Goal: Task Accomplishment & Management: Use online tool/utility

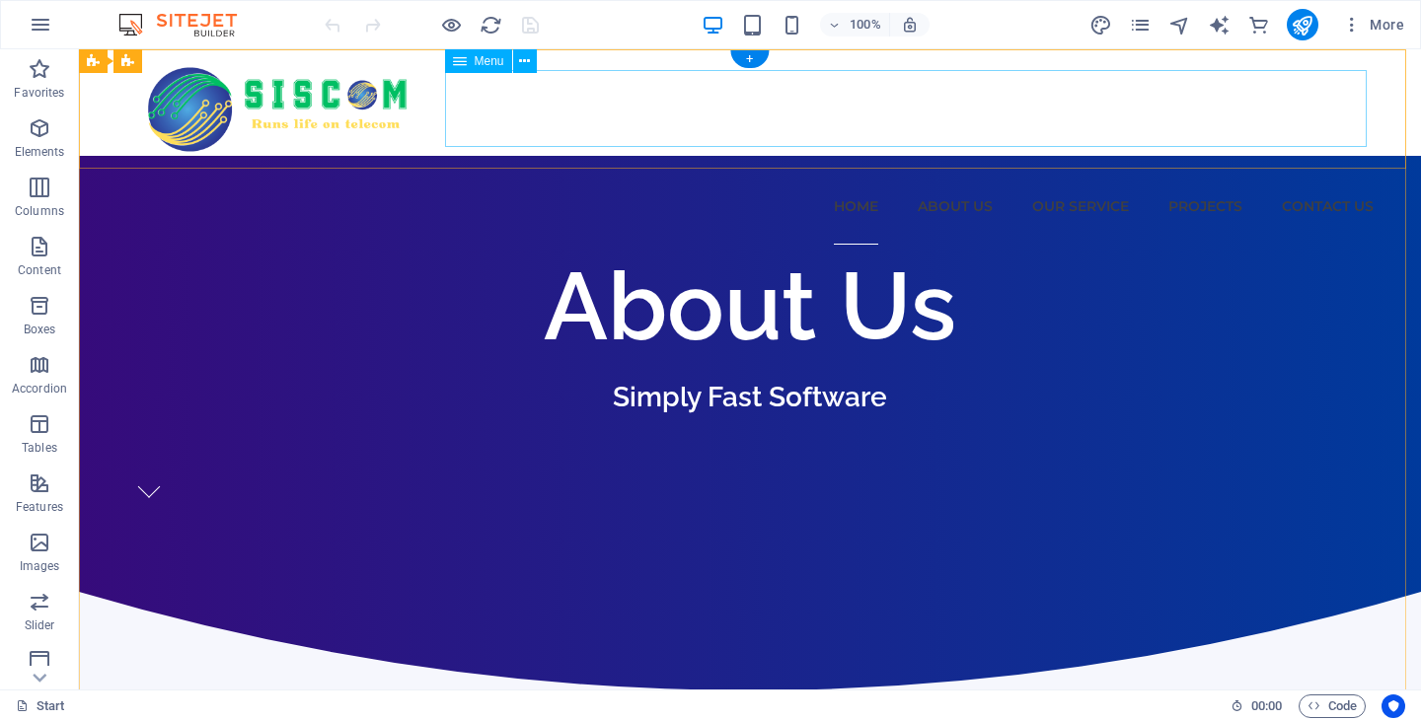
click at [1206, 168] on nav "Home About Us Our Service NI PS AV UPS POS TS SA Projects Contact us" at bounding box center [749, 206] width 1247 height 77
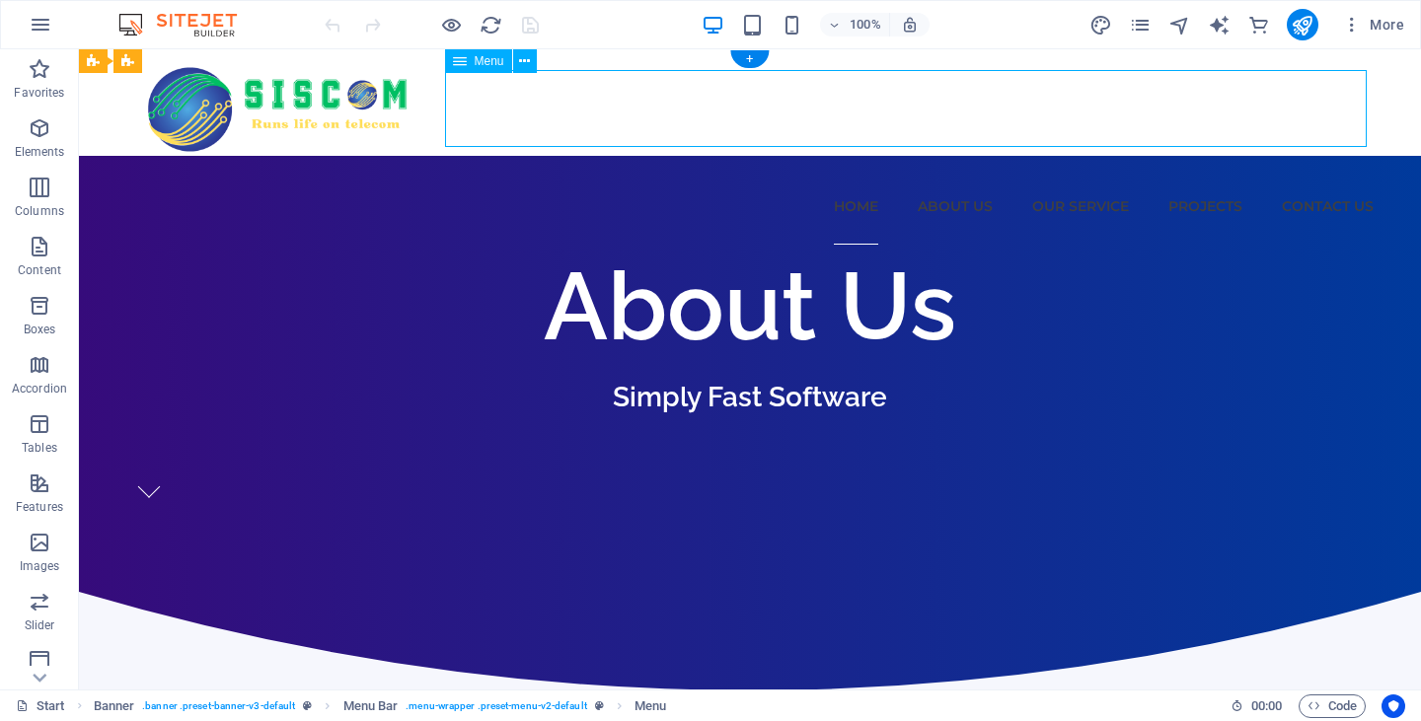
click at [1176, 168] on nav "Home About Us Our Service NI PS AV UPS POS TS SA Projects Contact us" at bounding box center [749, 206] width 1247 height 77
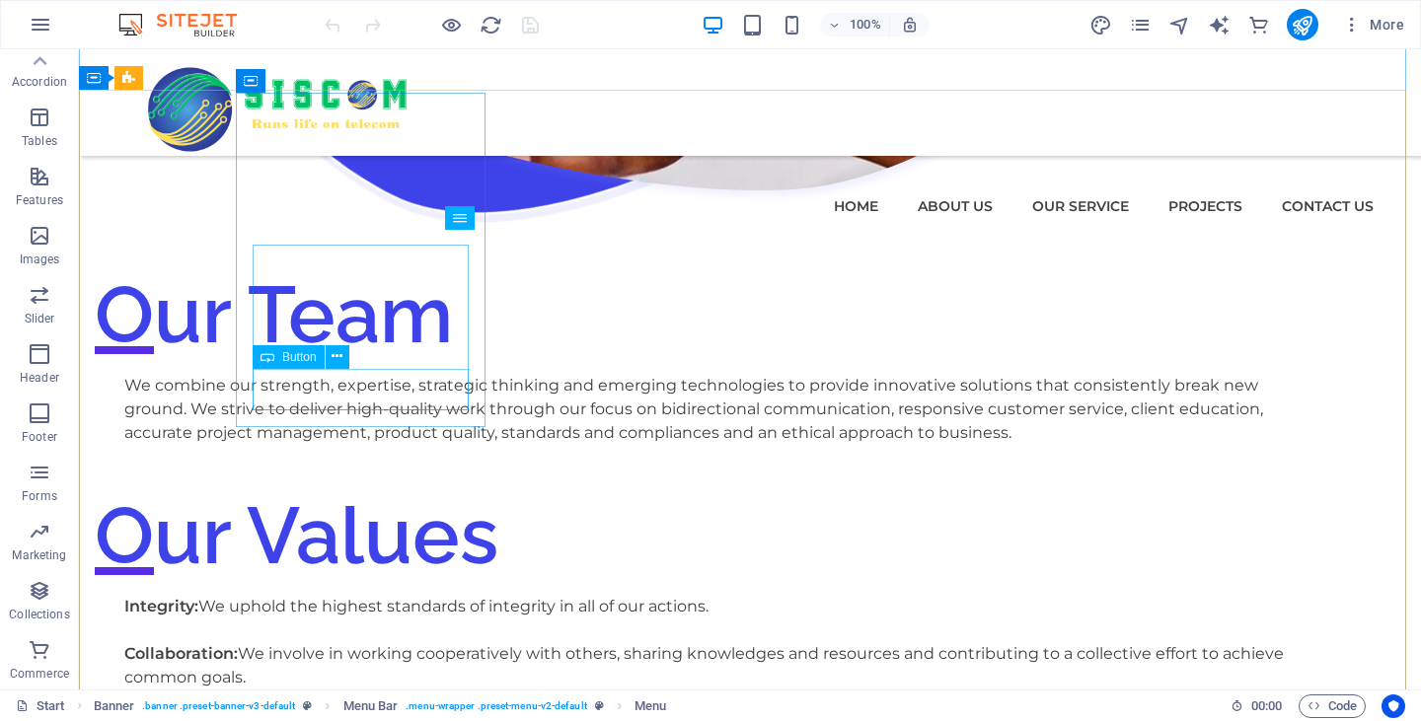
scroll to position [2566, 0]
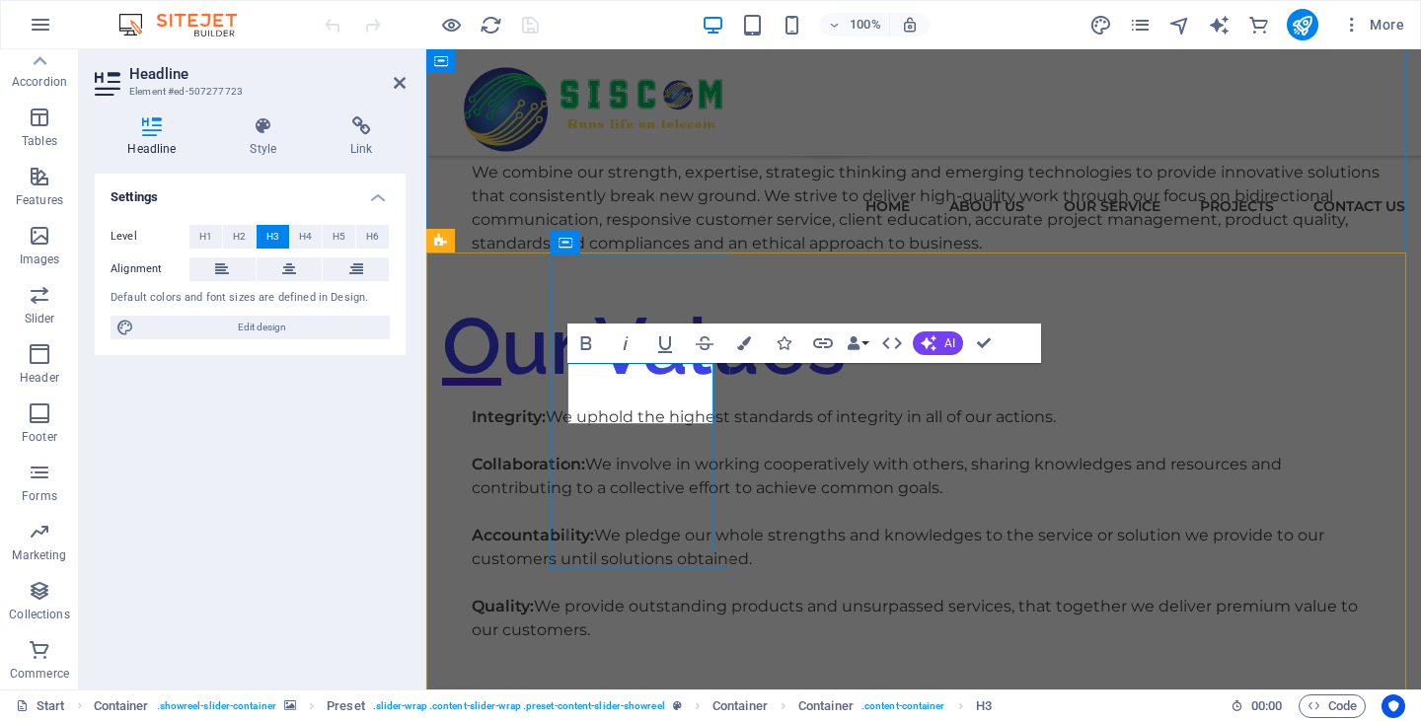
drag, startPoint x: 709, startPoint y: 412, endPoint x: 578, endPoint y: 363, distance: 139.3
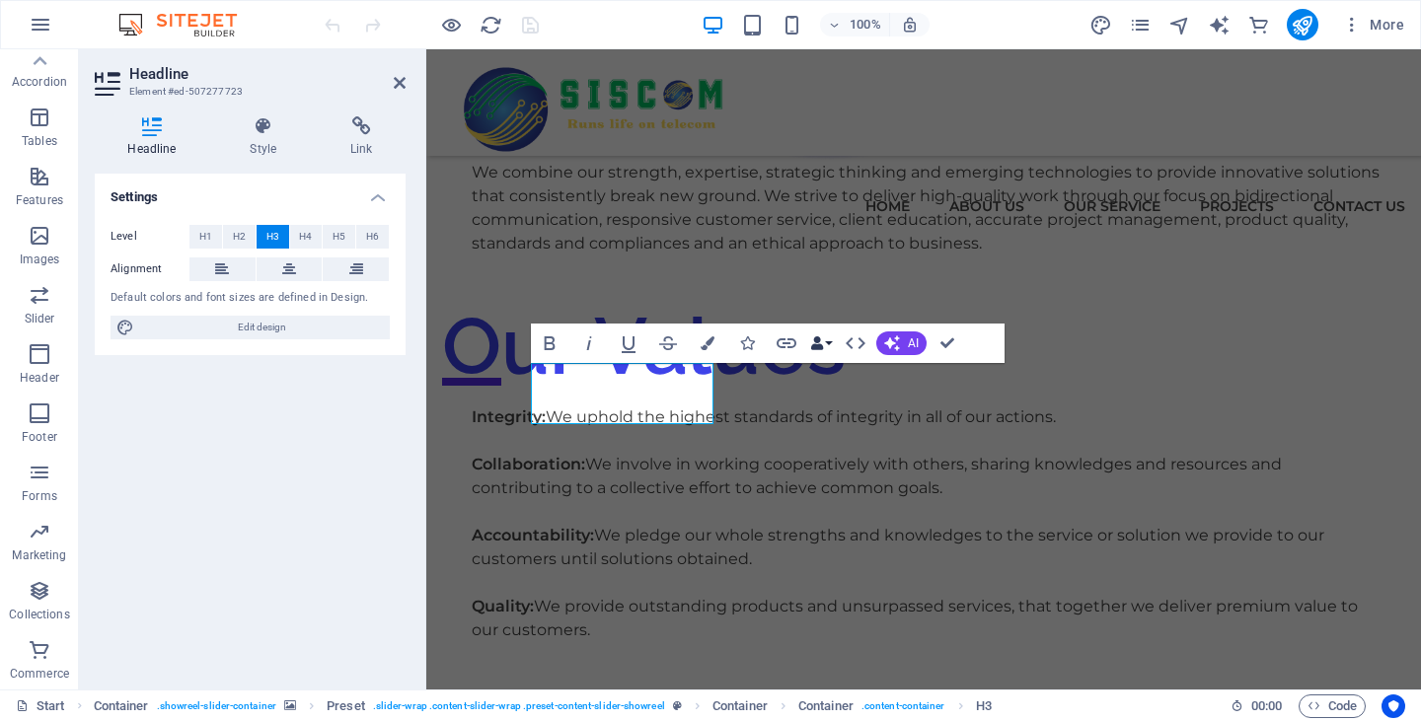
click at [832, 342] on button "Data Bindings" at bounding box center [821, 343] width 28 height 39
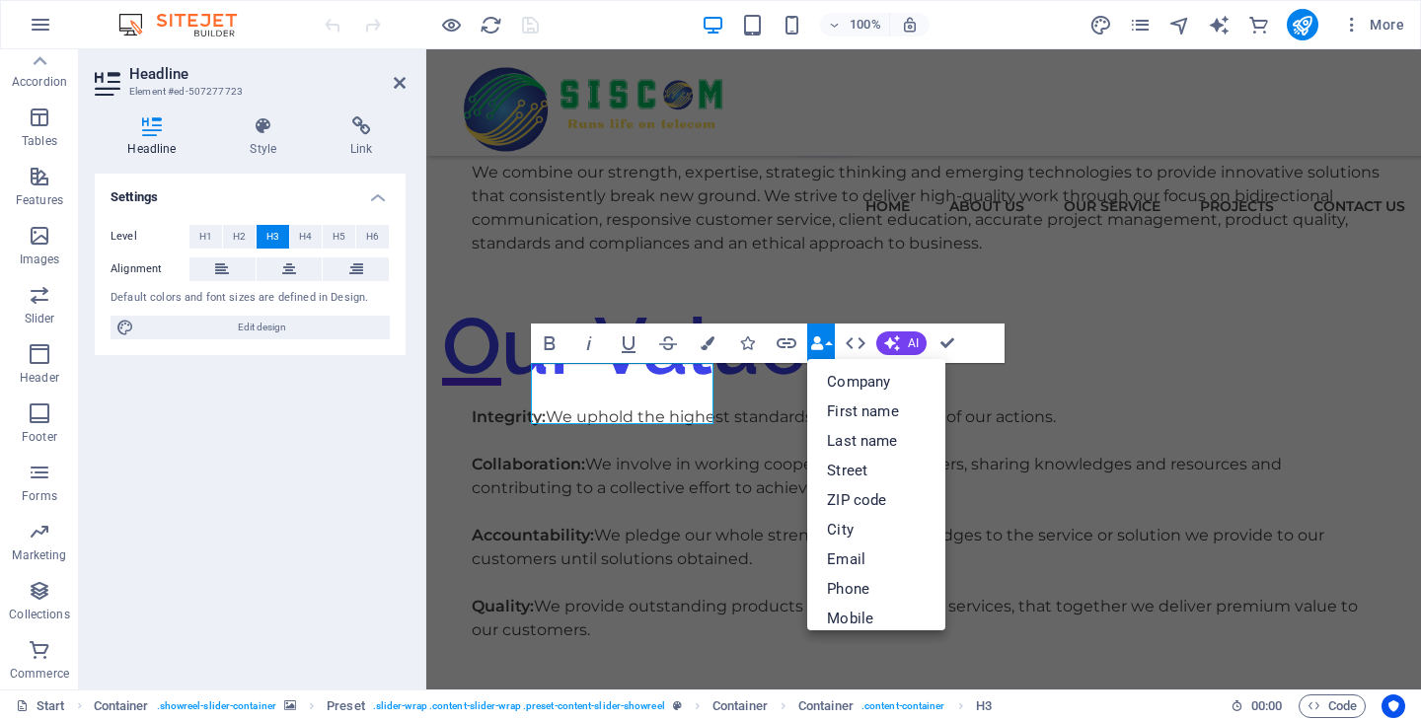
click at [832, 342] on button "Data Bindings" at bounding box center [821, 343] width 28 height 39
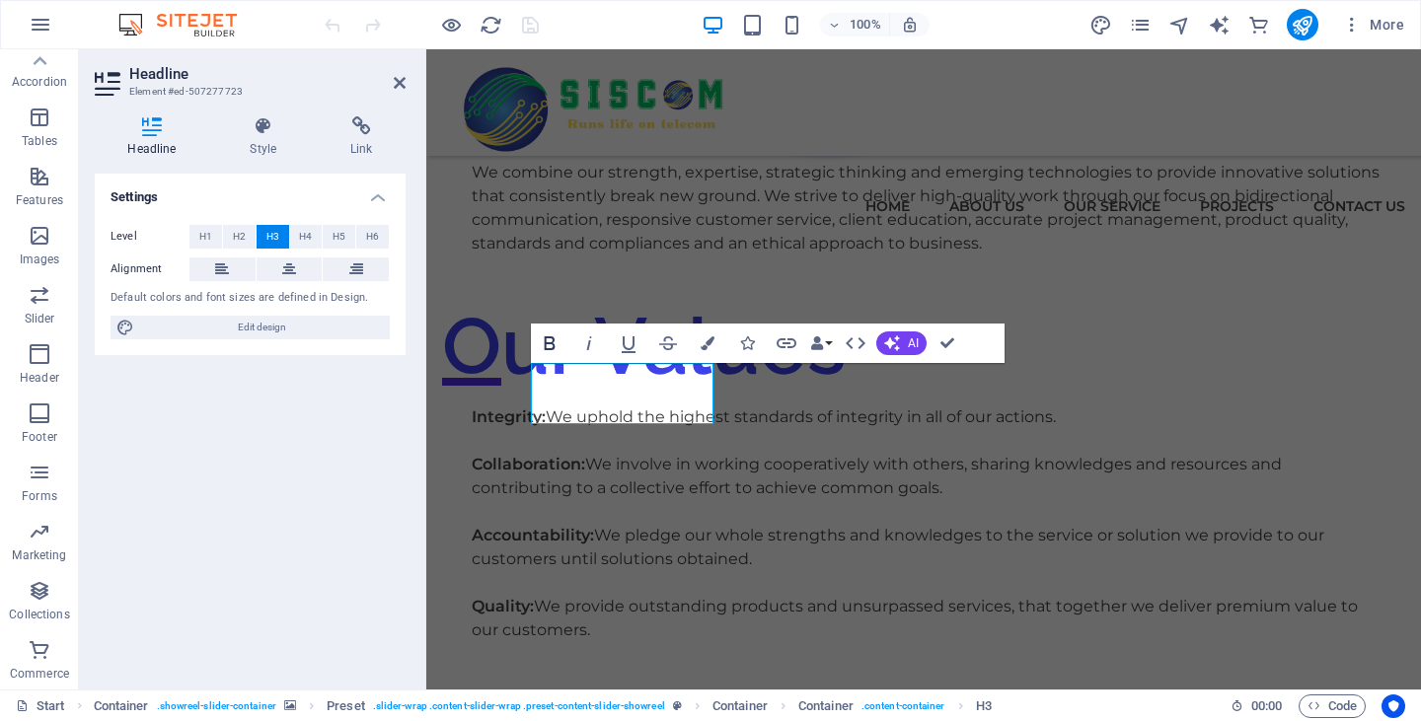
click at [551, 347] on icon "button" at bounding box center [550, 344] width 24 height 24
click at [238, 238] on span "H2" at bounding box center [239, 237] width 13 height 24
click at [308, 234] on span "H4" at bounding box center [305, 237] width 13 height 24
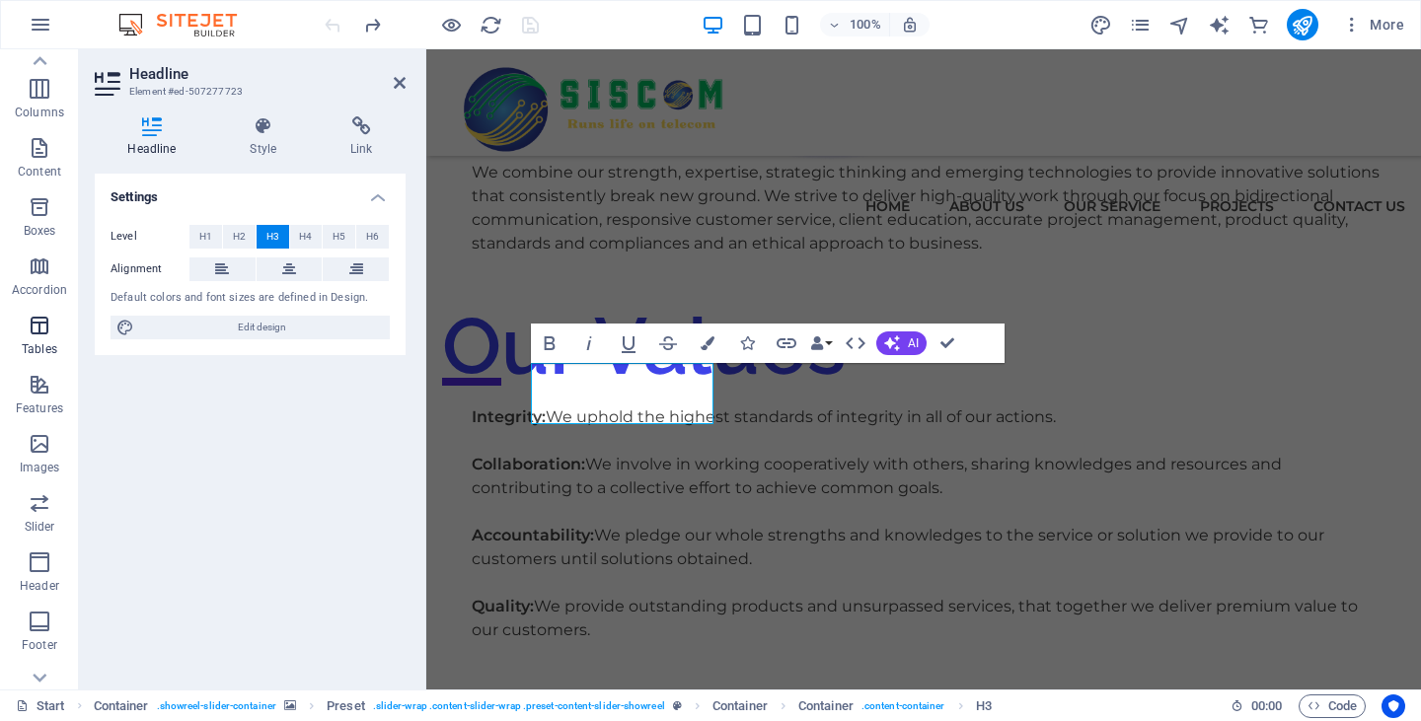
scroll to position [0, 0]
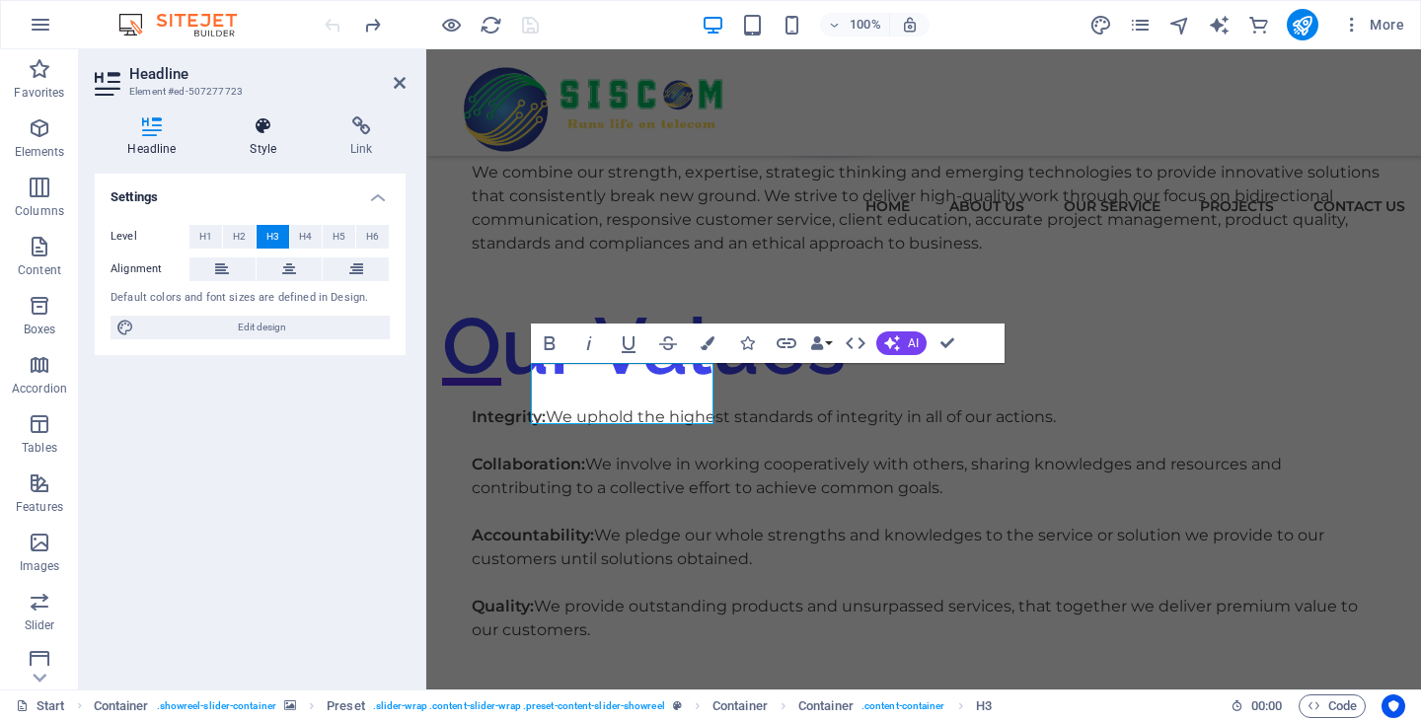
click at [256, 144] on h4 "Style" at bounding box center [267, 136] width 101 height 41
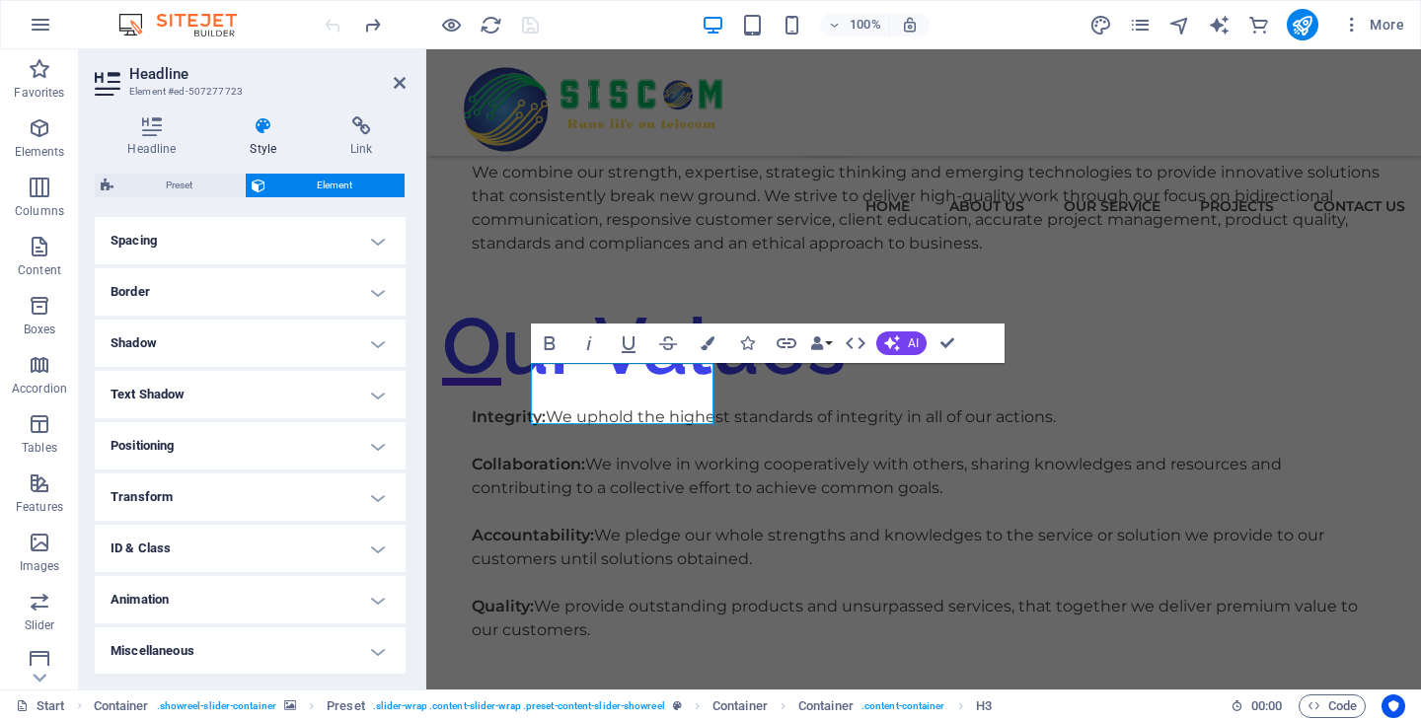
scroll to position [374, 0]
click at [331, 388] on h4 "Text Shadow" at bounding box center [250, 393] width 311 height 47
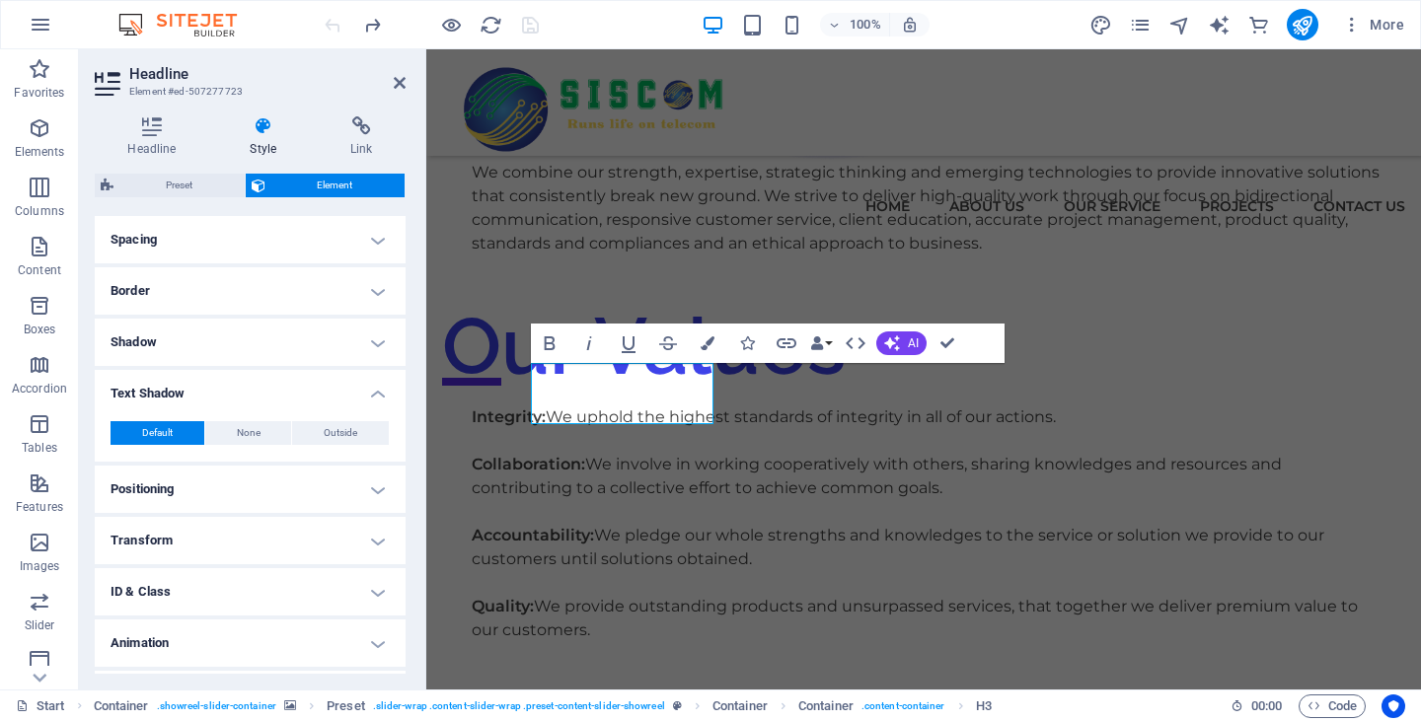
click at [331, 388] on h4 "Text Shadow" at bounding box center [250, 388] width 311 height 36
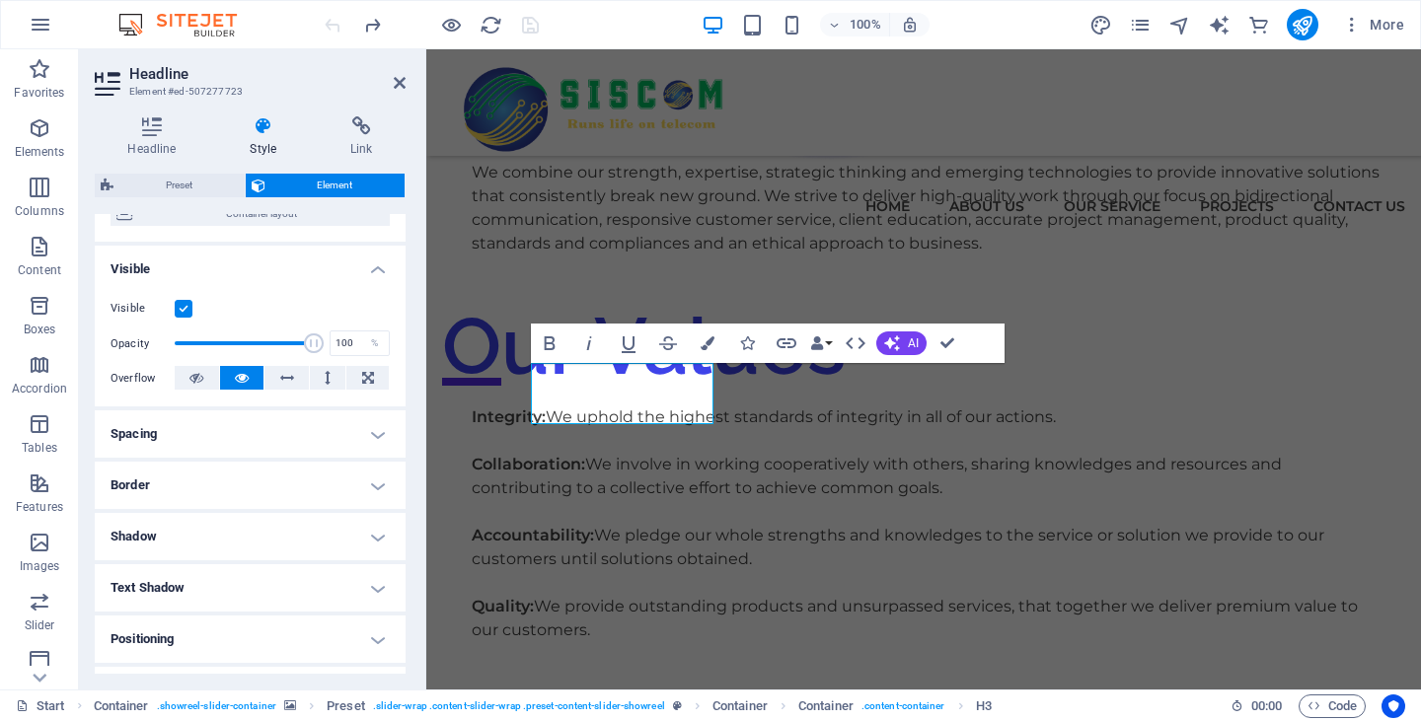
scroll to position [177, 0]
click at [306, 427] on h4 "Spacing" at bounding box center [250, 436] width 311 height 47
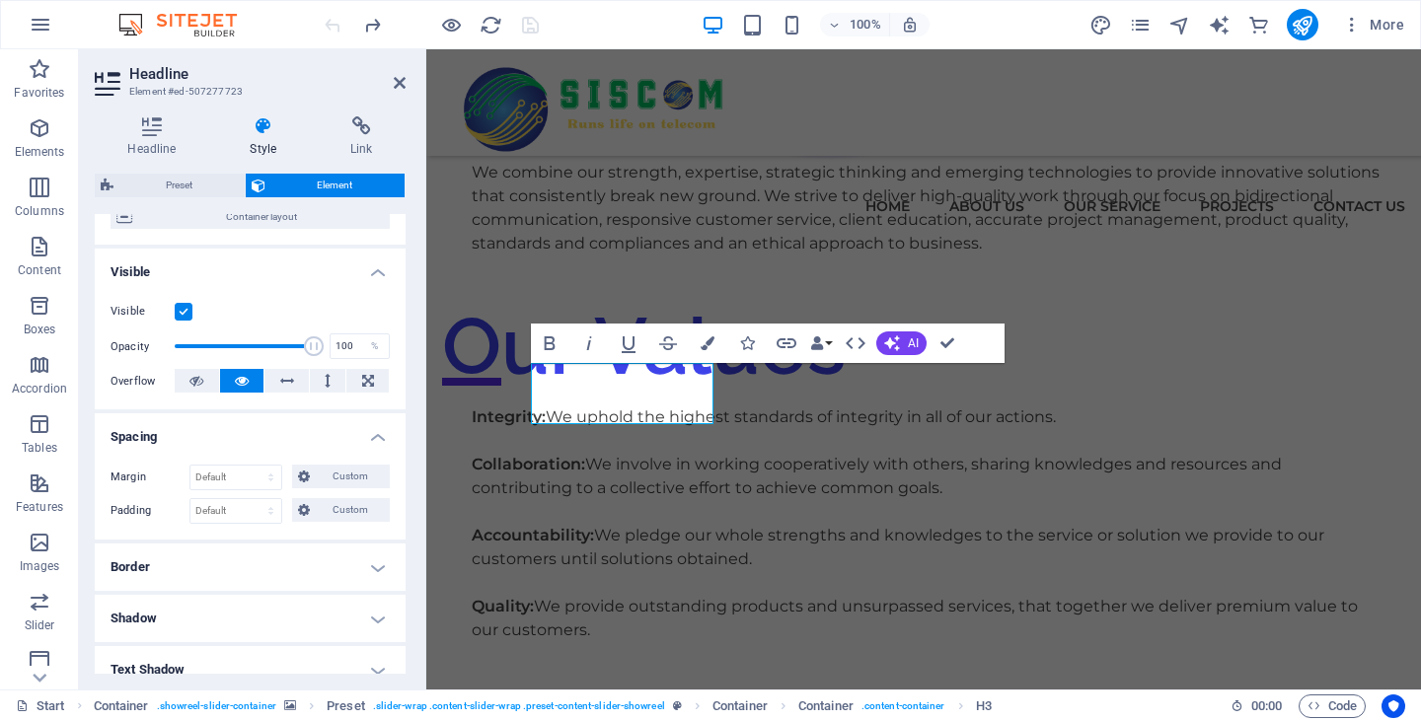
click at [306, 427] on h4 "Spacing" at bounding box center [250, 431] width 311 height 36
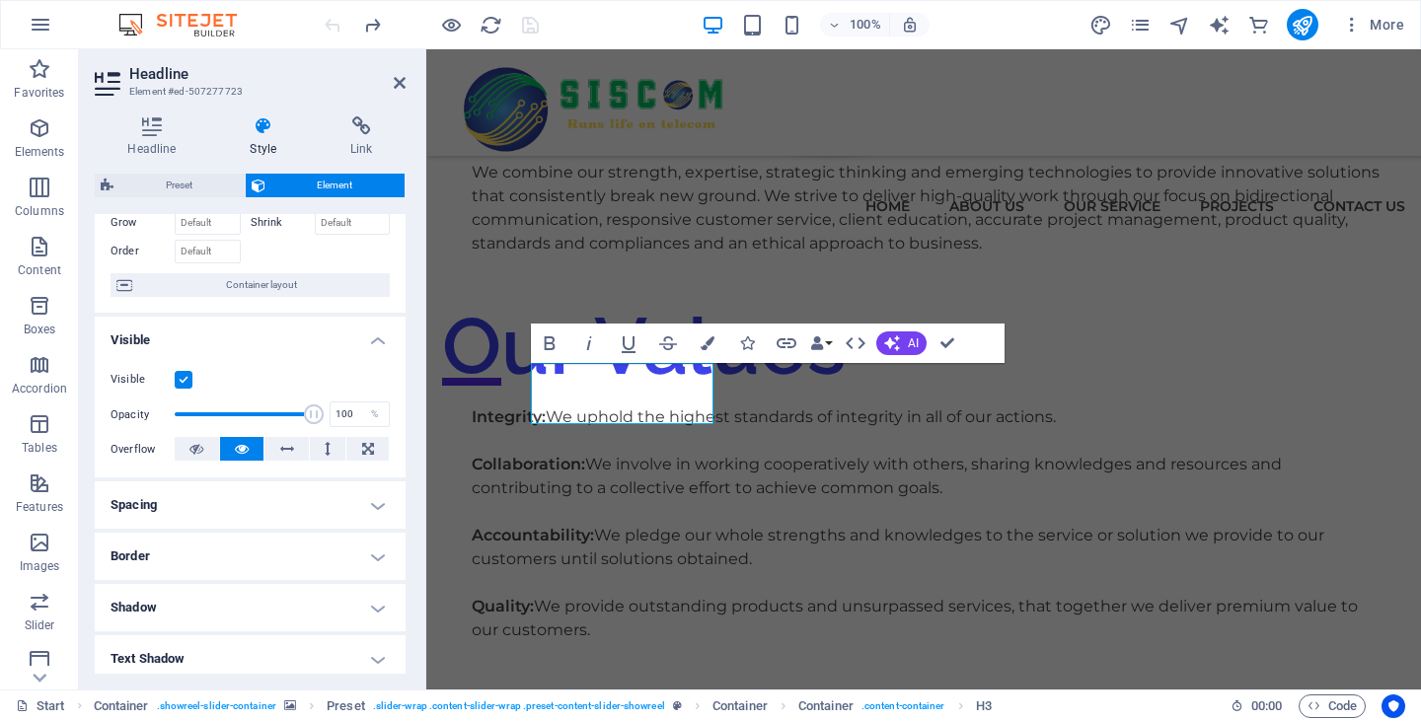
scroll to position [0, 0]
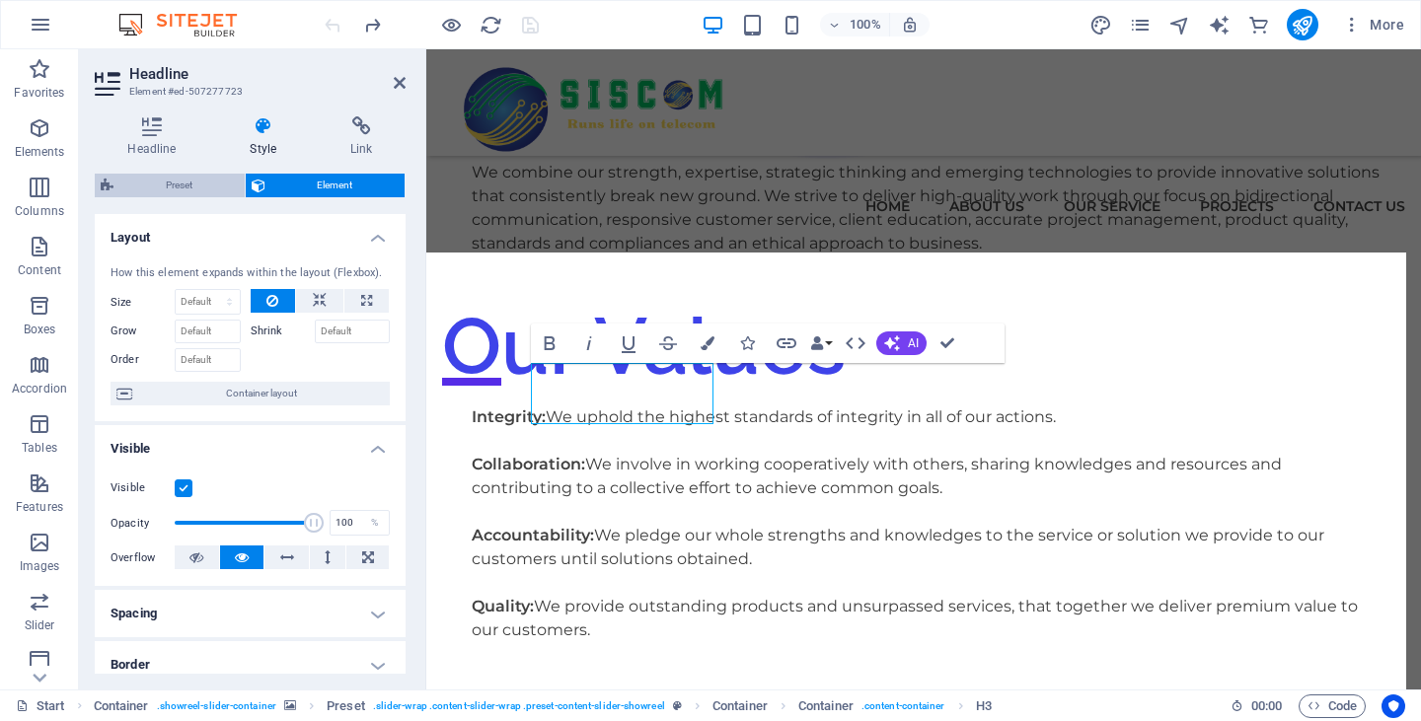
click at [181, 190] on span "Preset" at bounding box center [178, 186] width 119 height 24
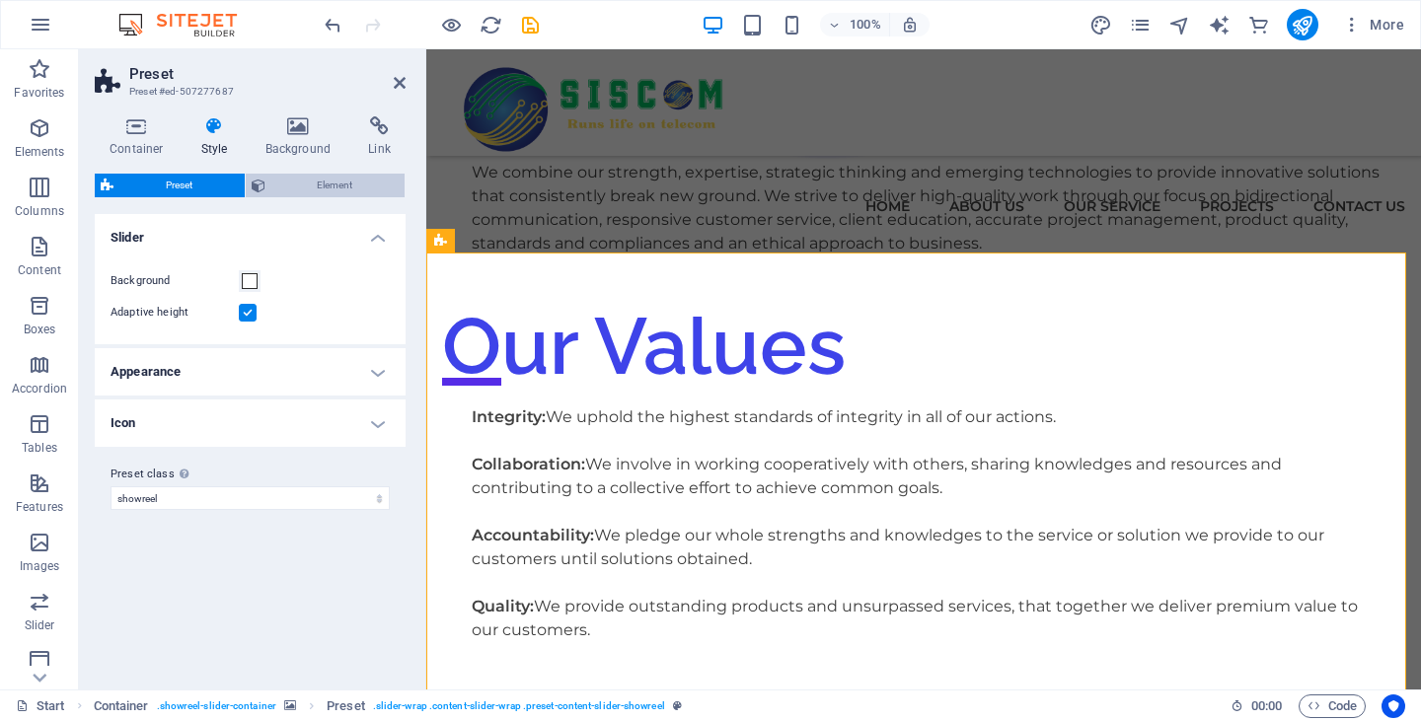
click at [312, 187] on span "Element" at bounding box center [335, 186] width 128 height 24
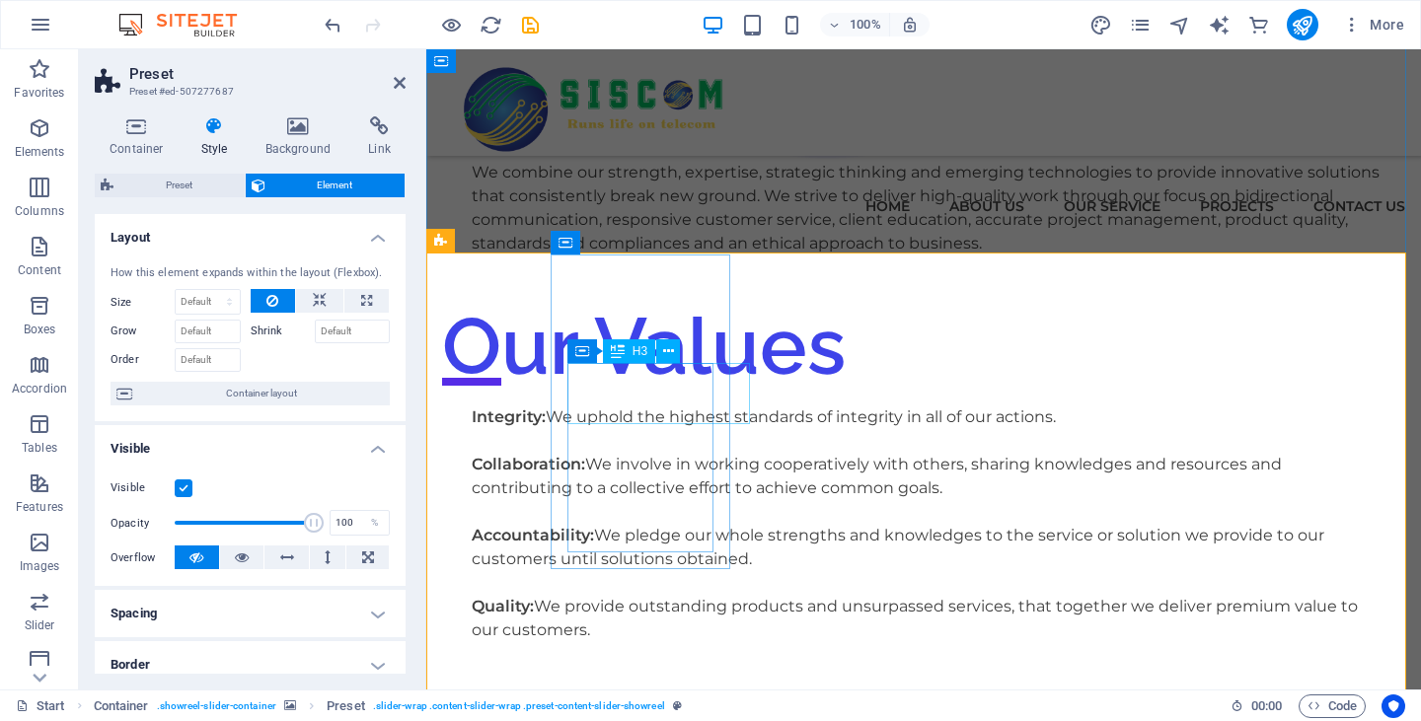
click at [665, 352] on icon at bounding box center [668, 351] width 11 height 21
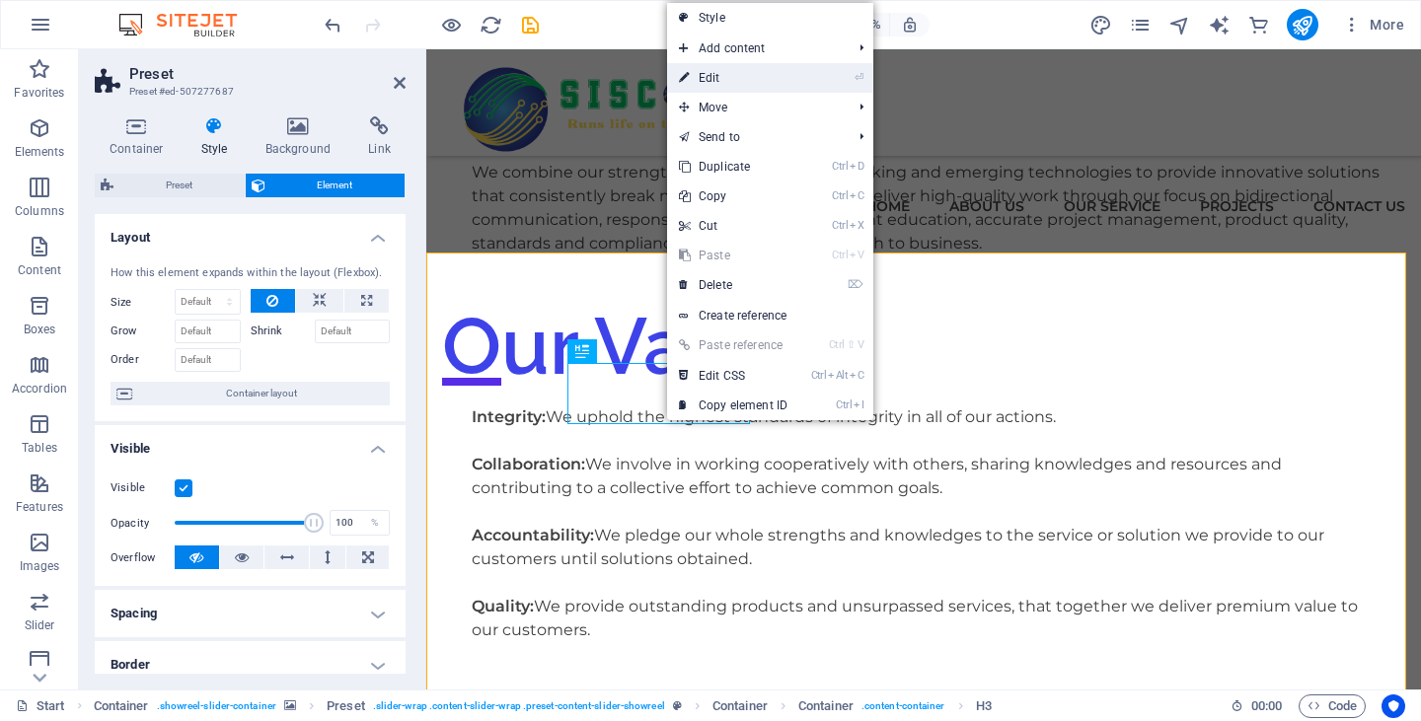
click at [712, 77] on link "⏎ Edit" at bounding box center [733, 78] width 132 height 30
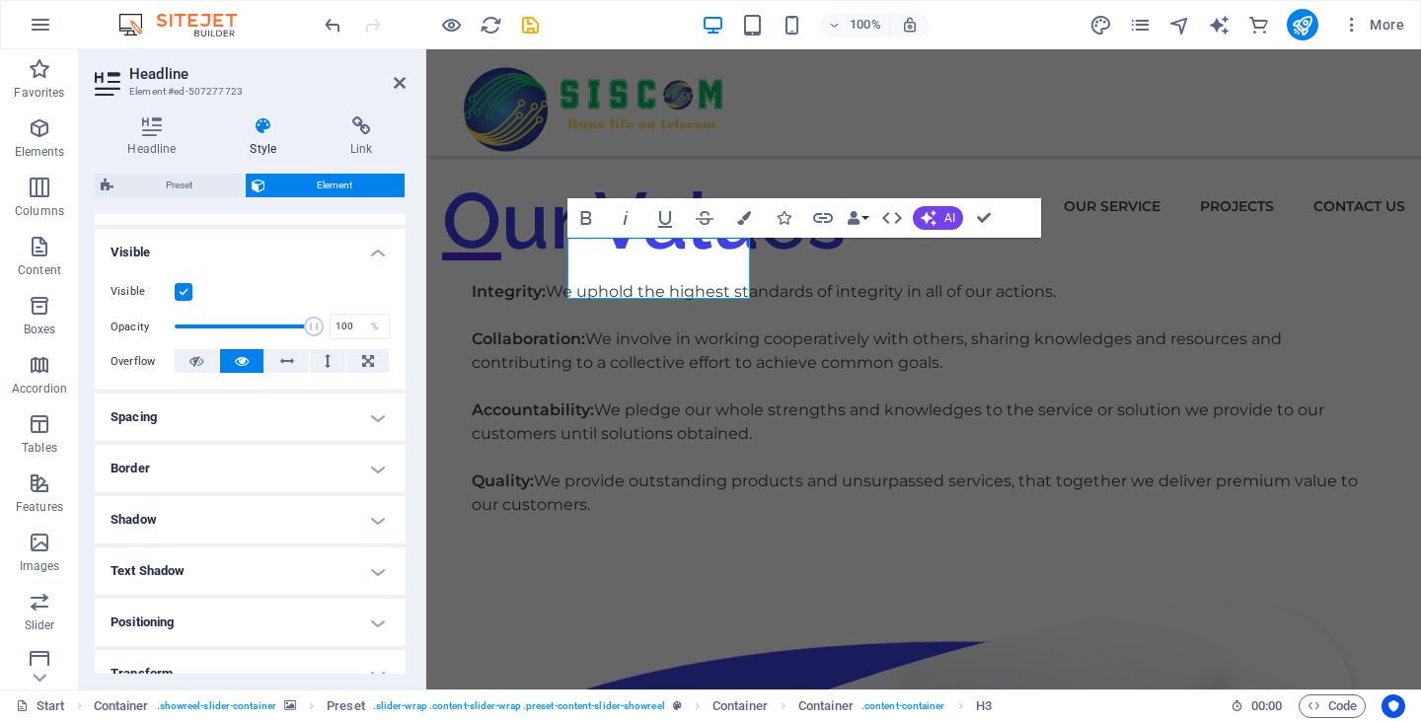
scroll to position [197, 0]
click at [252, 473] on h4 "Border" at bounding box center [250, 467] width 311 height 47
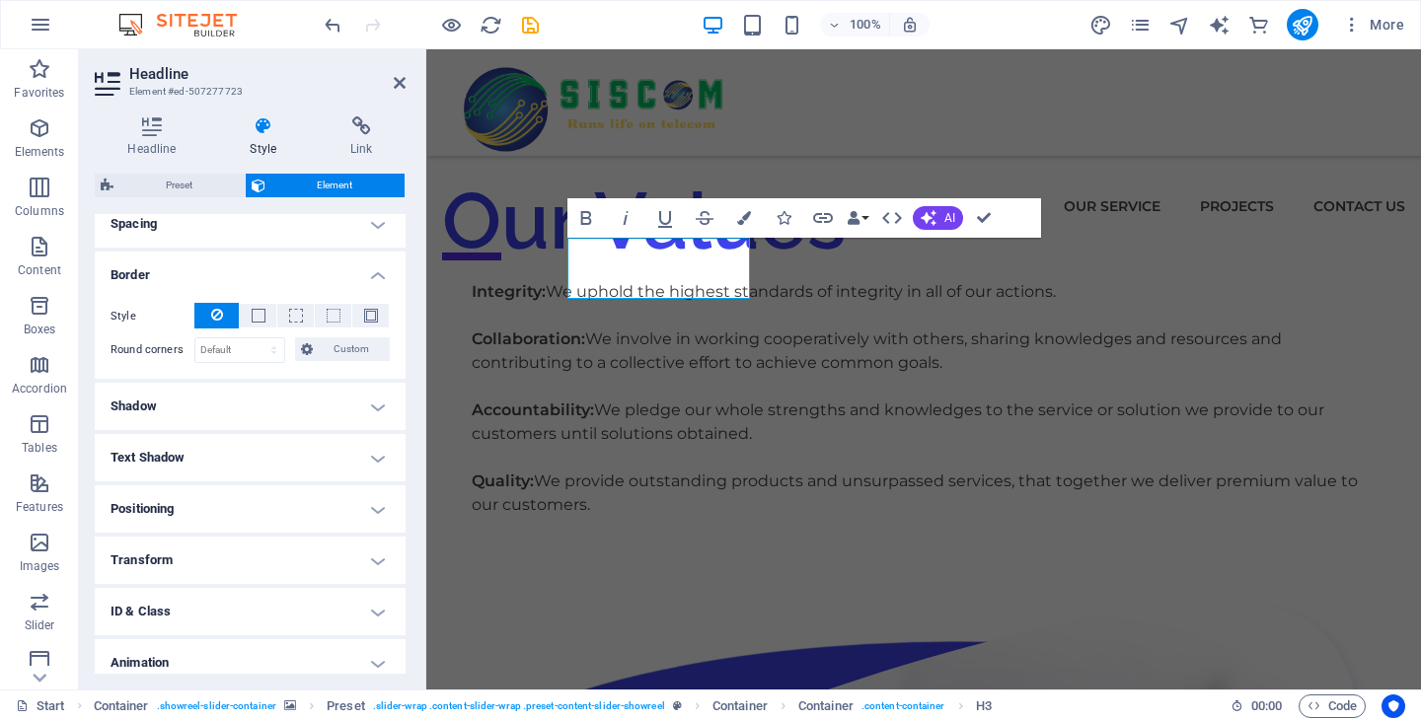
scroll to position [395, 0]
click at [252, 396] on h4 "Shadow" at bounding box center [250, 401] width 311 height 47
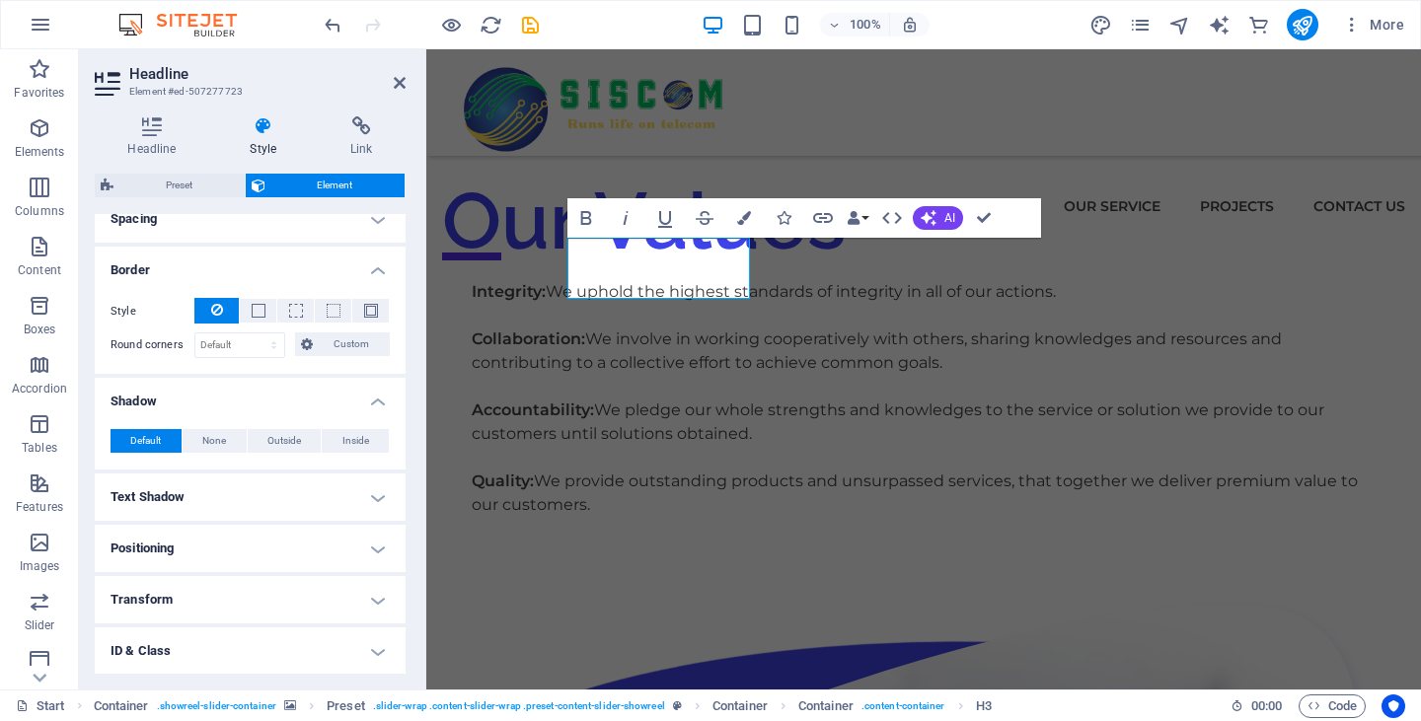
click at [252, 396] on h4 "Shadow" at bounding box center [250, 396] width 311 height 36
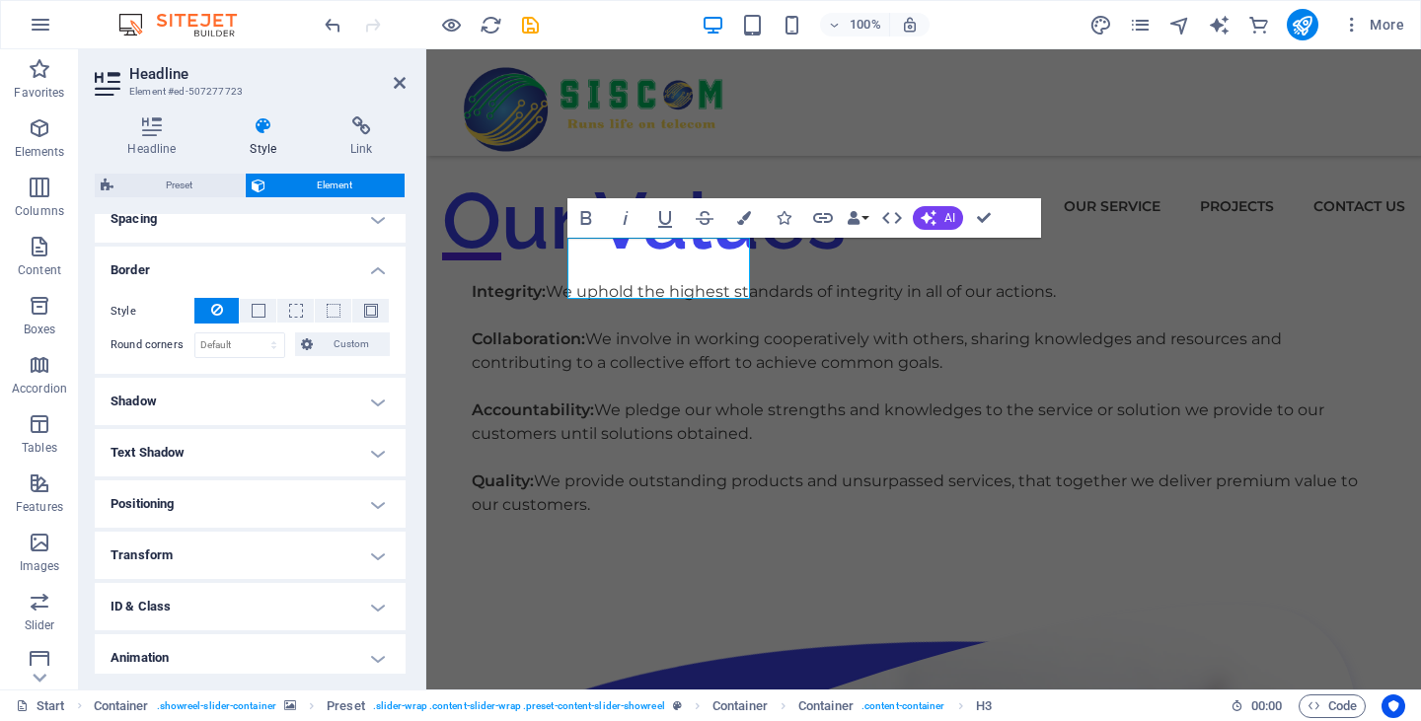
click at [243, 495] on h4 "Positioning" at bounding box center [250, 504] width 311 height 47
click at [243, 495] on h4 "Positioning" at bounding box center [250, 499] width 311 height 36
click at [243, 553] on h4 "Transform" at bounding box center [250, 555] width 311 height 47
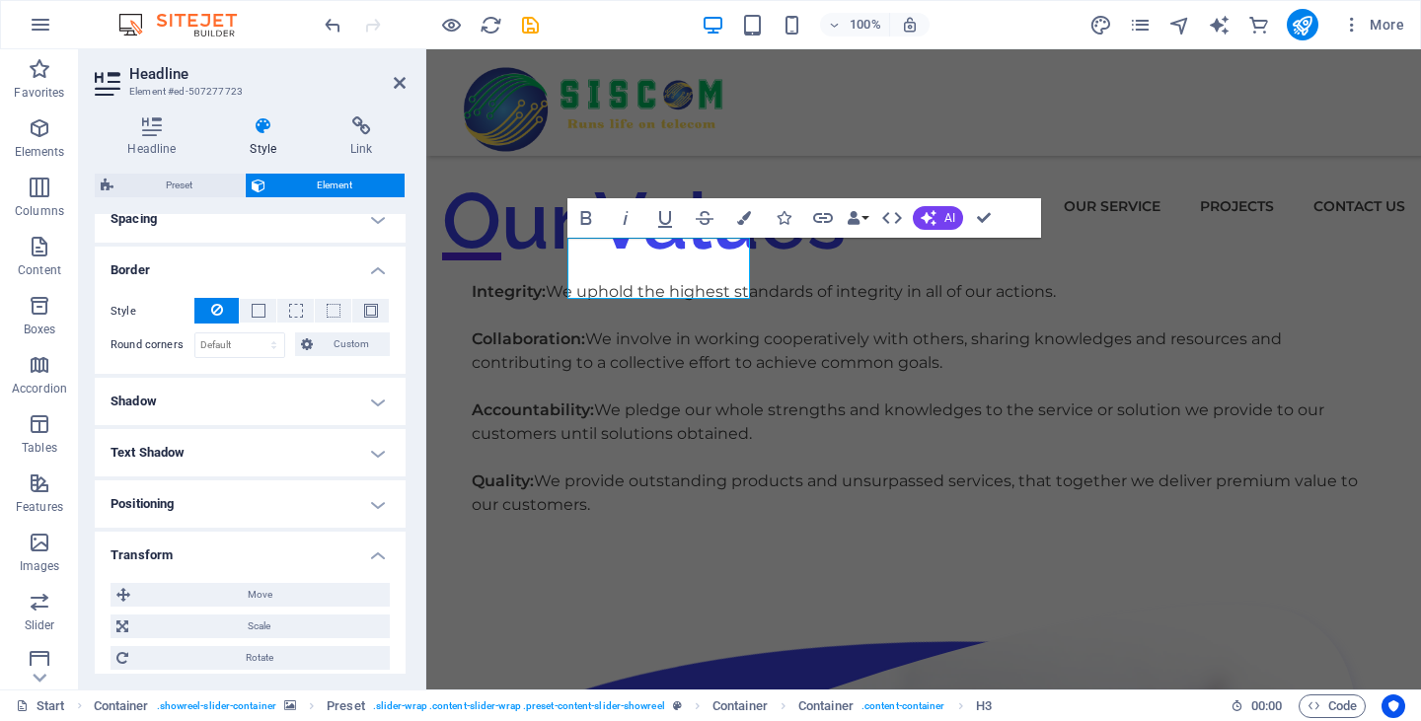
click at [243, 553] on h4 "Transform" at bounding box center [250, 550] width 311 height 36
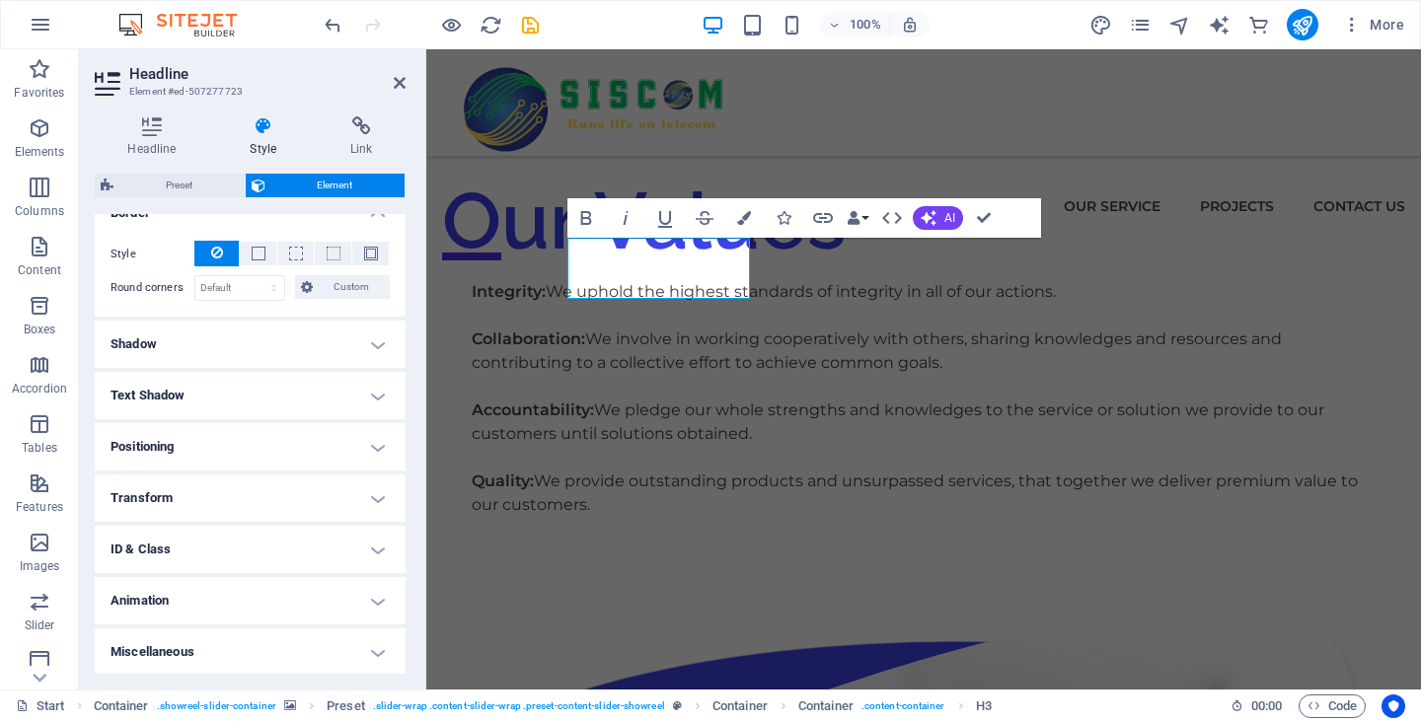
scroll to position [453, 0]
click at [244, 520] on ul "Layout How this element expands within the layout (Flexbox). Size Default auto …" at bounding box center [250, 218] width 311 height 915
click at [244, 525] on h4 "ID & Class" at bounding box center [250, 548] width 311 height 47
click at [244, 525] on h4 "ID & Class" at bounding box center [250, 543] width 311 height 36
click at [346, 124] on icon at bounding box center [362, 126] width 88 height 20
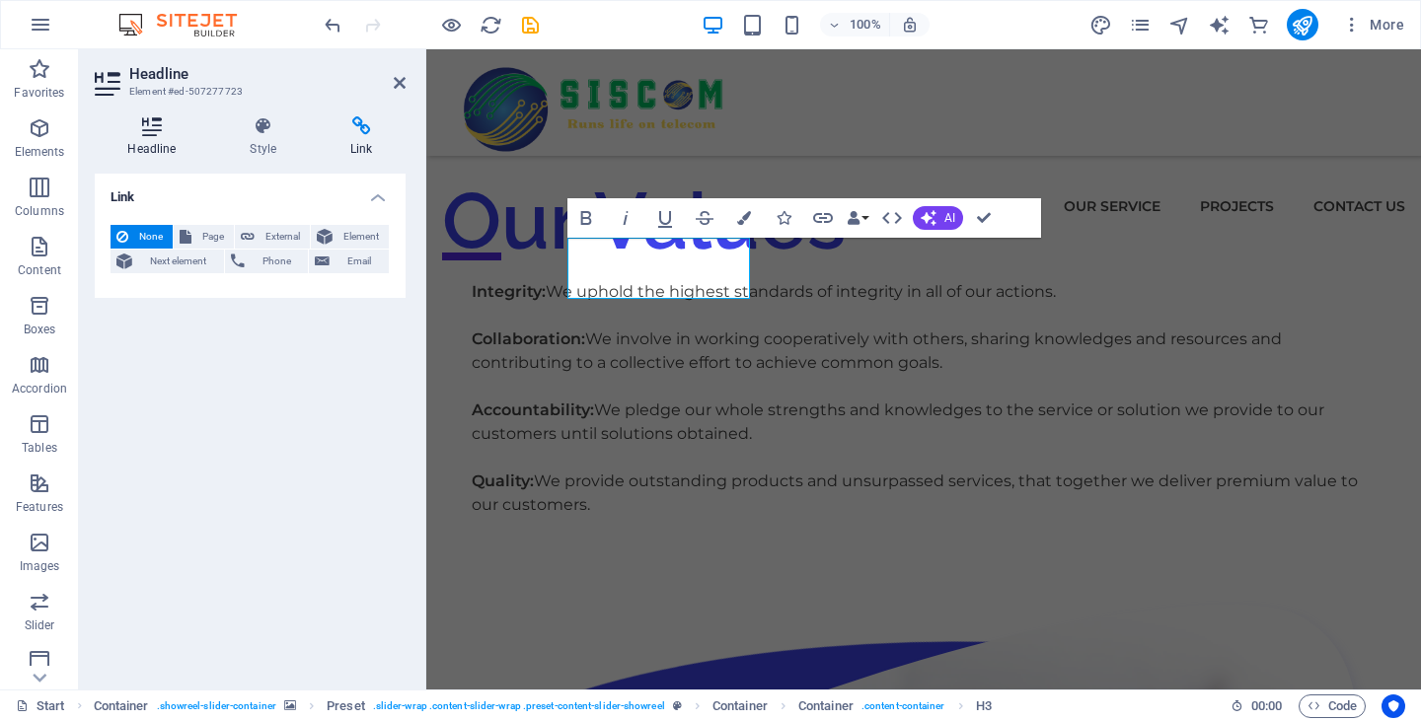
click at [146, 126] on icon at bounding box center [152, 126] width 114 height 20
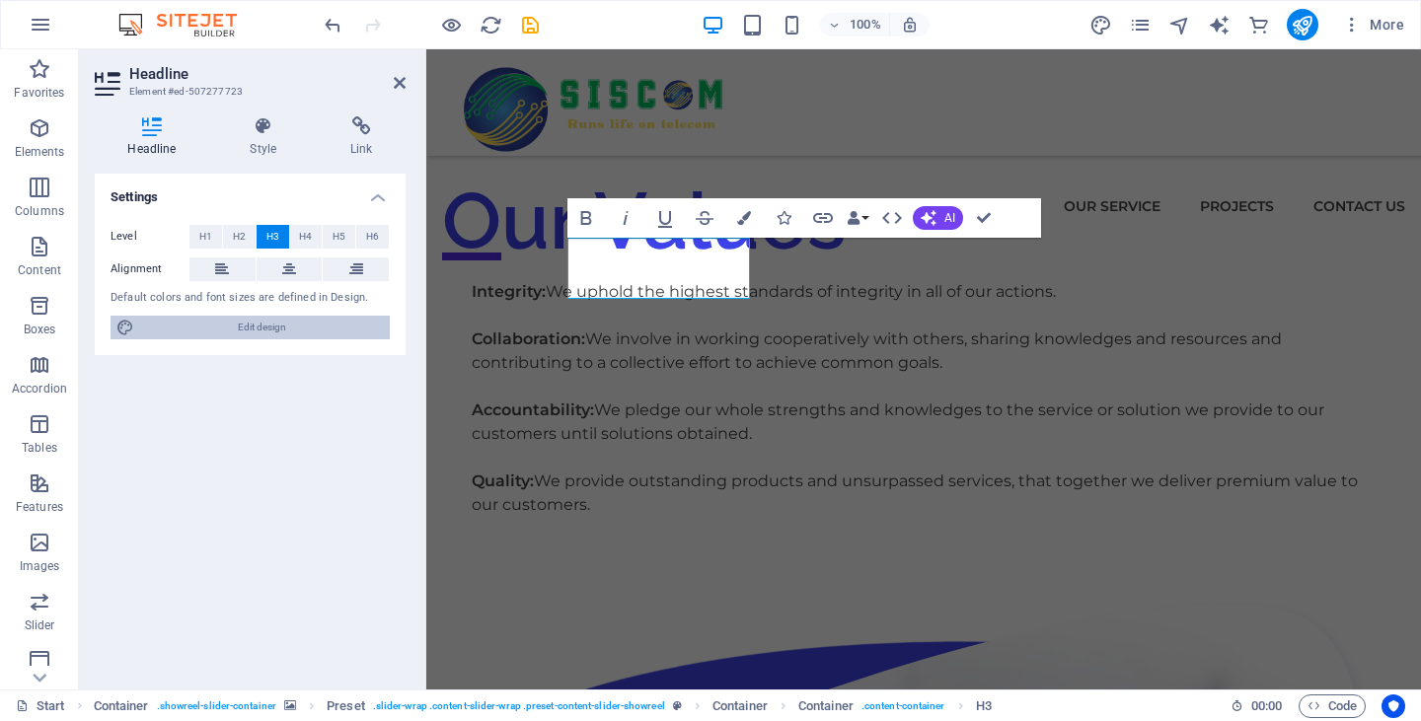
click at [228, 331] on span "Edit design" at bounding box center [262, 328] width 244 height 24
select select "px"
select select "300"
select select "px"
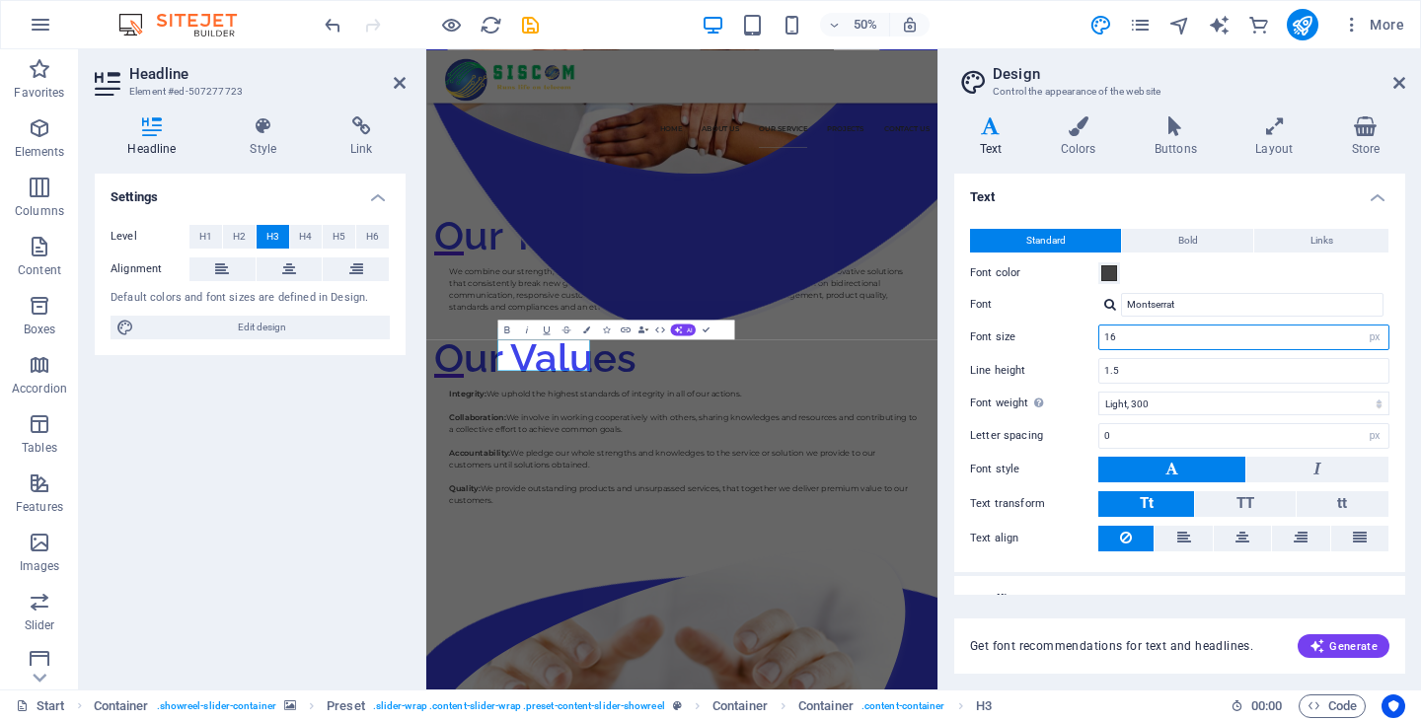
drag, startPoint x: 1134, startPoint y: 339, endPoint x: 1110, endPoint y: 335, distance: 24.2
click at [1110, 335] on input "16" at bounding box center [1243, 338] width 289 height 24
click at [1237, 610] on div "Get font recommendations for text and headlines. Generate" at bounding box center [1179, 634] width 451 height 79
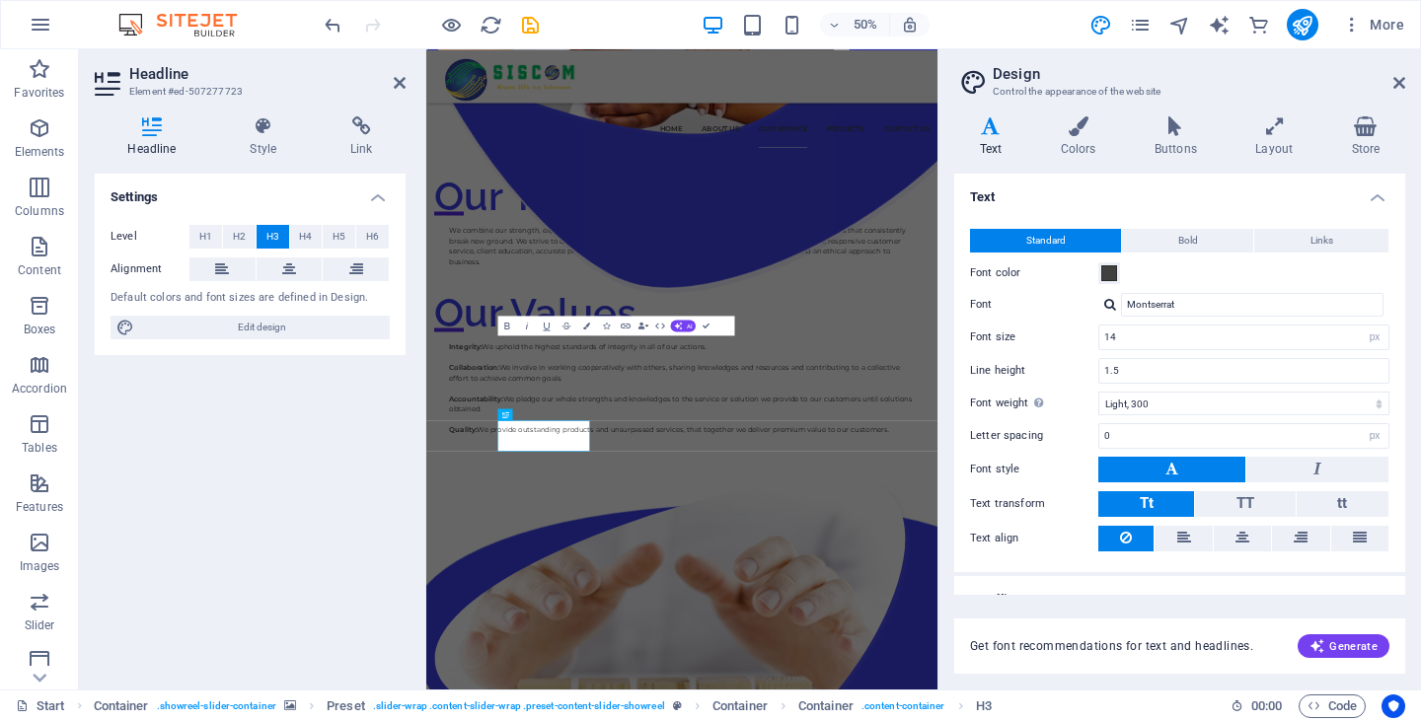
scroll to position [2521, 0]
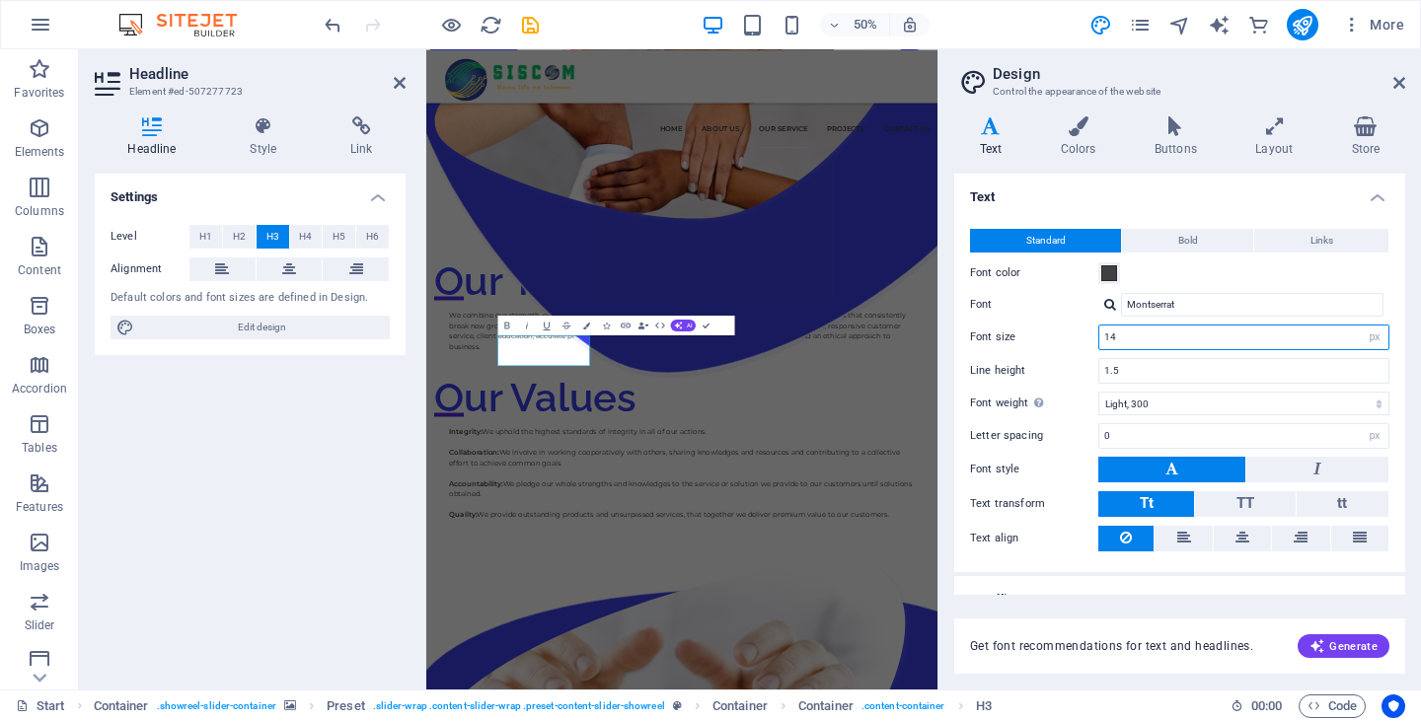
drag, startPoint x: 1126, startPoint y: 342, endPoint x: 1084, endPoint y: 334, distance: 43.4
click at [1084, 334] on div "Font size 14 rem px" at bounding box center [1179, 338] width 419 height 26
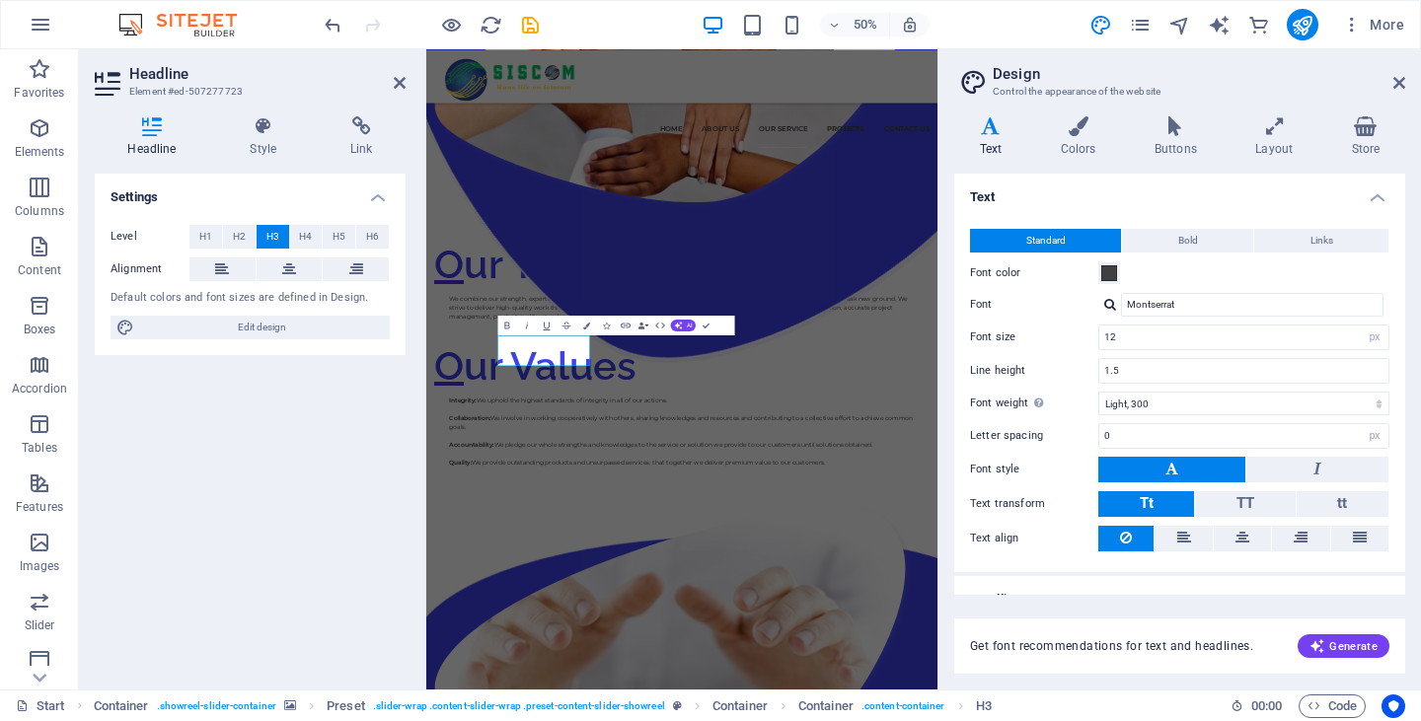
click at [1187, 609] on div "Get font recommendations for text and headlines. Generate" at bounding box center [1179, 634] width 451 height 79
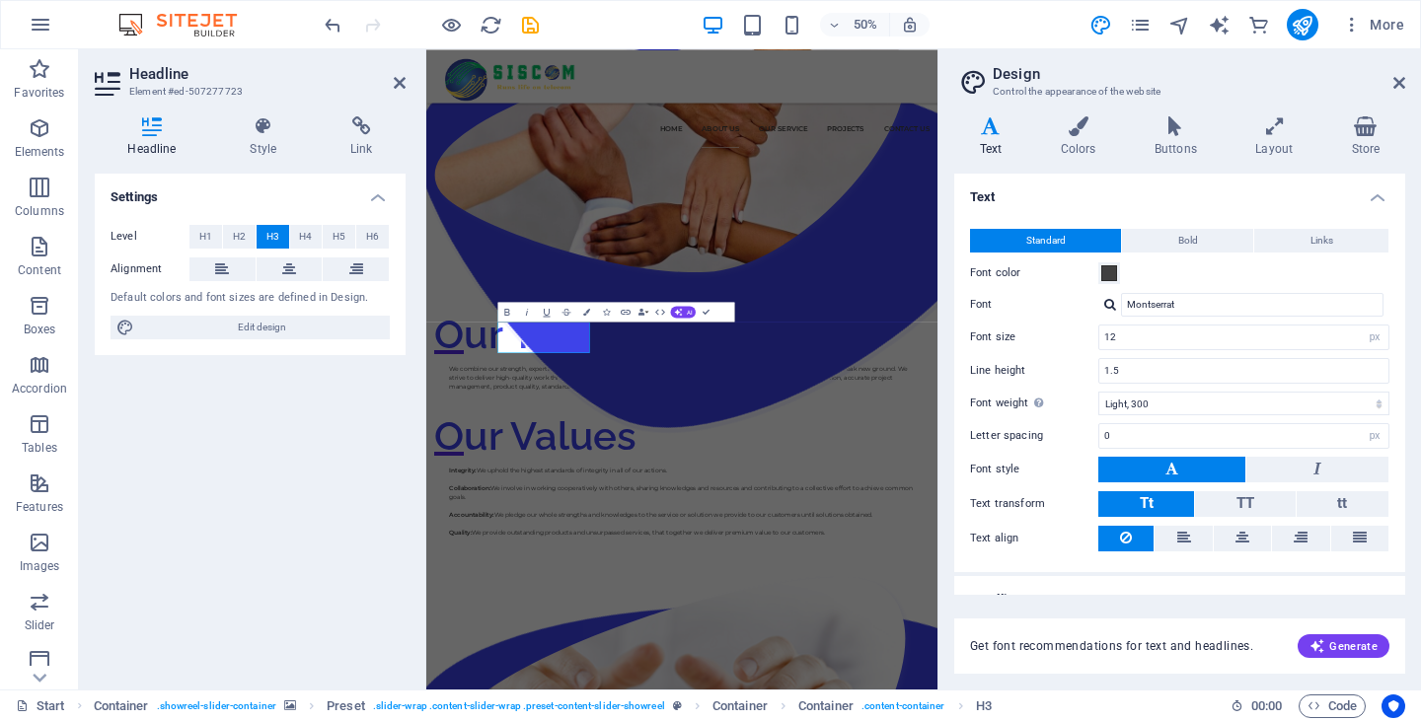
scroll to position [2378, 0]
type input "16"
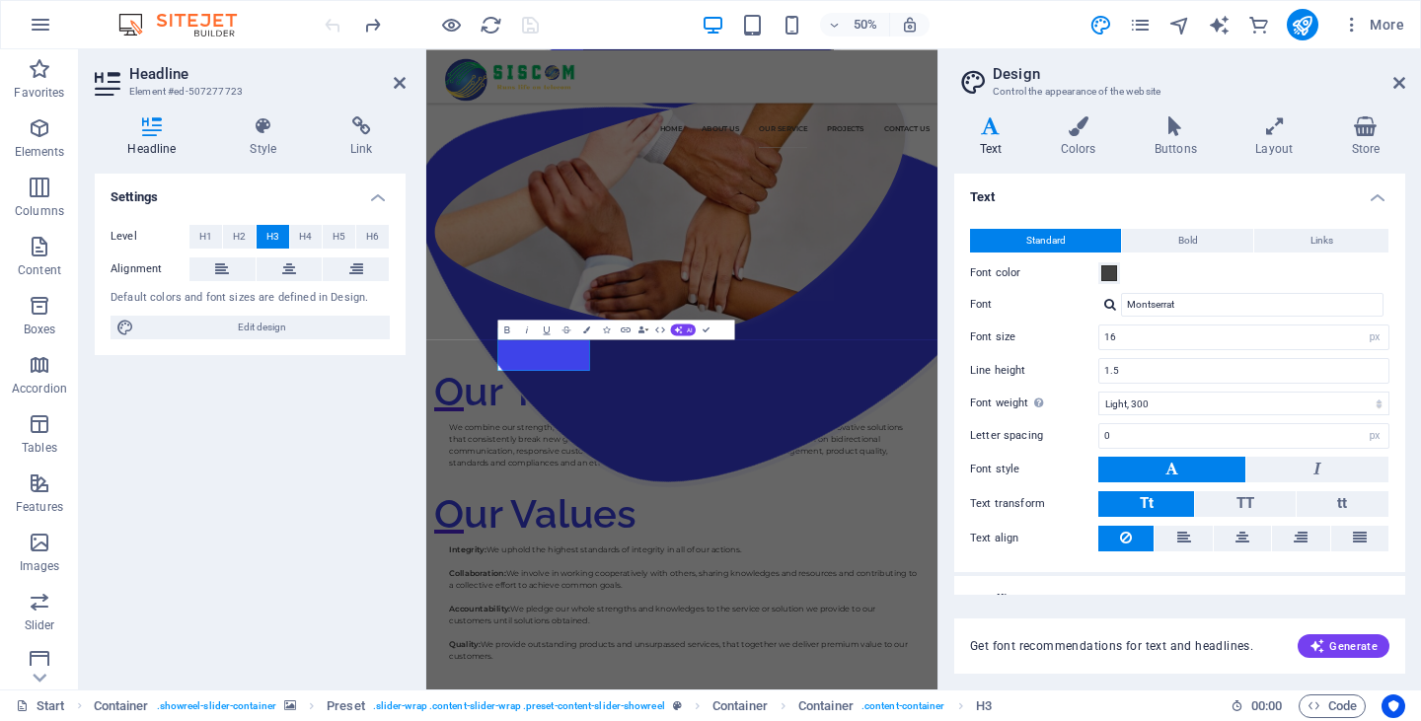
scroll to position [2691, 0]
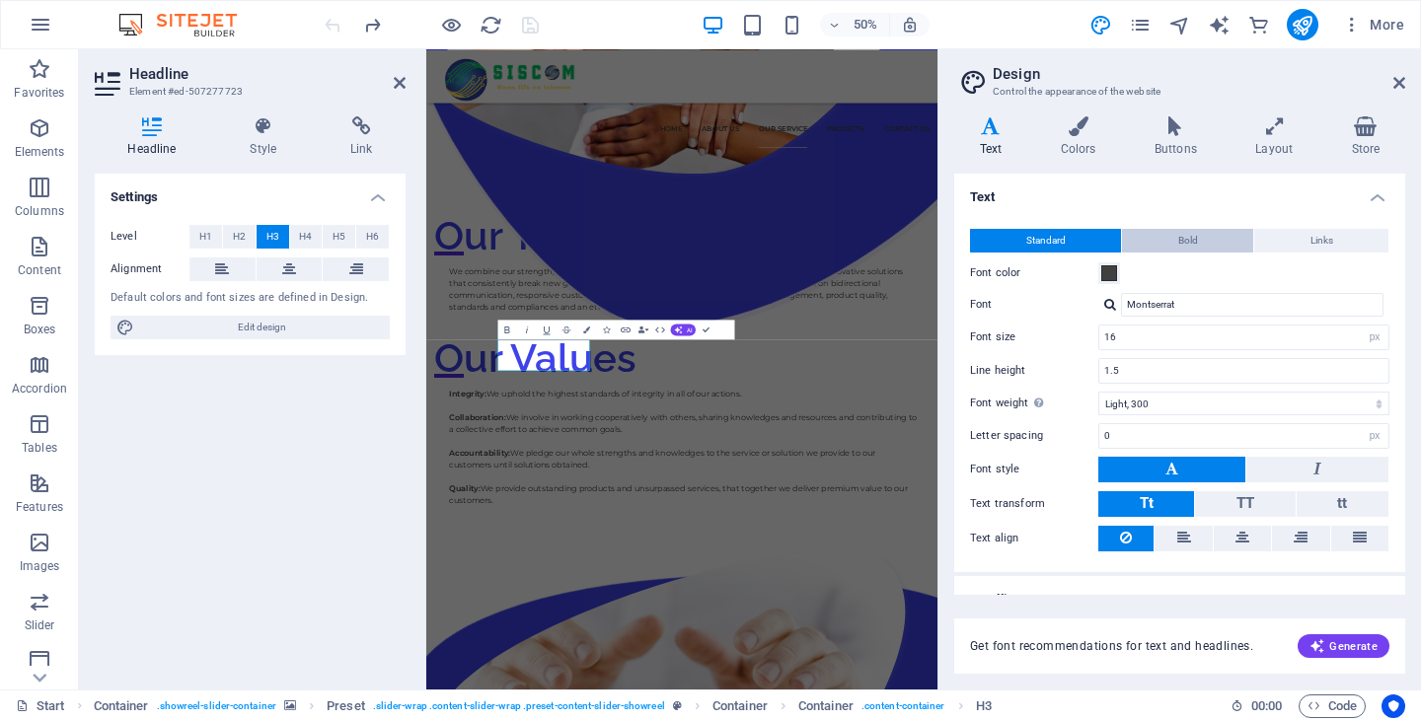
click at [1178, 246] on span "Bold" at bounding box center [1188, 241] width 20 height 24
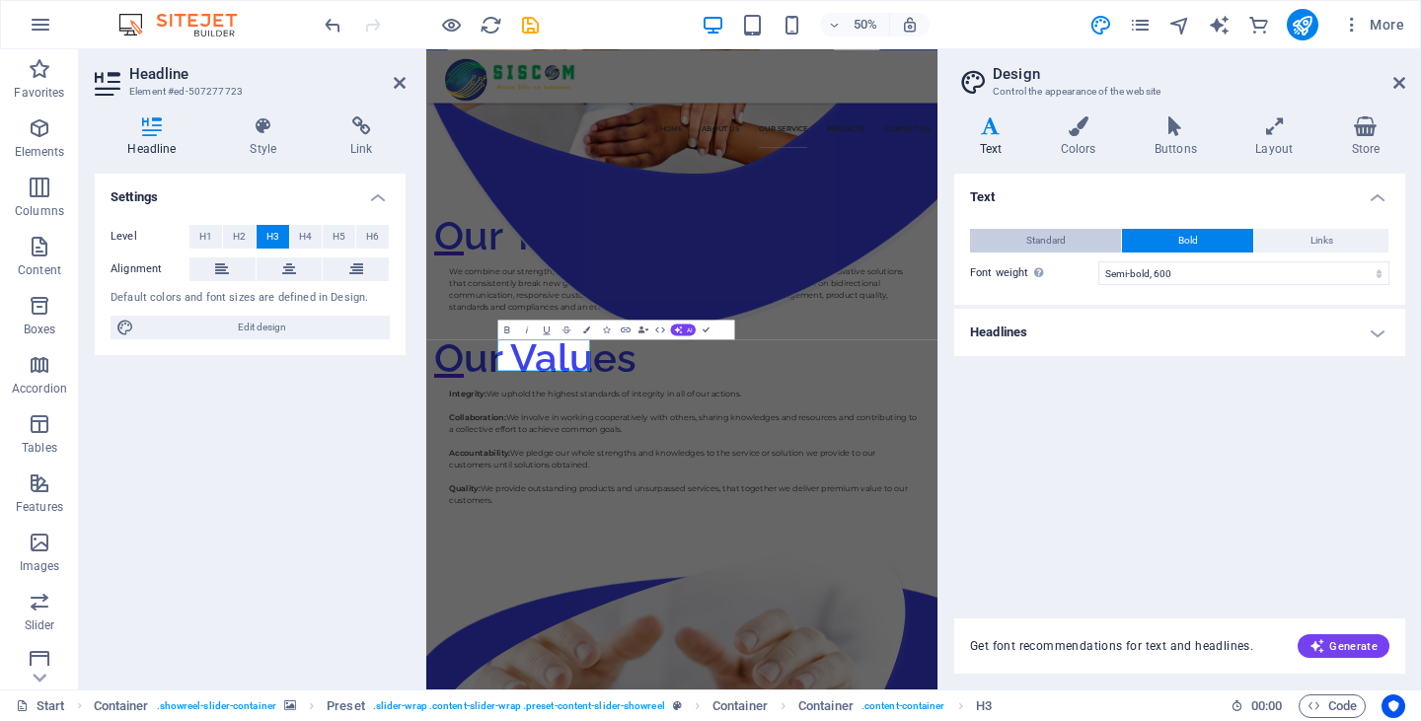
click at [1070, 239] on button "Standard" at bounding box center [1045, 241] width 151 height 24
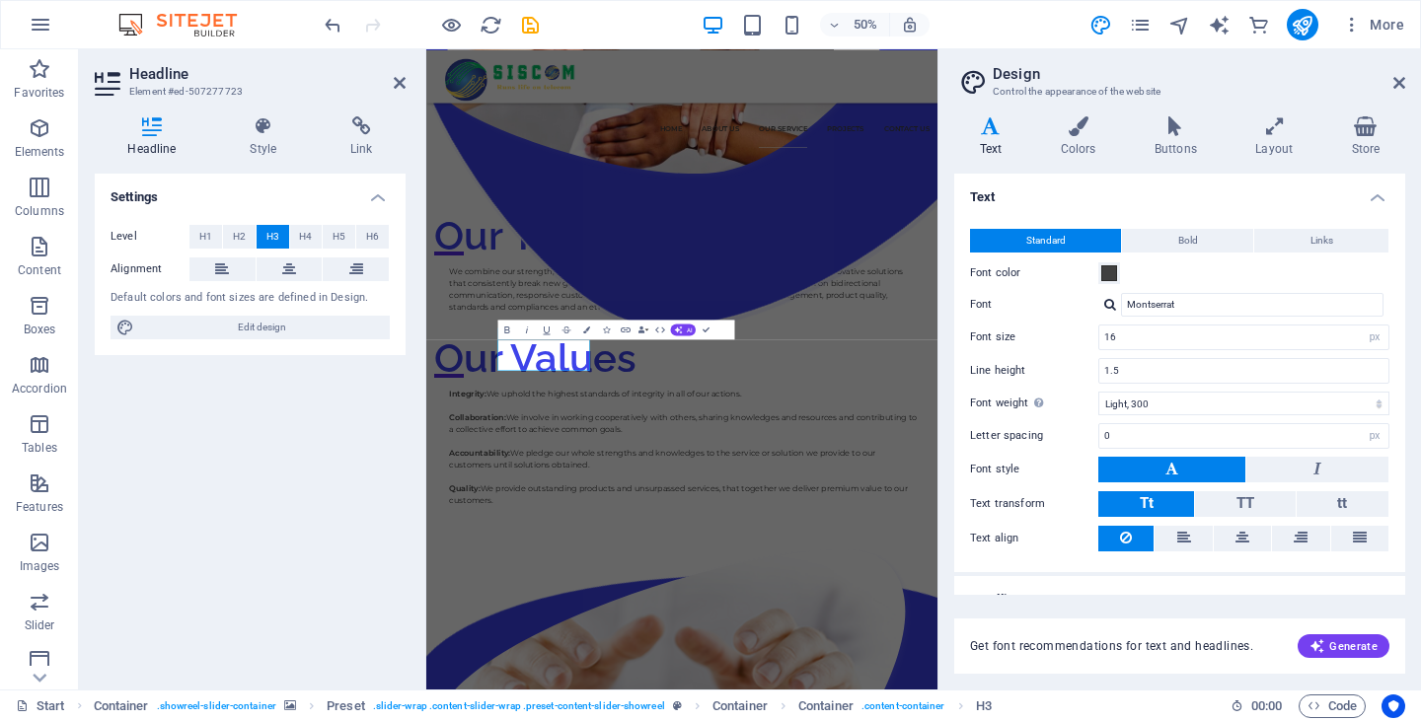
scroll to position [0, 0]
click at [1218, 534] on button at bounding box center [1242, 539] width 57 height 26
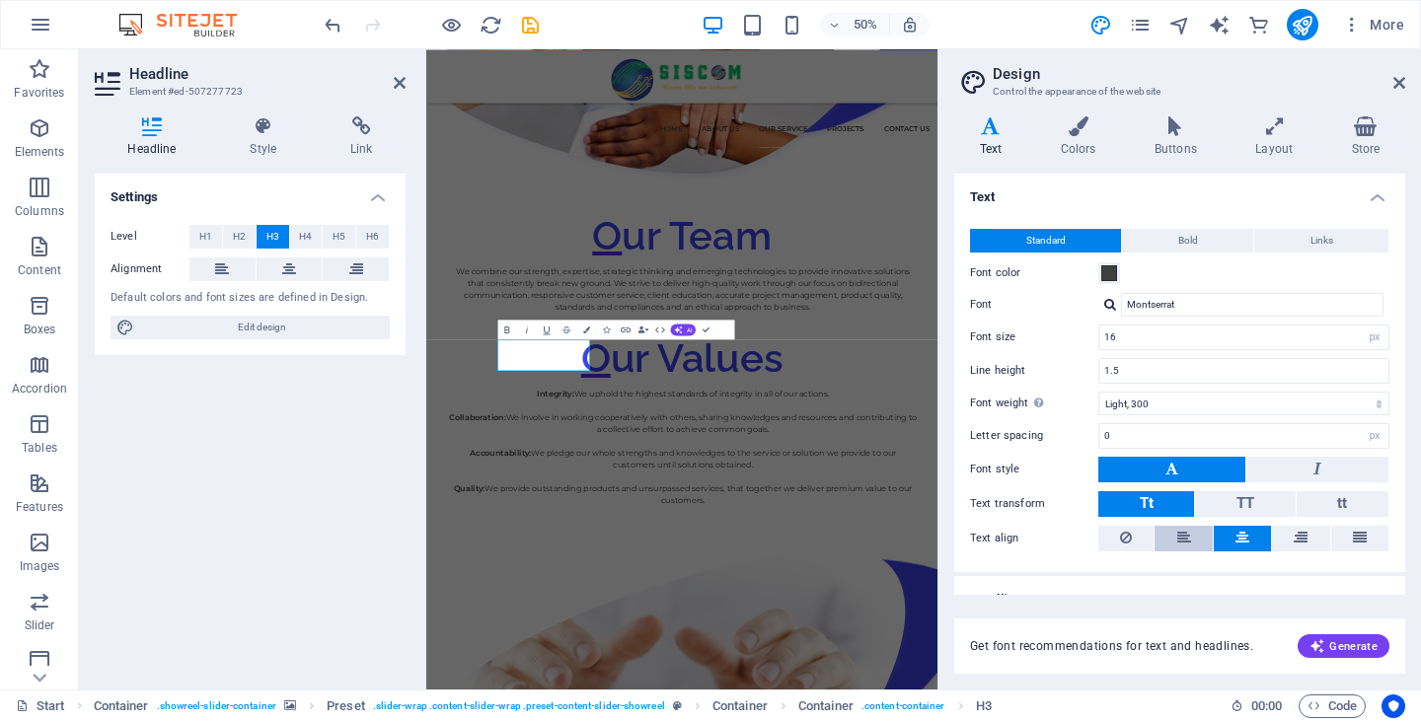
click at [1180, 536] on icon at bounding box center [1184, 538] width 14 height 24
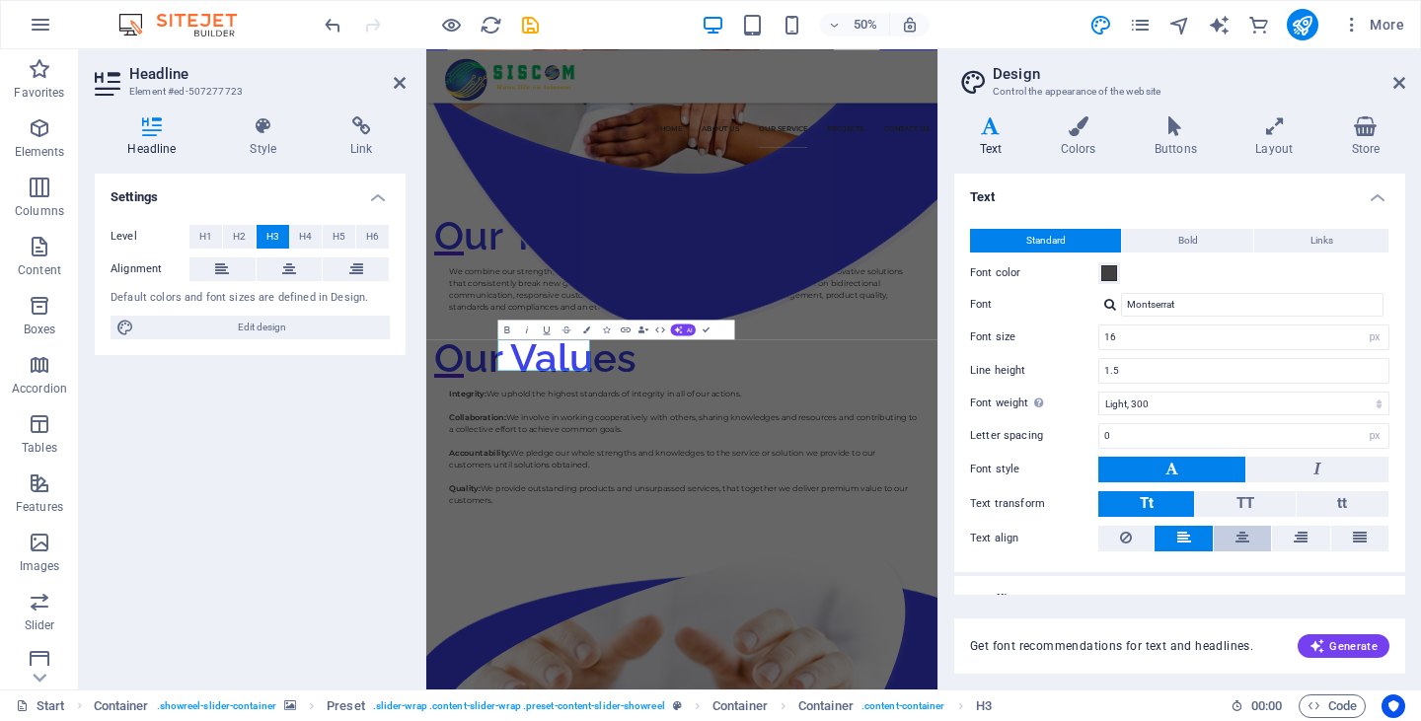
click at [1224, 534] on button at bounding box center [1242, 539] width 57 height 26
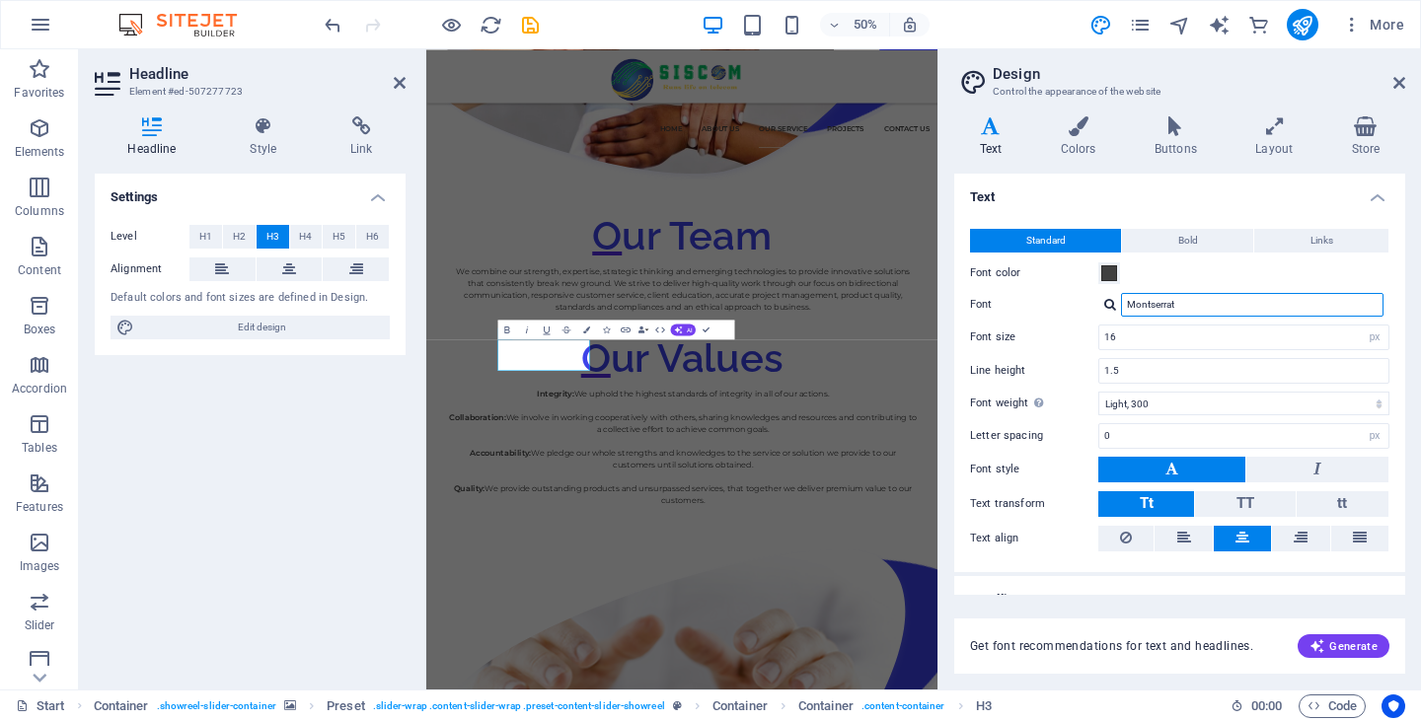
click at [1209, 302] on input "Montserrat" at bounding box center [1252, 305] width 262 height 24
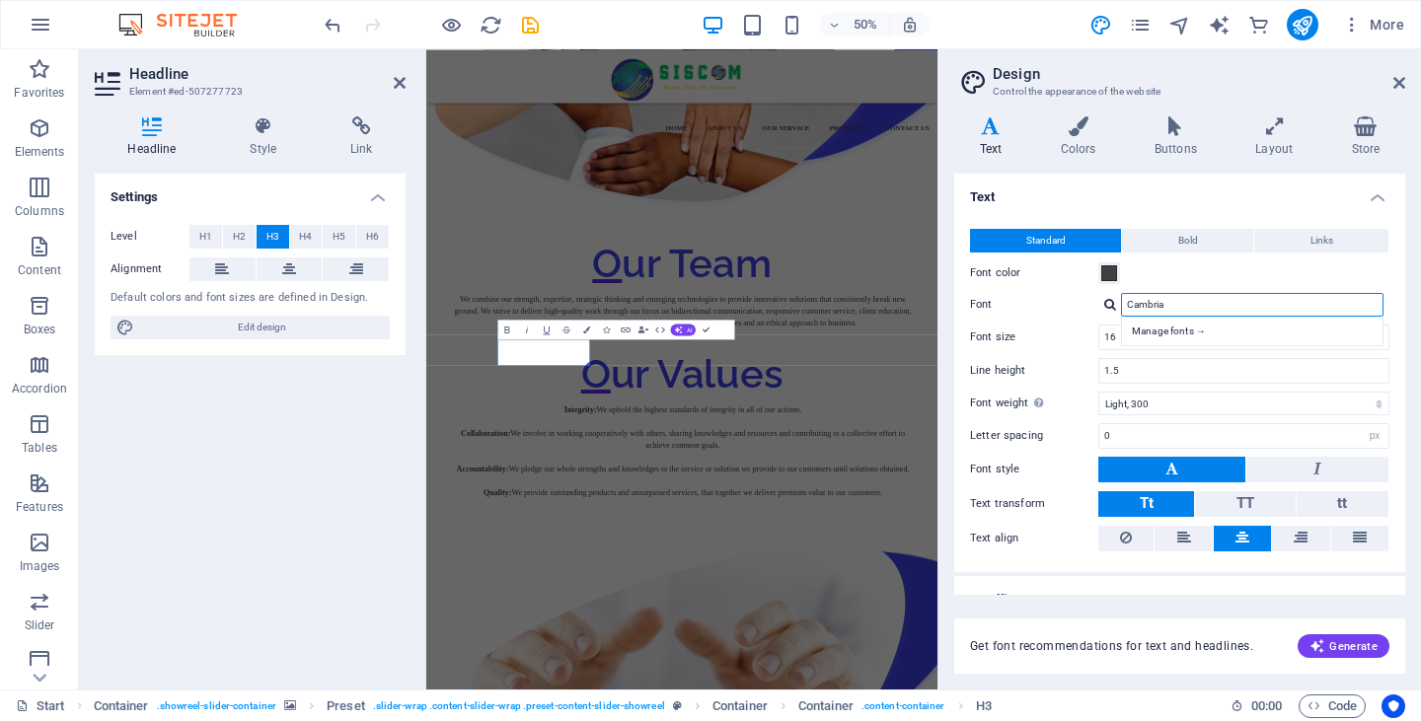
scroll to position [2596, 0]
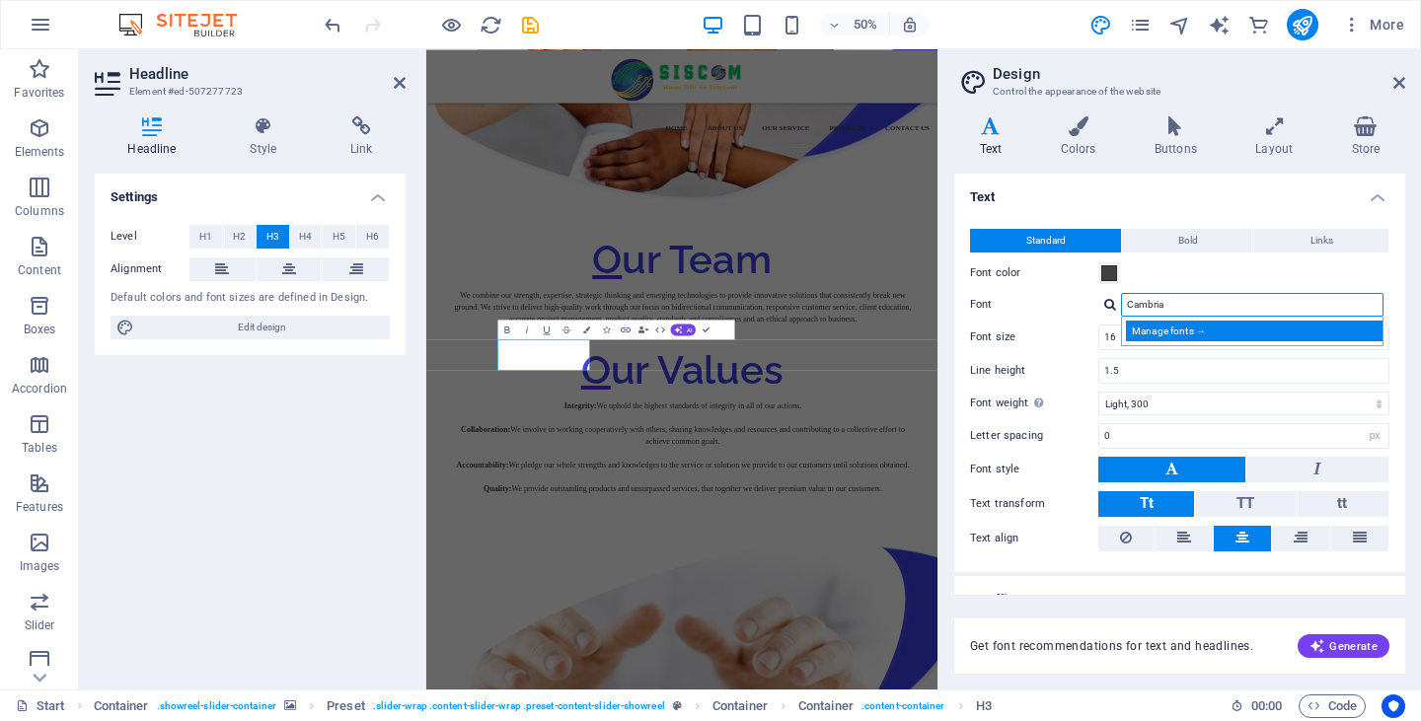
type input "Cambria"
click at [1184, 334] on div "Manage fonts →" at bounding box center [1256, 331] width 261 height 21
select select "popularity"
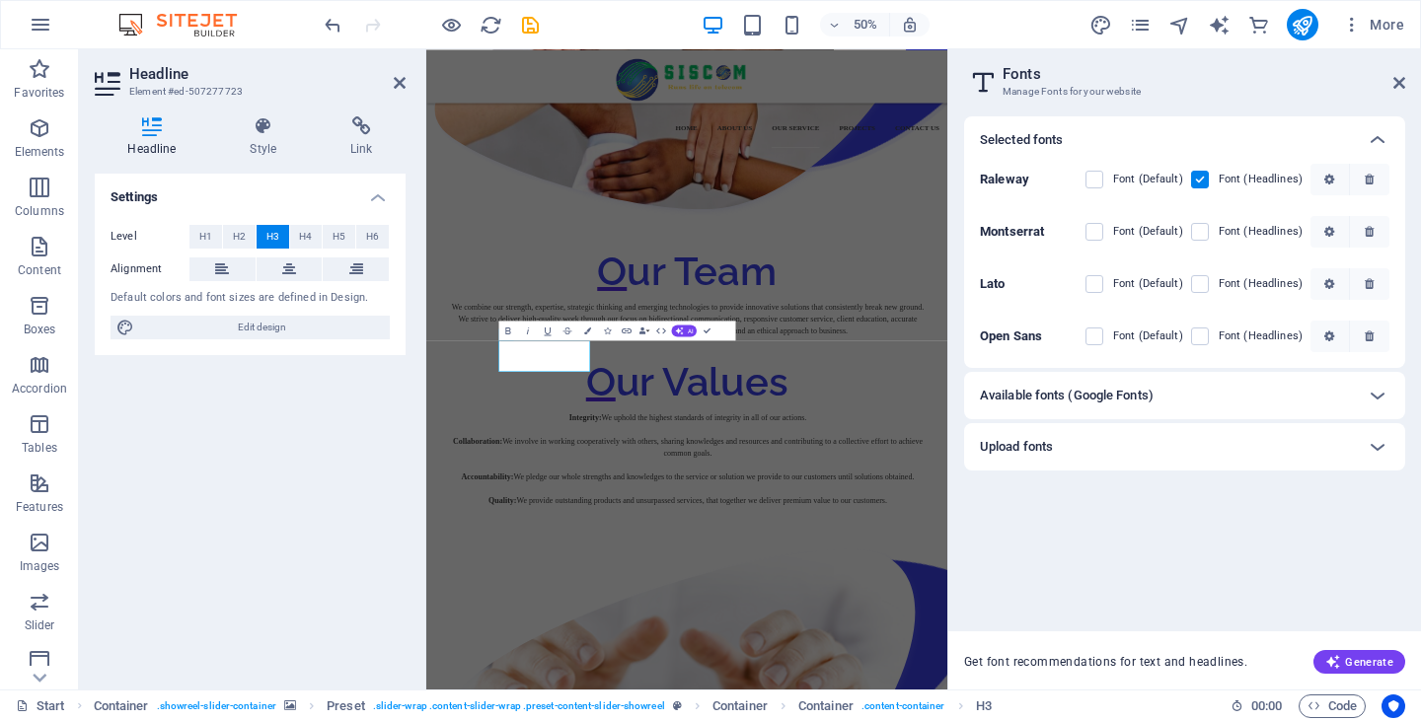
click at [1089, 408] on div "Available fonts (Google Fonts)" at bounding box center [1184, 395] width 441 height 47
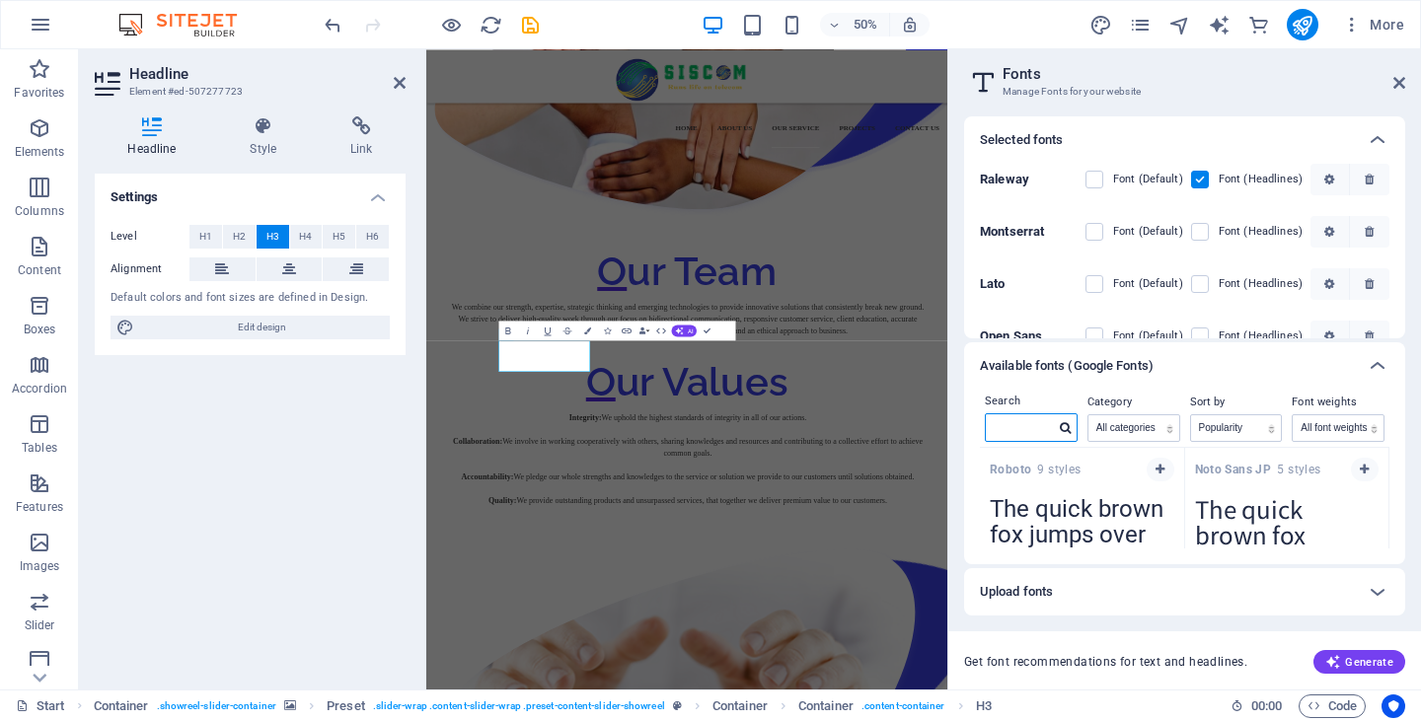
click at [1032, 421] on input "text" at bounding box center [1020, 427] width 69 height 26
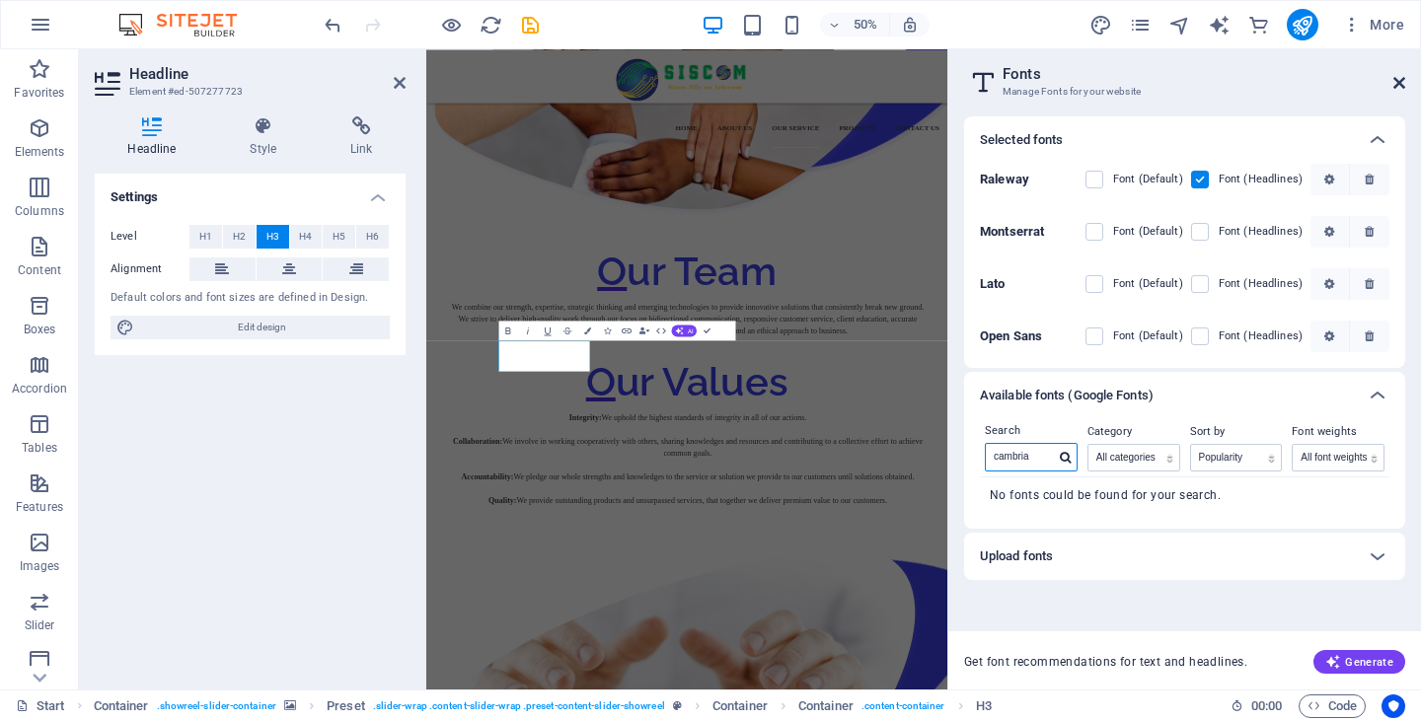
type input "cambria"
drag, startPoint x: 1400, startPoint y: 82, endPoint x: 974, endPoint y: 34, distance: 429.0
click at [1400, 82] on icon at bounding box center [1399, 83] width 12 height 16
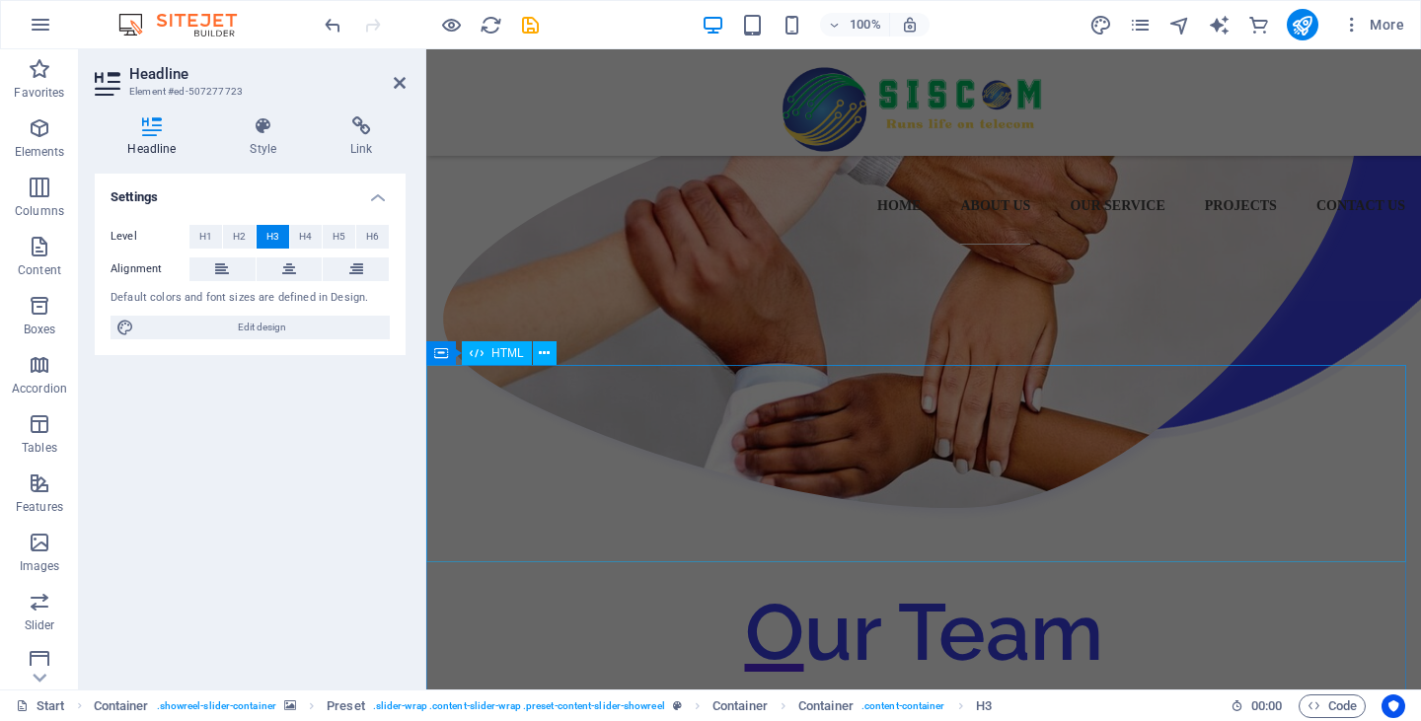
scroll to position [2481, 0]
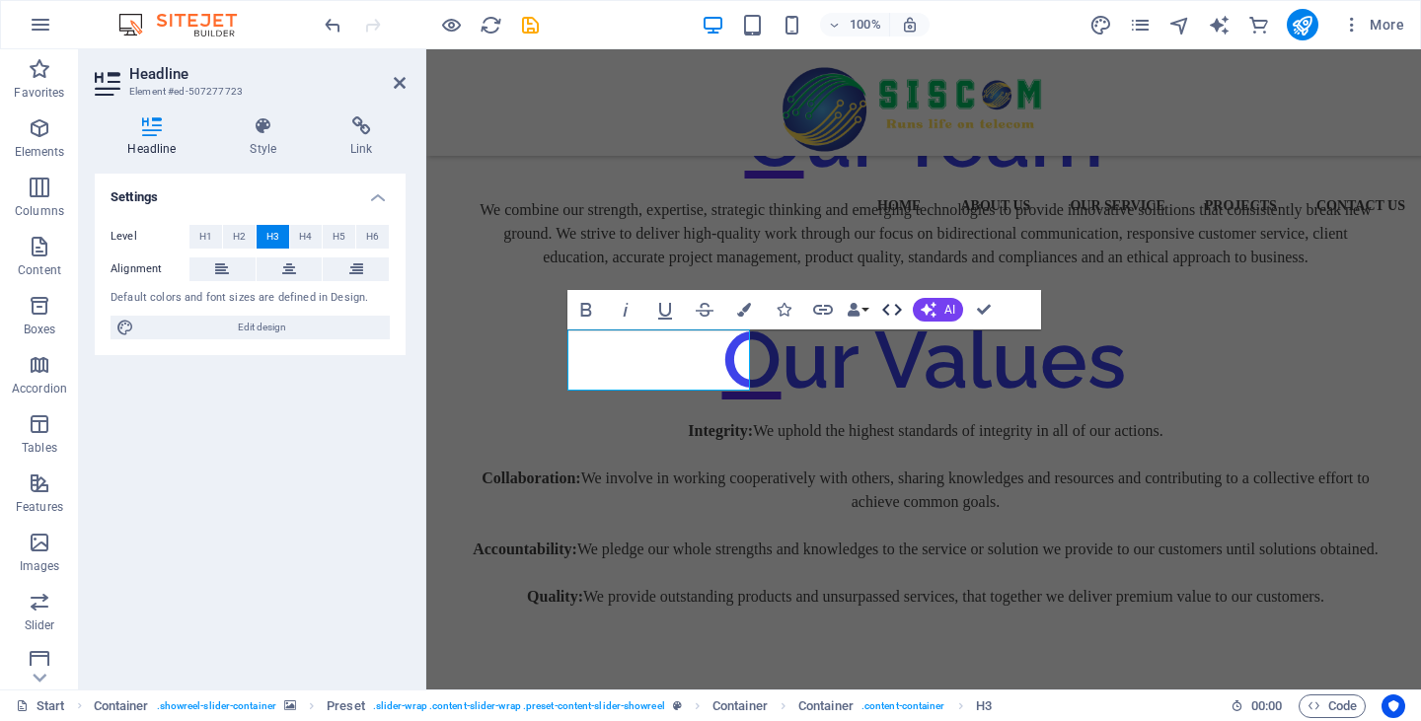
click at [899, 310] on icon "button" at bounding box center [892, 310] width 20 height 12
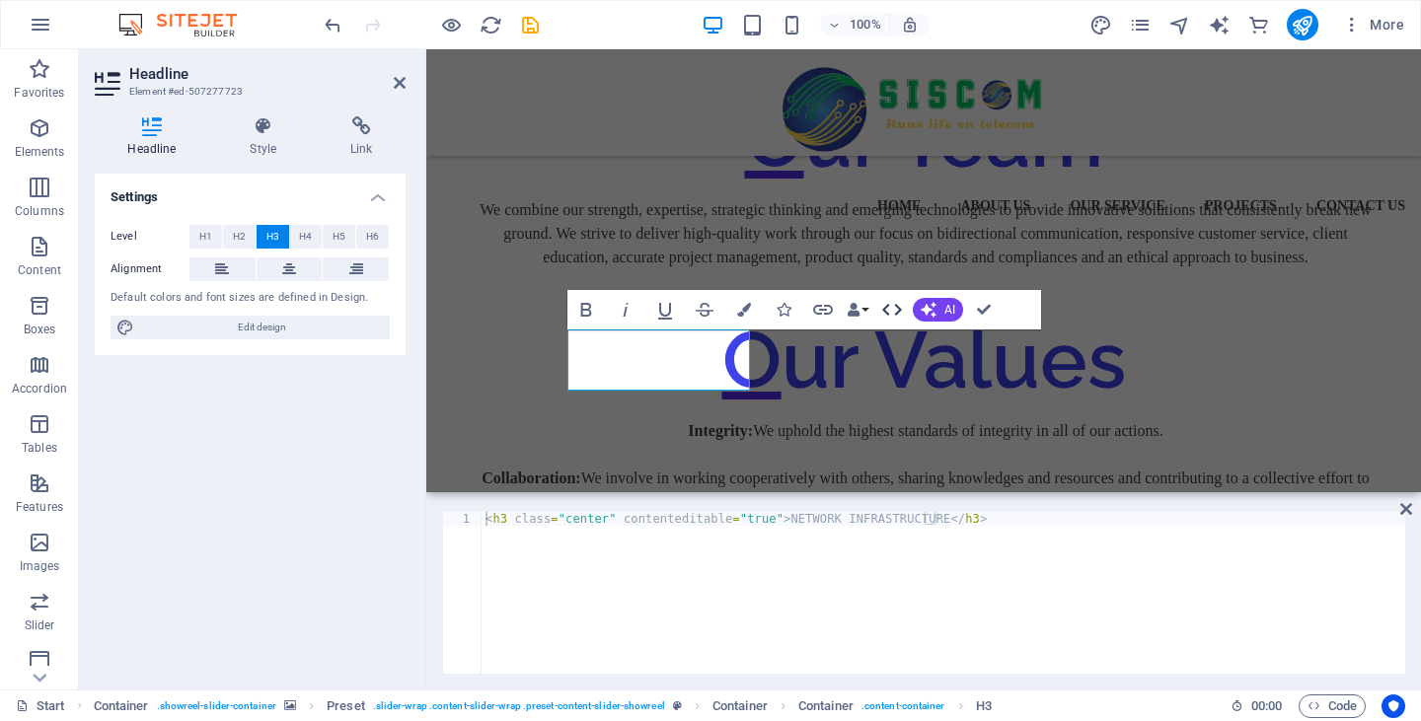
click at [879, 311] on button "HTML" at bounding box center [891, 309] width 37 height 39
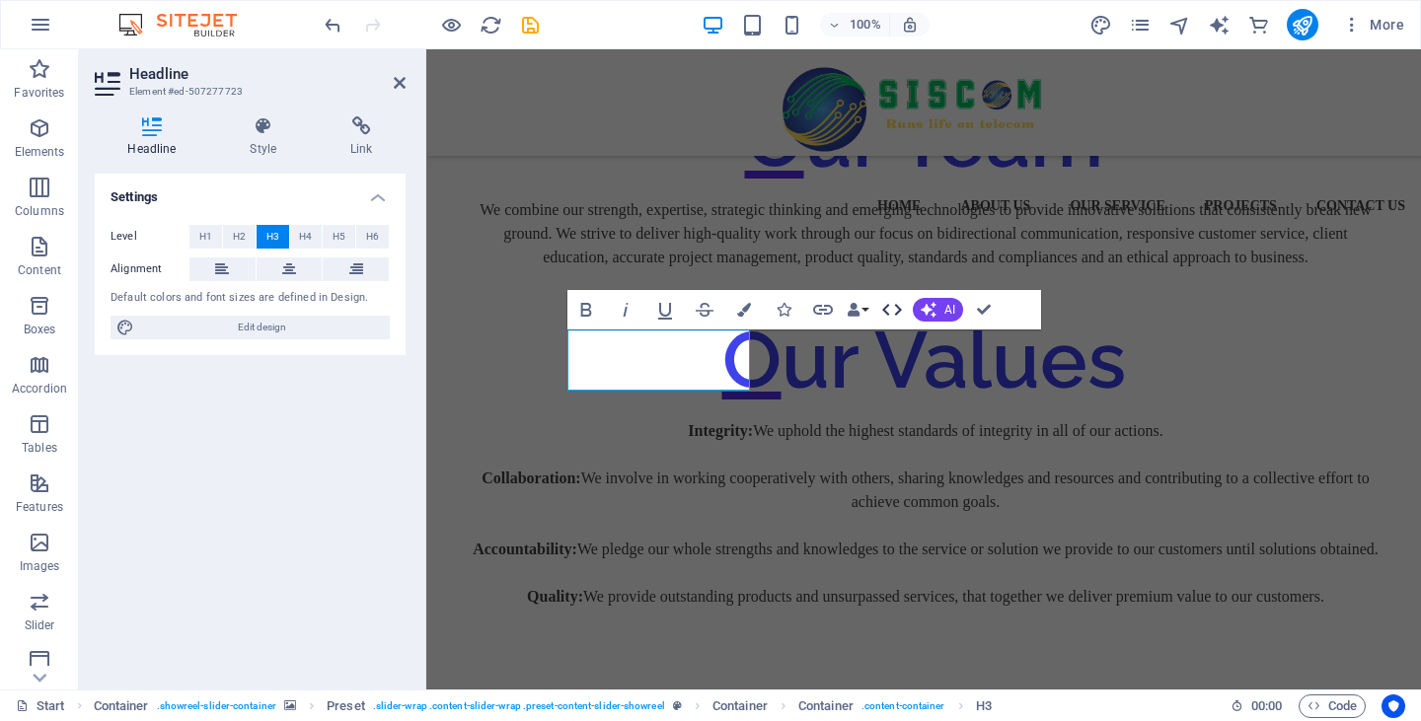
click at [879, 311] on button "HTML" at bounding box center [891, 309] width 37 height 39
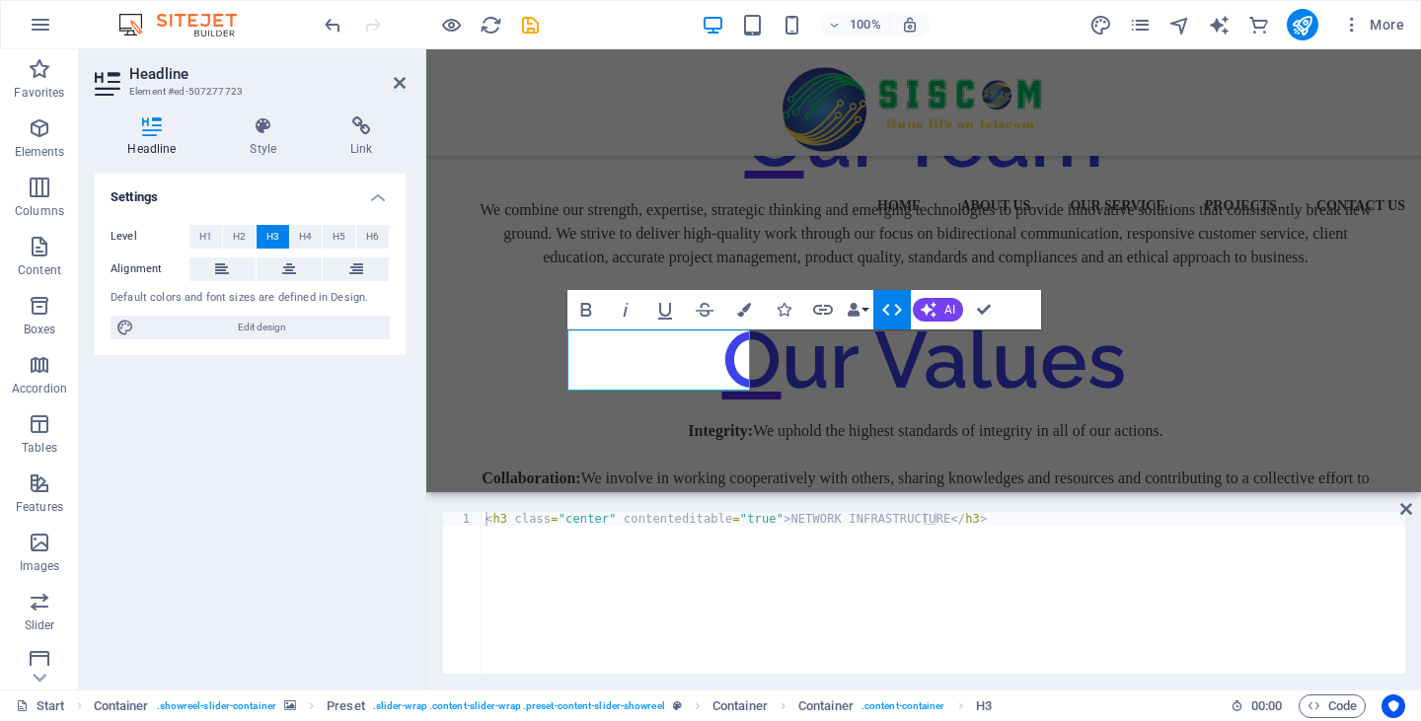
click at [897, 313] on icon "button" at bounding box center [892, 310] width 20 height 12
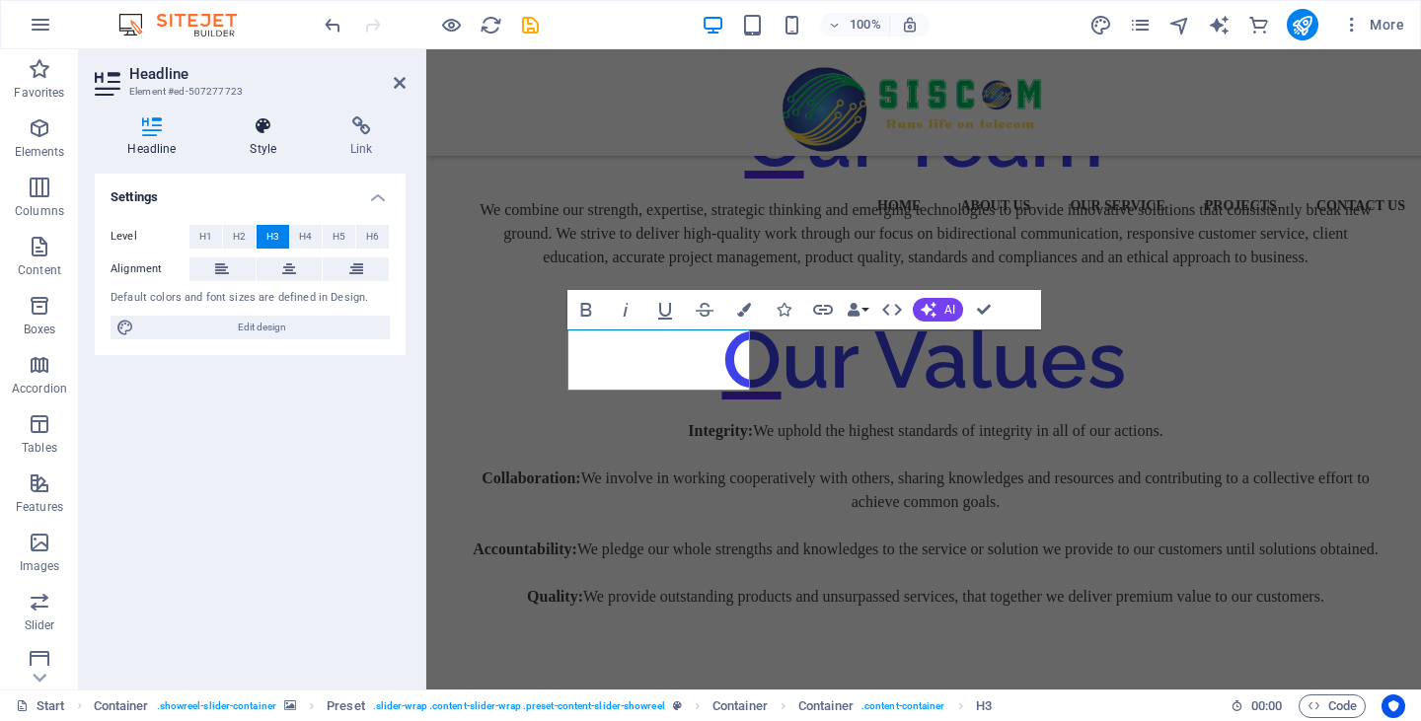
click at [264, 152] on h4 "Style" at bounding box center [267, 136] width 101 height 41
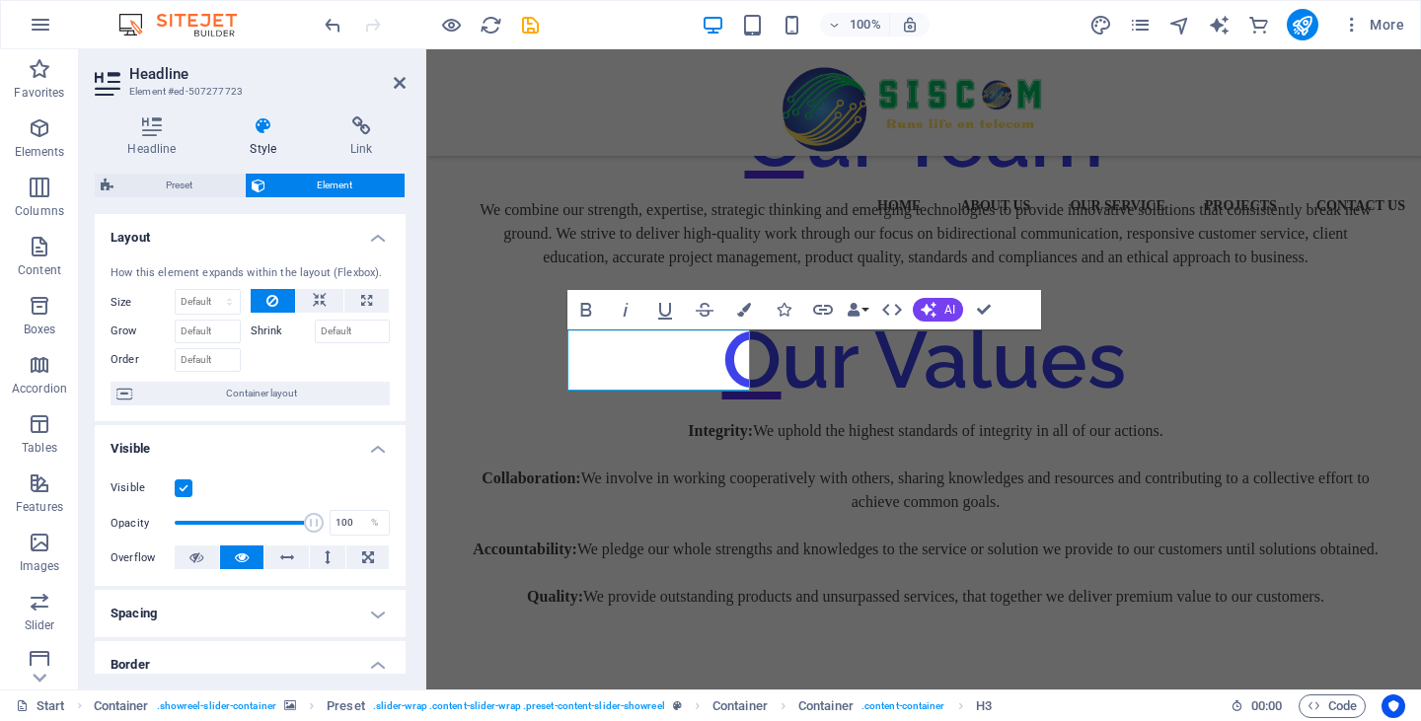
scroll to position [0, 0]
click at [228, 308] on select "Default auto px % 1/1 1/2 1/3 1/4 1/5 1/6 1/7 1/8 1/9 1/10" at bounding box center [208, 302] width 64 height 24
select select "1/1"
click at [209, 290] on select "Default auto px % 1/1 1/2 1/3 1/4 1/5 1/6 1/7 1/8 1/9 1/10" at bounding box center [208, 302] width 64 height 24
type input "100"
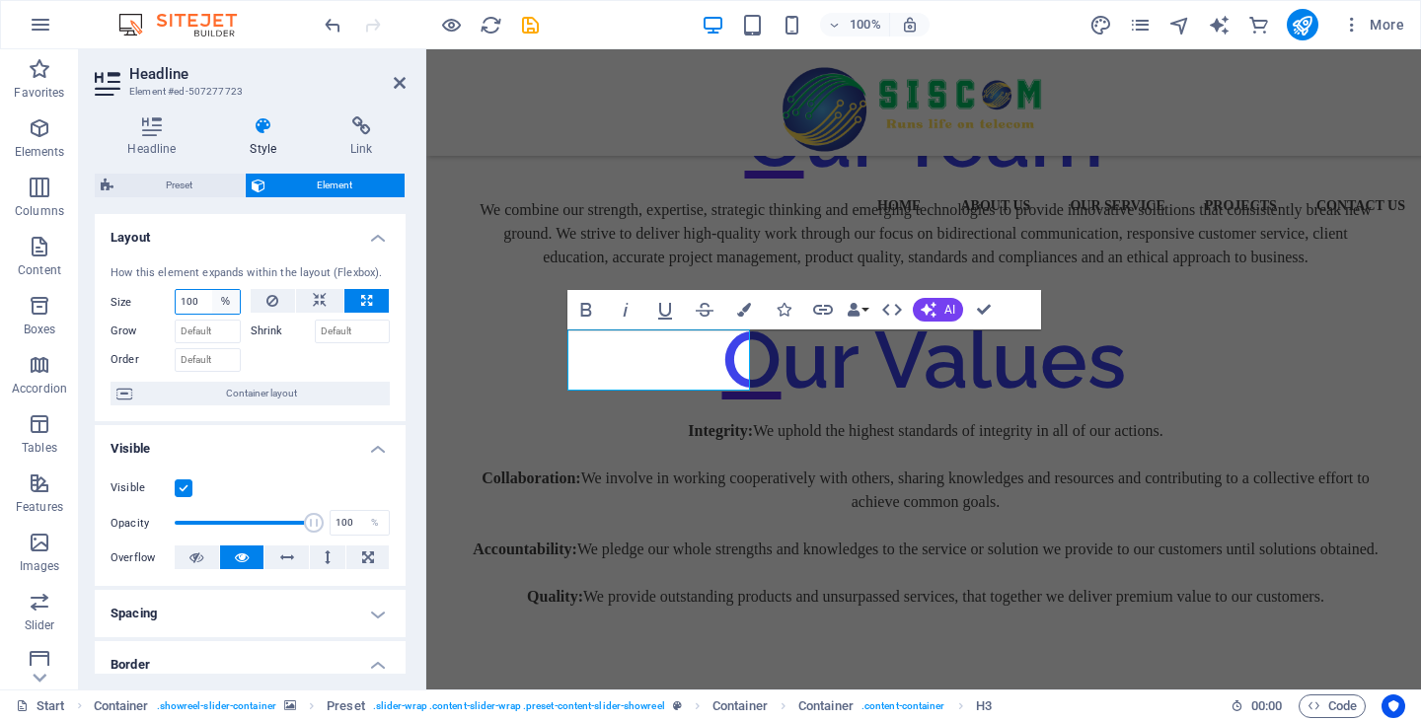
click at [222, 310] on select "Default auto px % 1/1 1/2 1/3 1/4 1/5 1/6 1/7 1/8 1/9 1/10" at bounding box center [226, 302] width 28 height 24
select select "tfqjek6fi14"
click at [212, 290] on select "Default auto px % 1/1 1/2 1/3 1/4 1/5 1/6 1/7 1/8 1/9 1/10" at bounding box center [226, 302] width 28 height 24
select select "DISABLED_OPTION_VALUE"
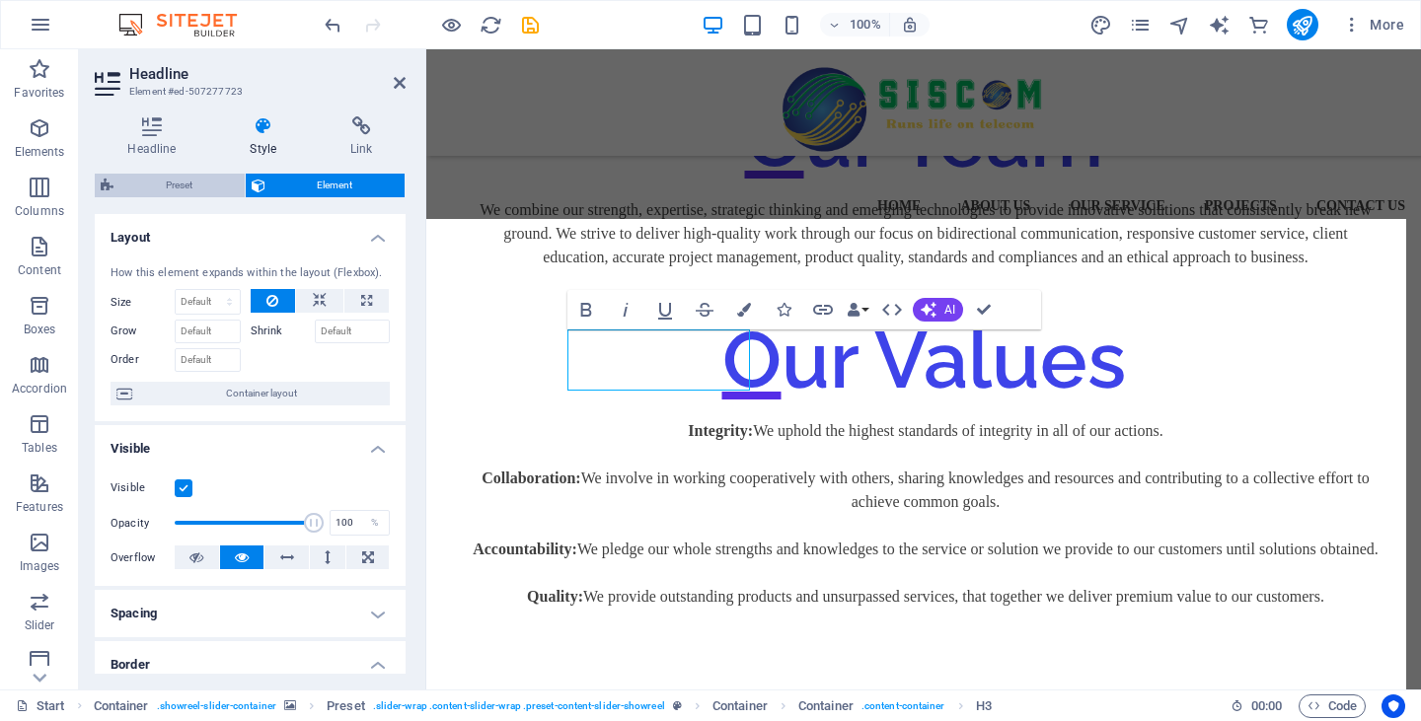
click at [188, 189] on span "Preset" at bounding box center [178, 186] width 119 height 24
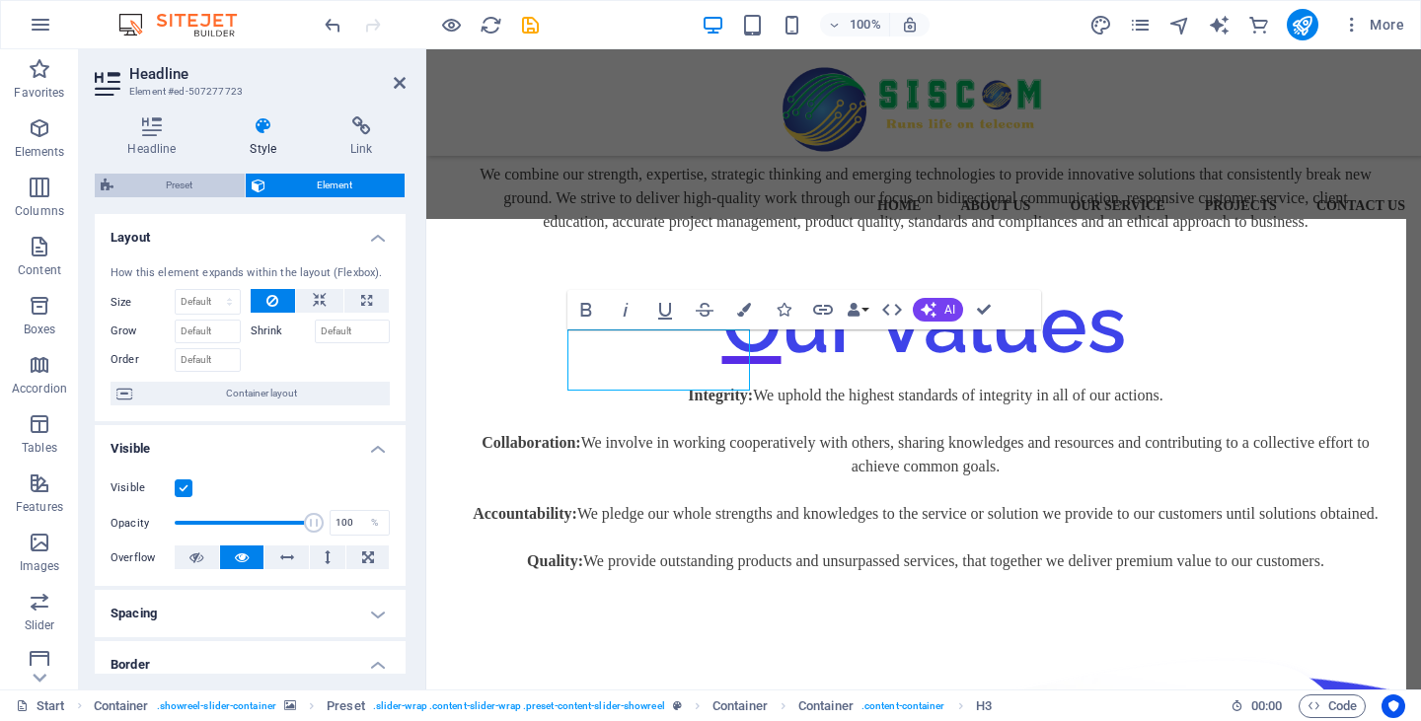
select select "px"
select select "rem"
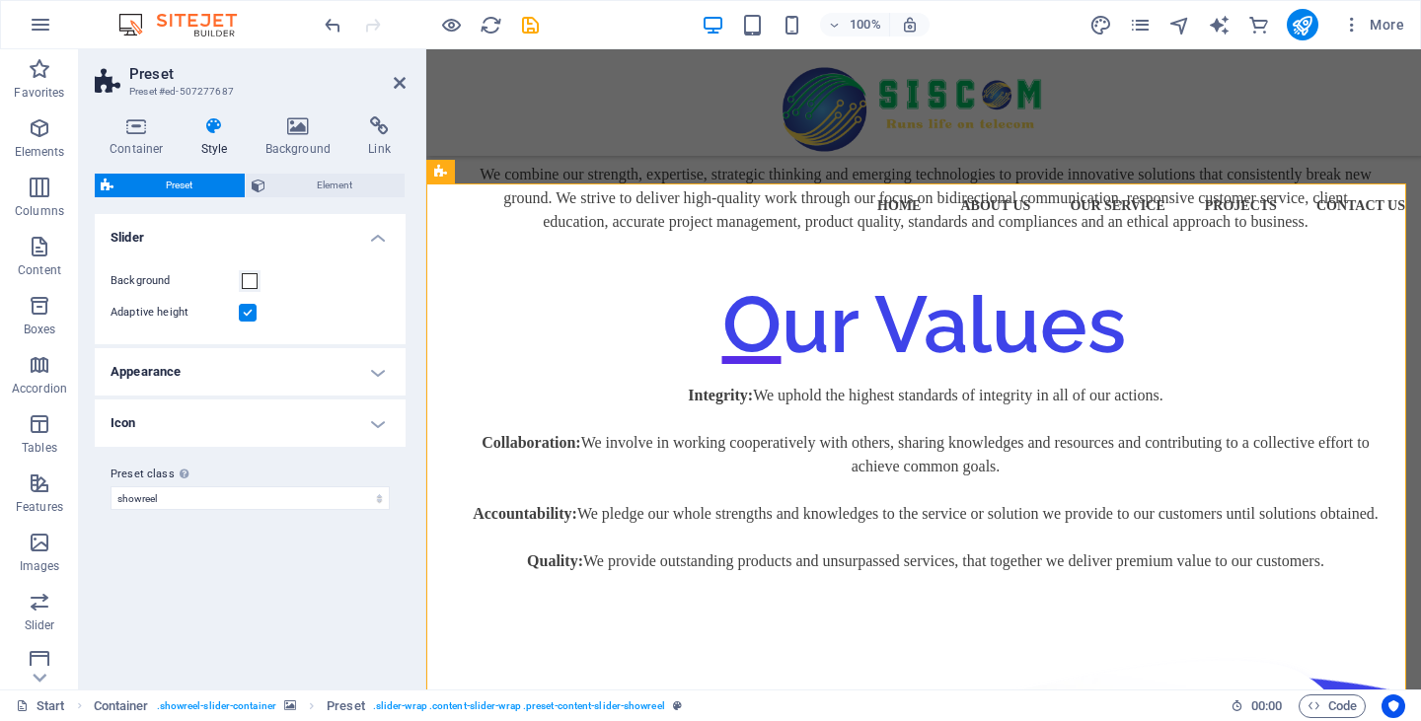
click at [217, 366] on h4 "Appearance" at bounding box center [250, 371] width 311 height 47
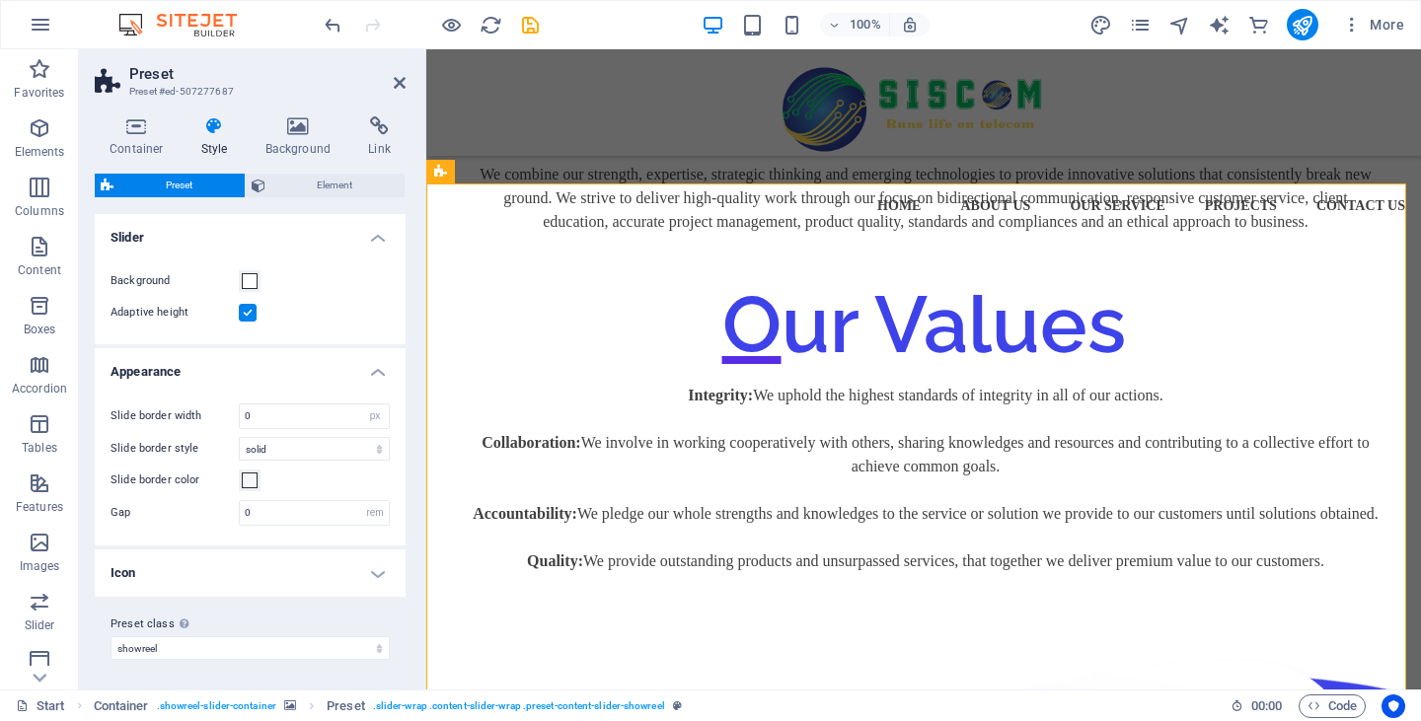
click at [217, 364] on h4 "Appearance" at bounding box center [250, 366] width 311 height 36
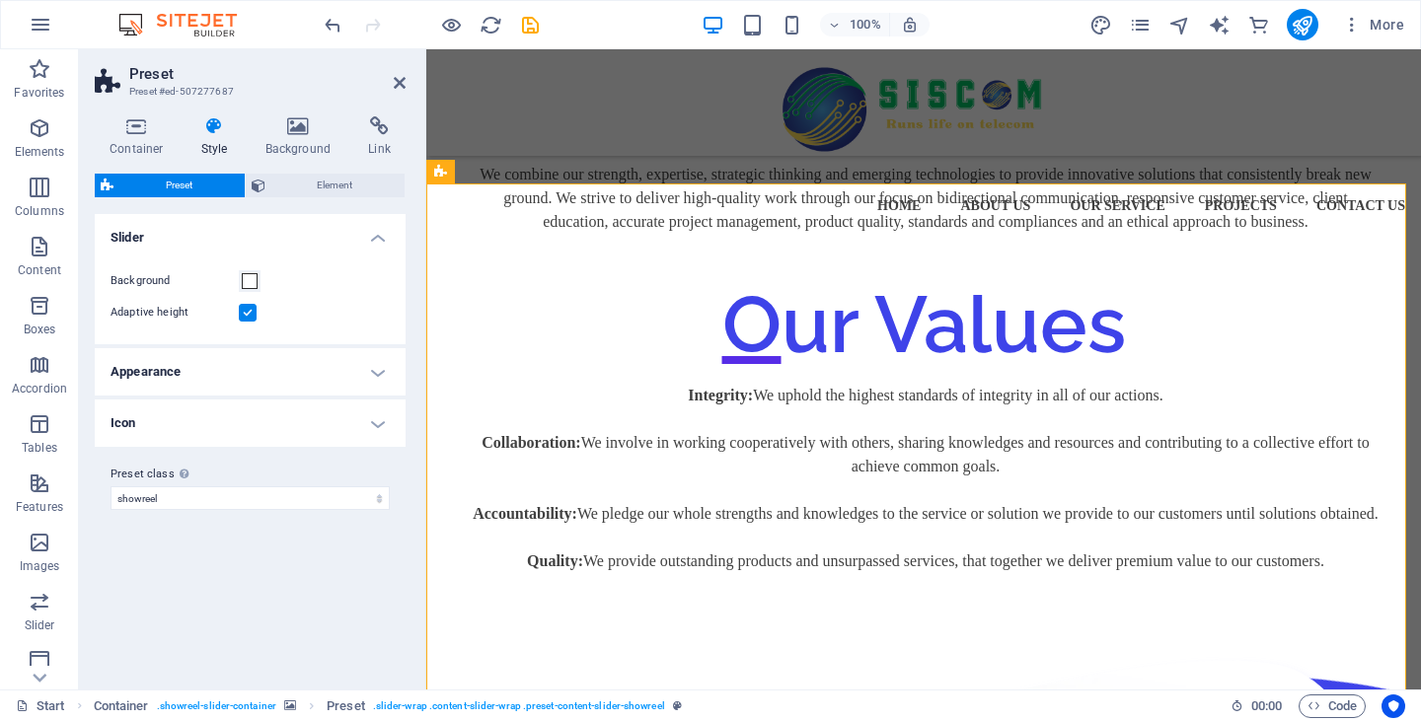
click at [213, 425] on h4 "Icon" at bounding box center [250, 423] width 311 height 47
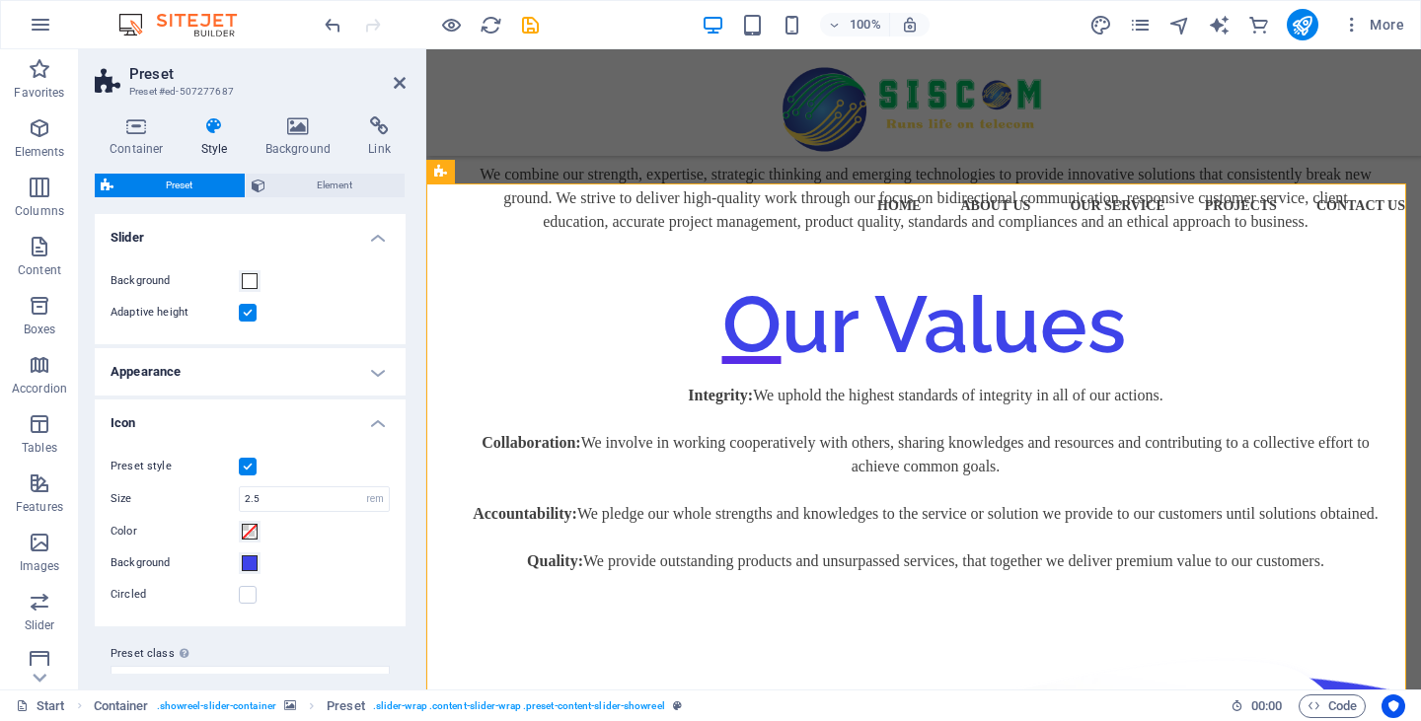
click at [213, 425] on h4 "Icon" at bounding box center [250, 418] width 311 height 36
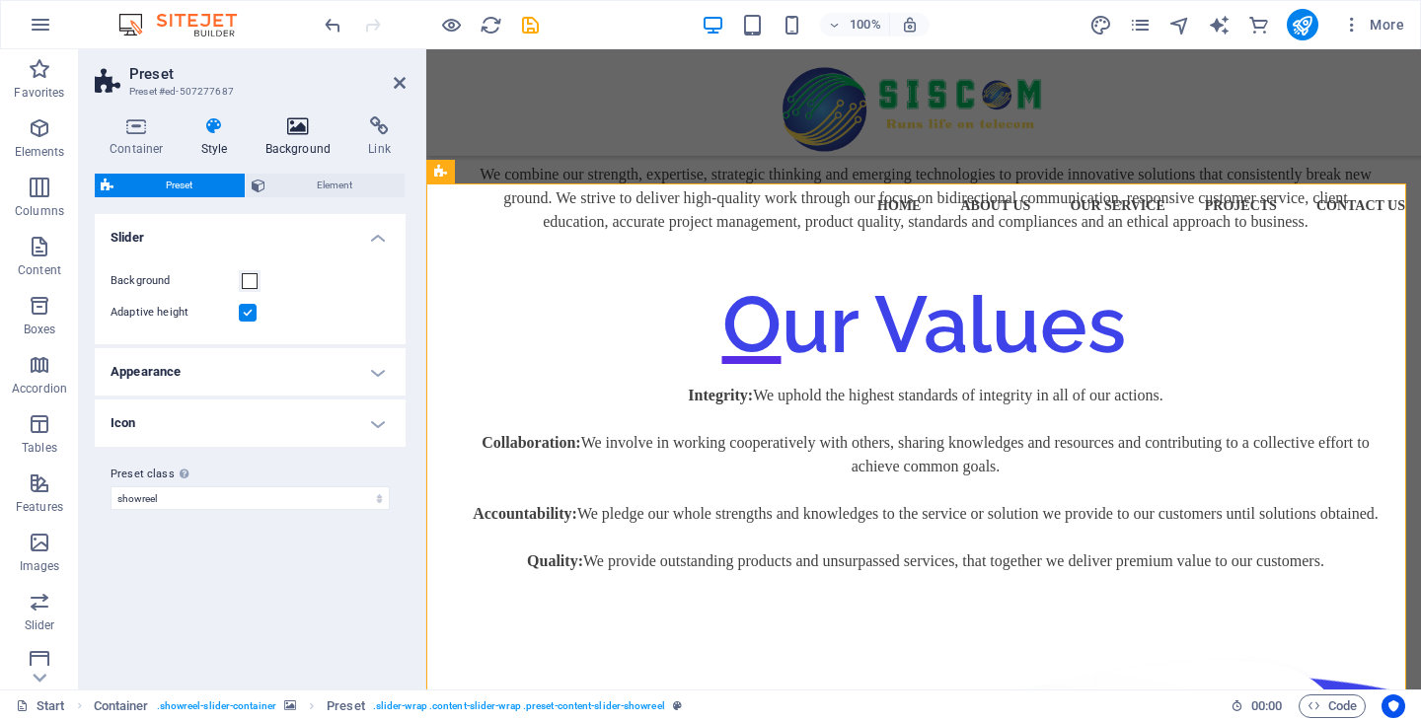
click at [310, 151] on h4 "Background" at bounding box center [303, 136] width 104 height 41
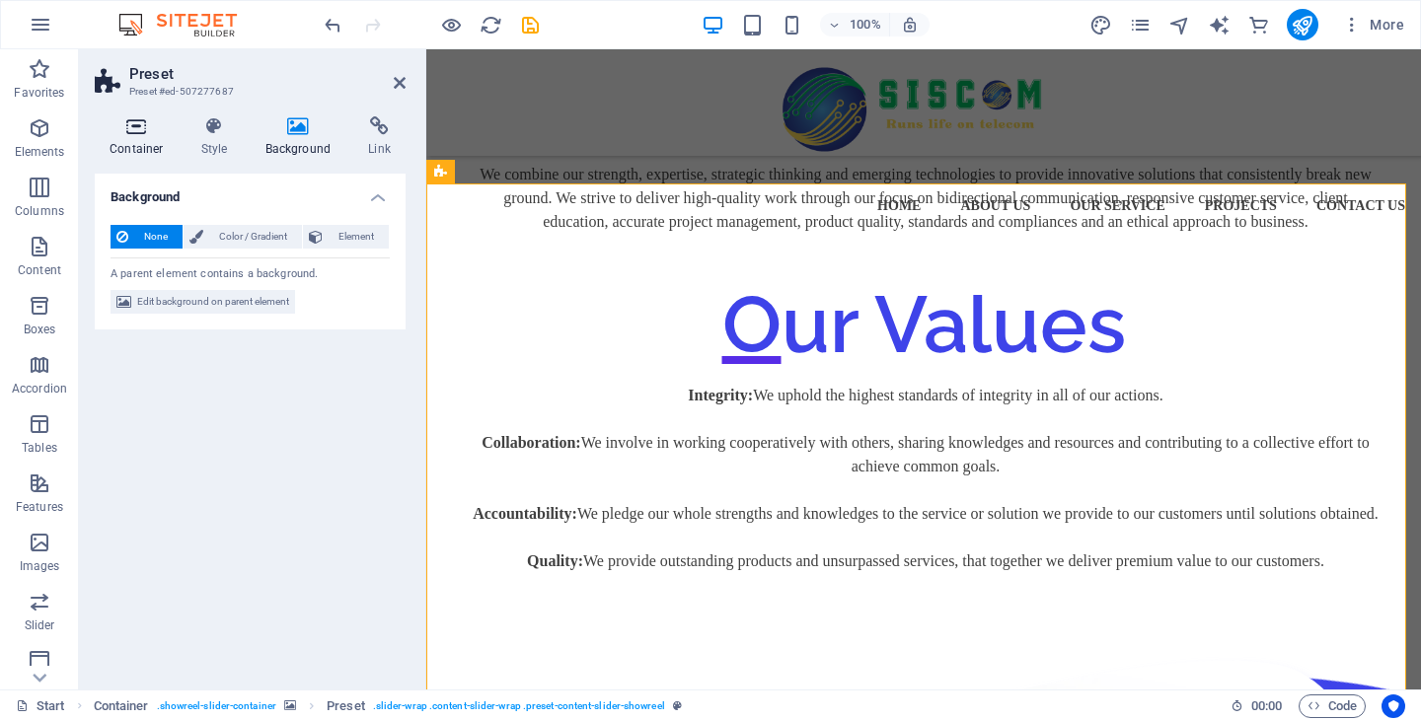
click at [129, 144] on h4 "Container" at bounding box center [141, 136] width 92 height 41
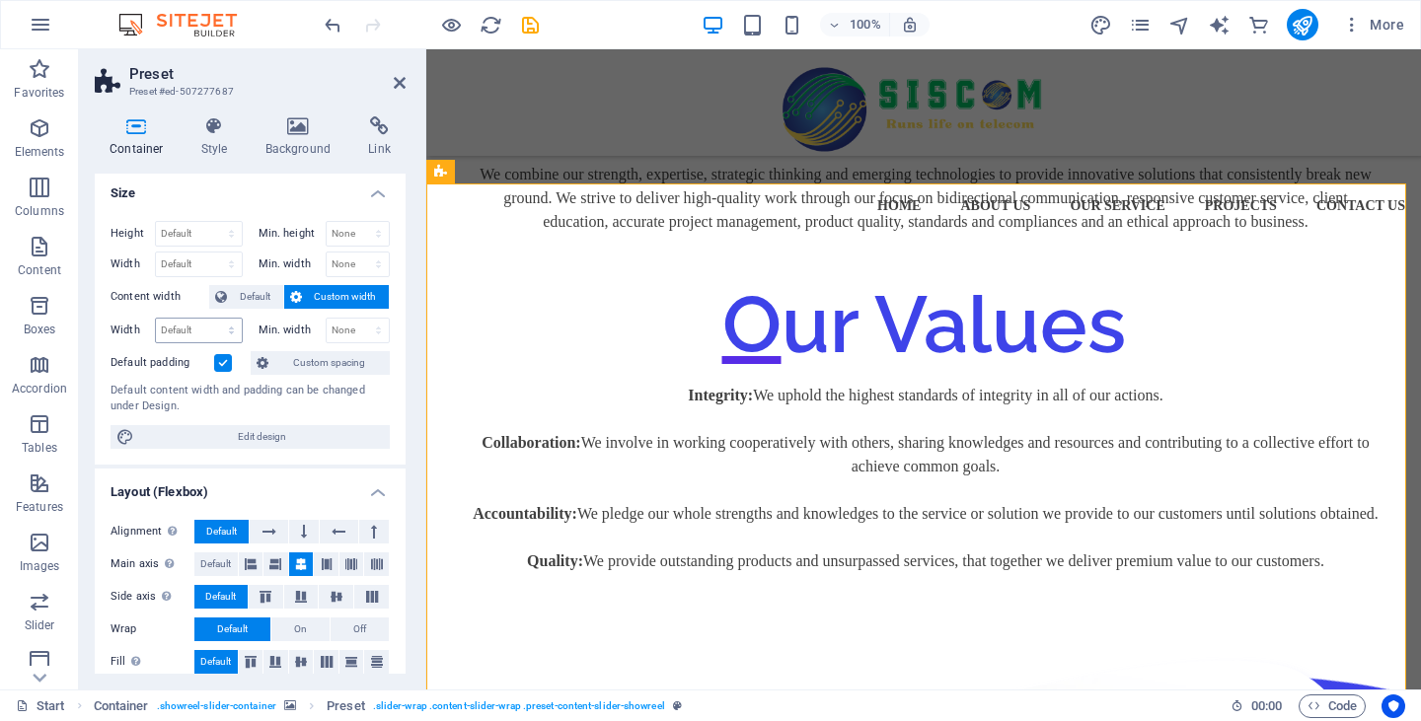
scroll to position [0, 0]
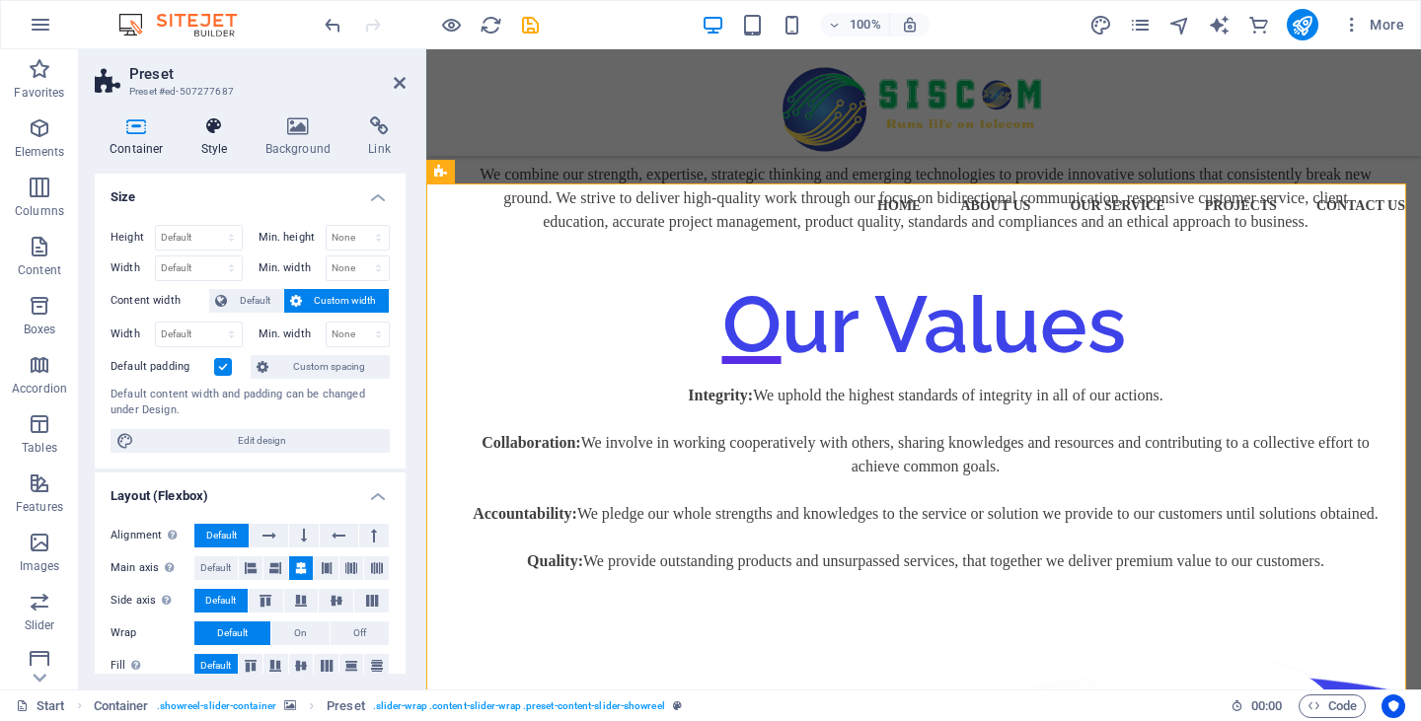
click at [226, 135] on icon at bounding box center [215, 126] width 56 height 20
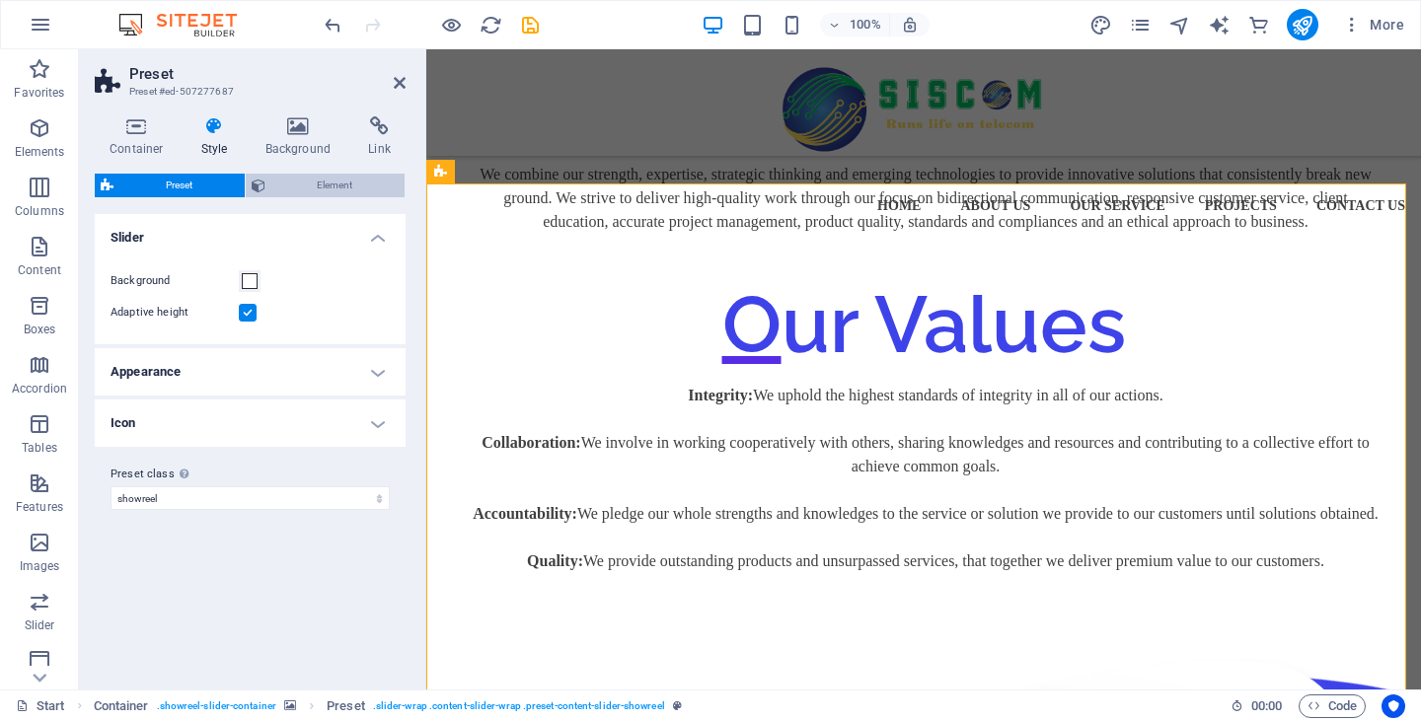
click at [307, 185] on span "Element" at bounding box center [335, 186] width 128 height 24
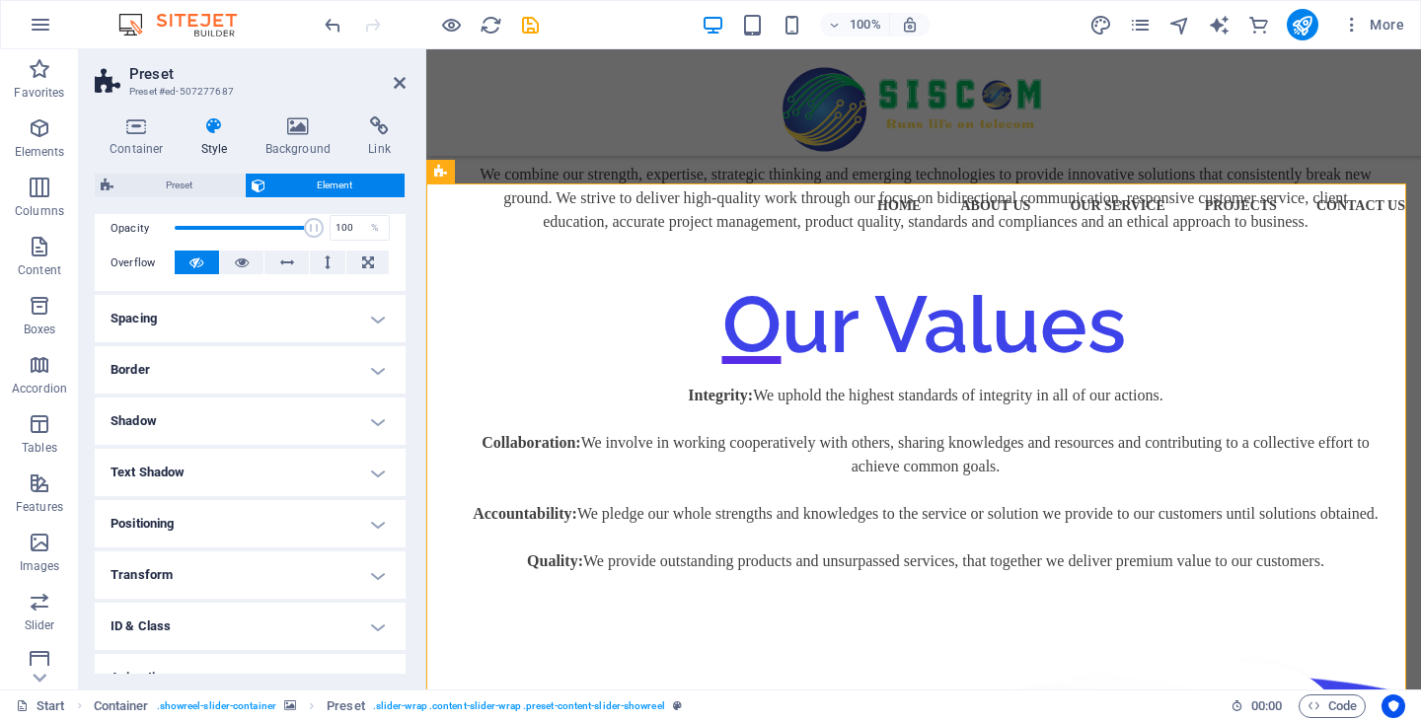
scroll to position [296, 0]
click at [283, 475] on h4 "Text Shadow" at bounding box center [250, 471] width 311 height 47
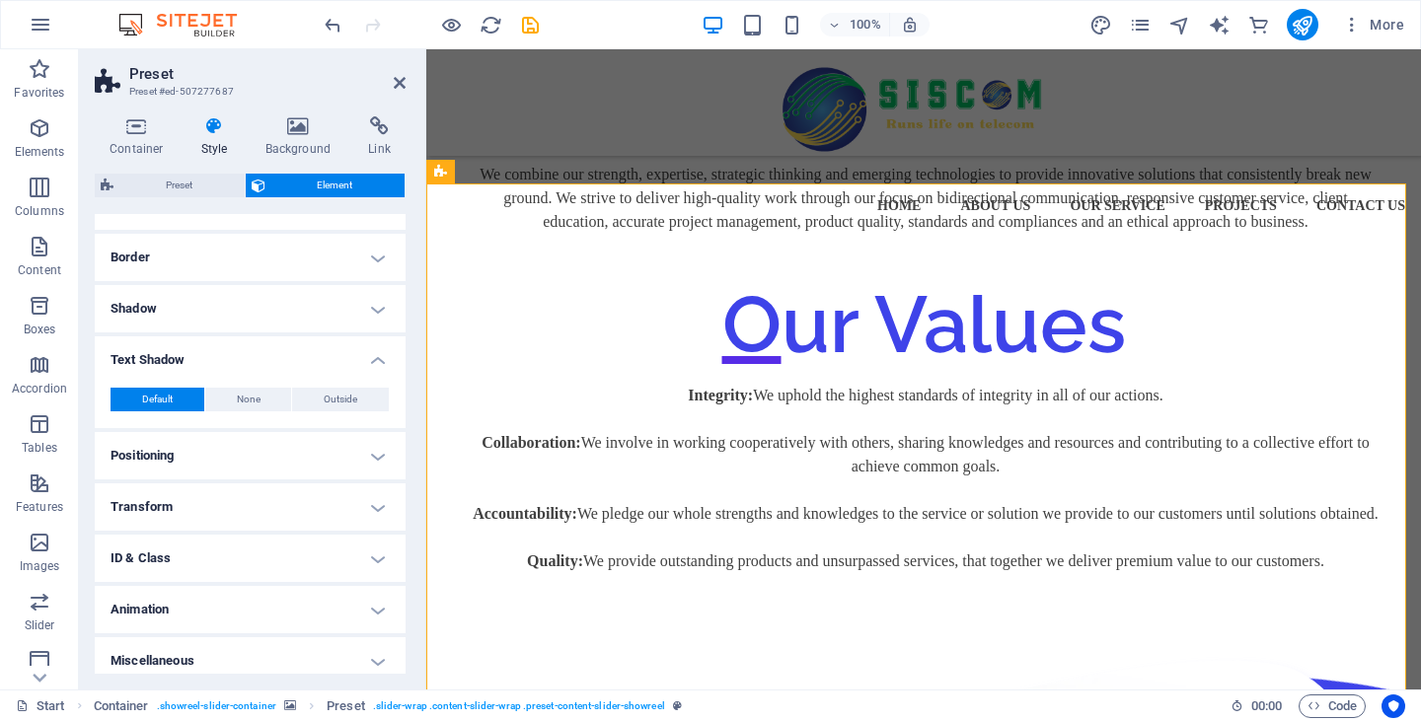
scroll to position [418, 0]
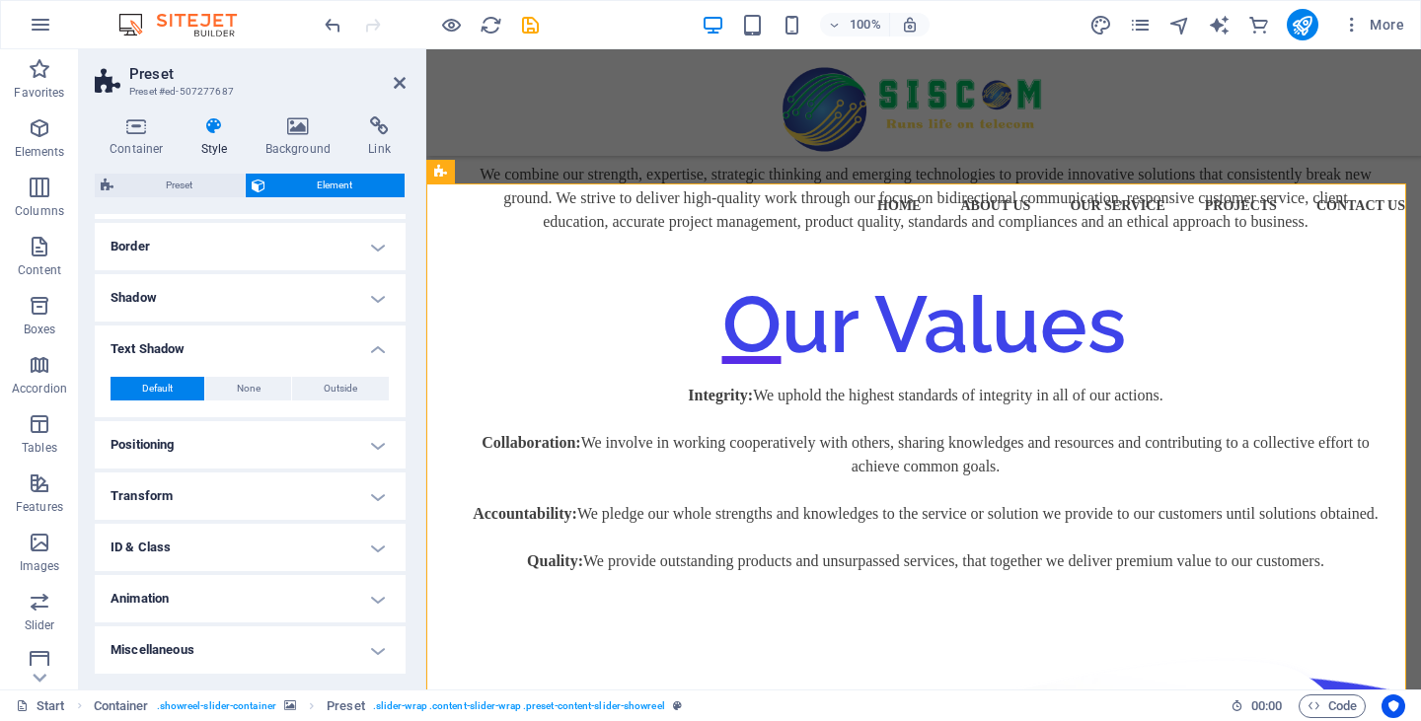
click at [238, 598] on h4 "Animation" at bounding box center [250, 598] width 311 height 47
click at [238, 593] on h4 "Animation" at bounding box center [250, 593] width 311 height 36
click at [229, 632] on h4 "Miscellaneous" at bounding box center [250, 650] width 311 height 47
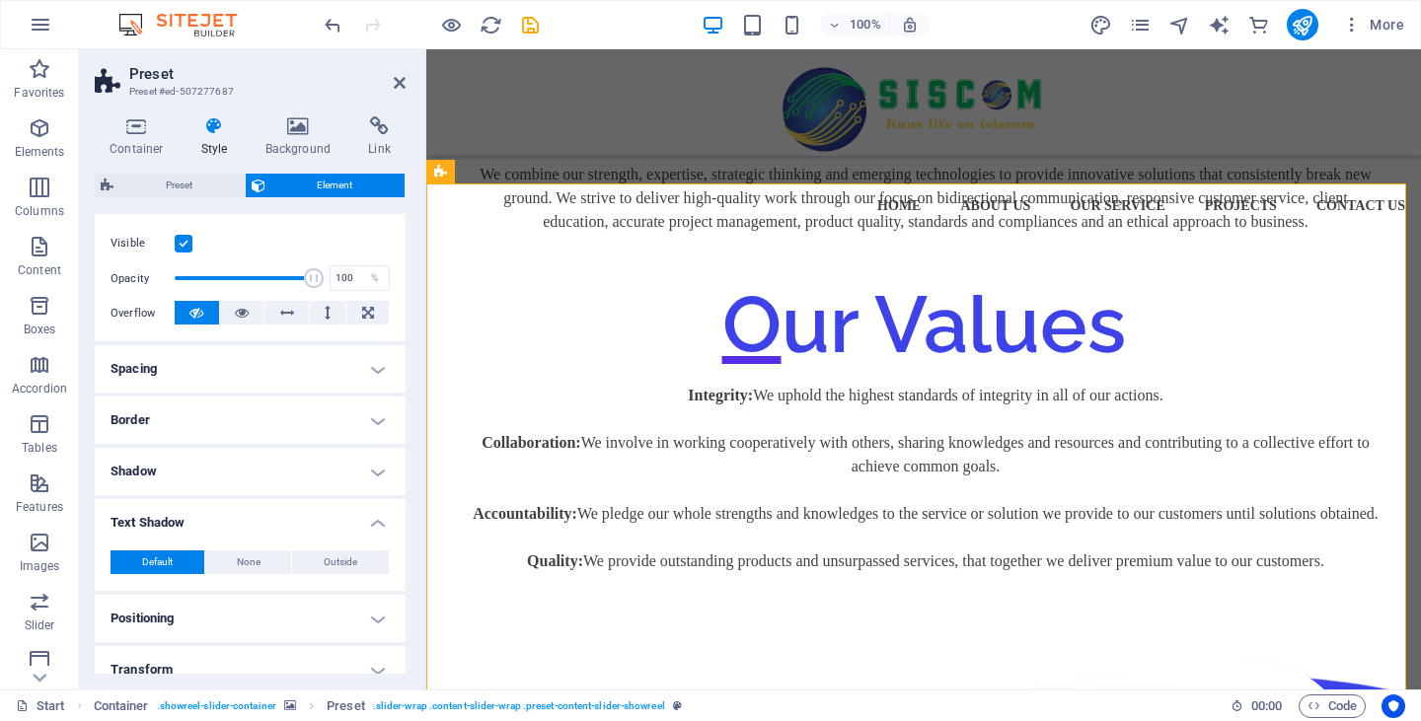
scroll to position [0, 0]
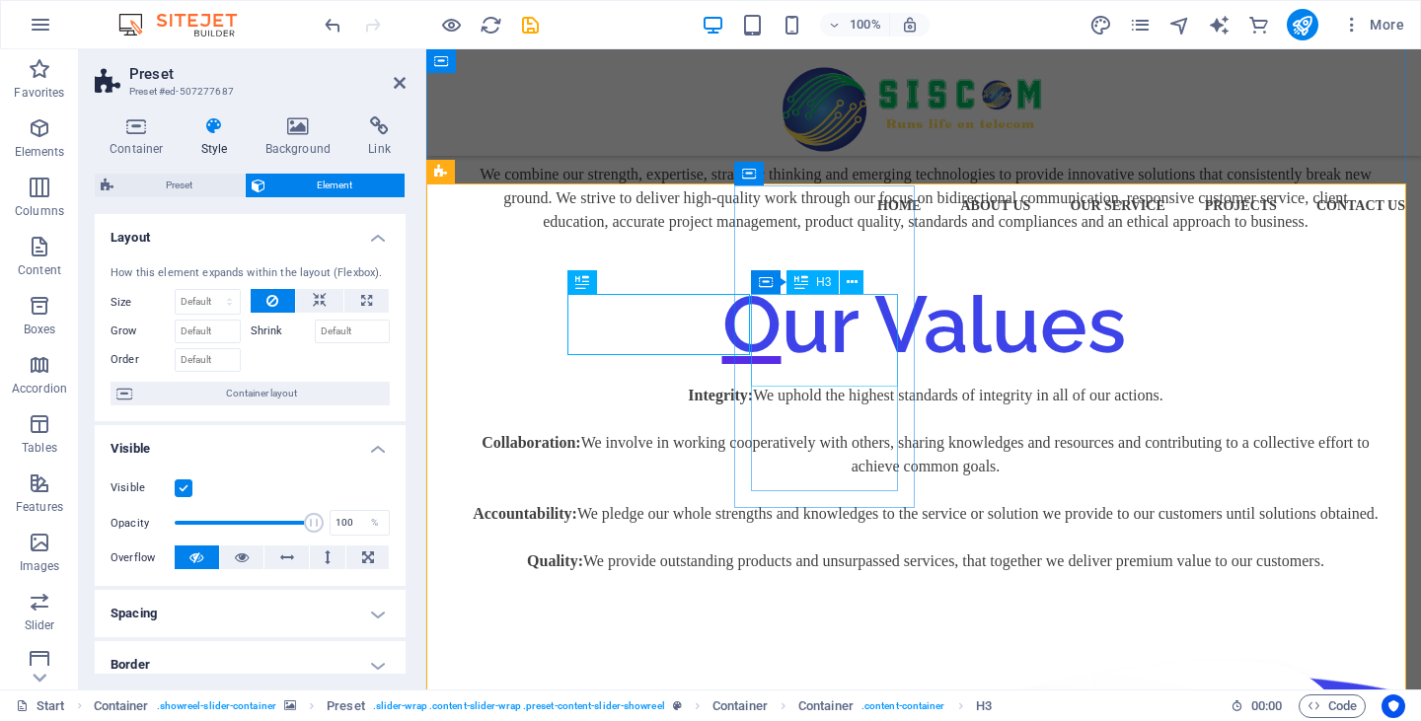
click at [854, 289] on icon at bounding box center [852, 282] width 11 height 21
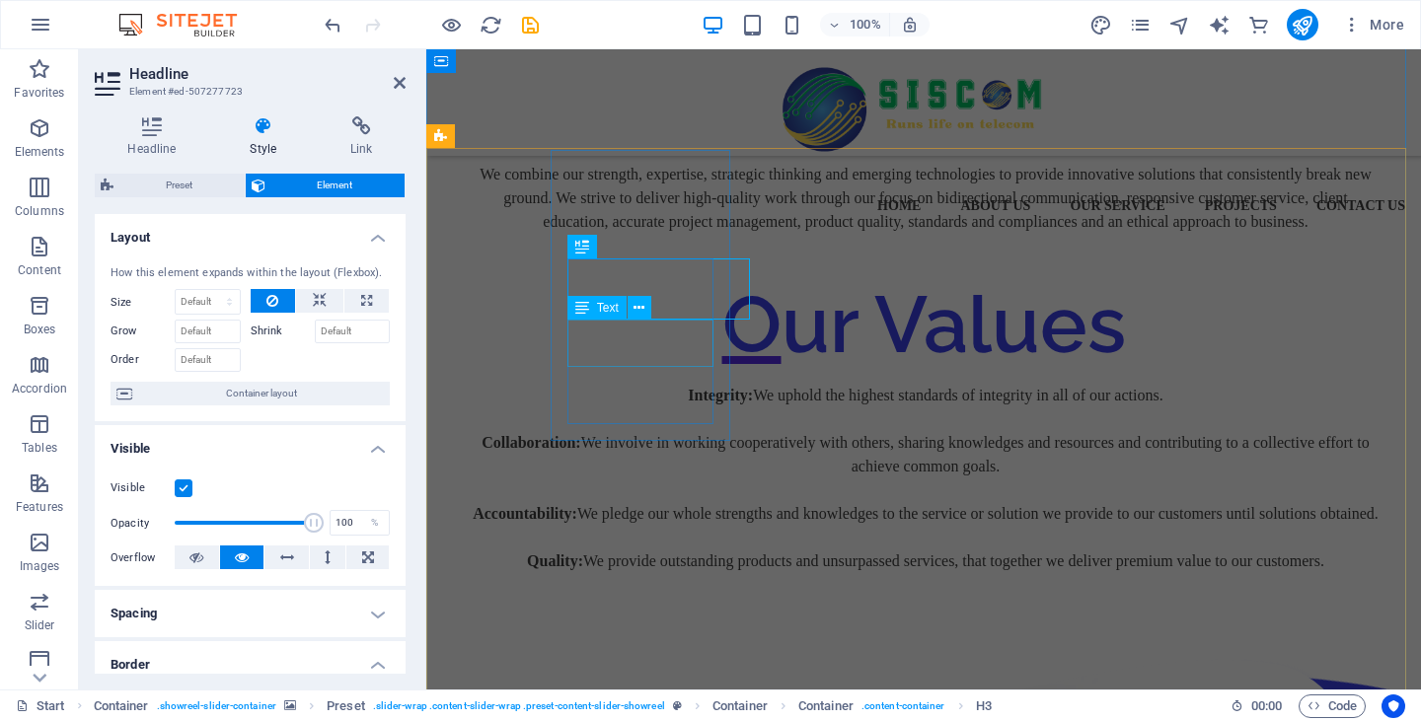
scroll to position [2552, 0]
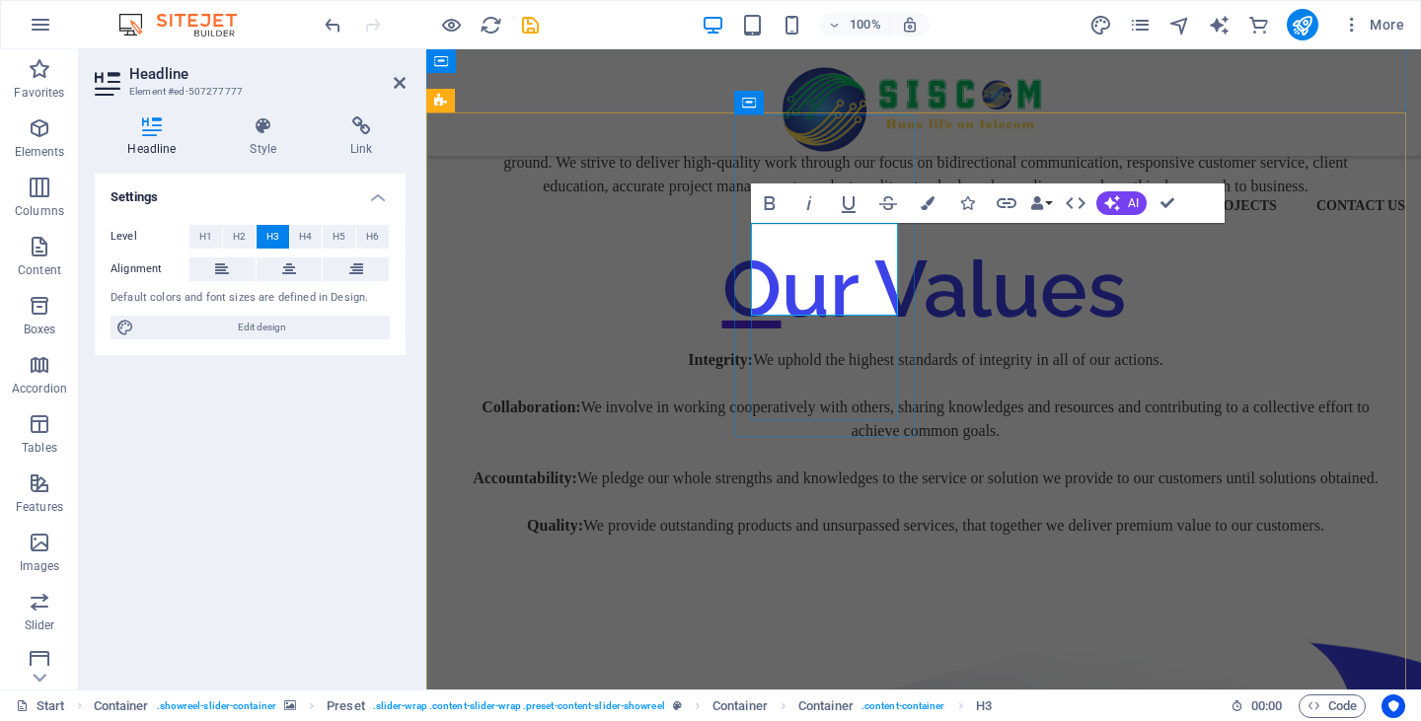
scroll to position [2587, 0]
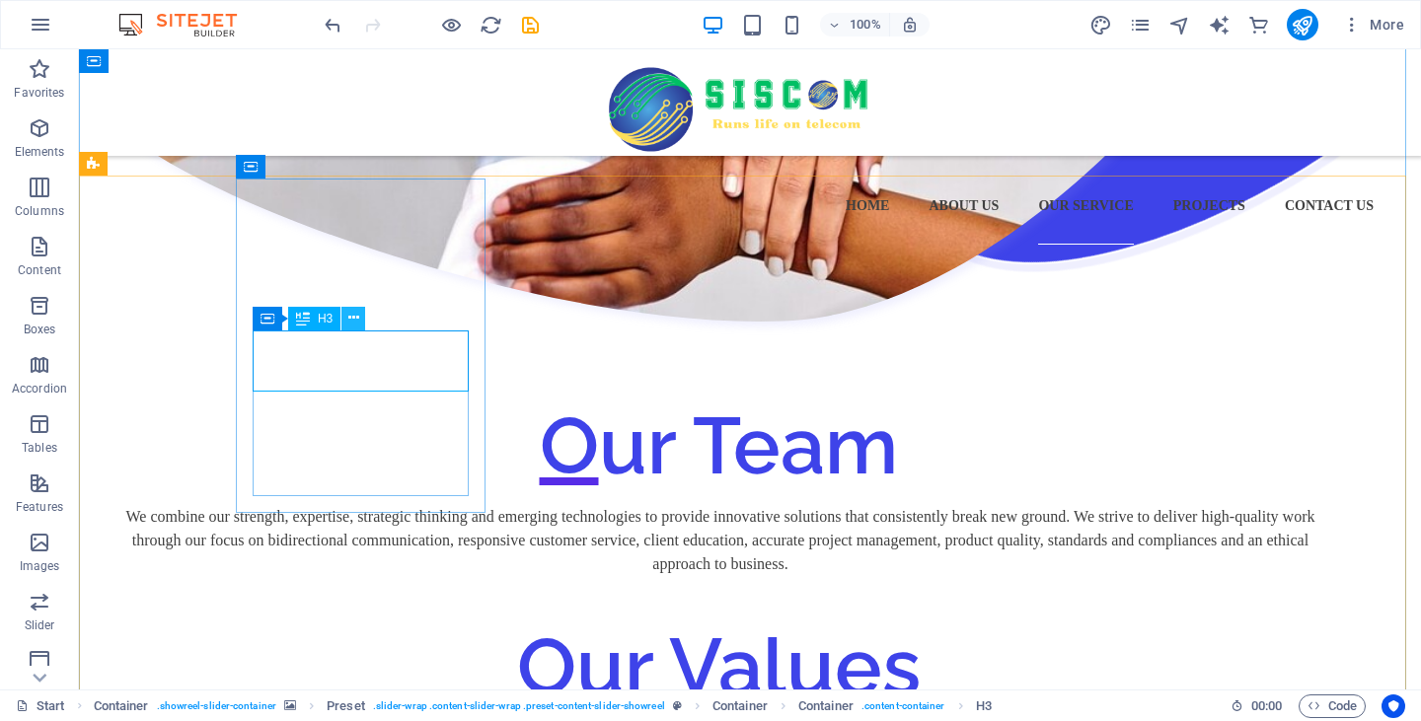
click at [356, 314] on icon at bounding box center [353, 318] width 11 height 21
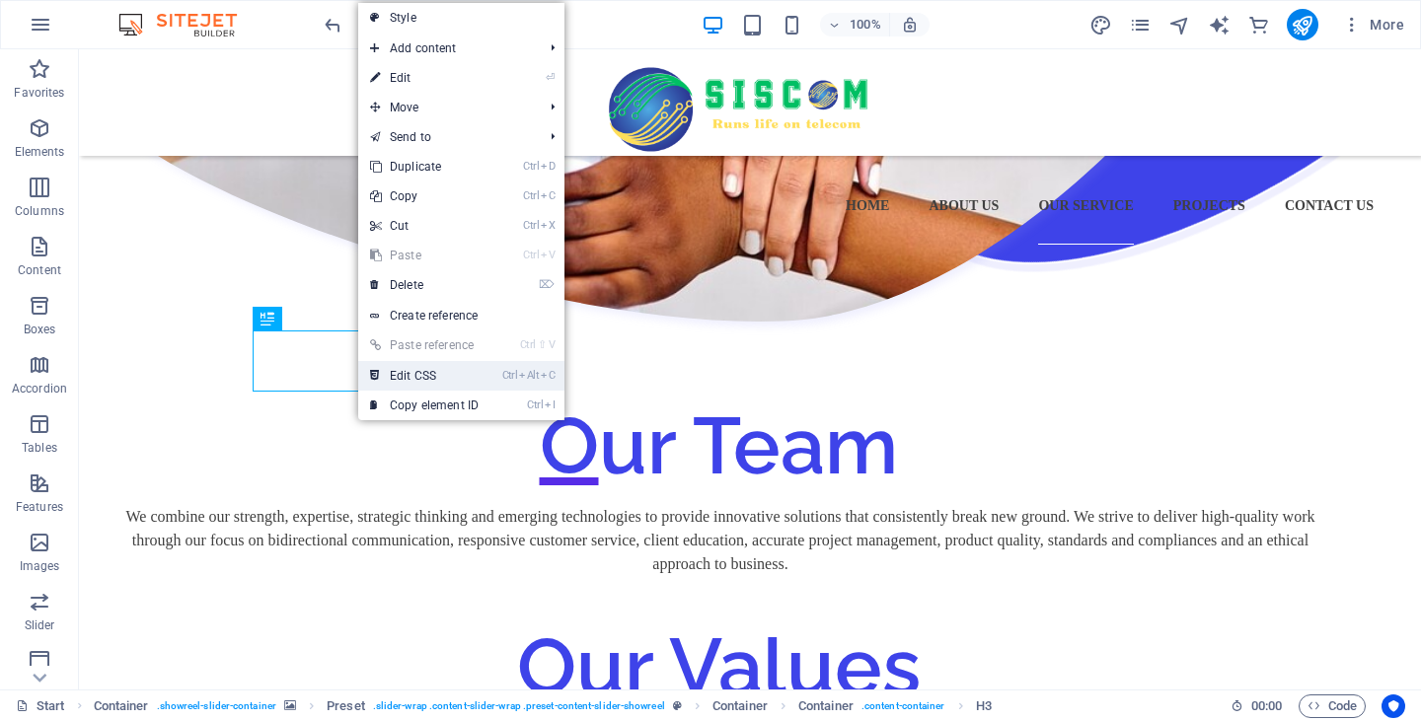
click at [435, 371] on link "Ctrl Alt C Edit CSS" at bounding box center [424, 376] width 132 height 30
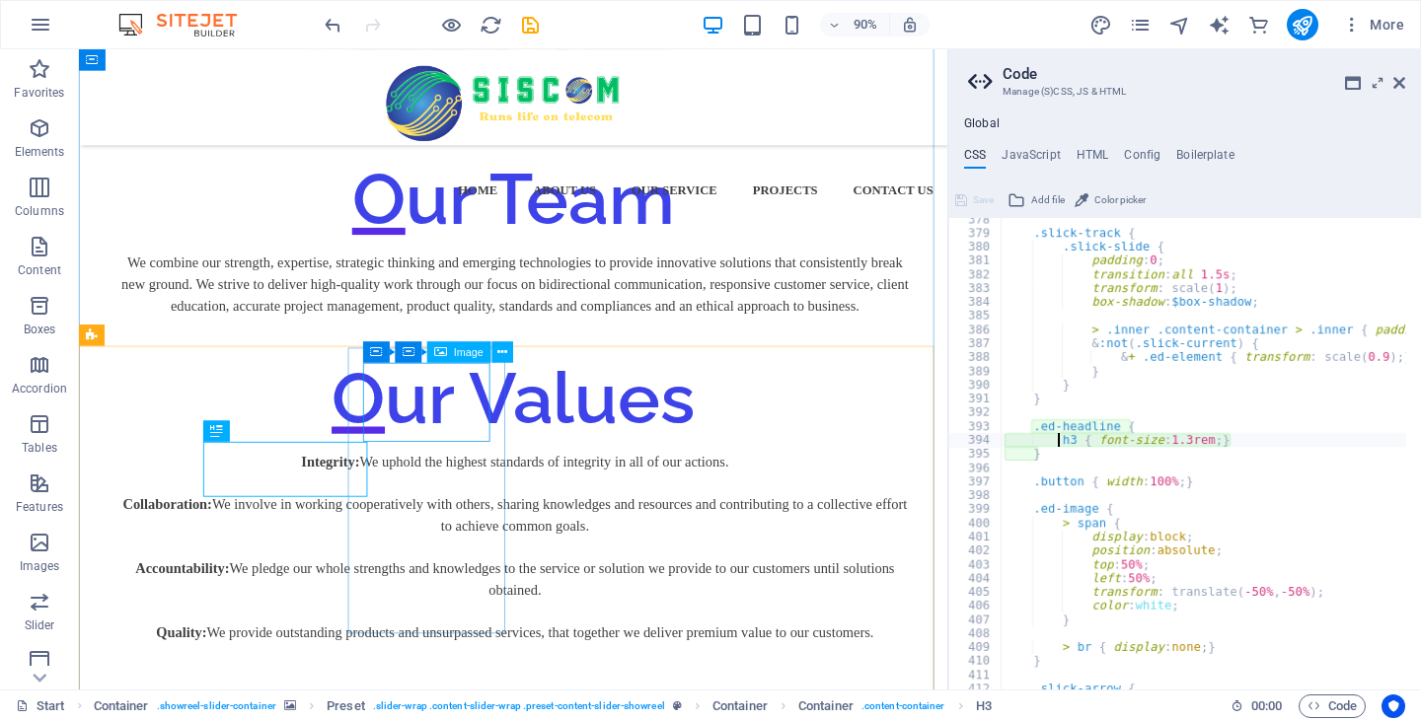
scroll to position [2437, 0]
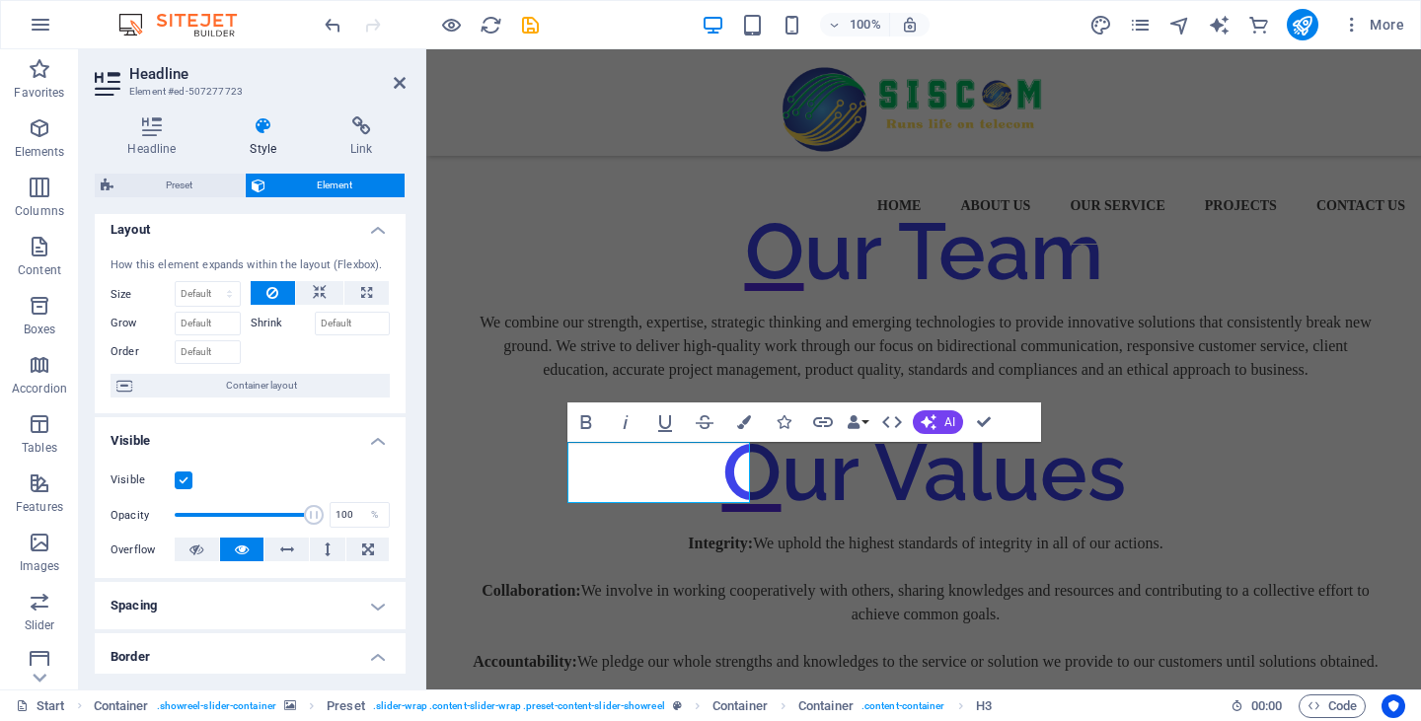
scroll to position [0, 0]
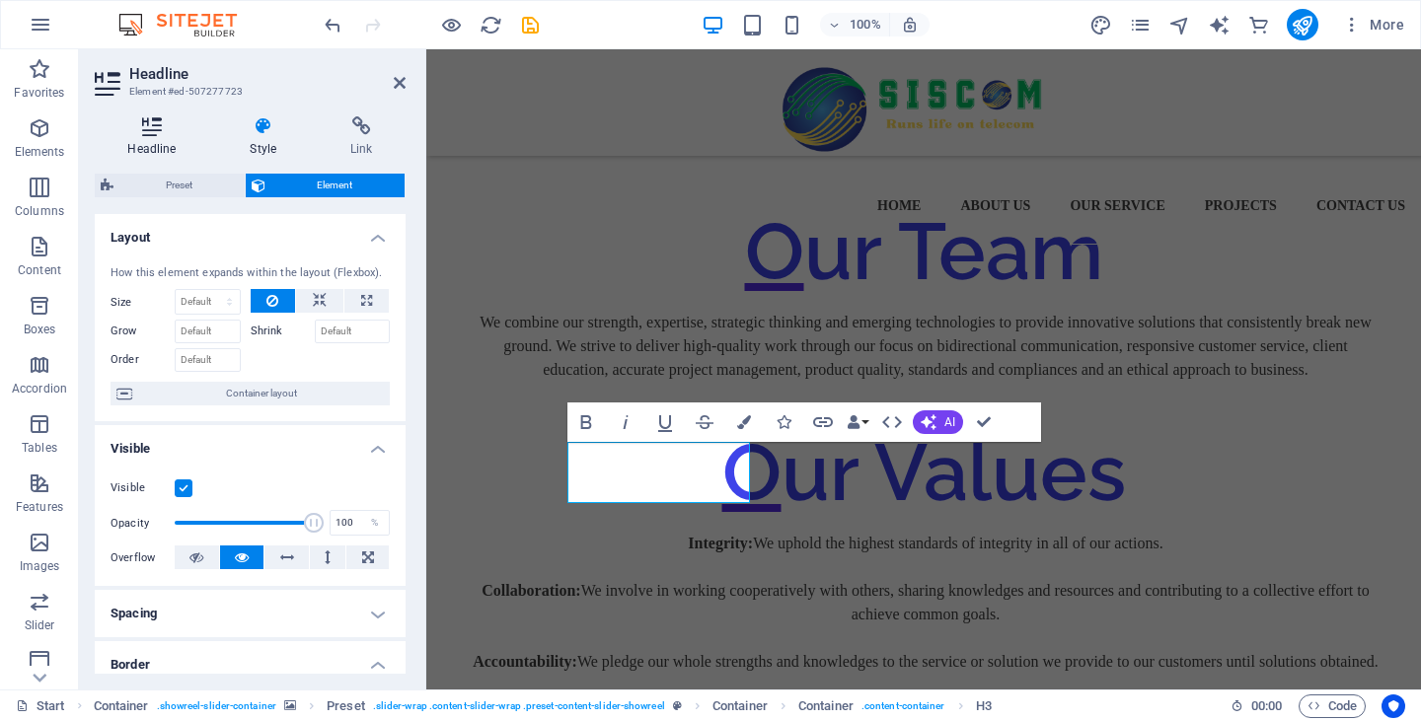
click at [153, 148] on h4 "Headline" at bounding box center [156, 136] width 122 height 41
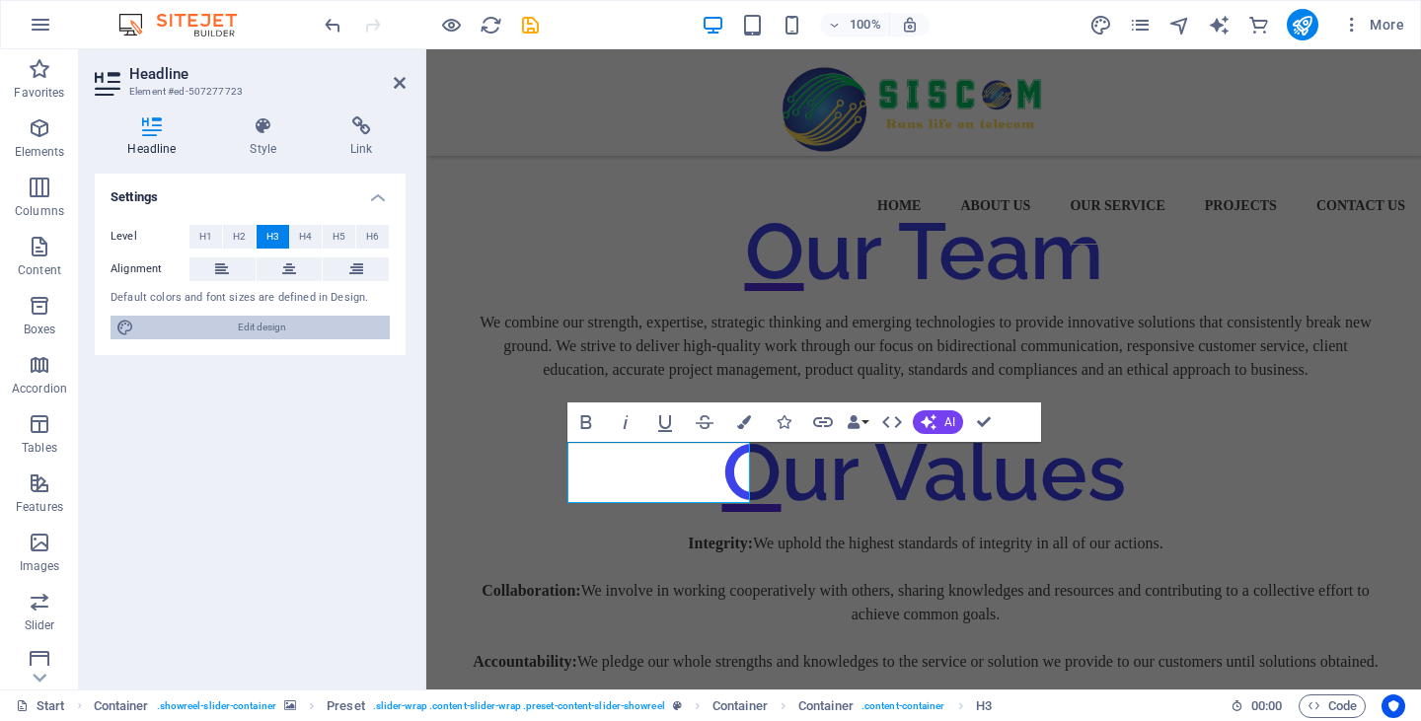
click at [294, 328] on span "Edit design" at bounding box center [262, 328] width 244 height 24
select select "px"
select select "300"
select select "px"
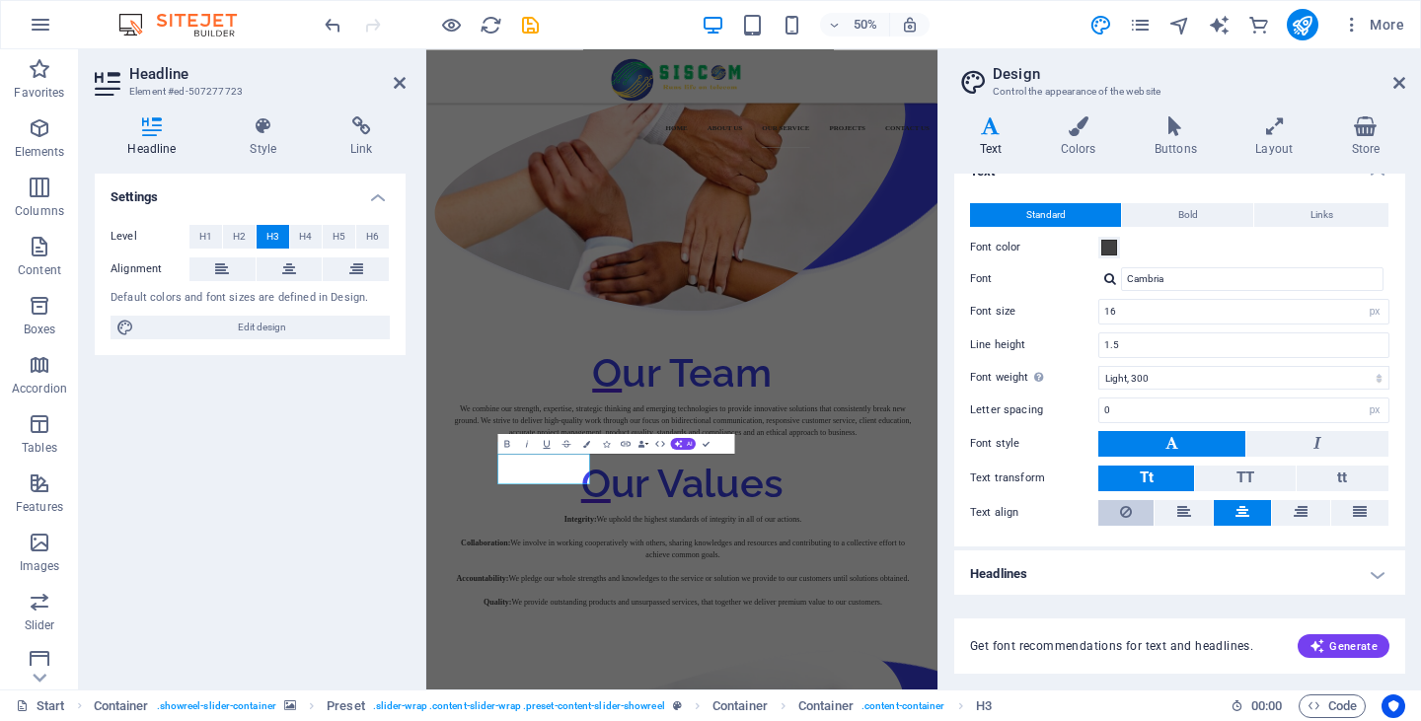
scroll to position [27, 0]
click at [991, 151] on h4 "Text" at bounding box center [994, 136] width 81 height 41
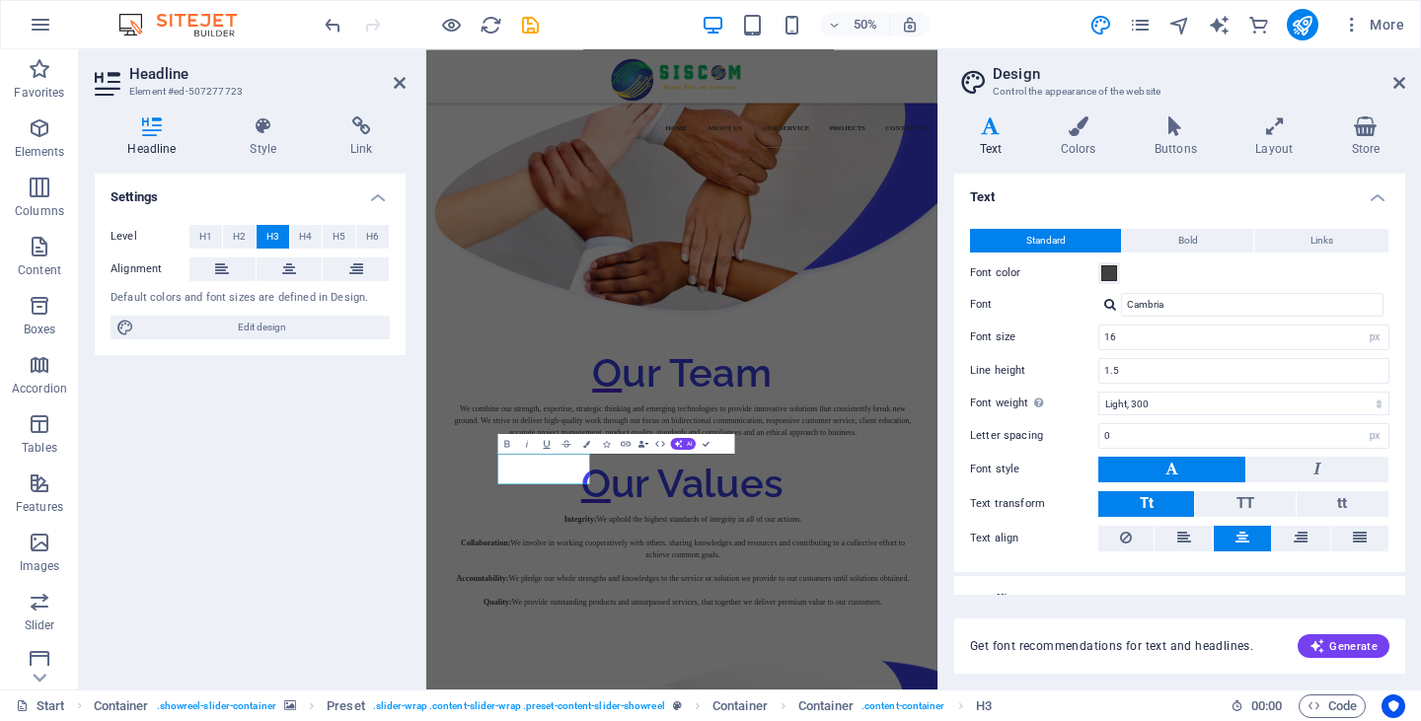
scroll to position [0, 0]
click at [1213, 243] on button "Bold" at bounding box center [1187, 241] width 131 height 24
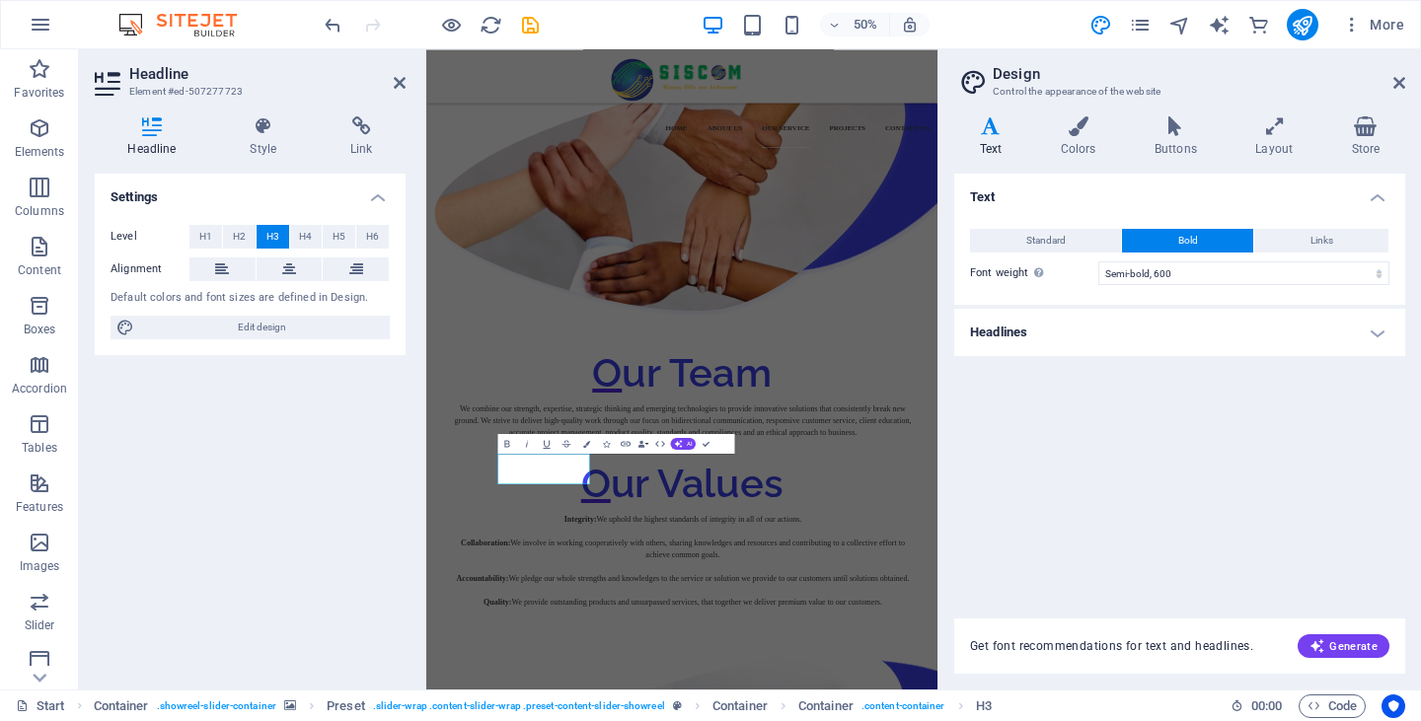
click at [1213, 243] on button "Bold" at bounding box center [1187, 241] width 131 height 24
click at [1049, 143] on h4 "Colors" at bounding box center [1082, 136] width 94 height 41
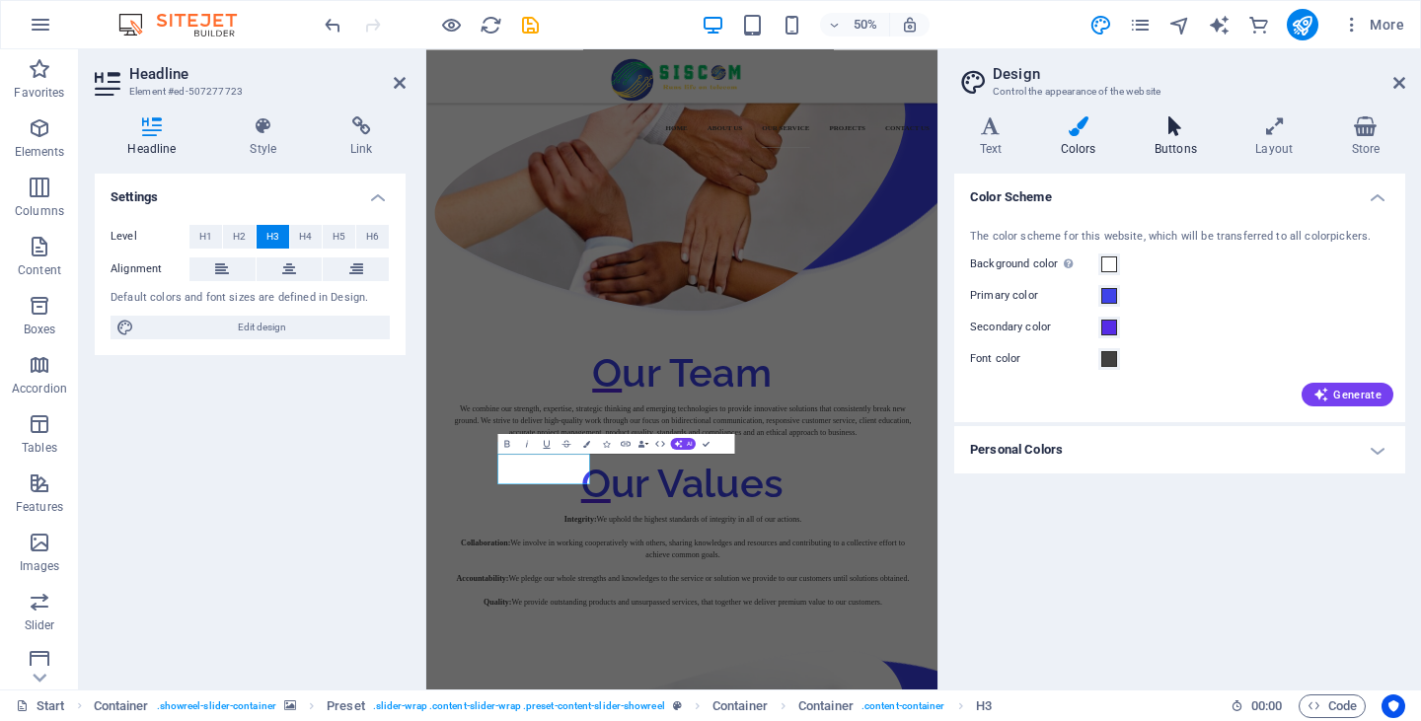
click at [1181, 132] on icon at bounding box center [1175, 126] width 93 height 20
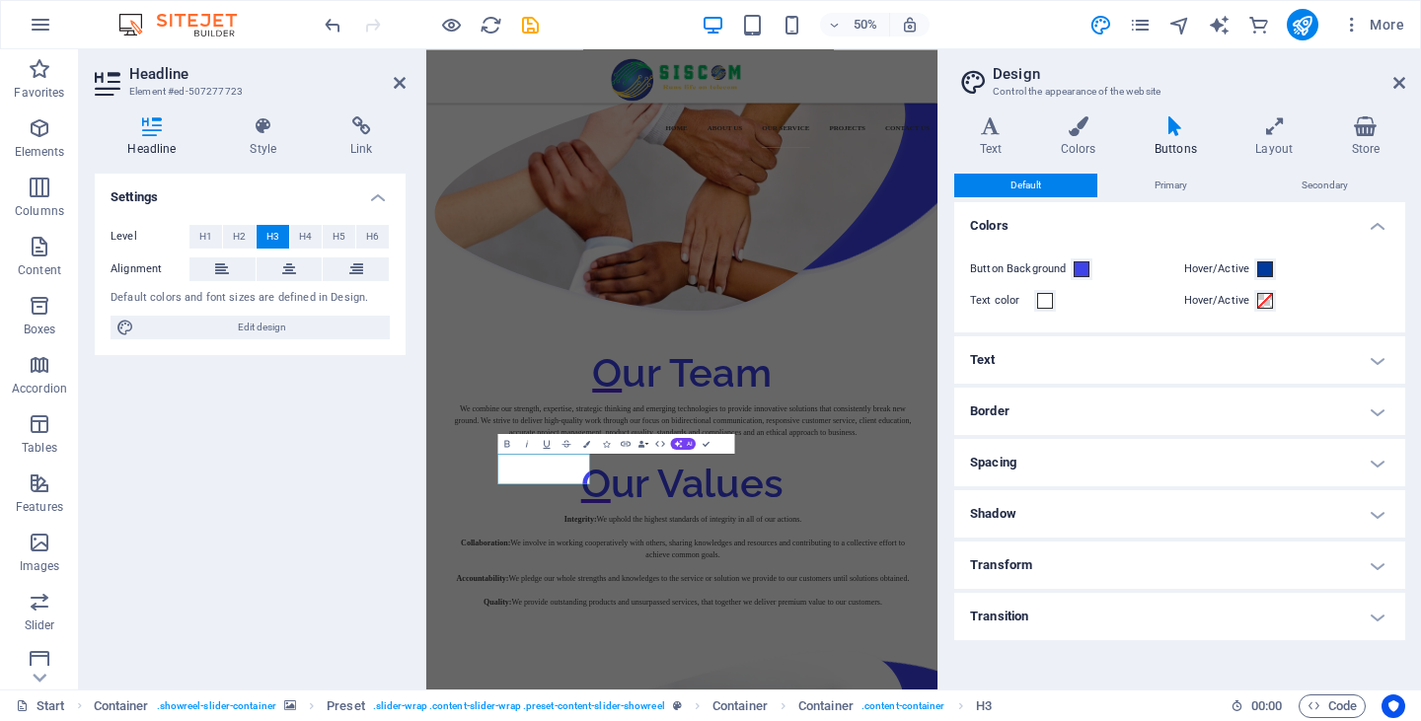
click at [1209, 375] on h4 "Text" at bounding box center [1179, 360] width 451 height 47
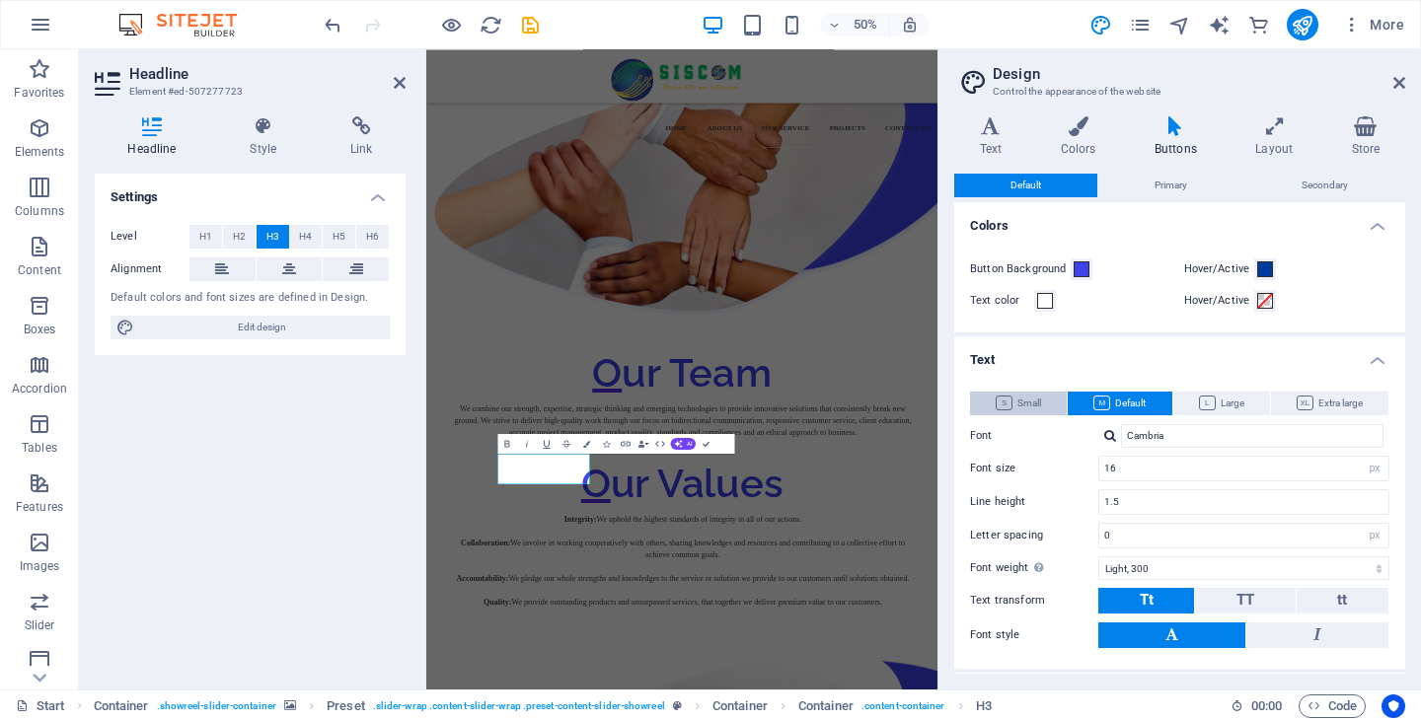
click at [1036, 406] on span "Small" at bounding box center [1018, 404] width 45 height 24
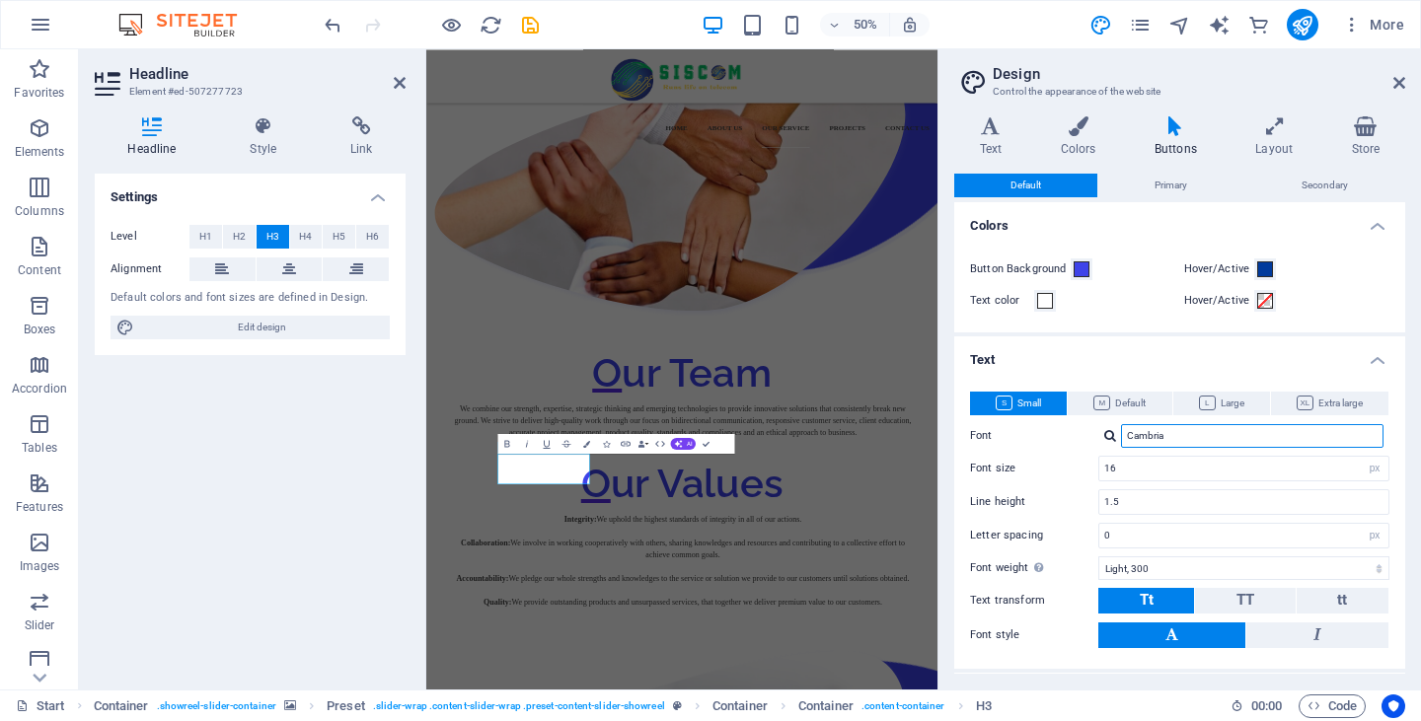
drag, startPoint x: 1176, startPoint y: 435, endPoint x: 1059, endPoint y: 434, distance: 117.4
click at [1059, 434] on div "Font Cambria" at bounding box center [1179, 436] width 419 height 24
click at [1052, 185] on button "Default" at bounding box center [1025, 186] width 143 height 24
click at [1023, 404] on span "Small" at bounding box center [1018, 404] width 45 height 24
click at [1379, 349] on h4 "Text" at bounding box center [1179, 355] width 451 height 36
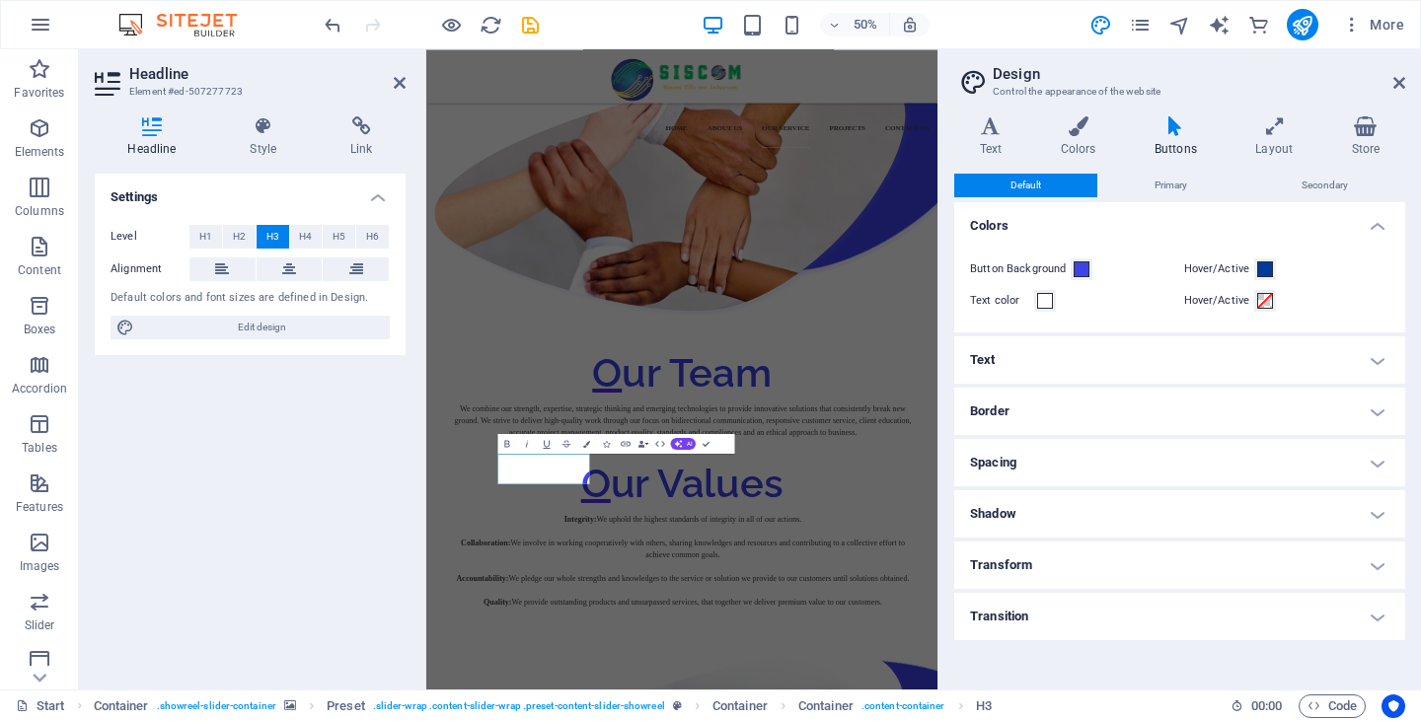
click at [1159, 131] on icon at bounding box center [1175, 126] width 93 height 20
click at [1172, 197] on div "Default Primary Secondary" at bounding box center [1179, 186] width 451 height 25
click at [1175, 189] on span "Primary" at bounding box center [1171, 186] width 33 height 24
click at [1247, 375] on h4 "Text" at bounding box center [1179, 360] width 451 height 47
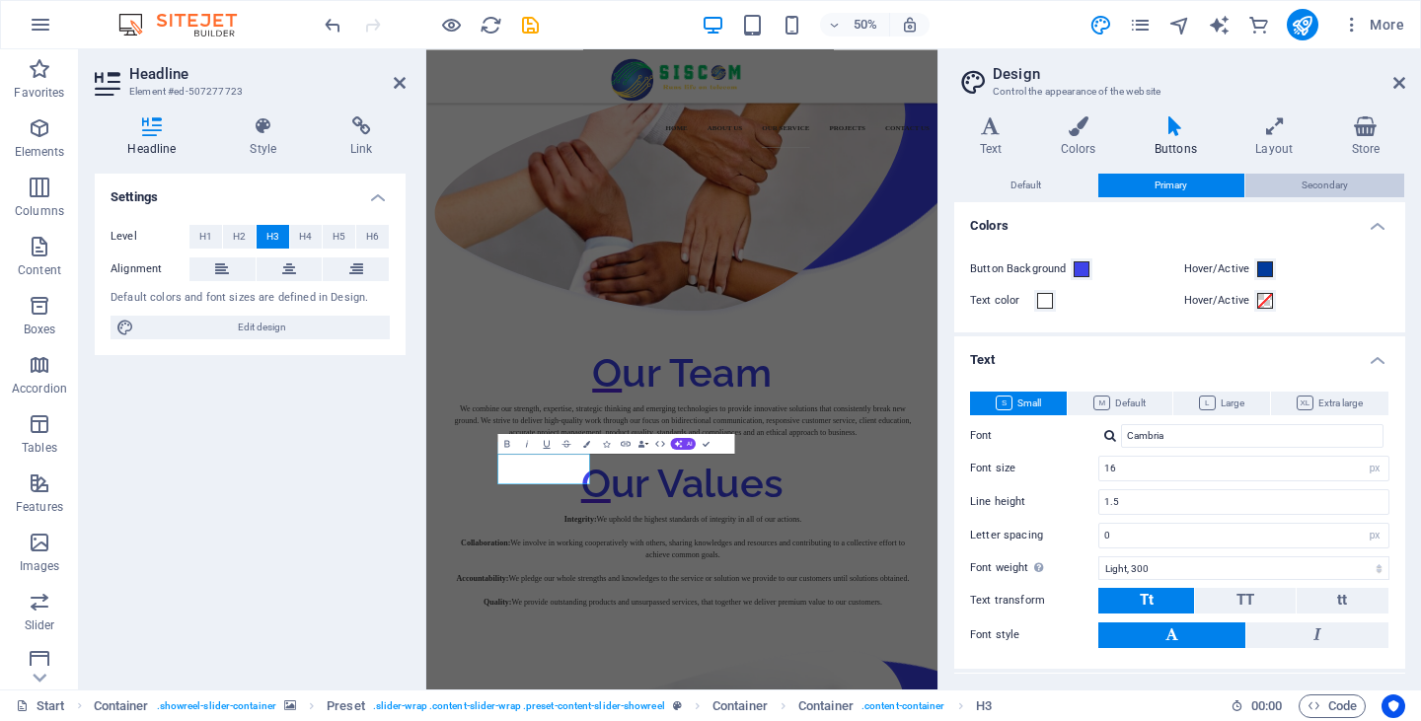
click at [1333, 187] on span "Secondary" at bounding box center [1325, 186] width 46 height 24
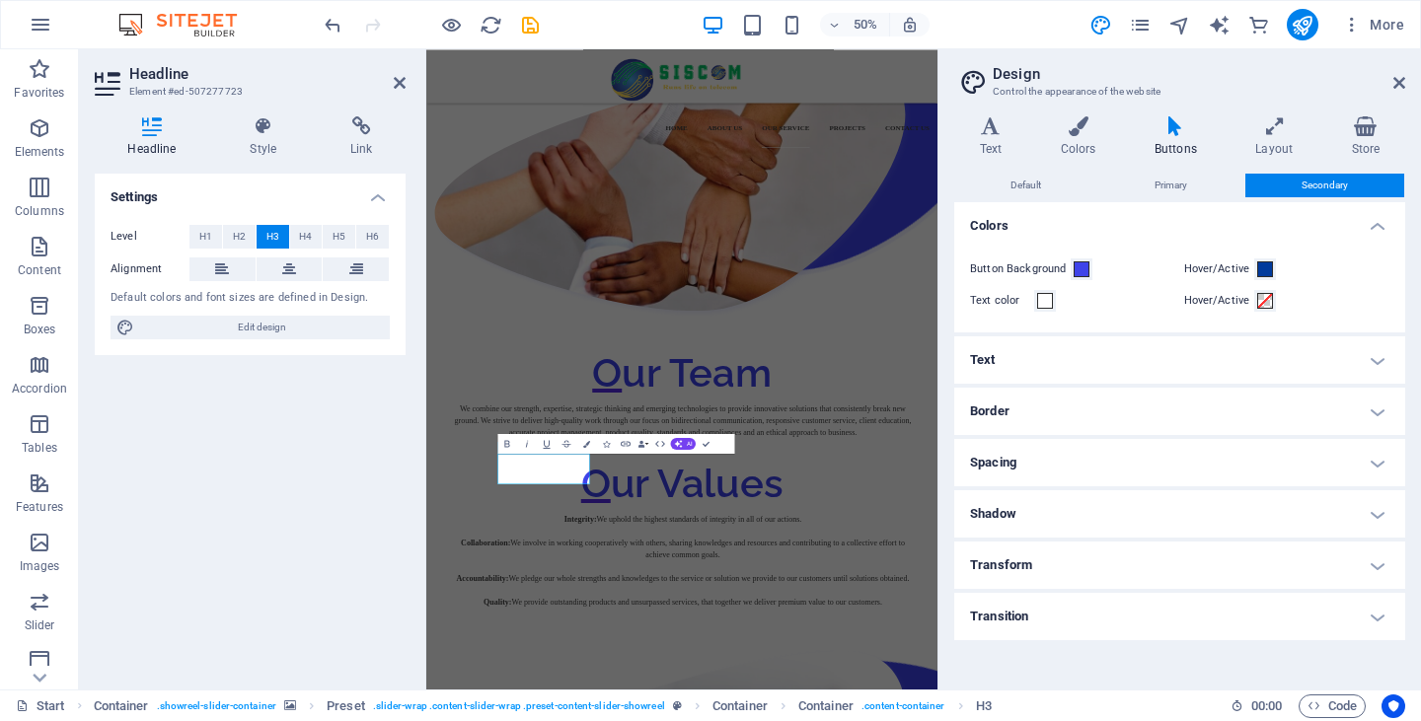
click at [1219, 369] on h4 "Text" at bounding box center [1179, 360] width 451 height 47
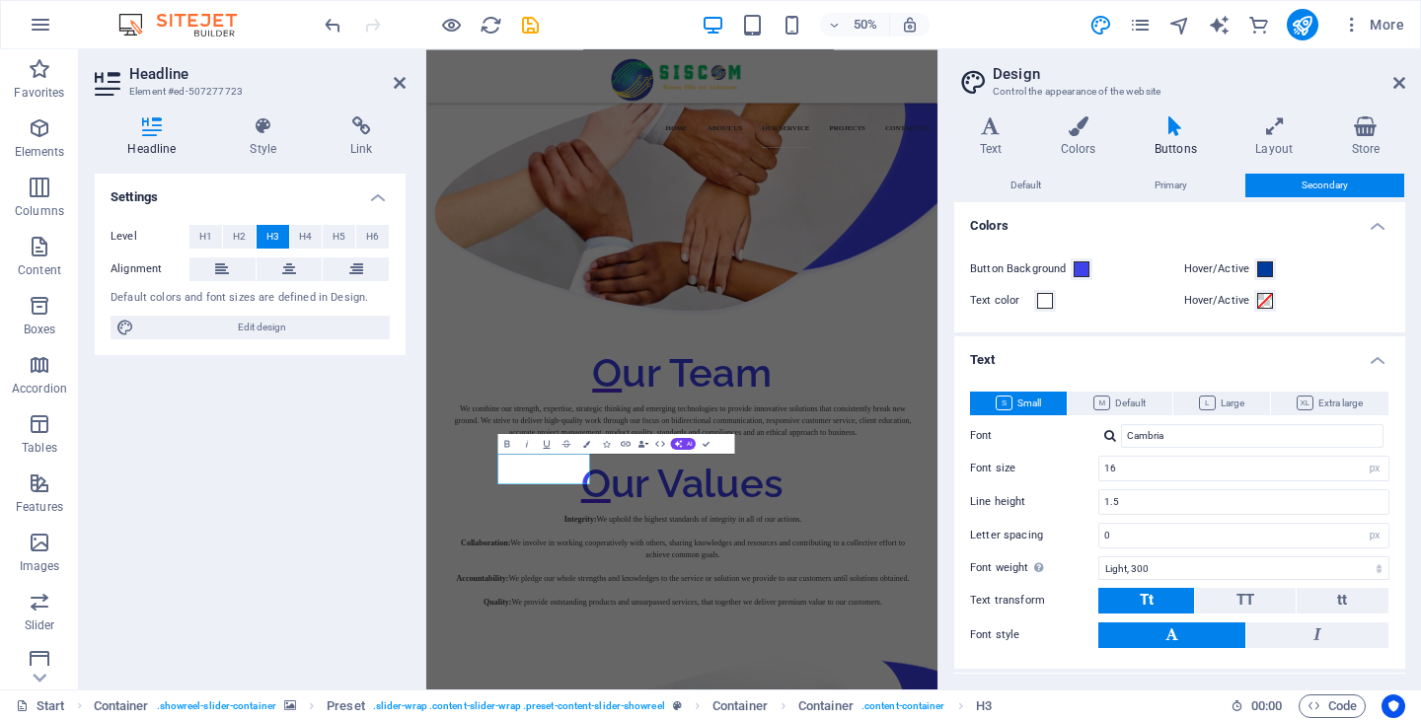
click at [1032, 409] on span "Small" at bounding box center [1018, 404] width 45 height 24
click at [1397, 81] on icon at bounding box center [1399, 83] width 12 height 16
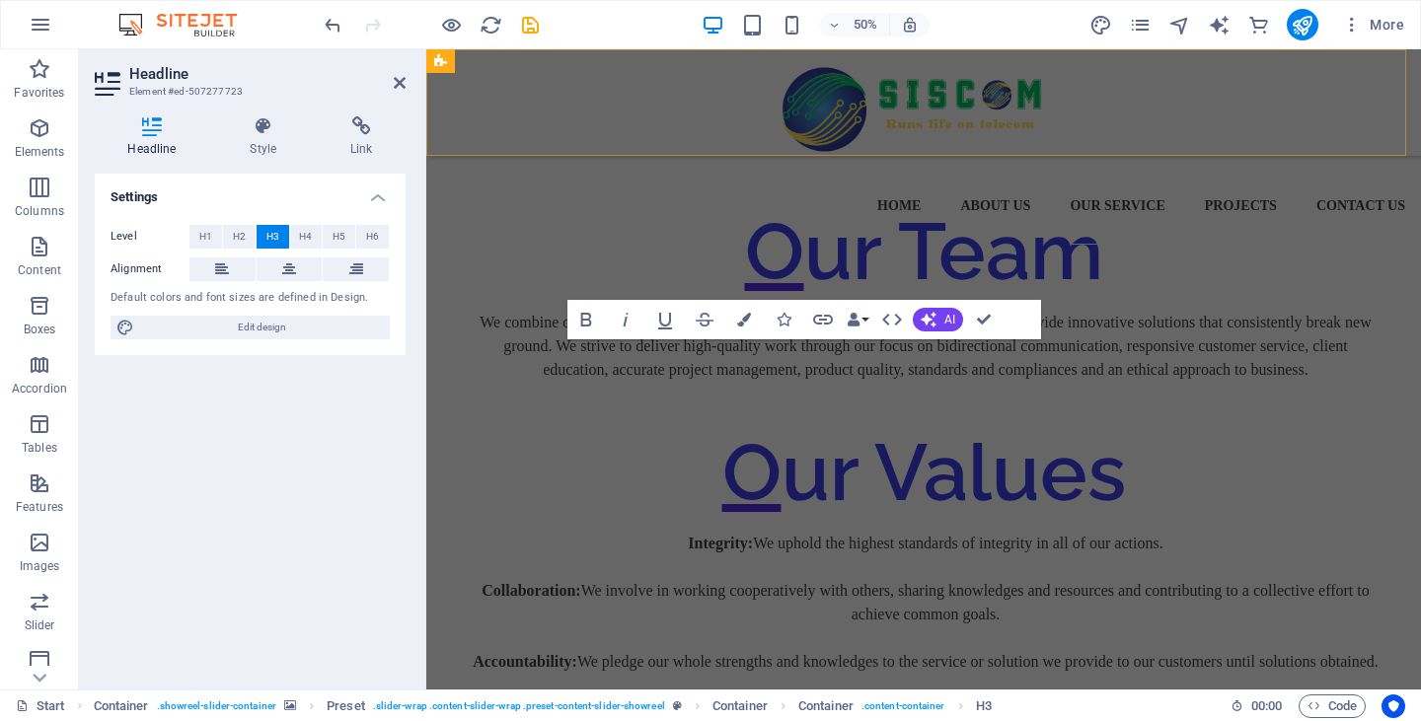
scroll to position [2471, 0]
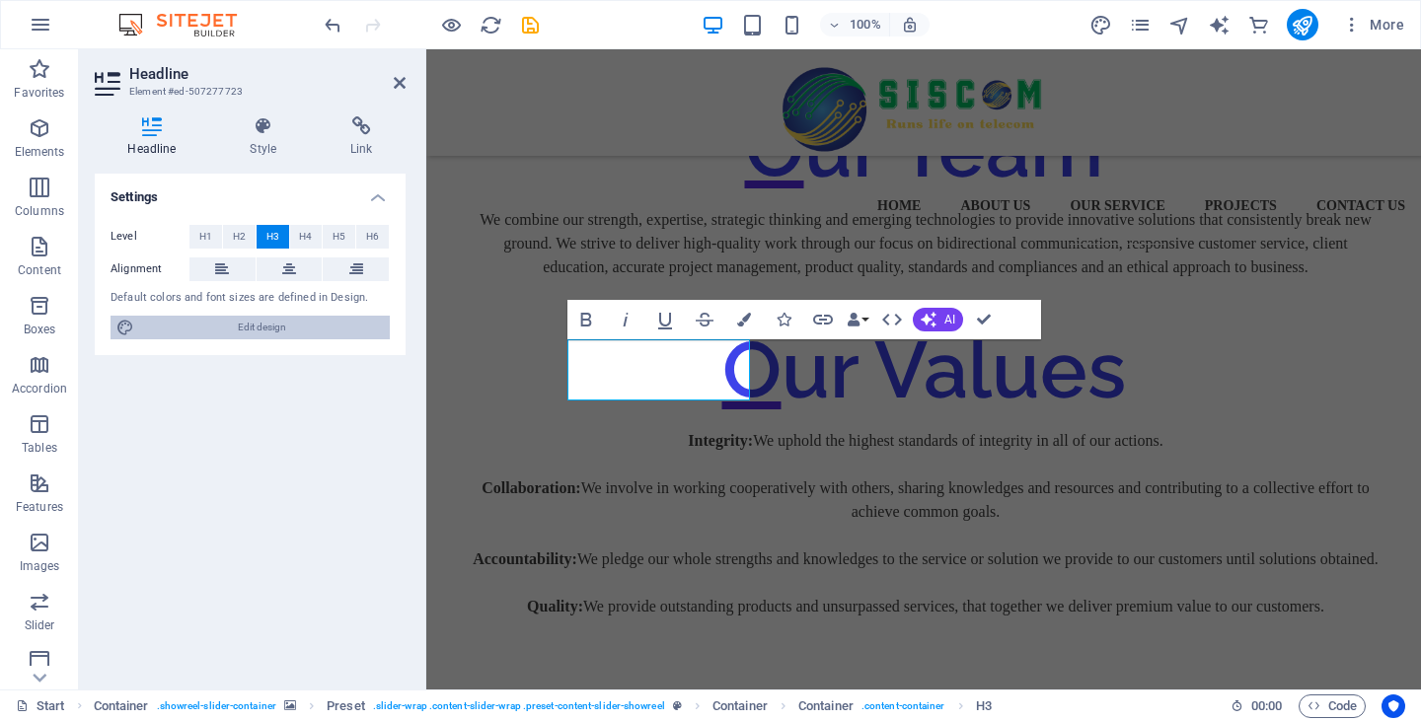
click at [289, 337] on span "Edit design" at bounding box center [262, 328] width 244 height 24
select select "600"
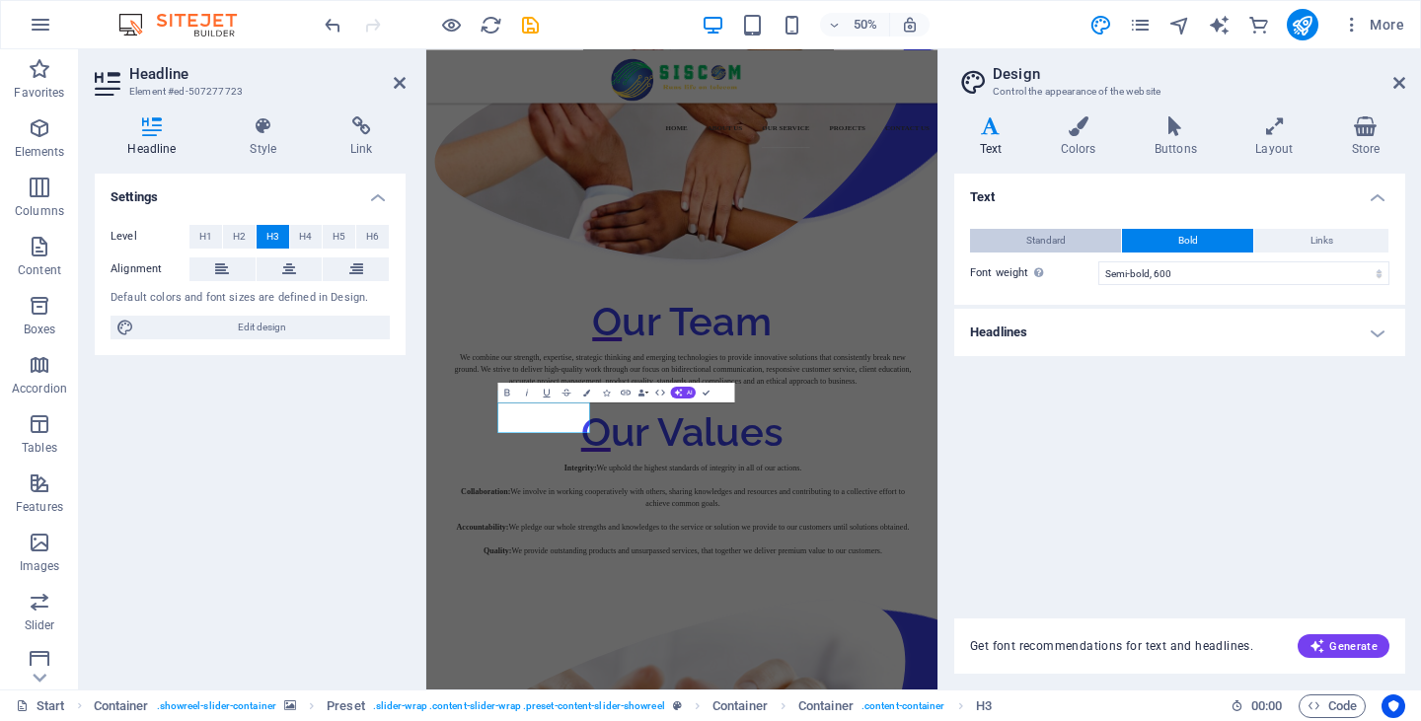
click at [1056, 240] on span "Standard" at bounding box center [1045, 241] width 39 height 24
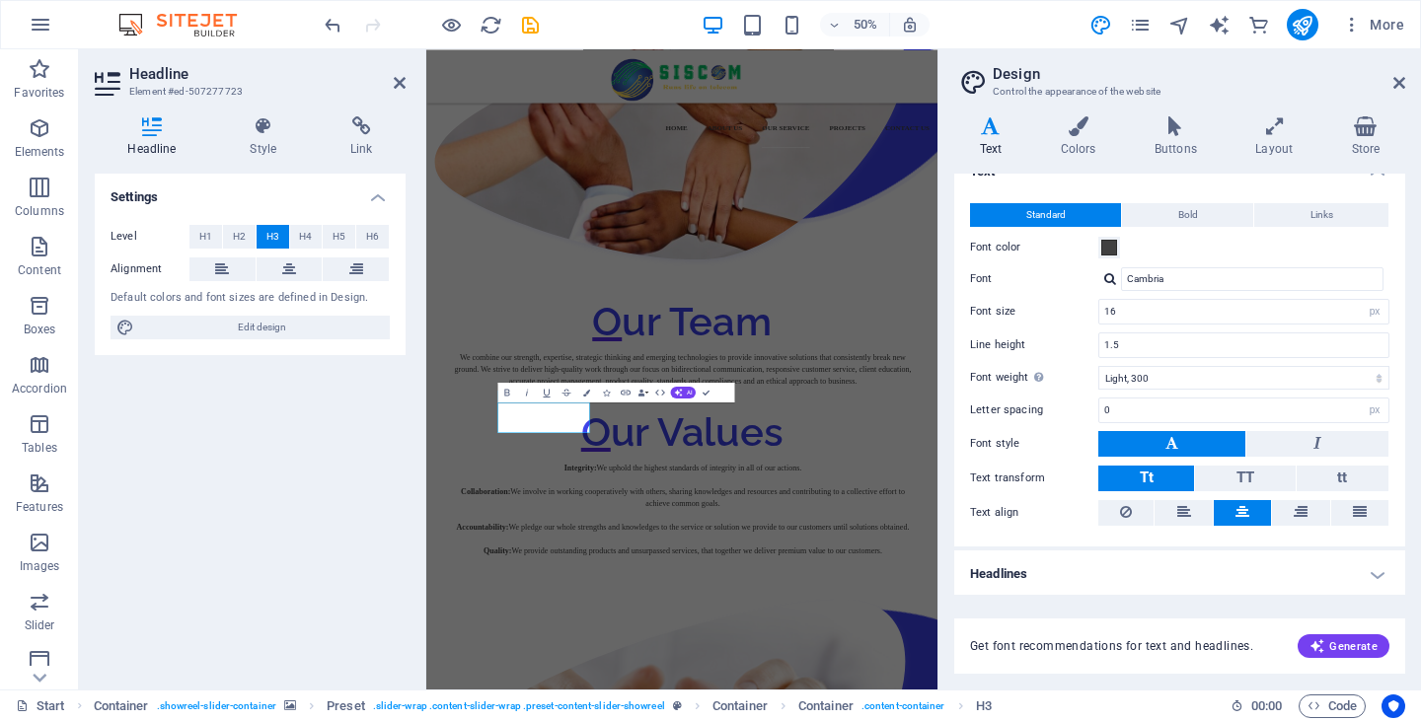
scroll to position [27, 0]
click at [1152, 550] on h4 "Headlines" at bounding box center [1179, 573] width 451 height 47
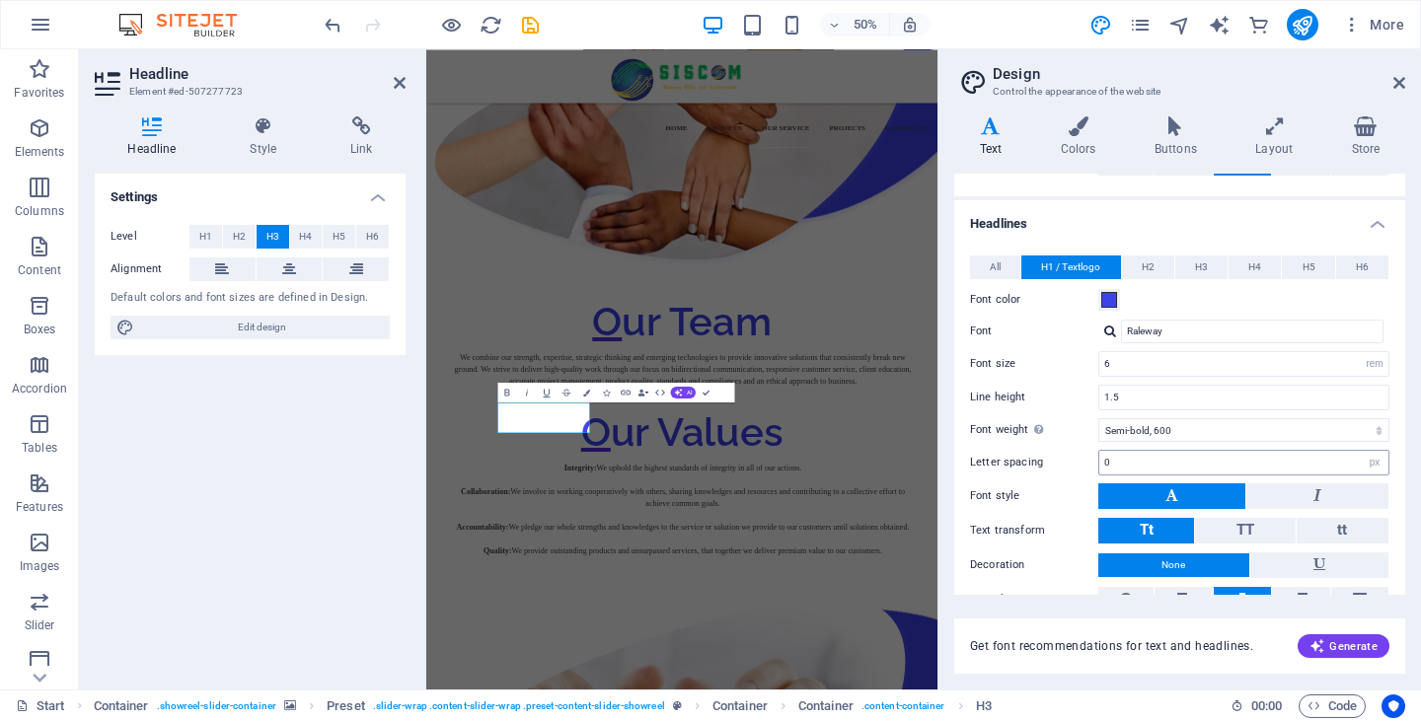
scroll to position [224, 0]
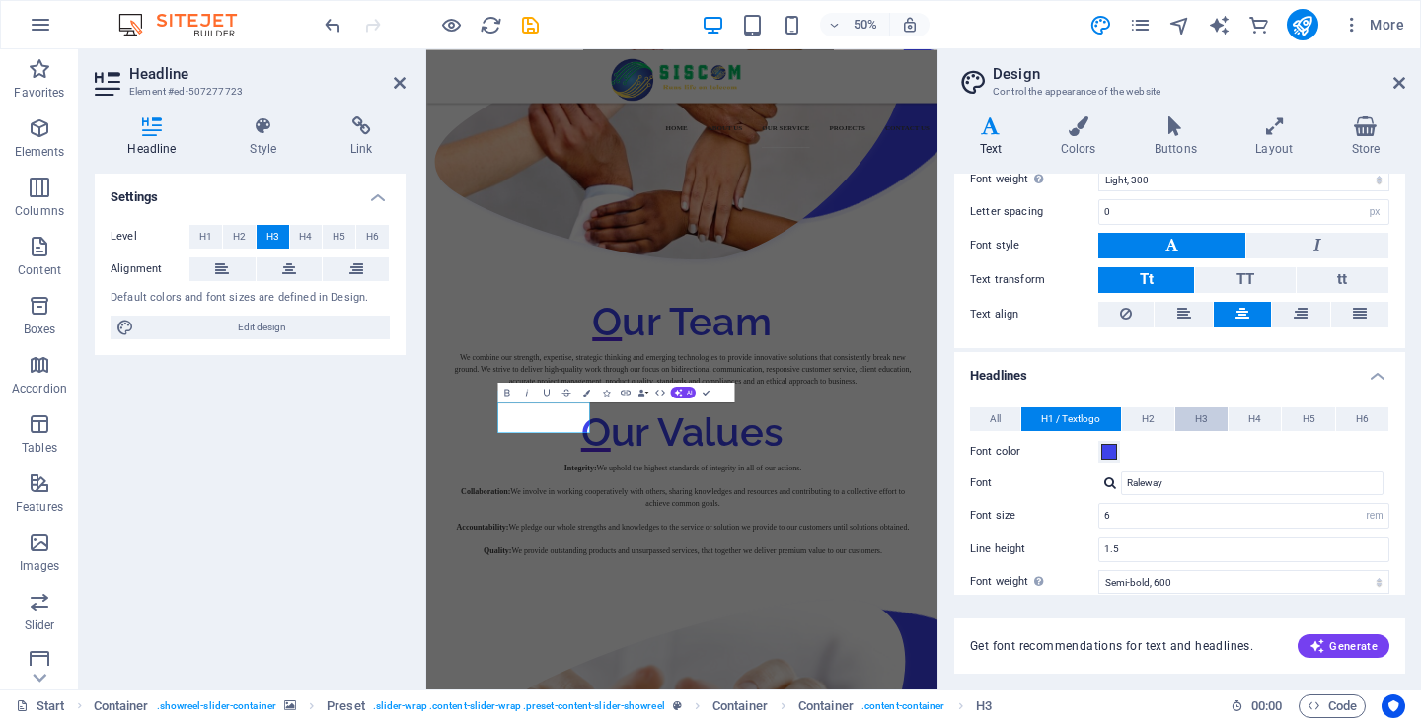
click at [1205, 415] on span "H3" at bounding box center [1201, 420] width 13 height 24
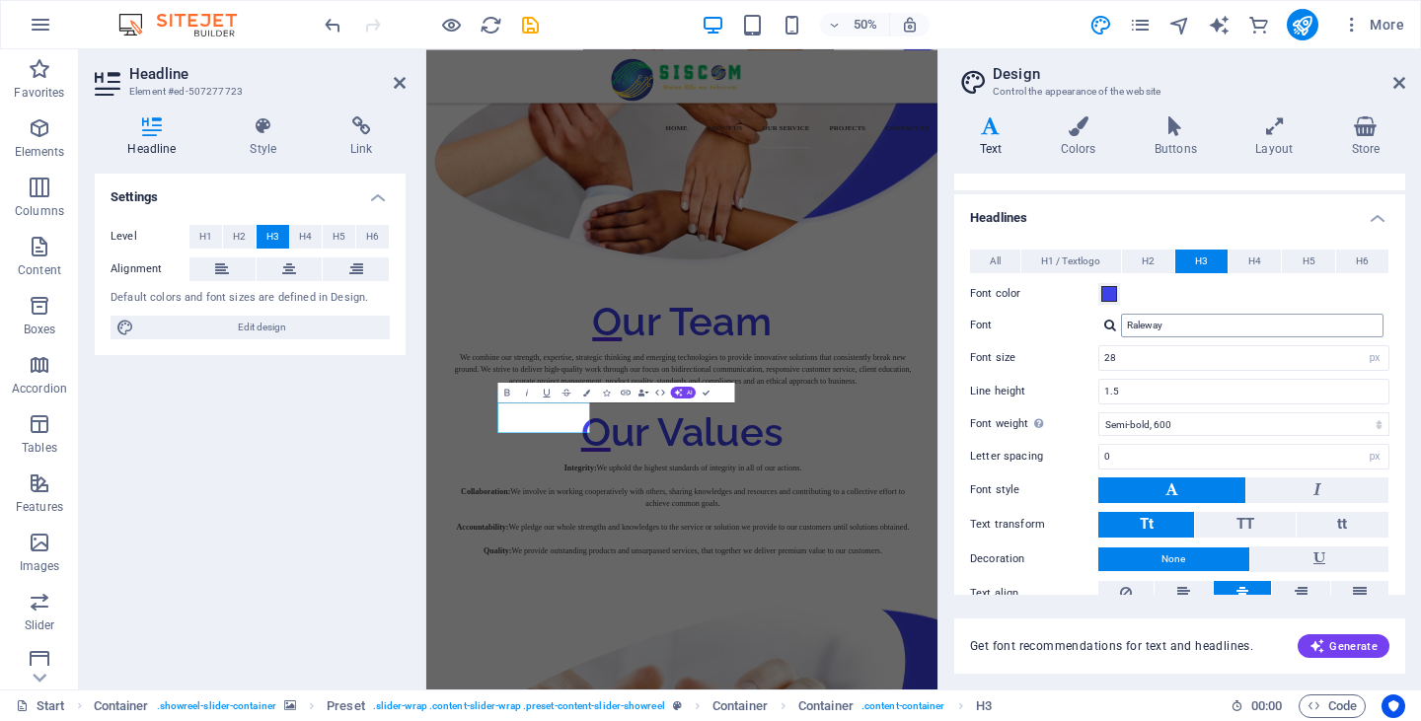
scroll to position [421, 0]
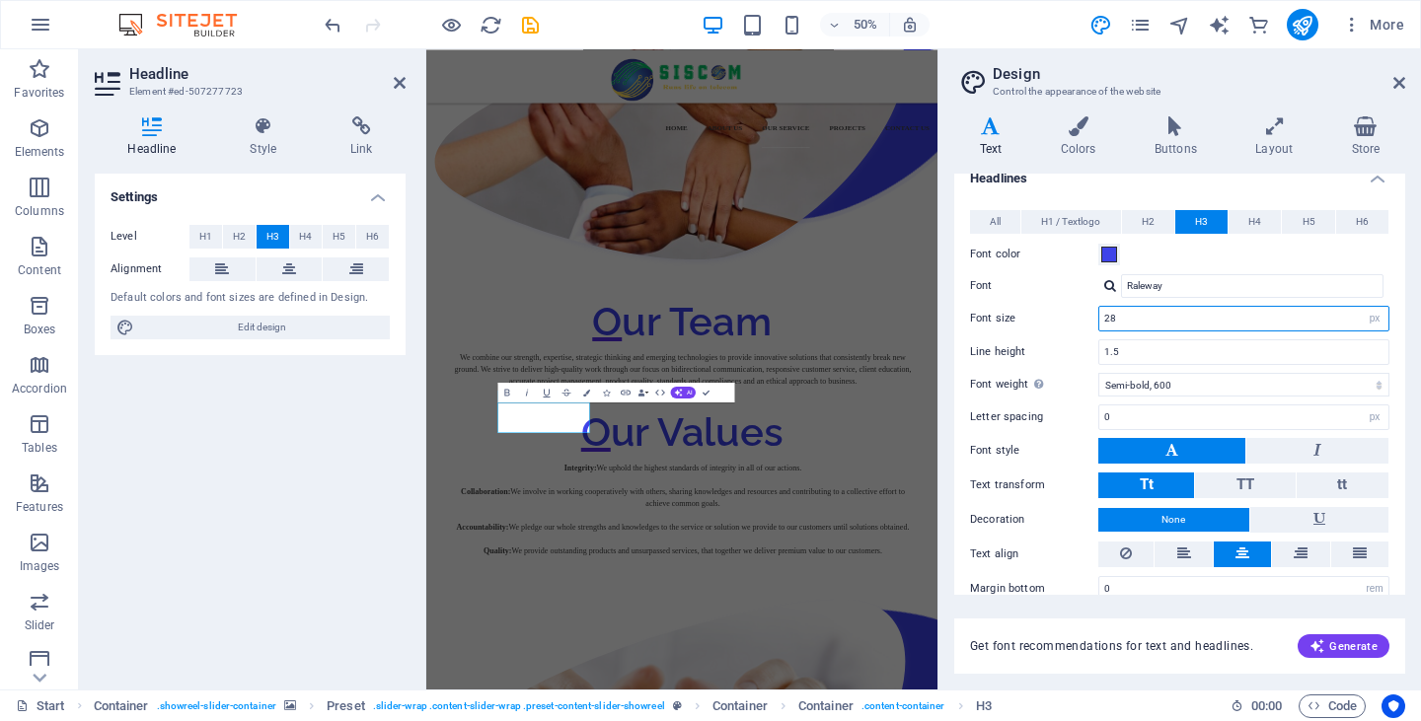
click at [1321, 320] on input "28" at bounding box center [1243, 319] width 289 height 24
type input "25"
click at [1184, 608] on div "Get font recommendations for text and headlines. Generate" at bounding box center [1179, 634] width 451 height 79
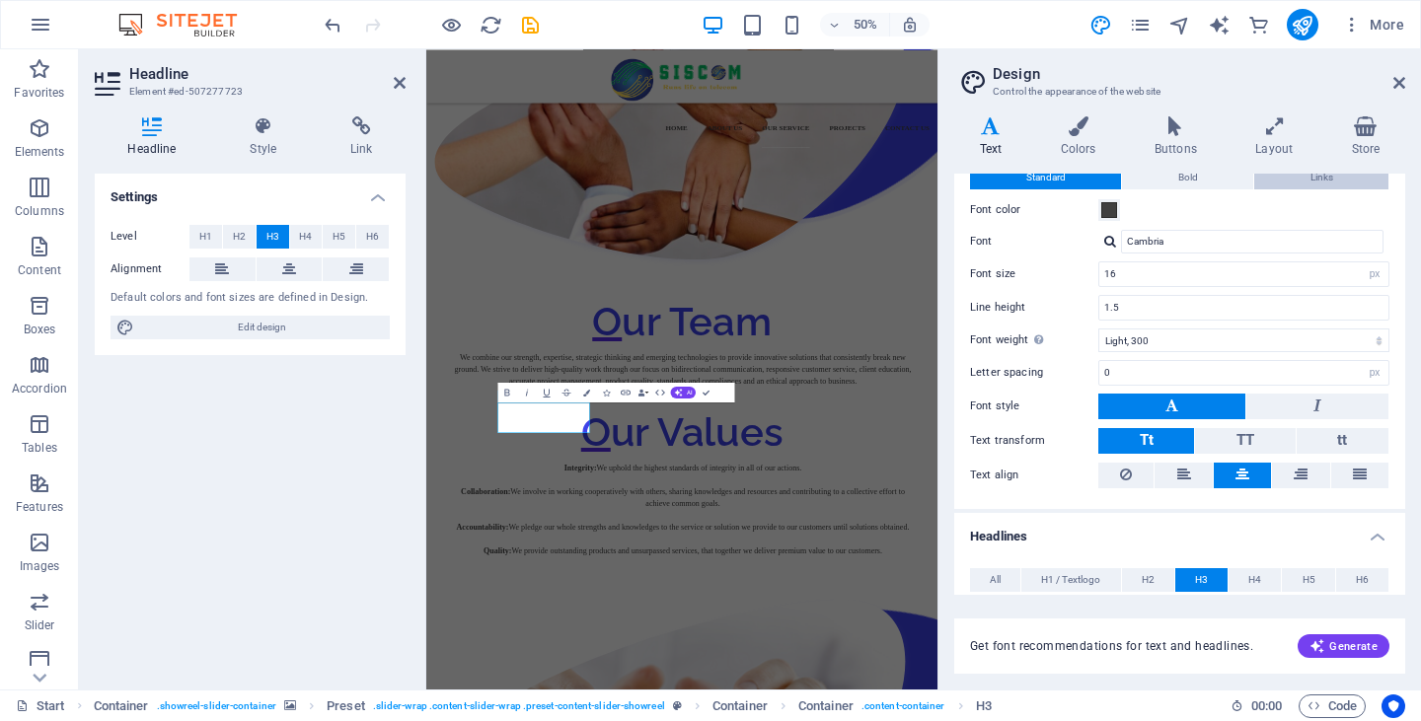
scroll to position [49, 0]
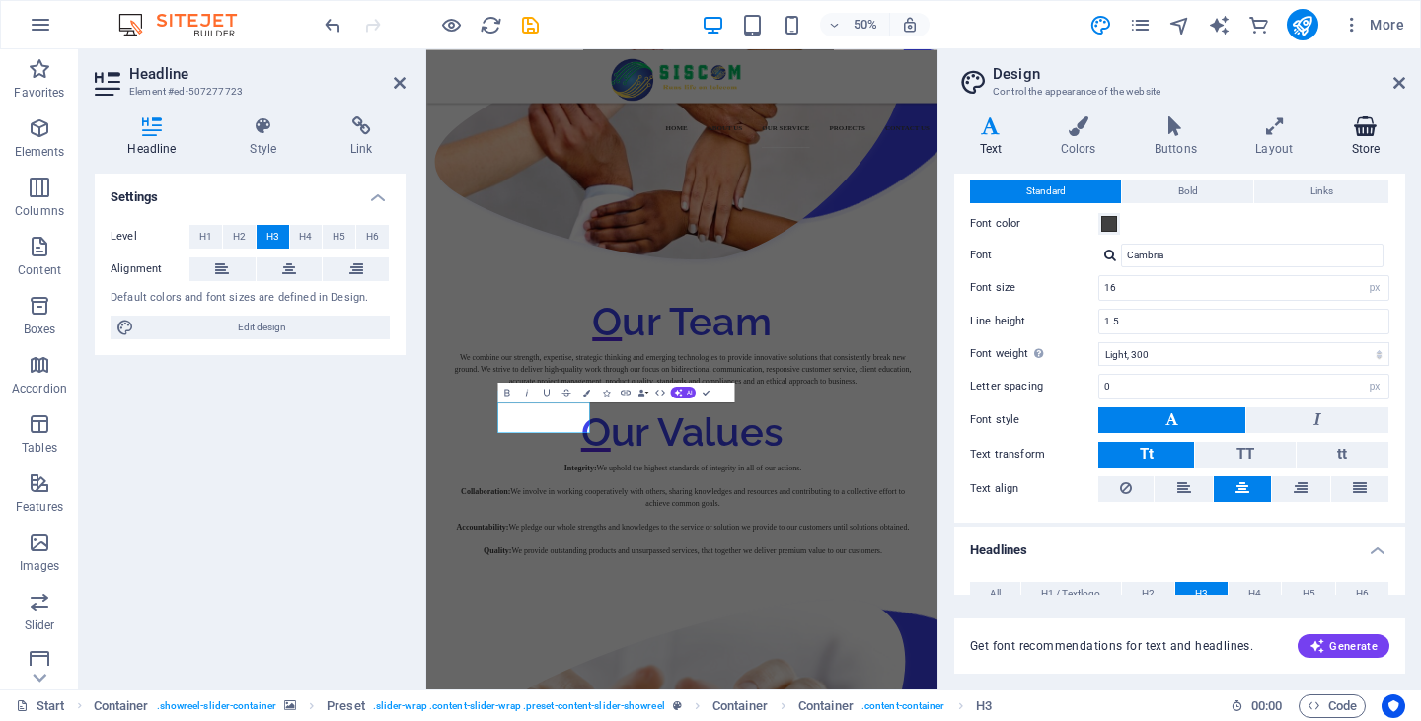
click at [1364, 151] on h4 "Store" at bounding box center [1365, 136] width 79 height 41
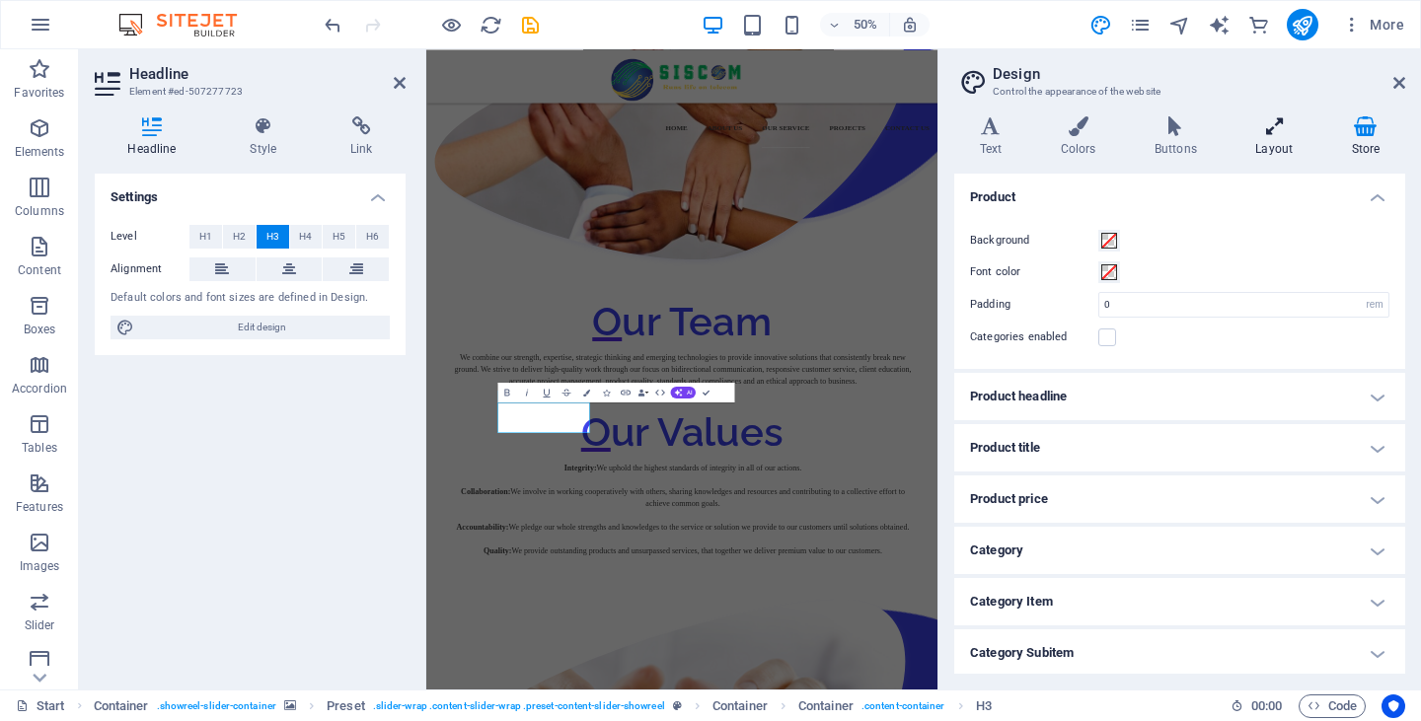
click at [1275, 139] on h4 "Layout" at bounding box center [1279, 136] width 96 height 41
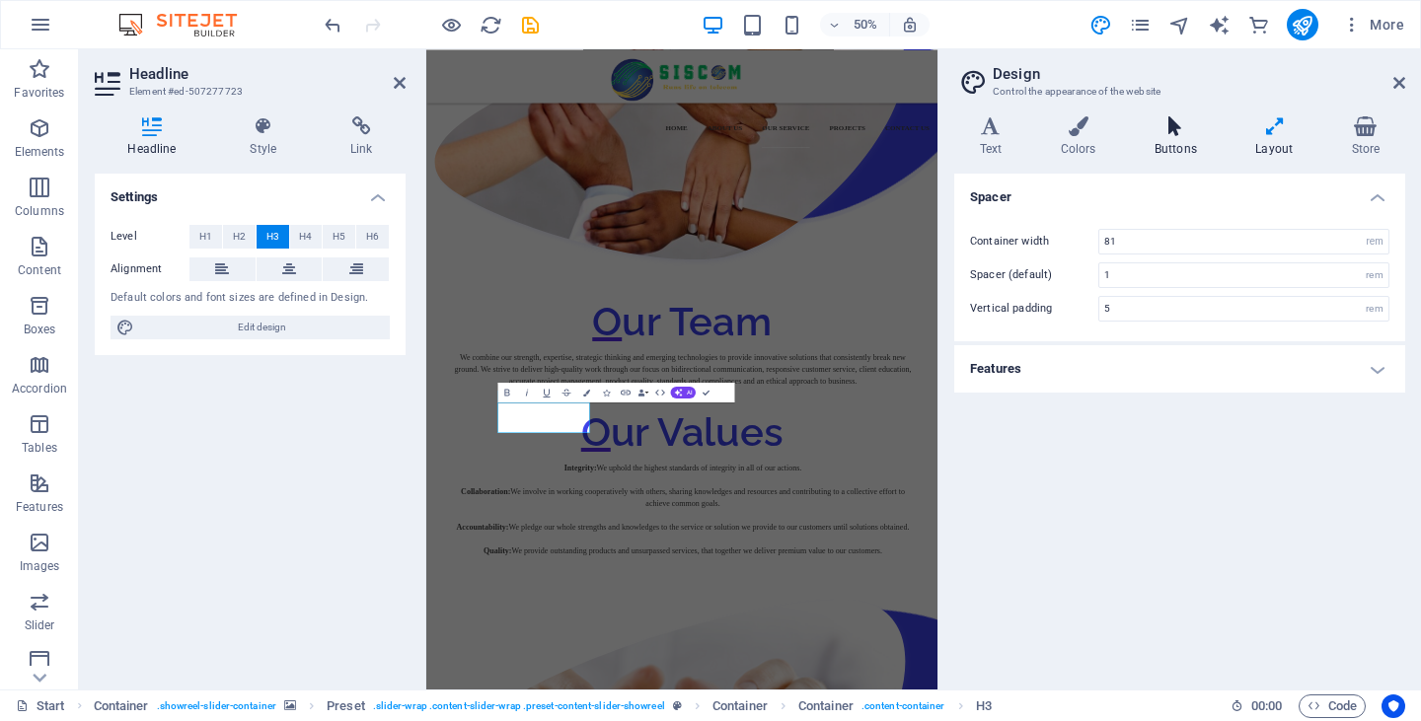
click at [1170, 141] on h4 "Buttons" at bounding box center [1179, 136] width 101 height 41
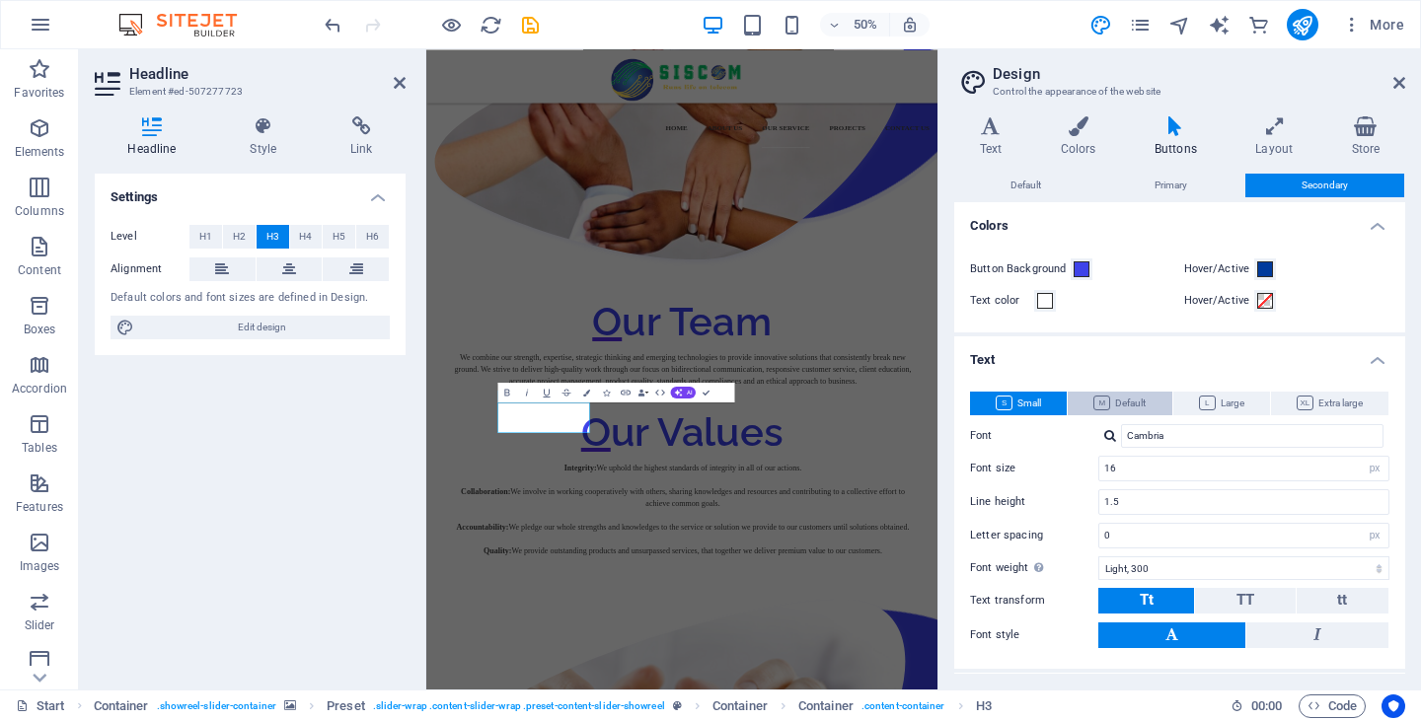
click at [1132, 393] on span "Default" at bounding box center [1119, 404] width 52 height 24
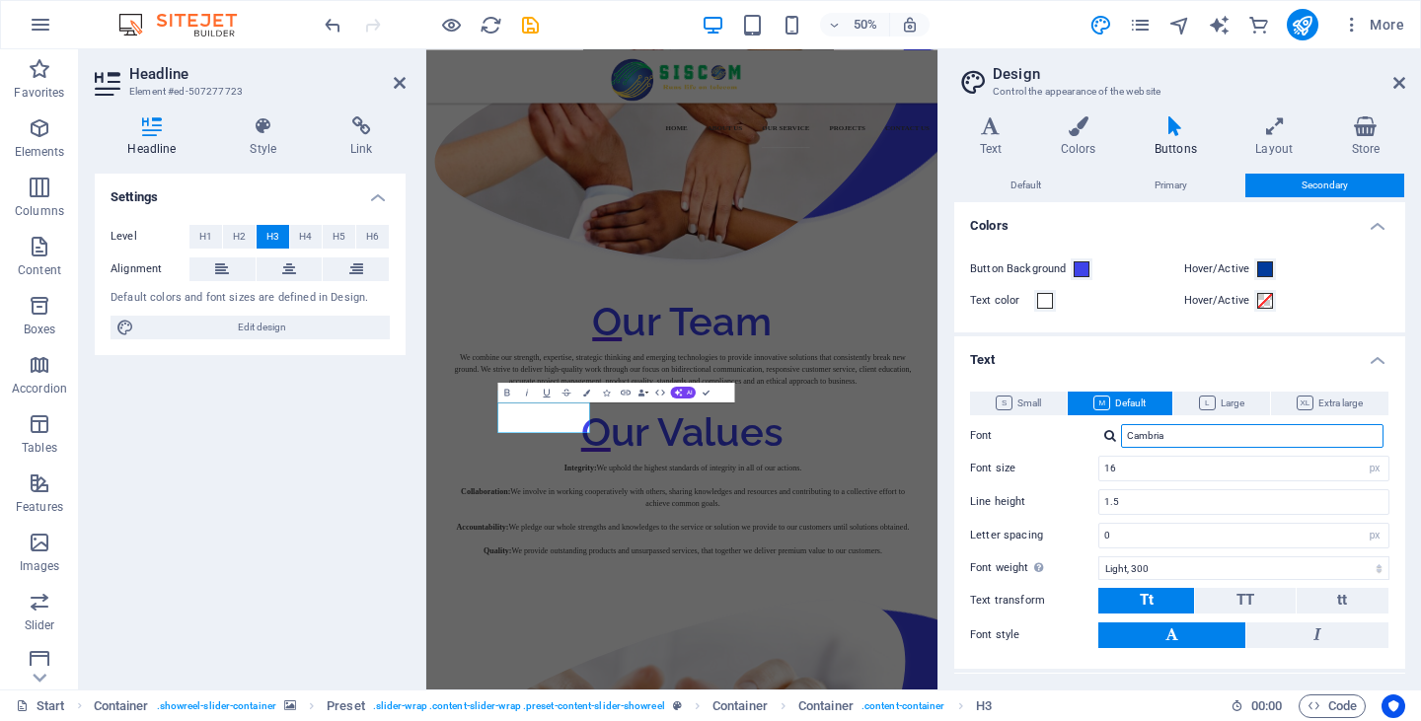
click at [1187, 430] on input "Cambria" at bounding box center [1252, 436] width 262 height 24
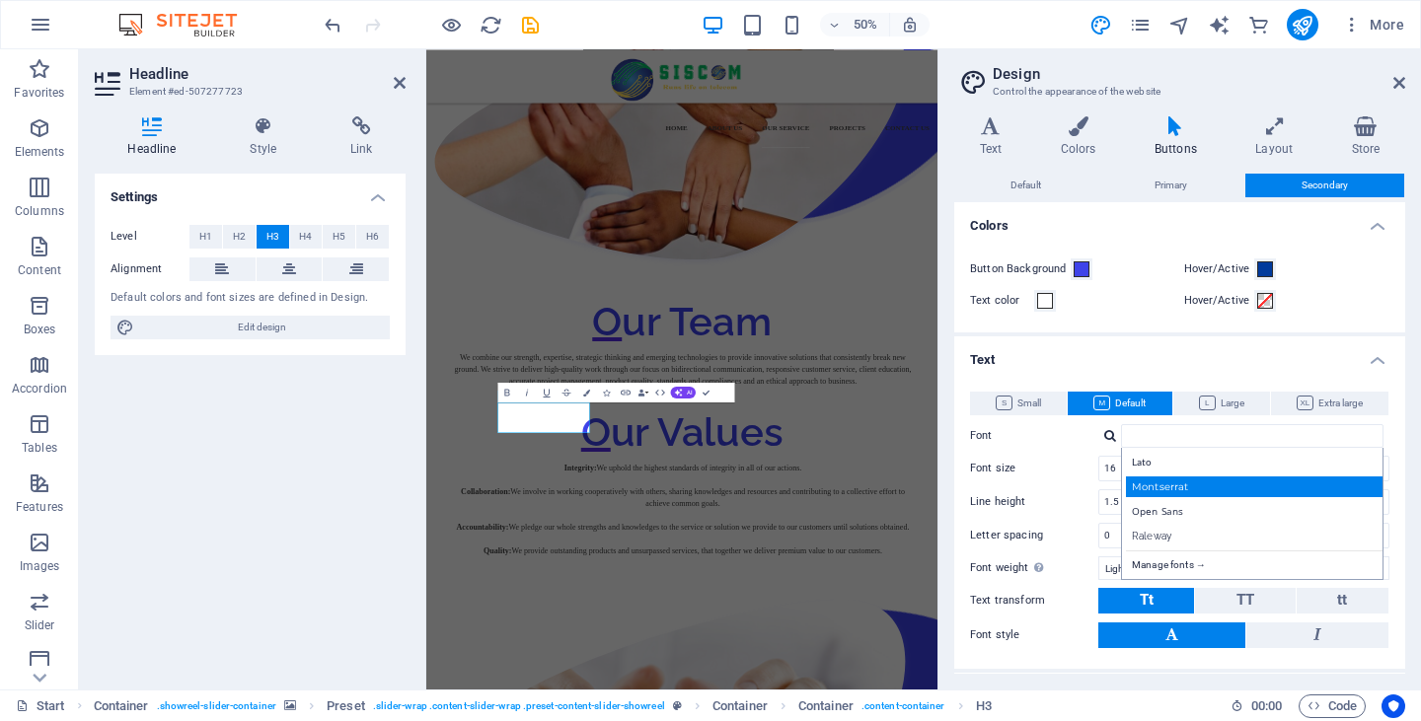
click at [1164, 491] on div "Montserrat" at bounding box center [1256, 487] width 261 height 21
type input "Montserrat"
click at [1186, 678] on div "Variants Text Colors Buttons Layout Store Text Standard Bold Links Font color F…" at bounding box center [1179, 395] width 483 height 589
click at [1165, 664] on div "Small Default Large Extra large Font Montserrat Manage fonts → Font size 16 rem…" at bounding box center [1179, 520] width 459 height 297
click at [1141, 343] on h4 "Text" at bounding box center [1179, 355] width 451 height 36
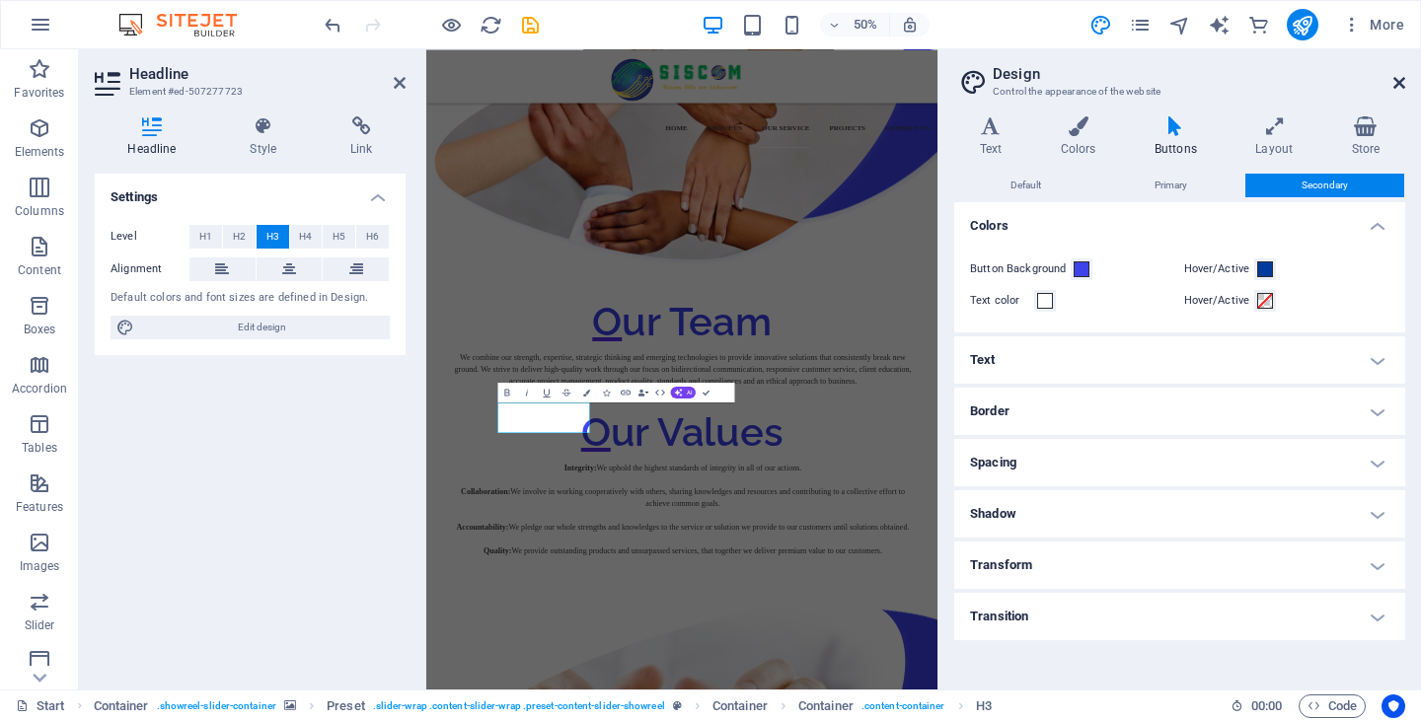
click at [1400, 80] on icon at bounding box center [1399, 83] width 12 height 16
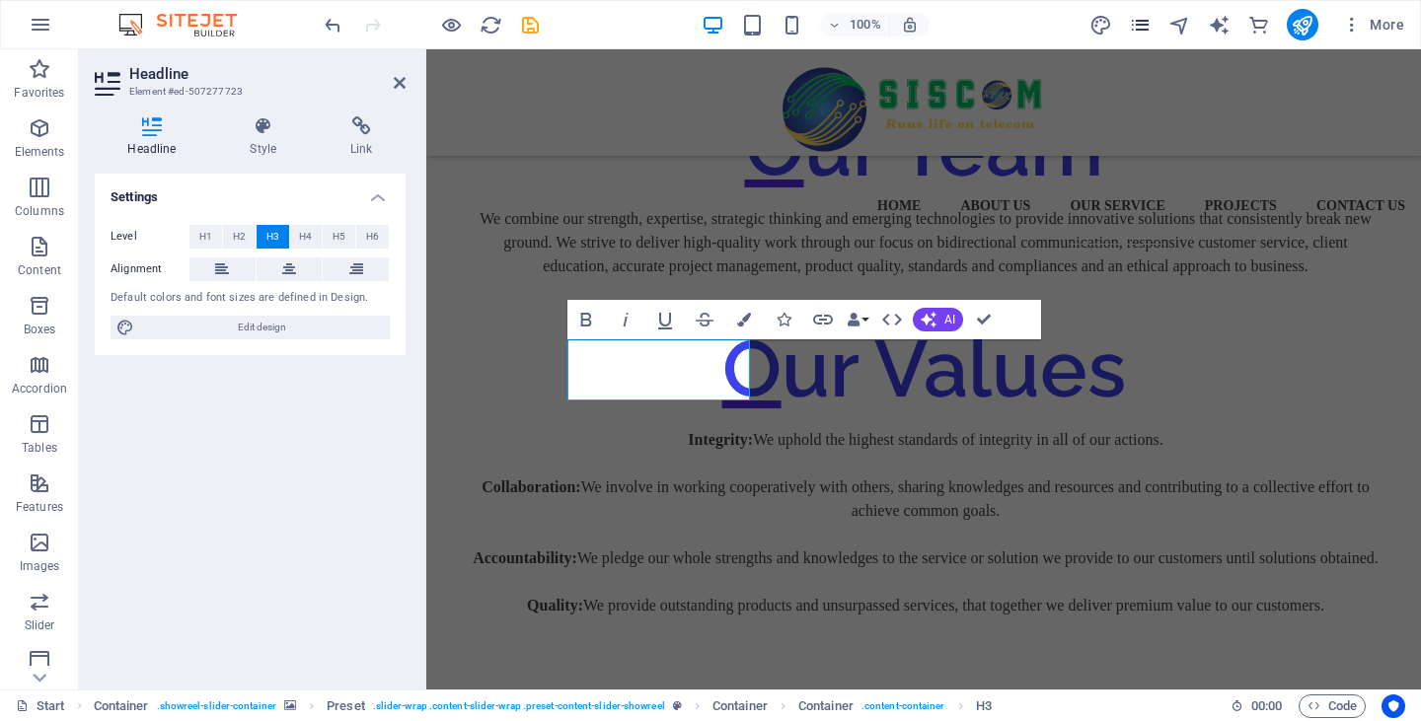
click at [1145, 29] on icon "pages" at bounding box center [1140, 25] width 23 height 23
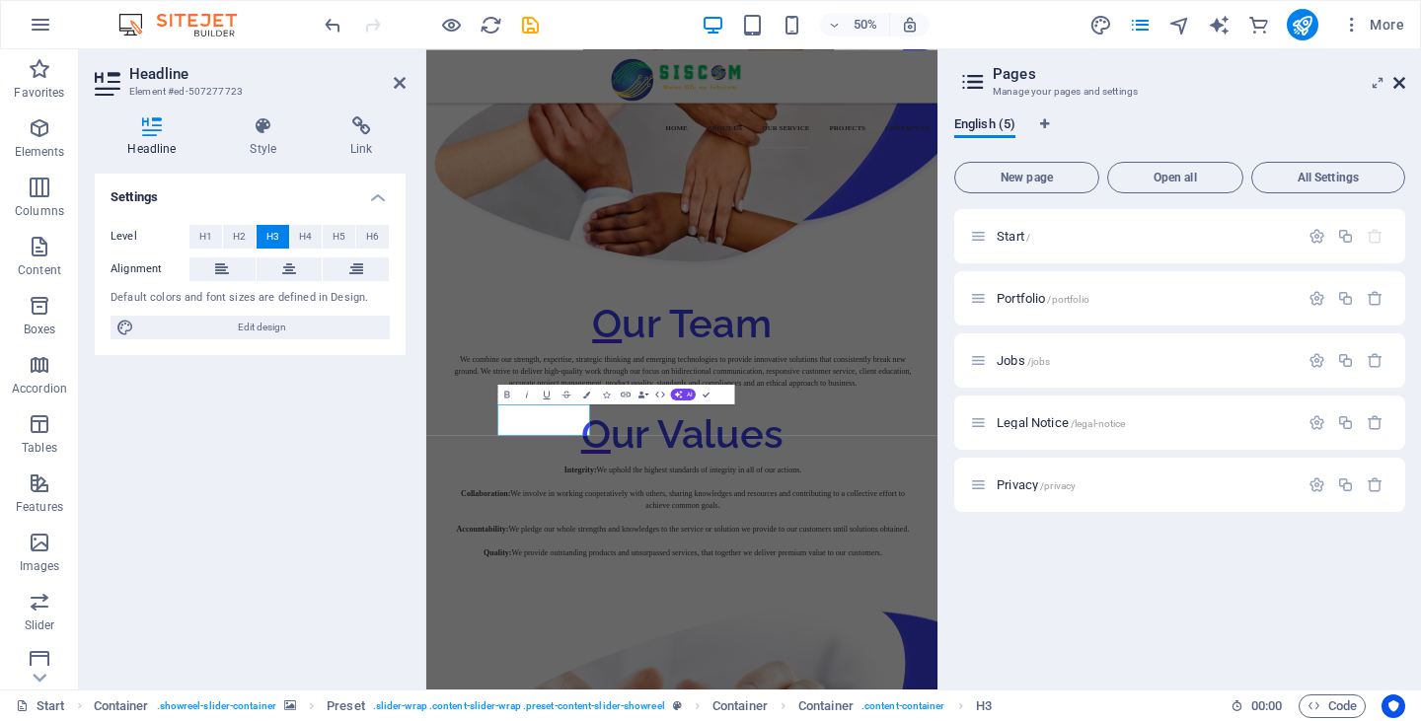
click at [1398, 85] on icon at bounding box center [1399, 83] width 12 height 16
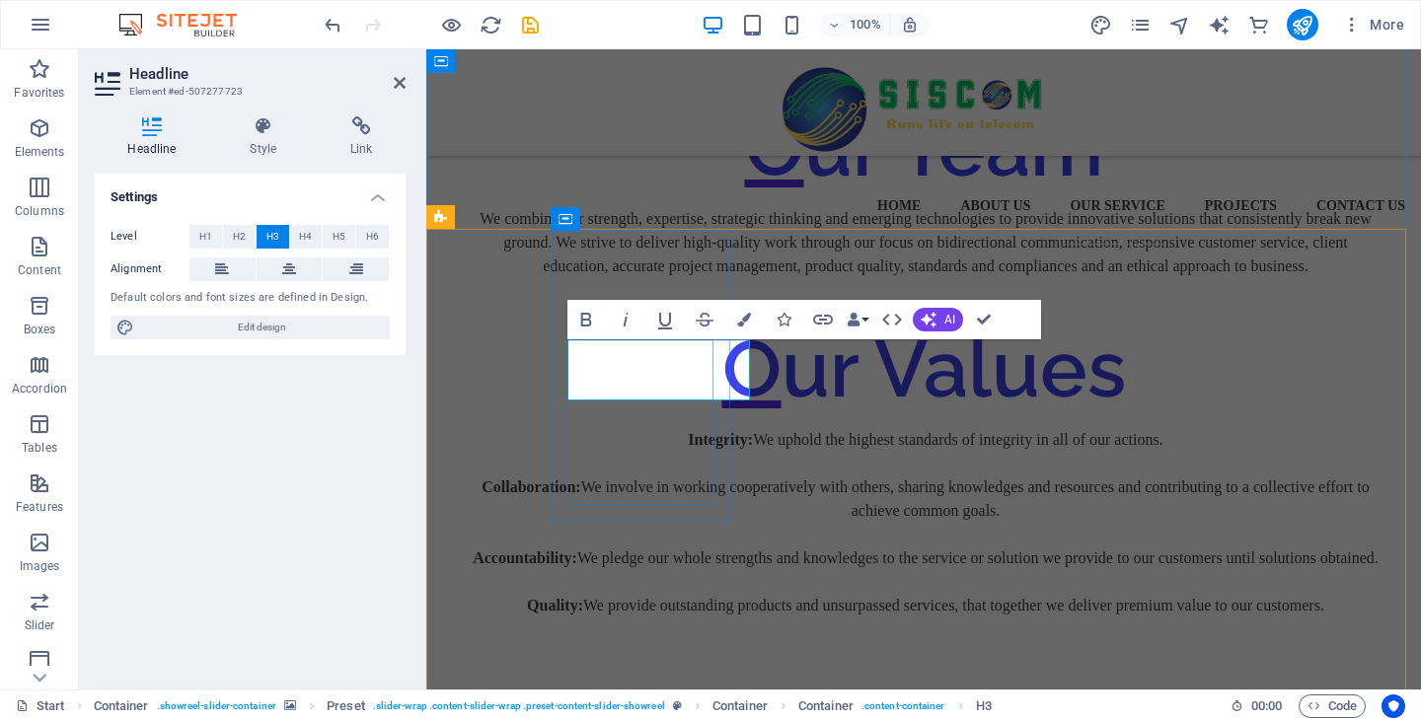
drag, startPoint x: 647, startPoint y: 365, endPoint x: 621, endPoint y: 373, distance: 27.8
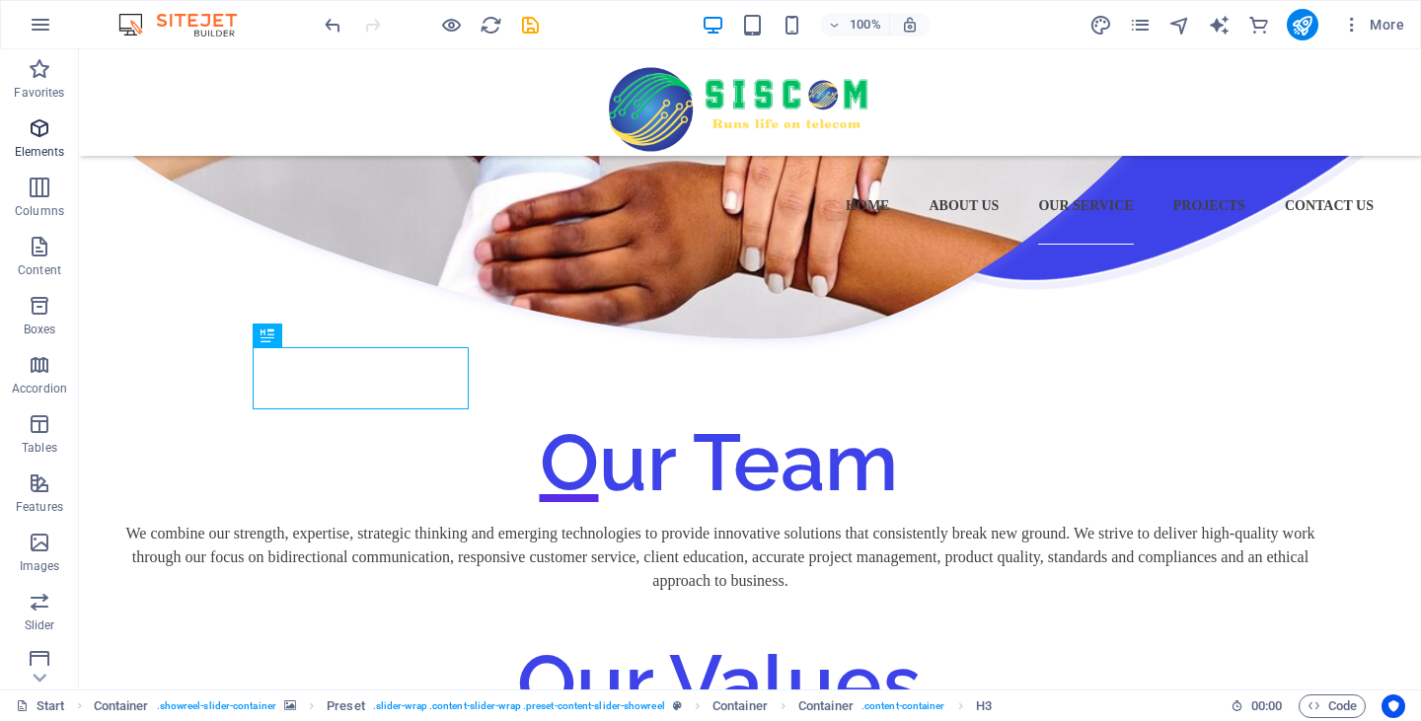
click at [42, 138] on icon "button" at bounding box center [40, 128] width 24 height 24
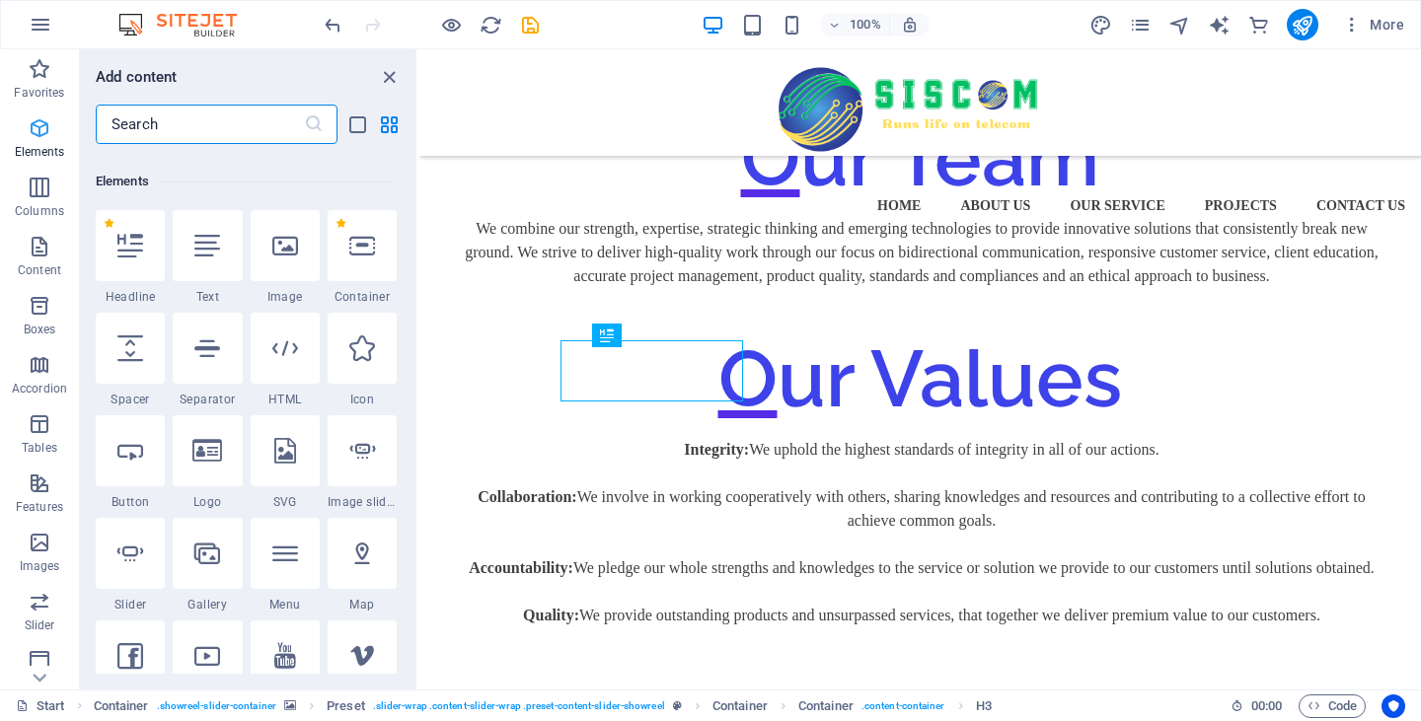
scroll to position [210, 0]
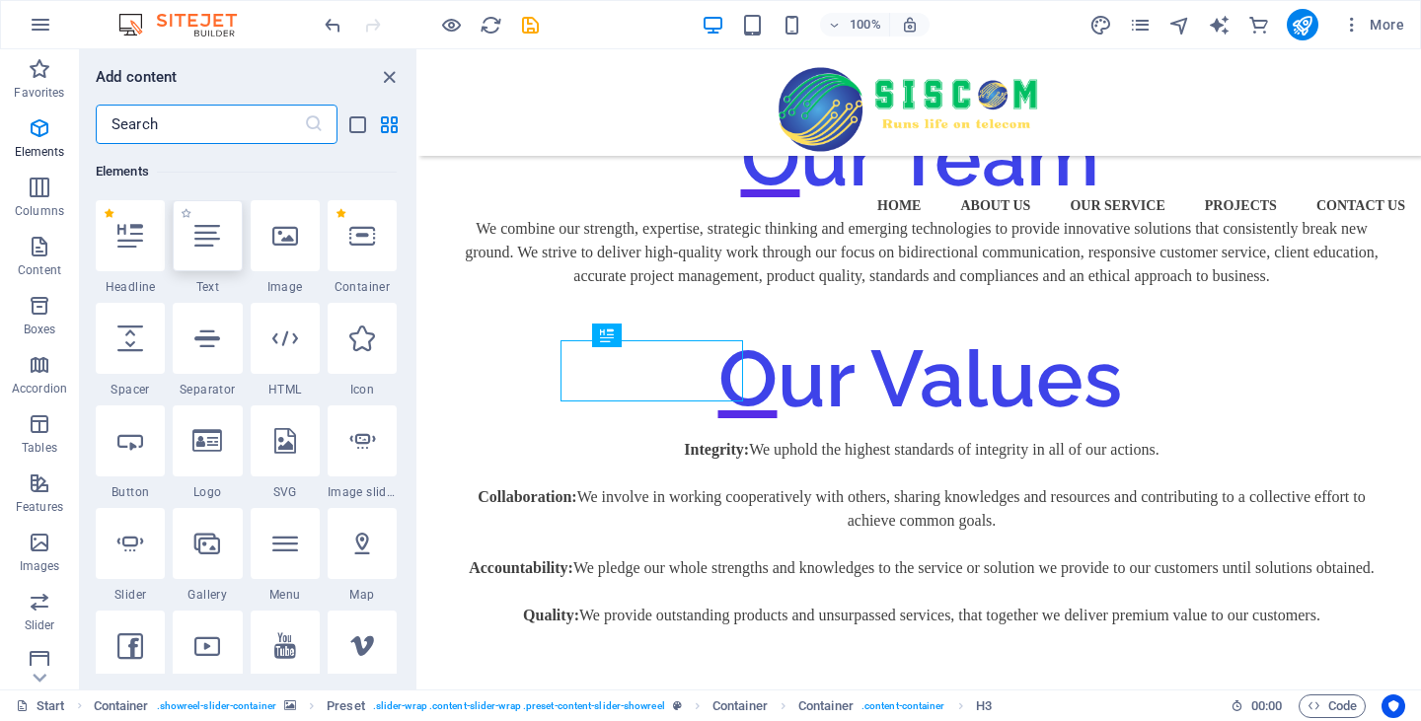
click at [223, 258] on div at bounding box center [207, 235] width 69 height 71
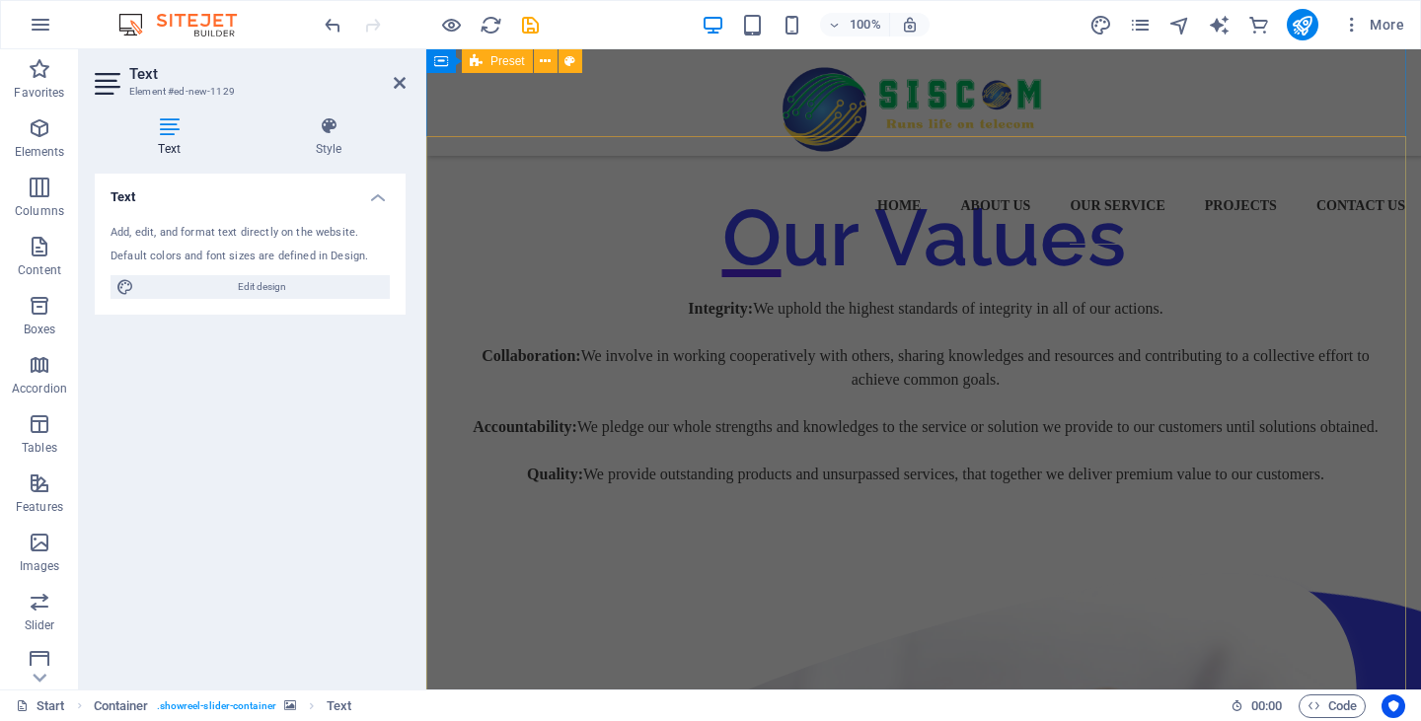
scroll to position [2583, 0]
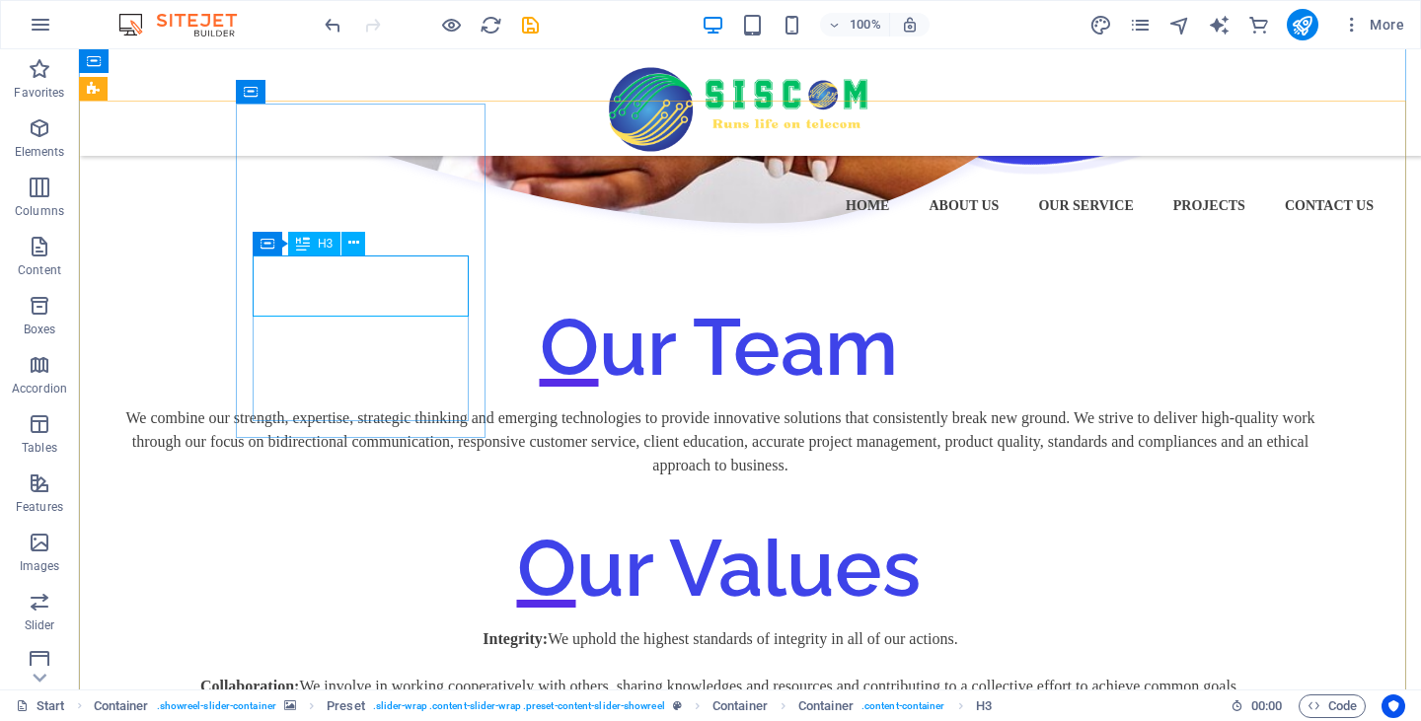
click at [42, 263] on p "Content" at bounding box center [39, 270] width 43 height 16
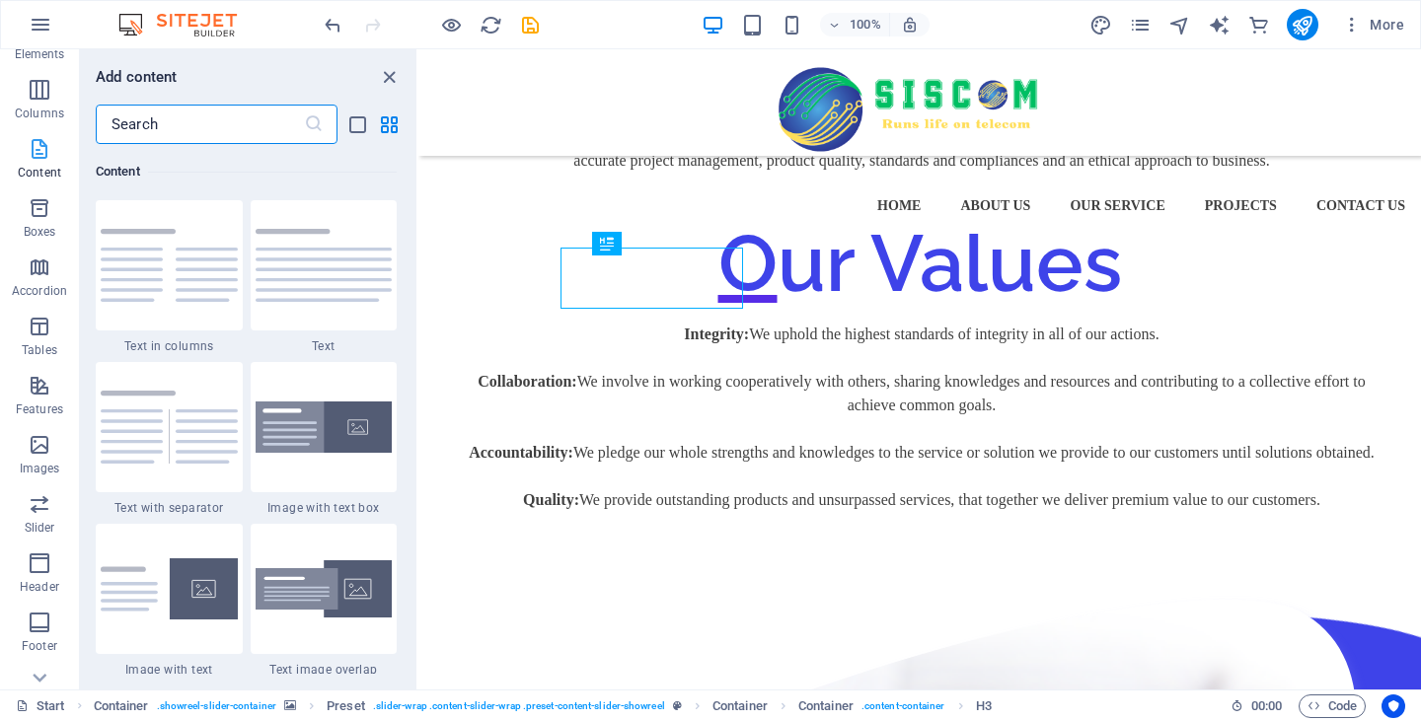
scroll to position [99, 0]
click at [355, 275] on img at bounding box center [324, 265] width 137 height 73
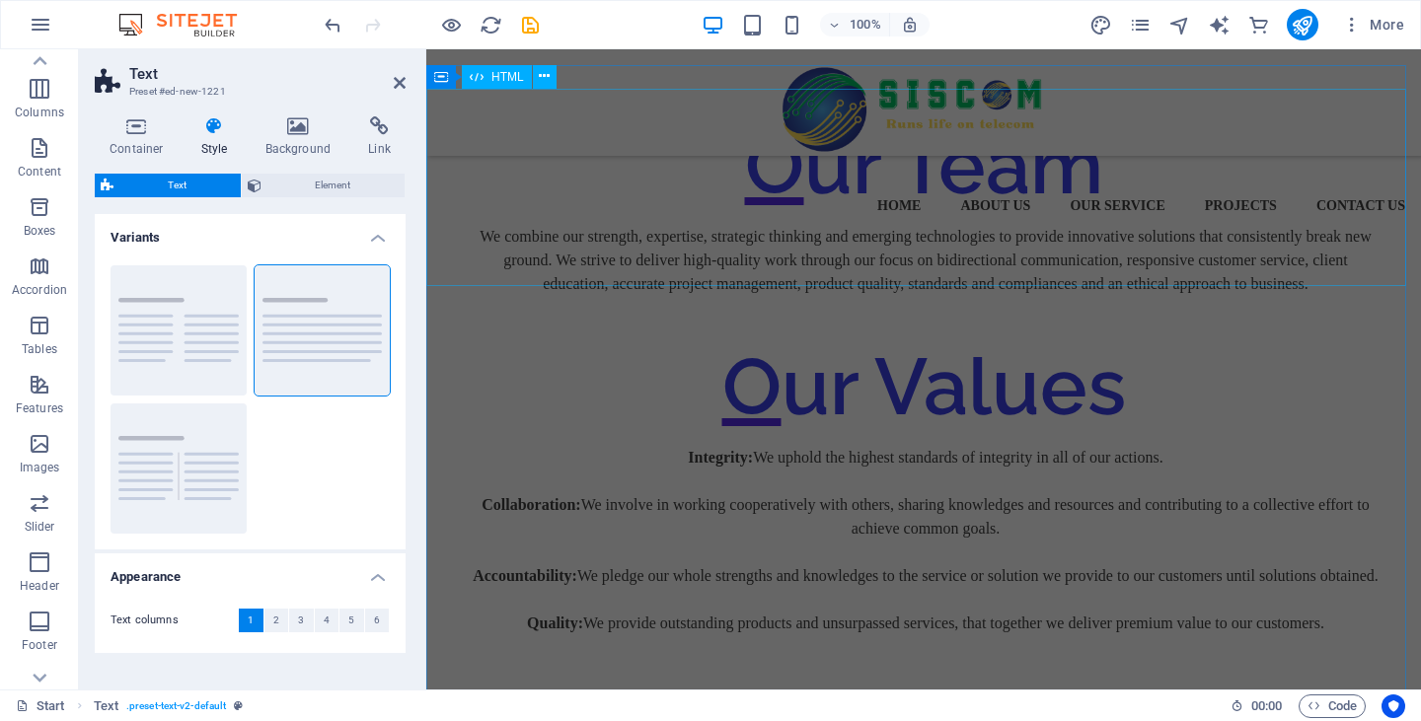
scroll to position [2489, 0]
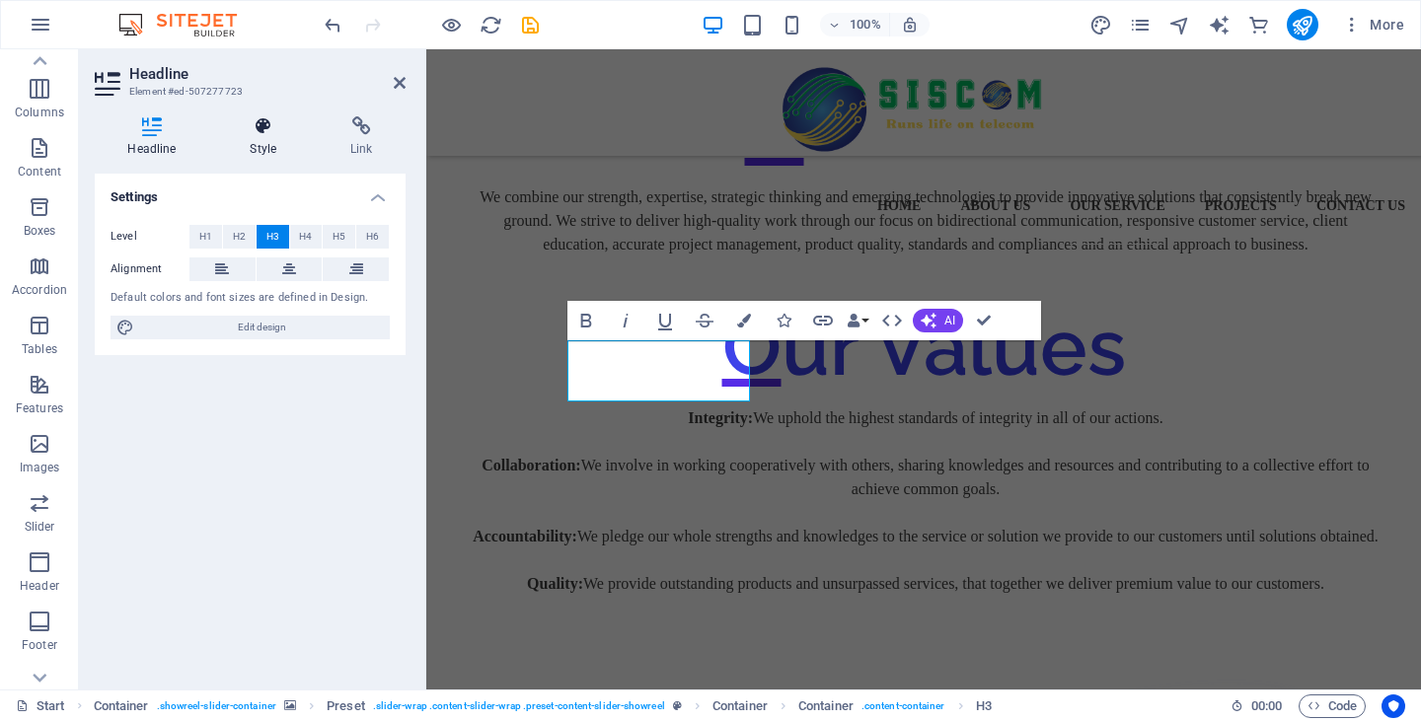
click at [267, 146] on h4 "Style" at bounding box center [267, 136] width 101 height 41
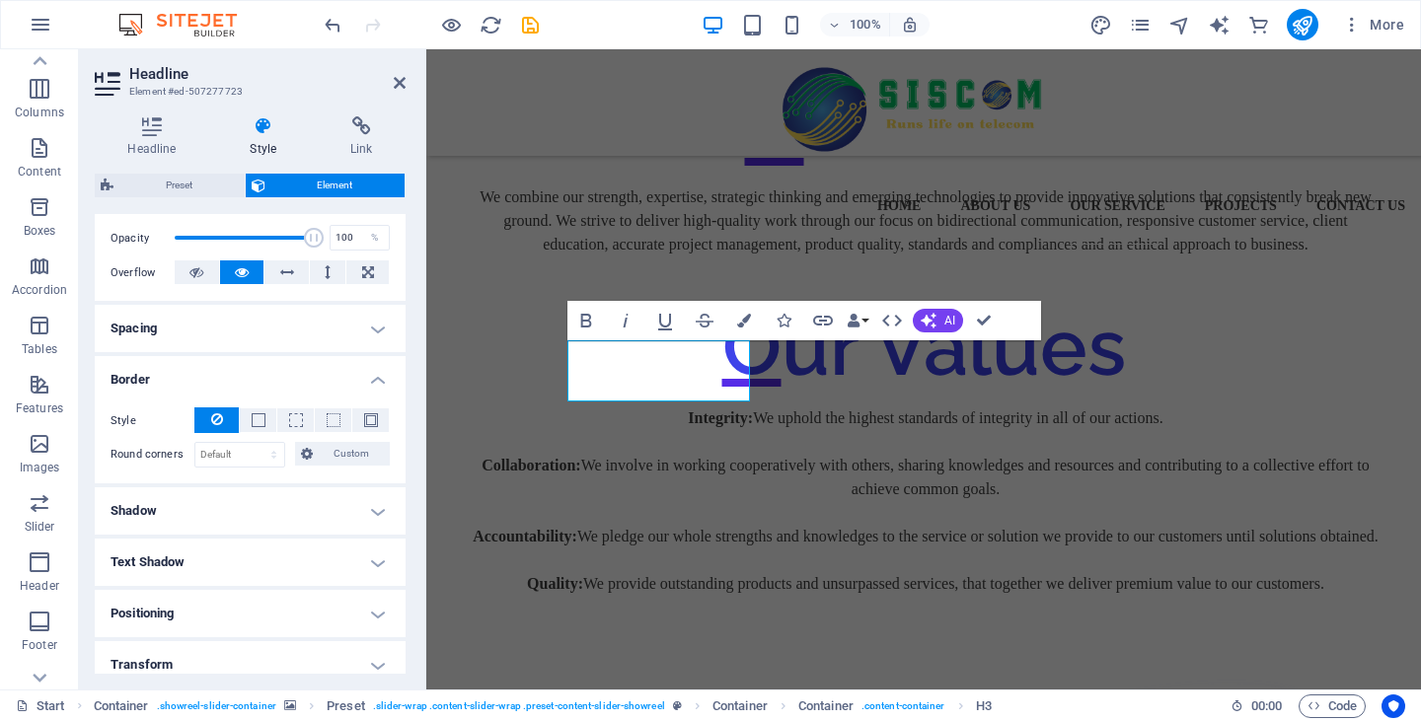
scroll to position [296, 0]
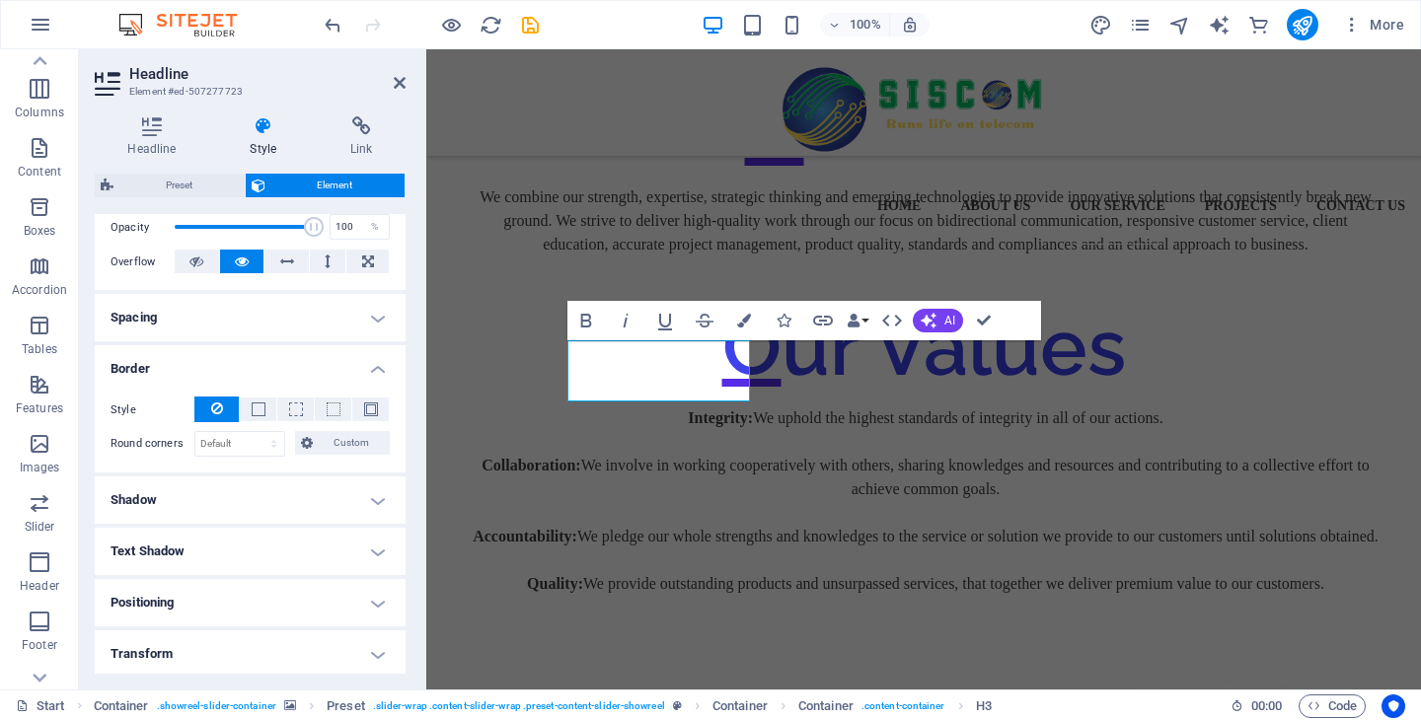
click at [345, 302] on h4 "Spacing" at bounding box center [250, 317] width 311 height 47
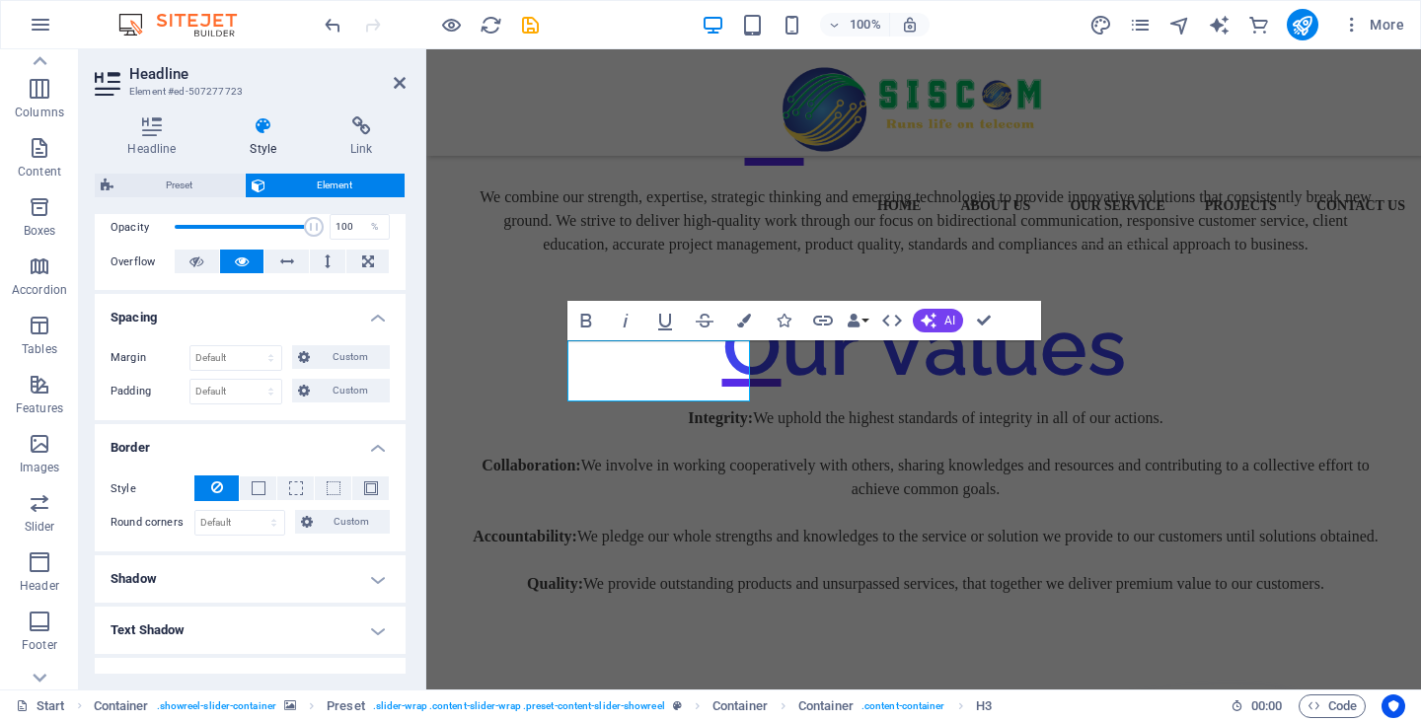
click at [345, 303] on h4 "Spacing" at bounding box center [250, 312] width 311 height 36
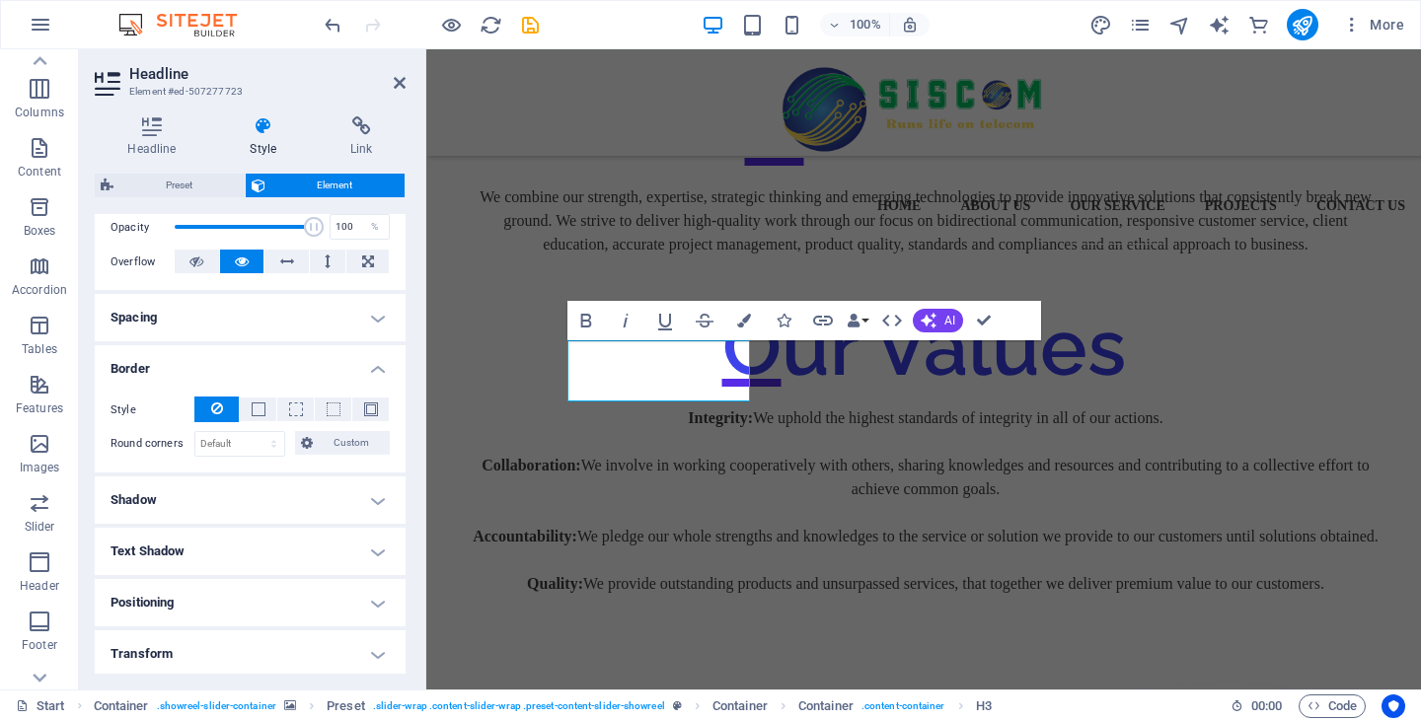
click at [274, 496] on h4 "Shadow" at bounding box center [250, 500] width 311 height 47
click at [274, 496] on h4 "Shadow" at bounding box center [250, 495] width 311 height 36
click at [270, 552] on h4 "Text Shadow" at bounding box center [250, 551] width 311 height 47
click at [270, 552] on h4 "Text Shadow" at bounding box center [250, 546] width 311 height 36
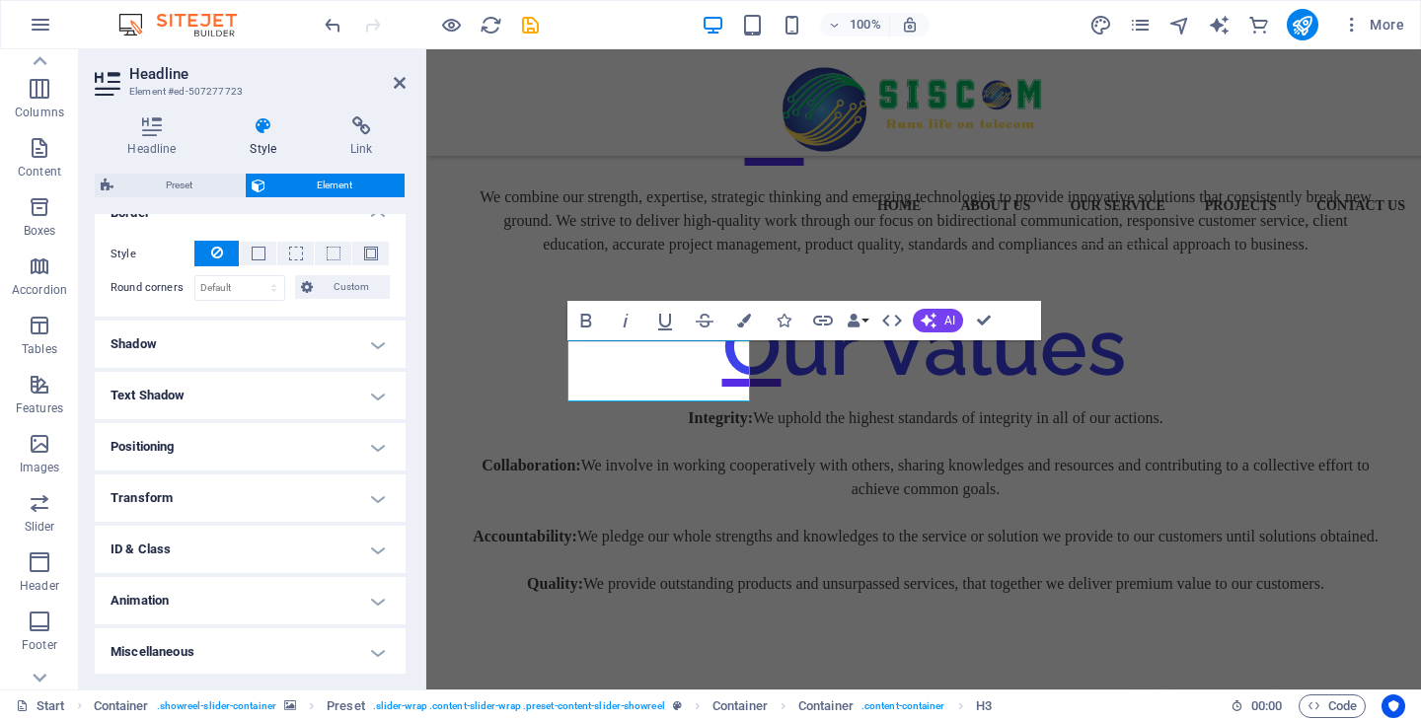
scroll to position [453, 0]
click at [274, 444] on h4 "Positioning" at bounding box center [250, 445] width 311 height 47
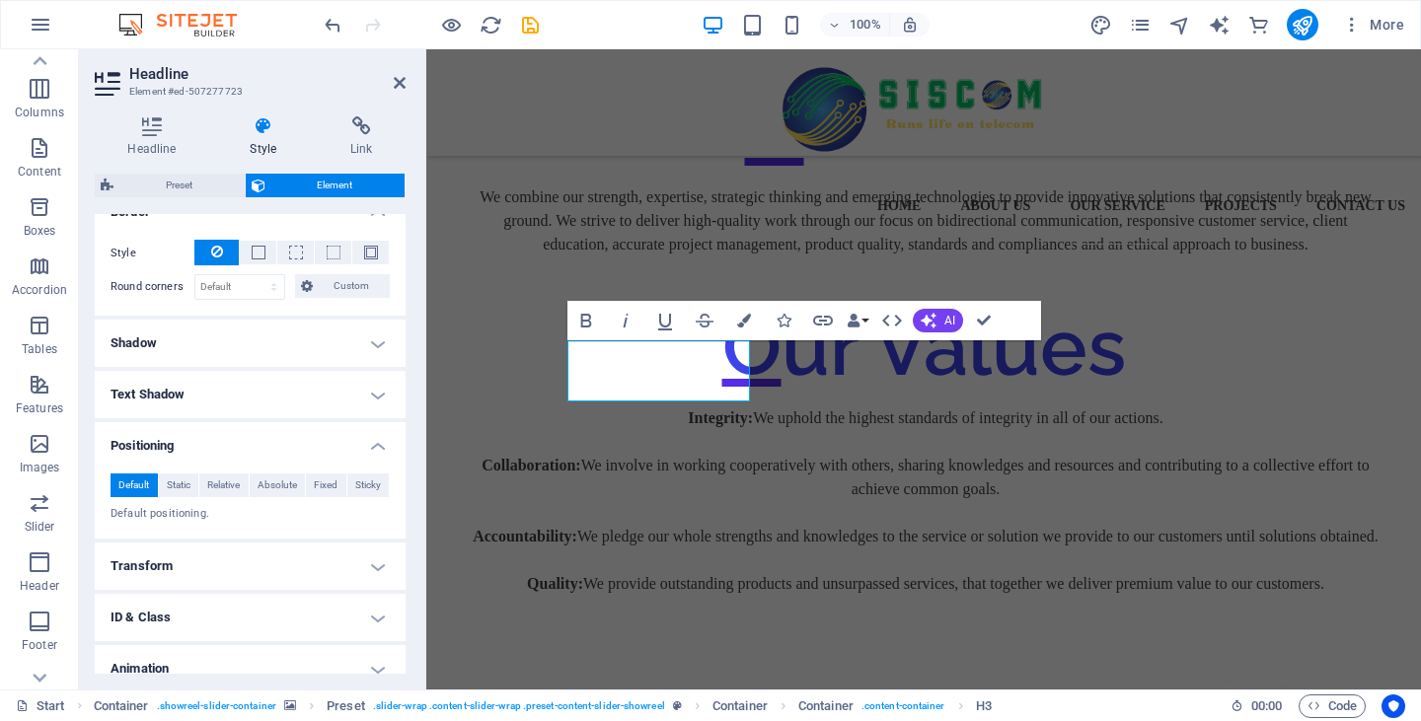
click at [274, 444] on h4 "Positioning" at bounding box center [250, 440] width 311 height 36
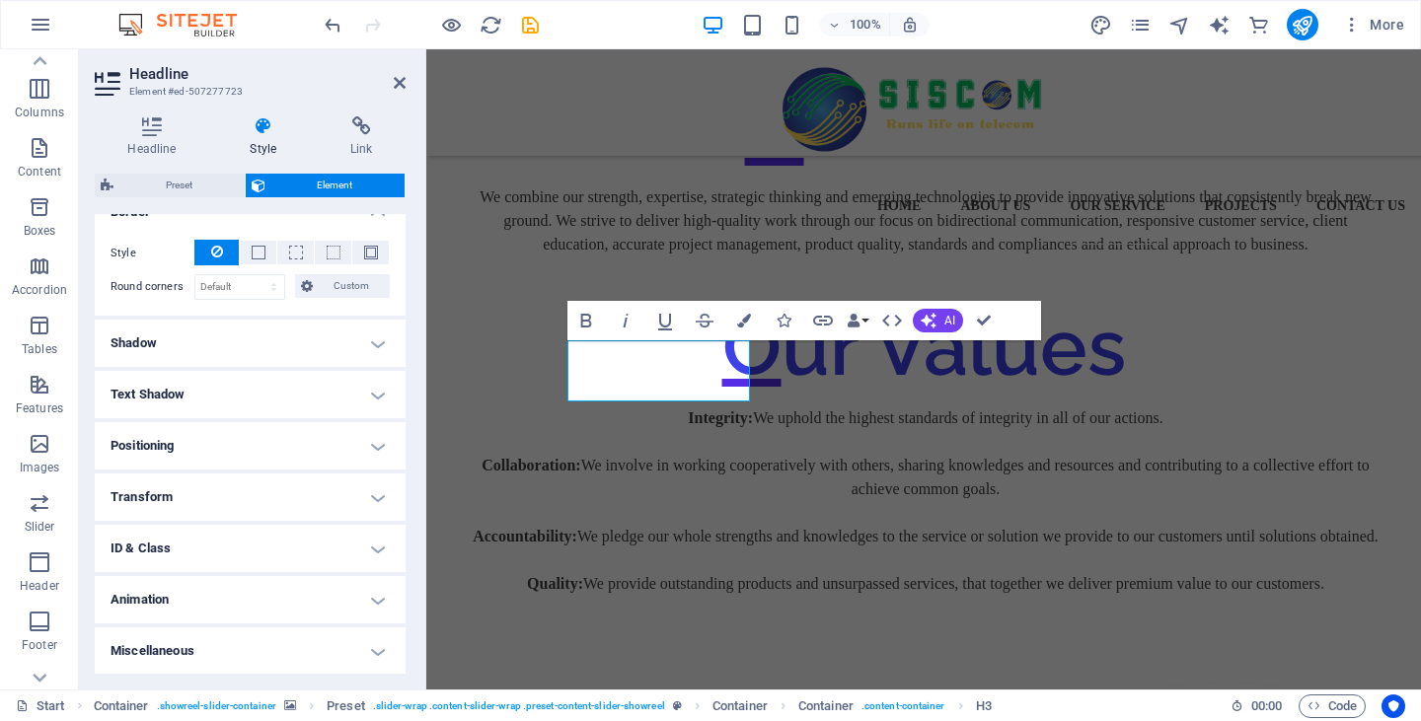
click at [262, 494] on h4 "Transform" at bounding box center [250, 497] width 311 height 47
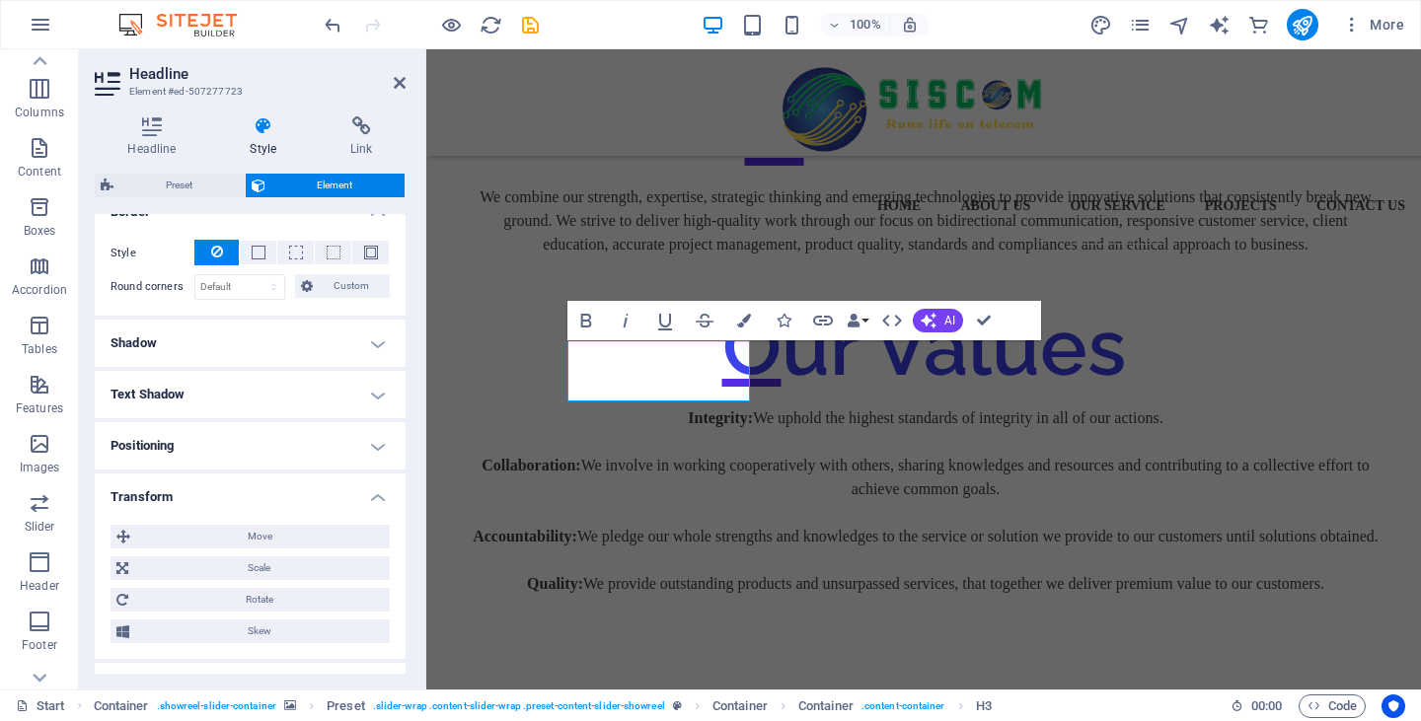
click at [262, 493] on h4 "Transform" at bounding box center [250, 492] width 311 height 36
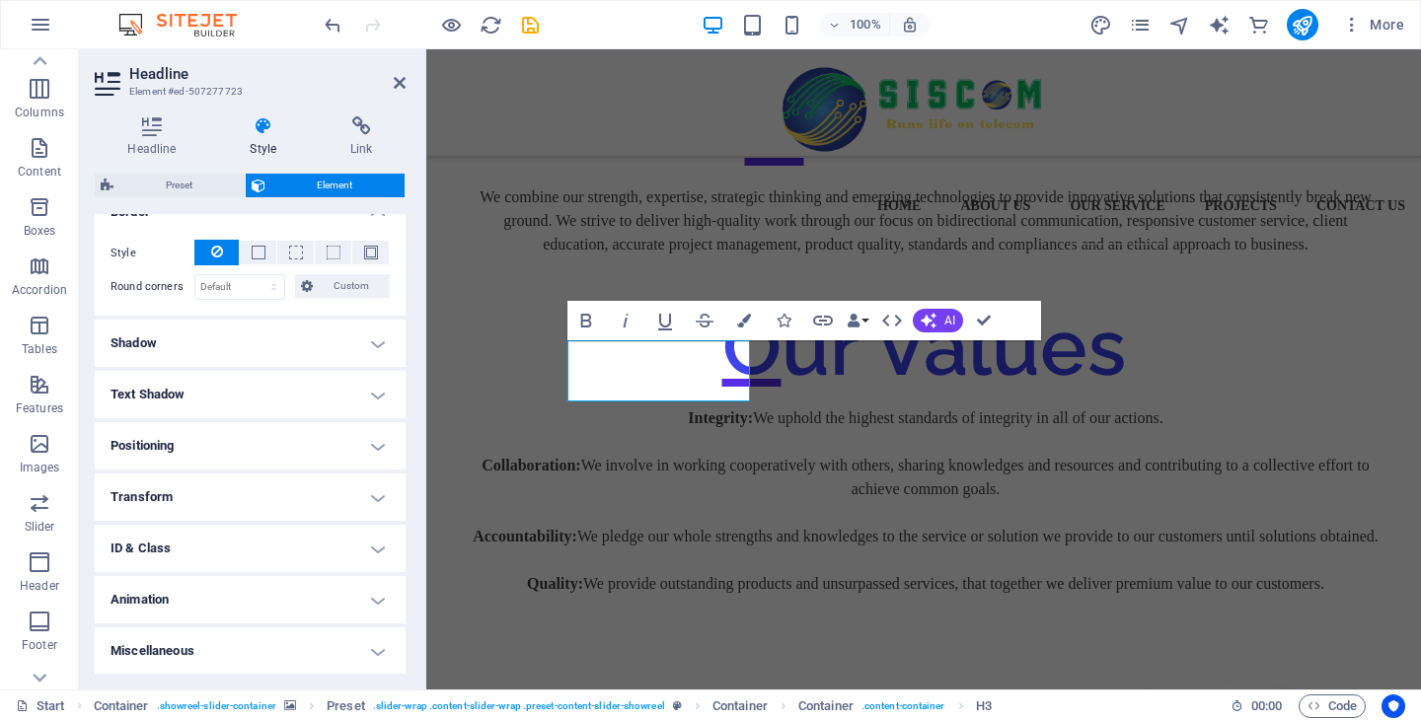
click at [264, 553] on h4 "ID & Class" at bounding box center [250, 548] width 311 height 47
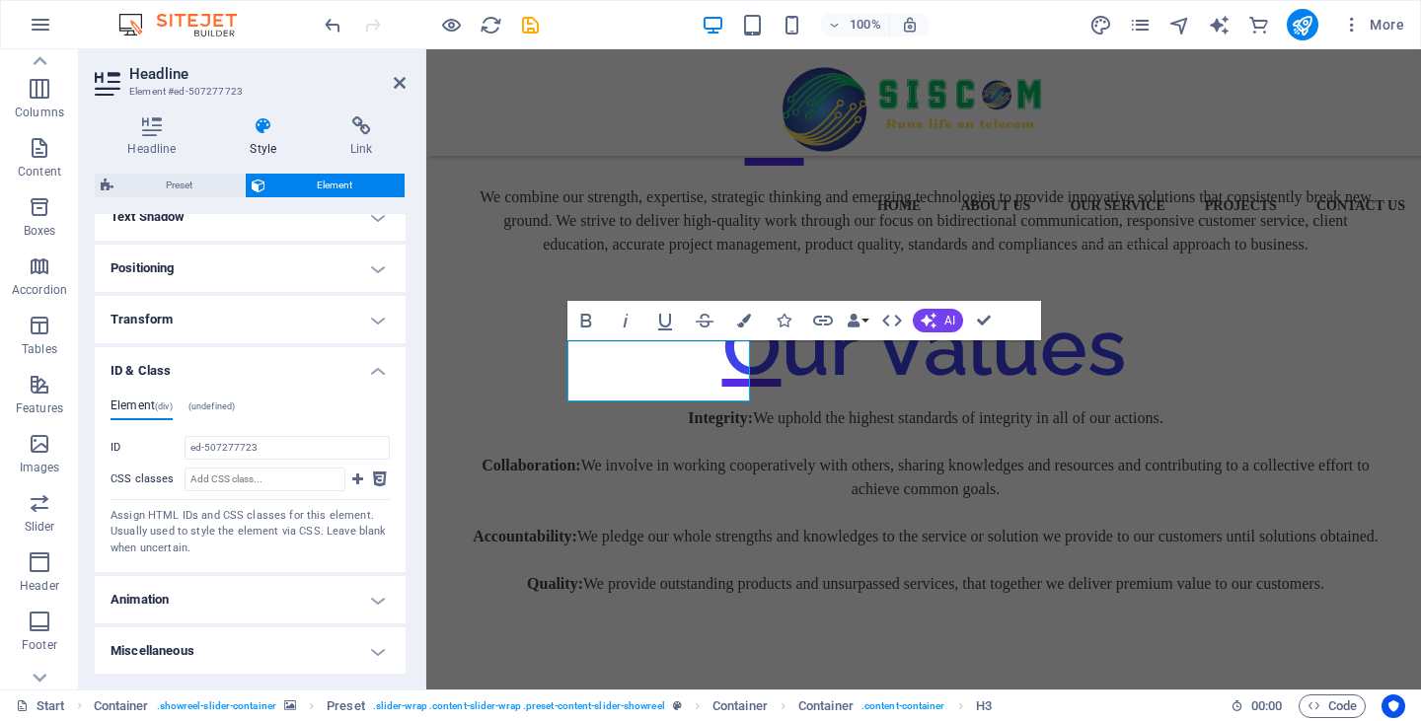
click at [262, 577] on h4 "Animation" at bounding box center [250, 599] width 311 height 47
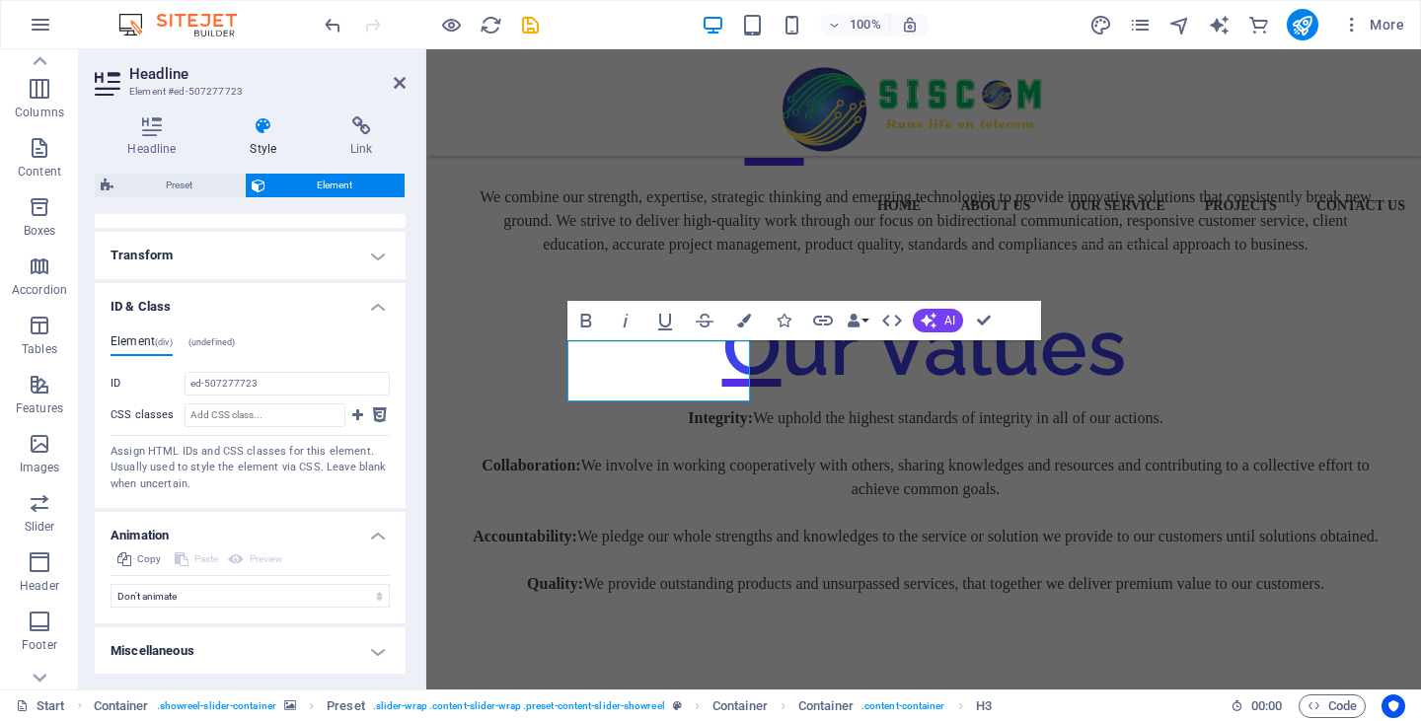
scroll to position [695, 0]
click at [277, 635] on h4 "Miscellaneous" at bounding box center [250, 651] width 311 height 47
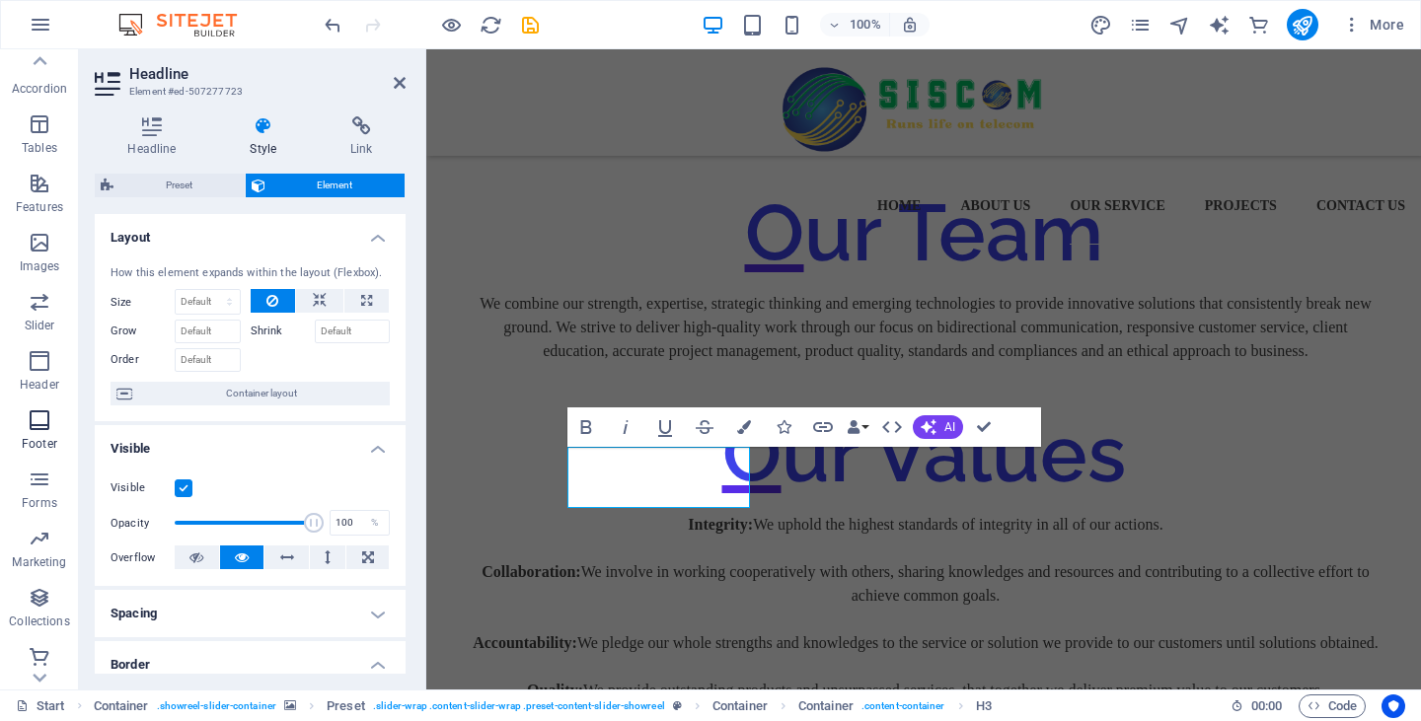
scroll to position [307, 0]
click at [403, 79] on icon at bounding box center [400, 83] width 12 height 16
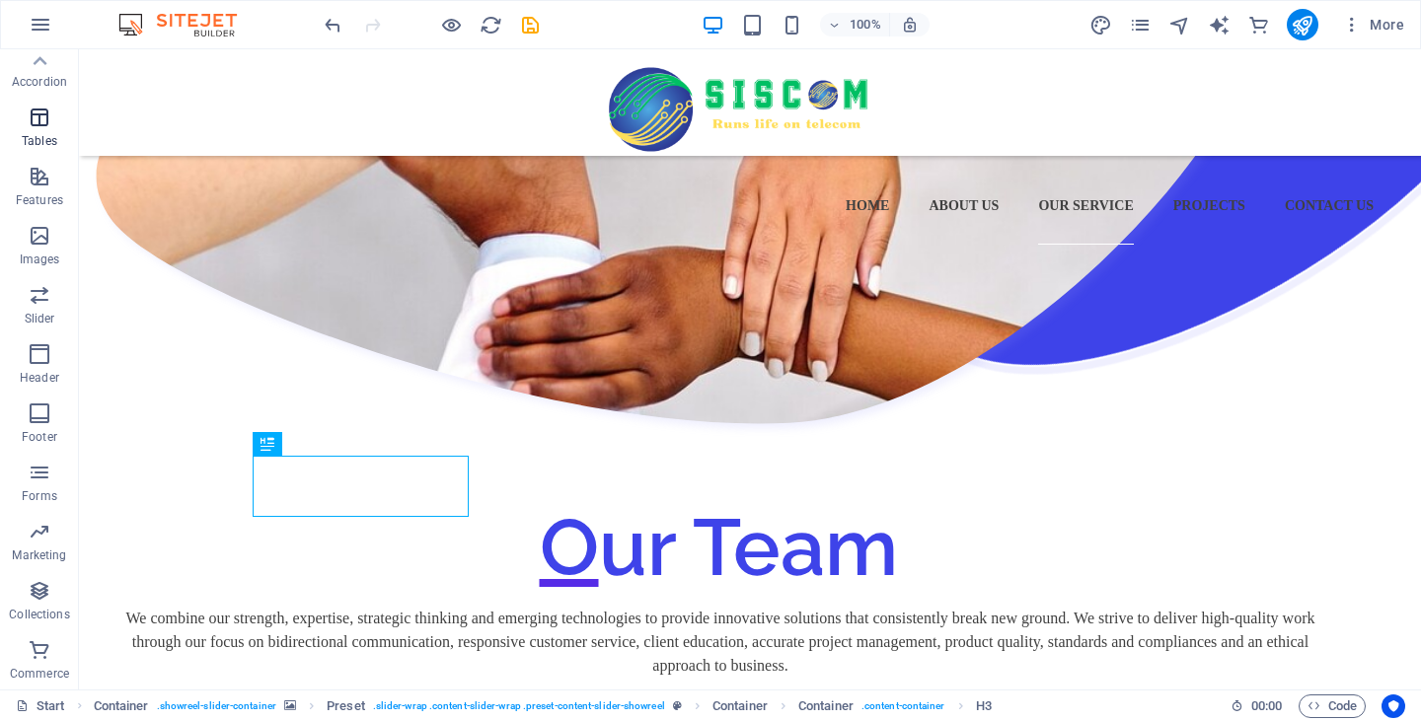
click at [37, 123] on icon "button" at bounding box center [40, 118] width 24 height 24
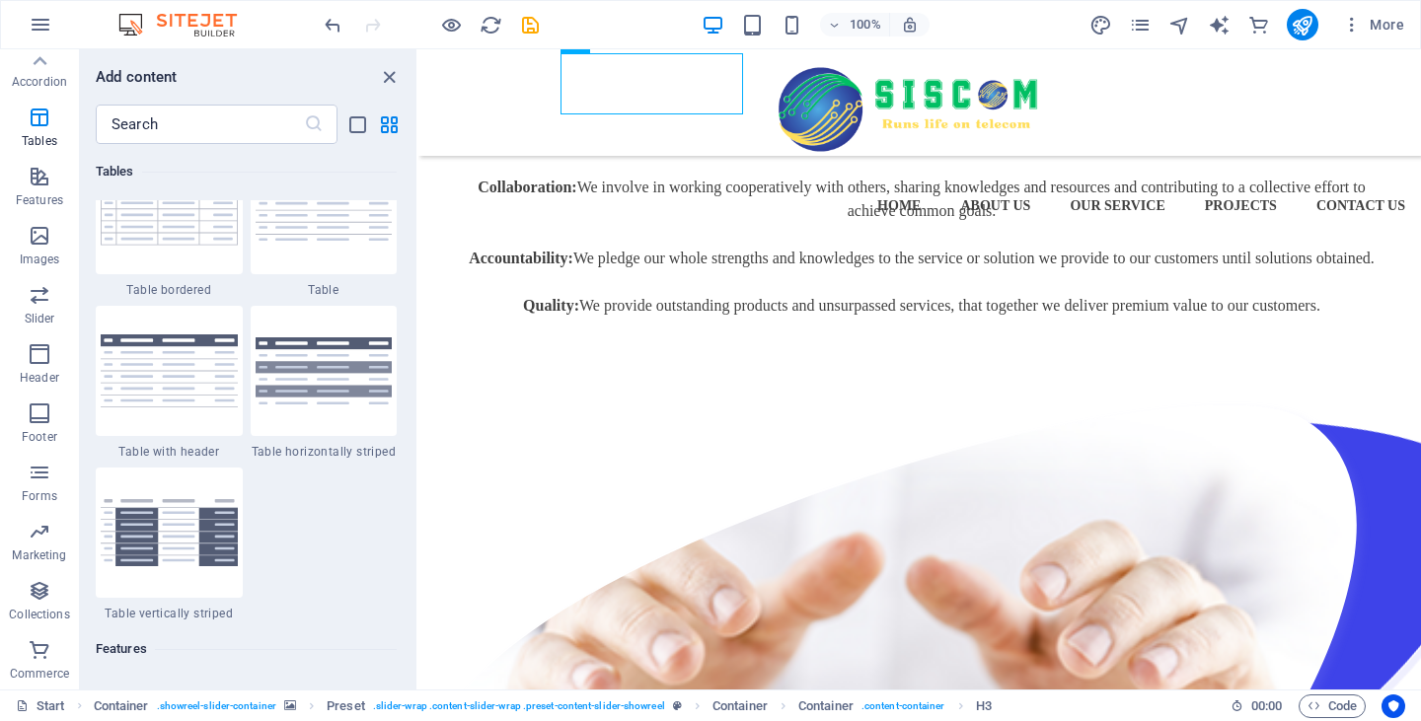
scroll to position [7230, 0]
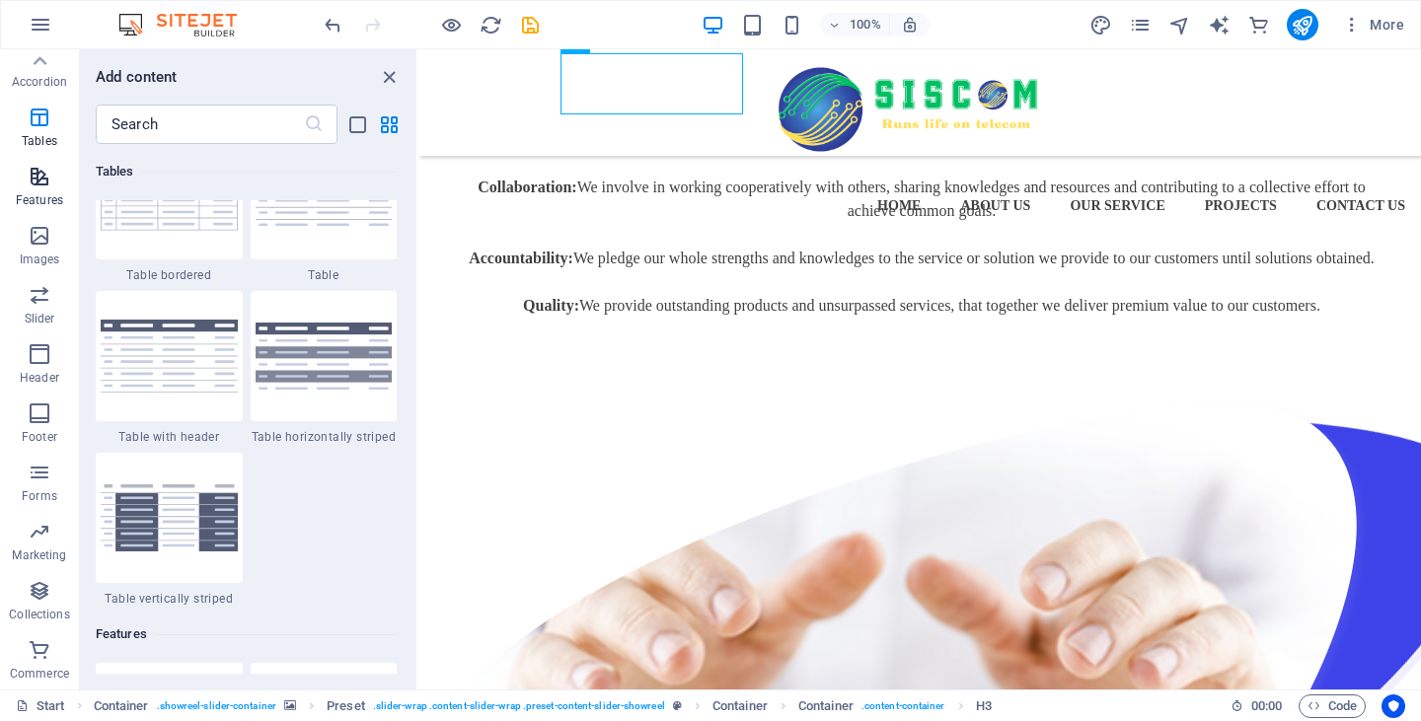
click at [31, 193] on p "Features" at bounding box center [39, 200] width 47 height 16
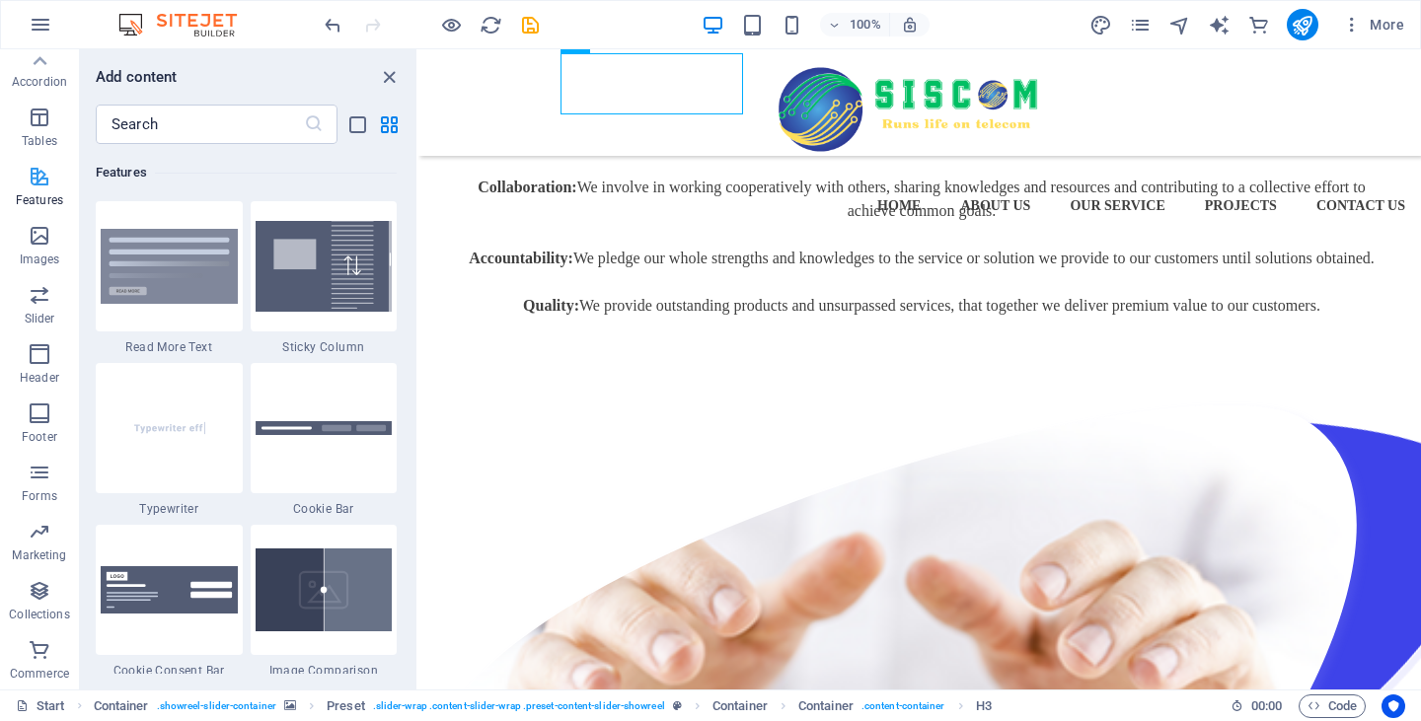
scroll to position [7692, 0]
click at [37, 250] on span "Images" at bounding box center [39, 247] width 79 height 47
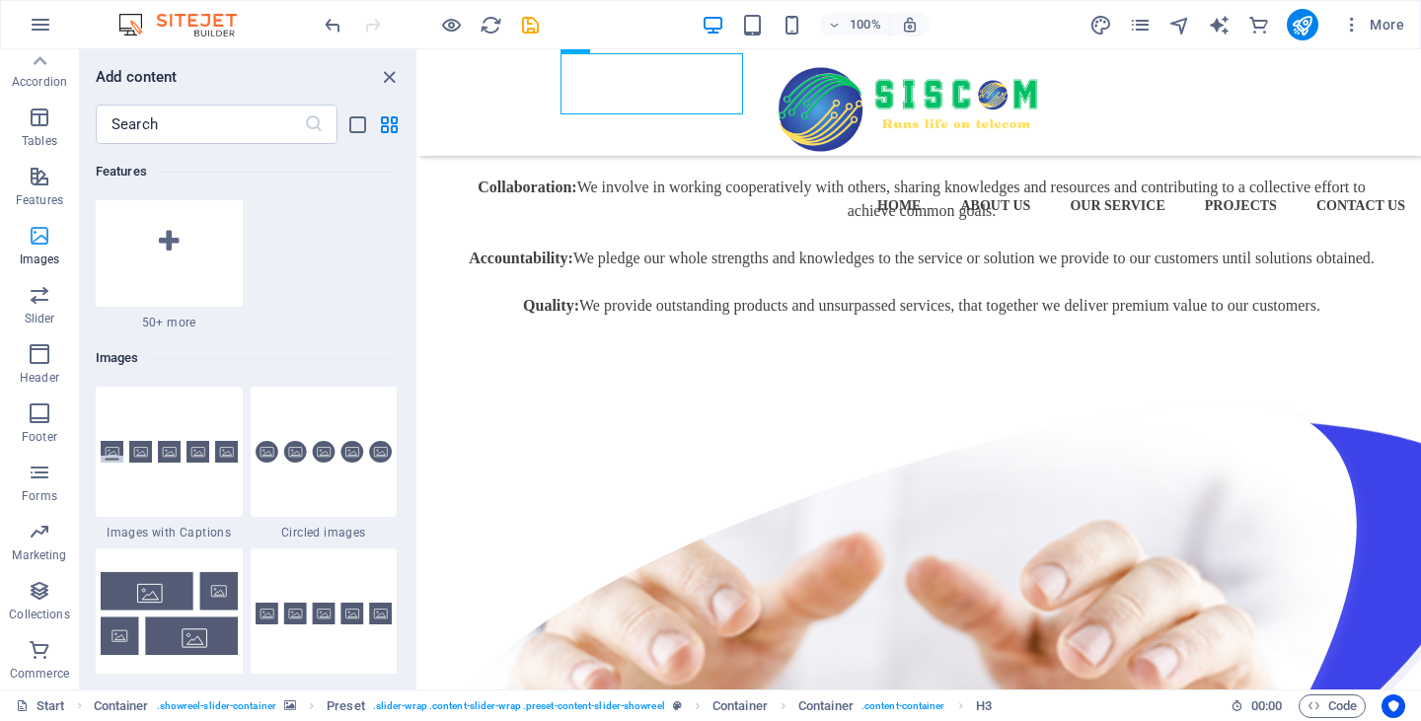
scroll to position [10006, 0]
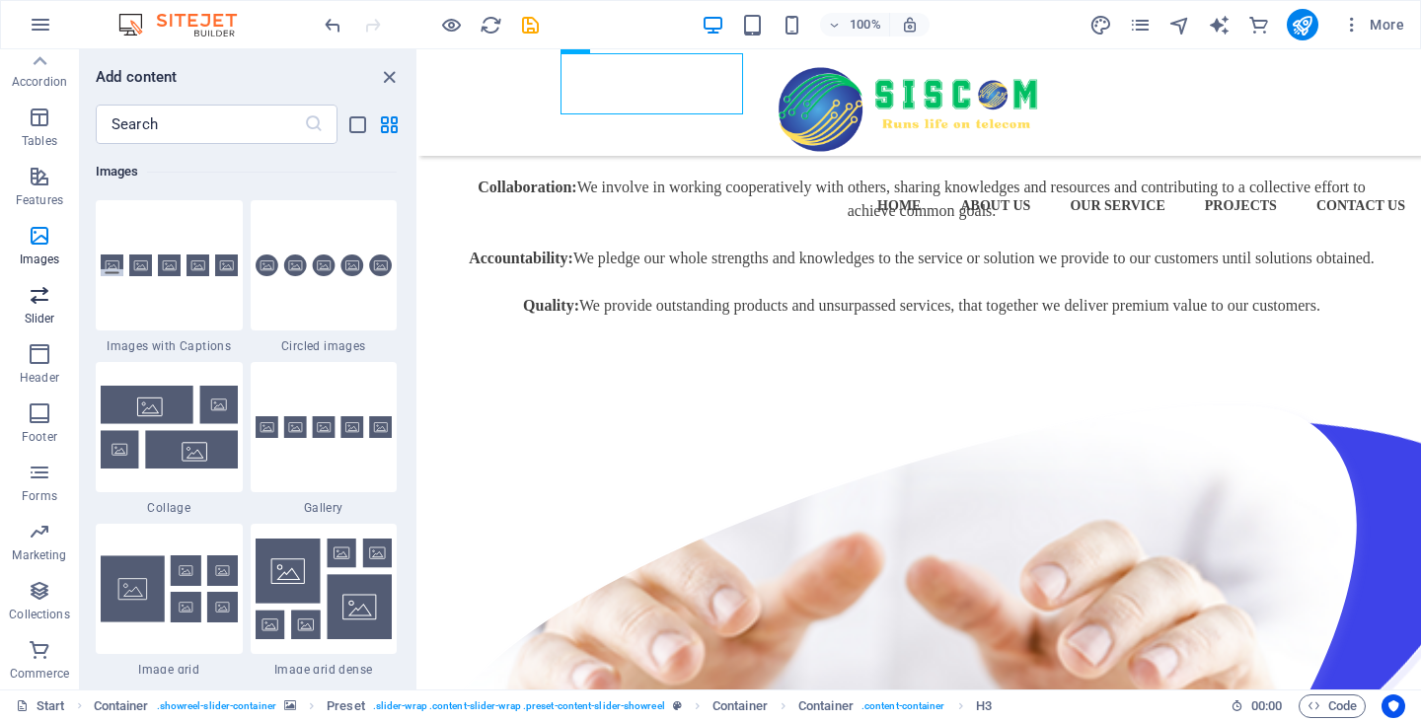
click at [44, 318] on p "Slider" at bounding box center [40, 319] width 31 height 16
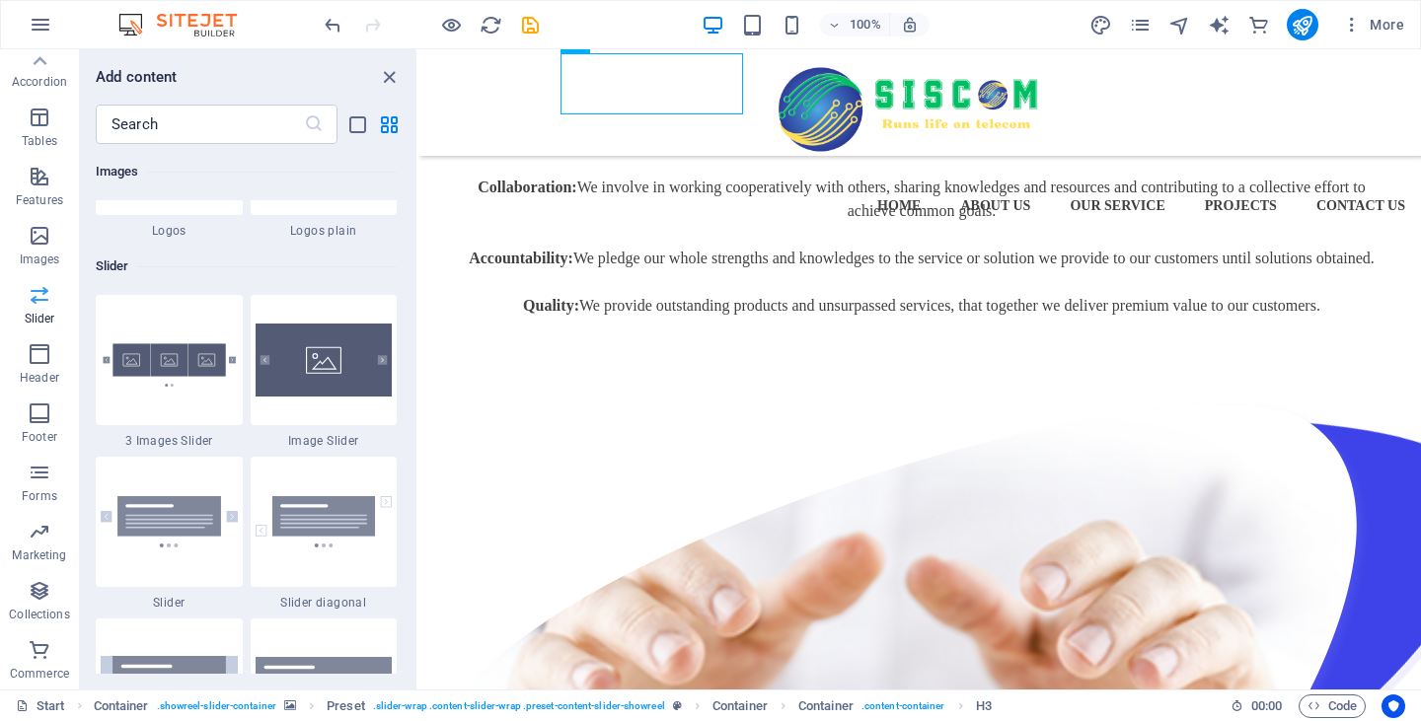
scroll to position [11188, 0]
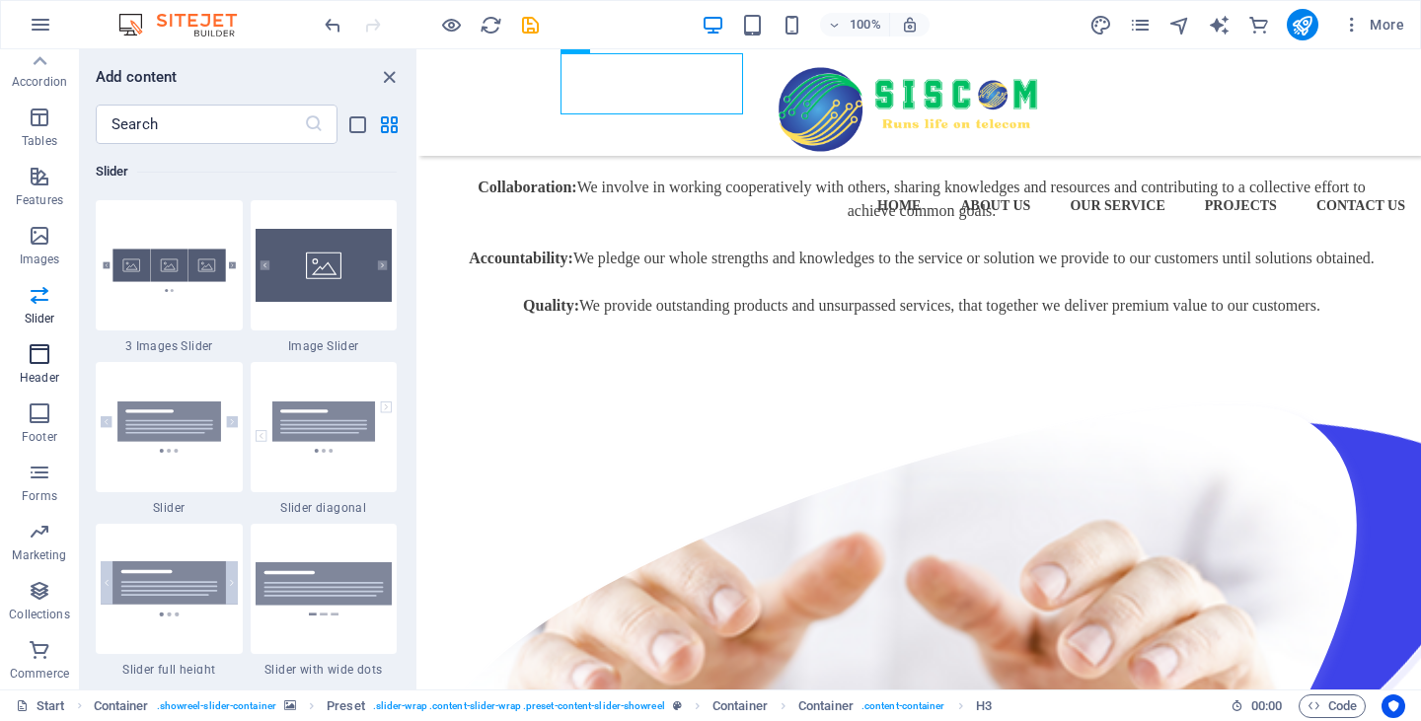
click at [40, 343] on icon "button" at bounding box center [40, 354] width 24 height 24
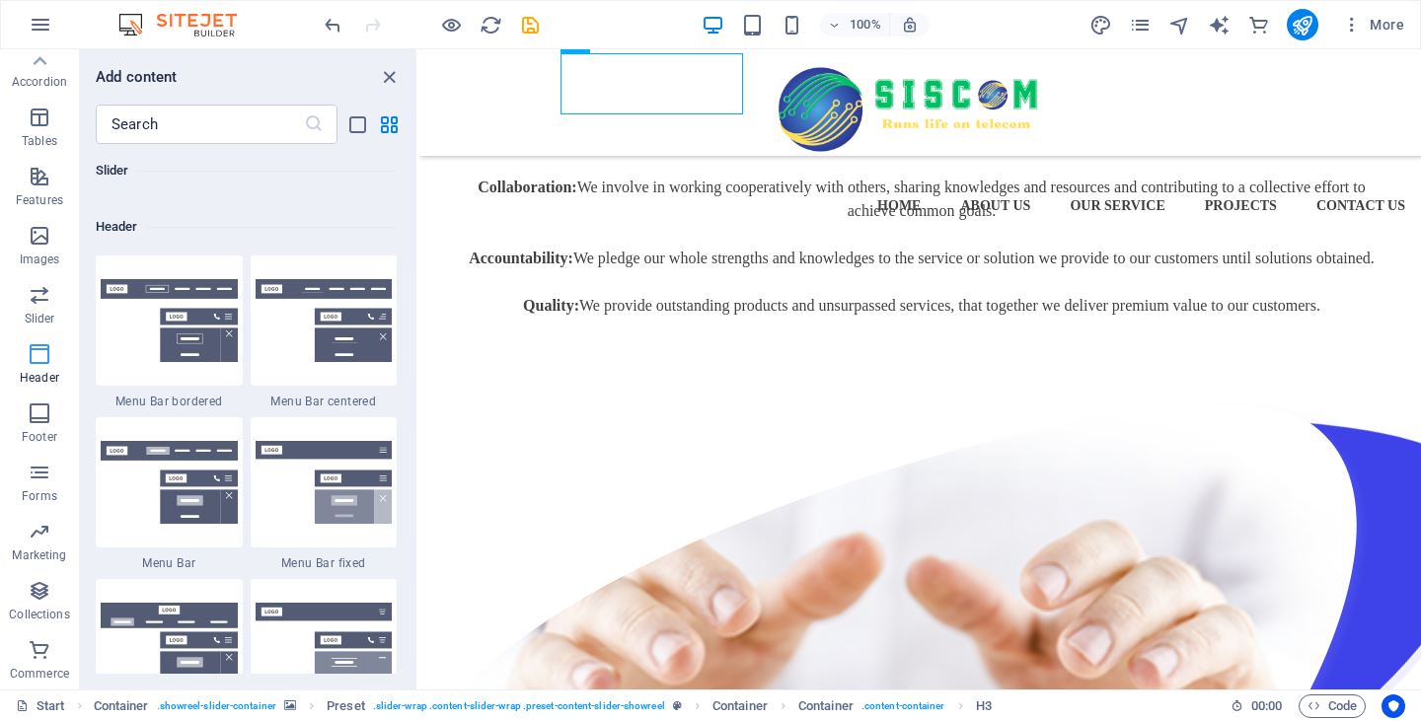
scroll to position [11883, 0]
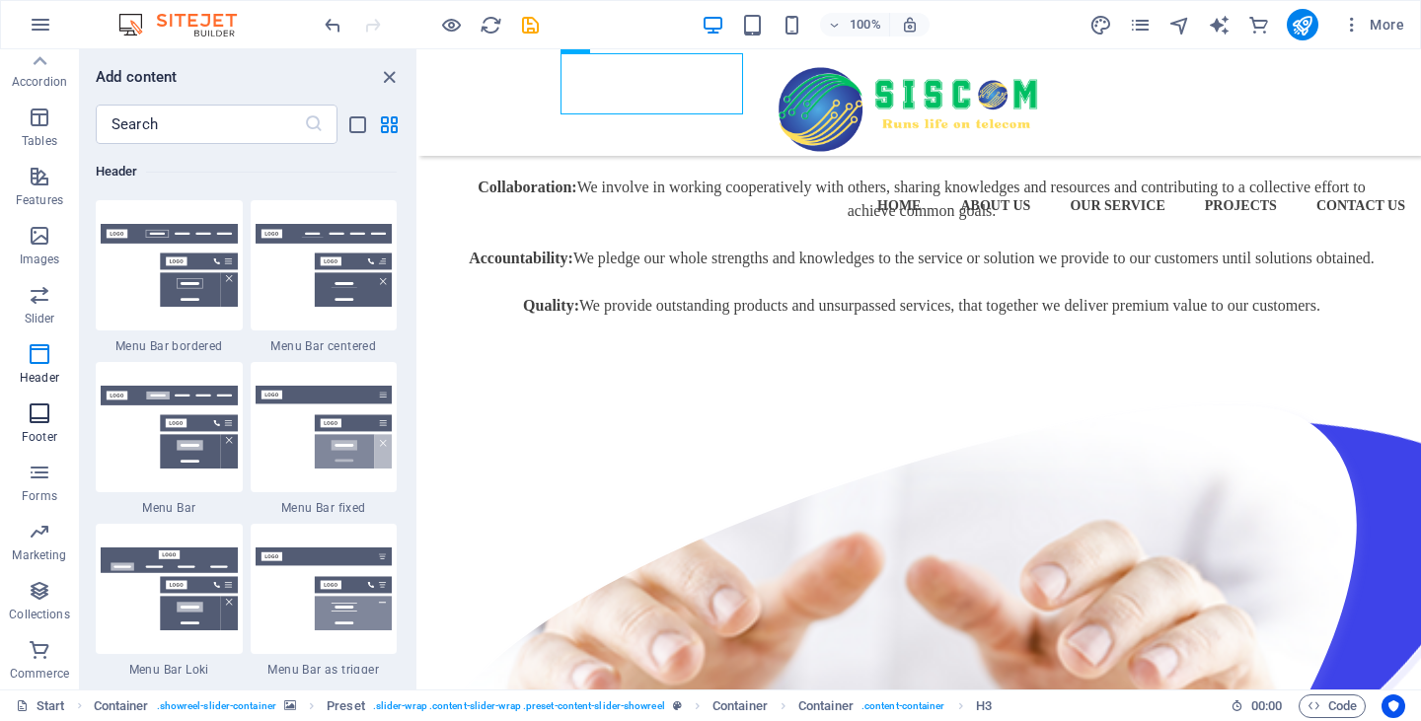
click at [34, 427] on span "Footer" at bounding box center [39, 425] width 79 height 47
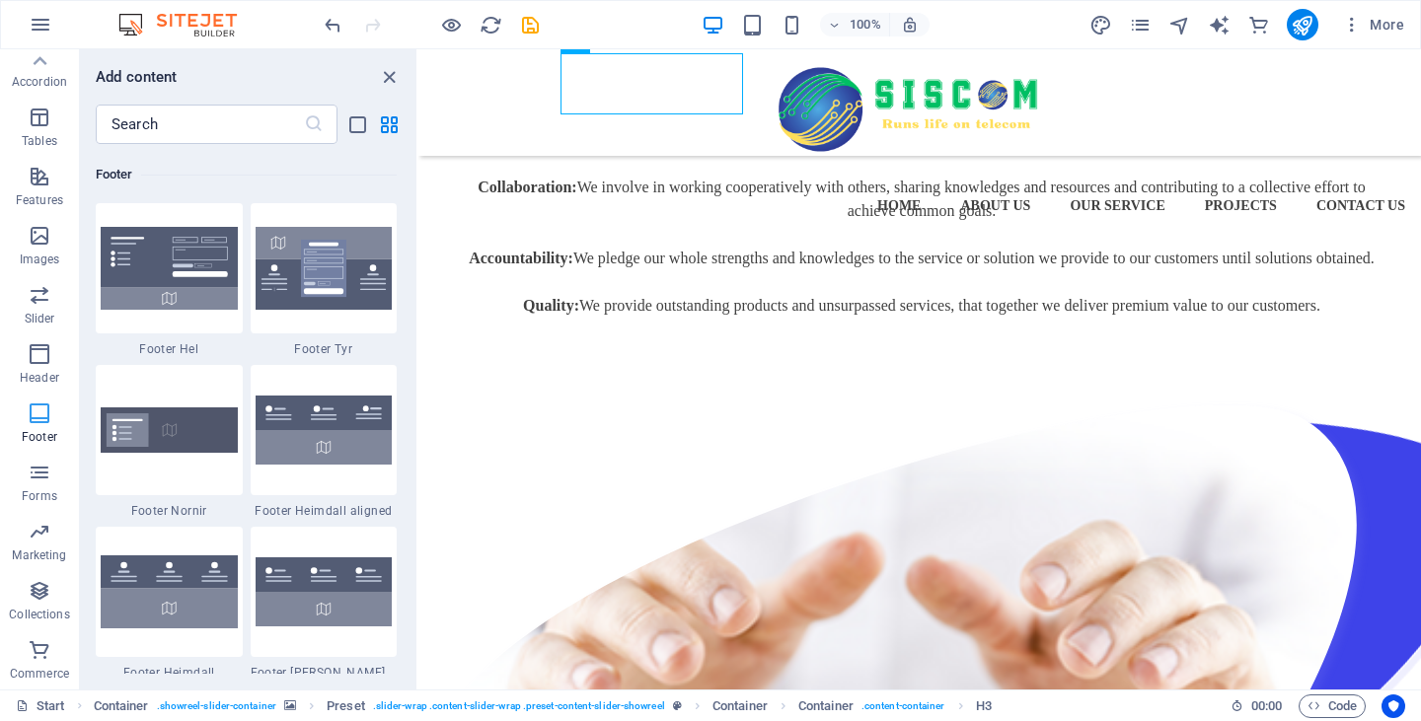
scroll to position [13065, 0]
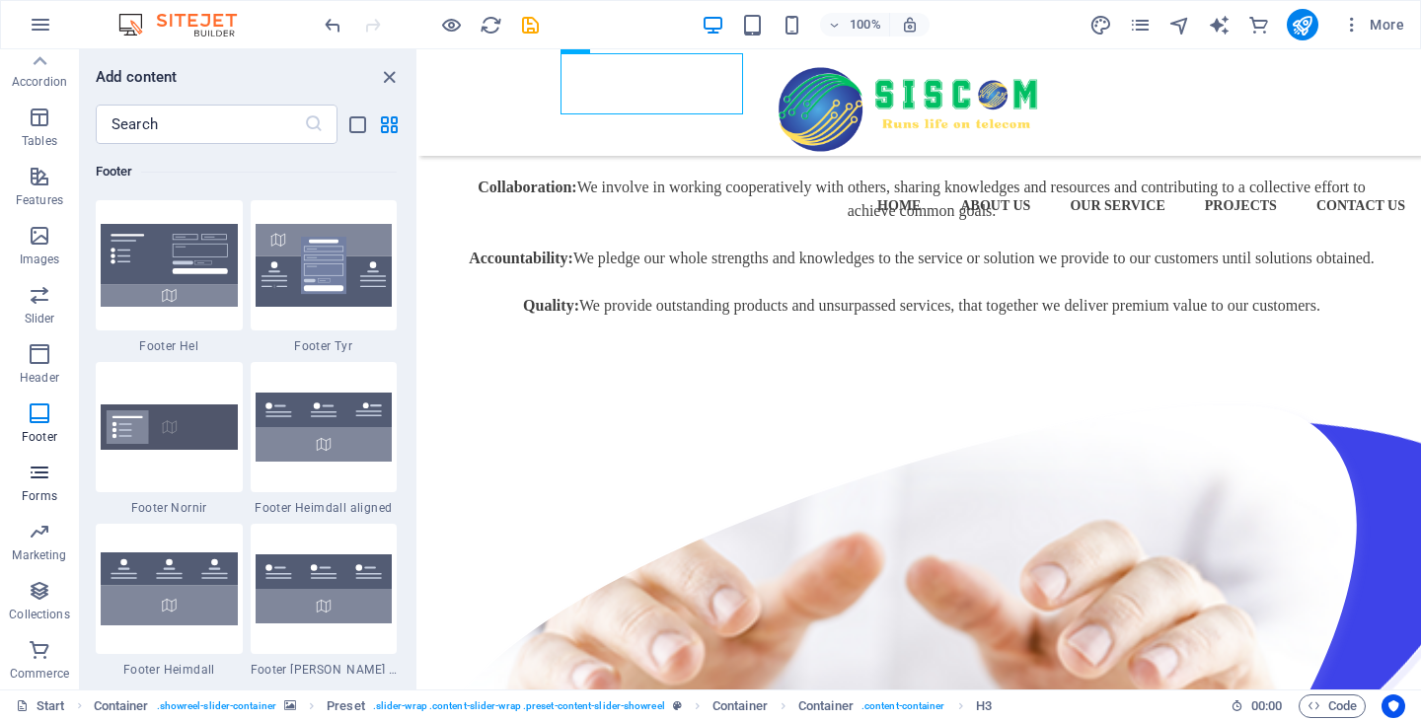
click at [37, 471] on icon "button" at bounding box center [40, 473] width 24 height 24
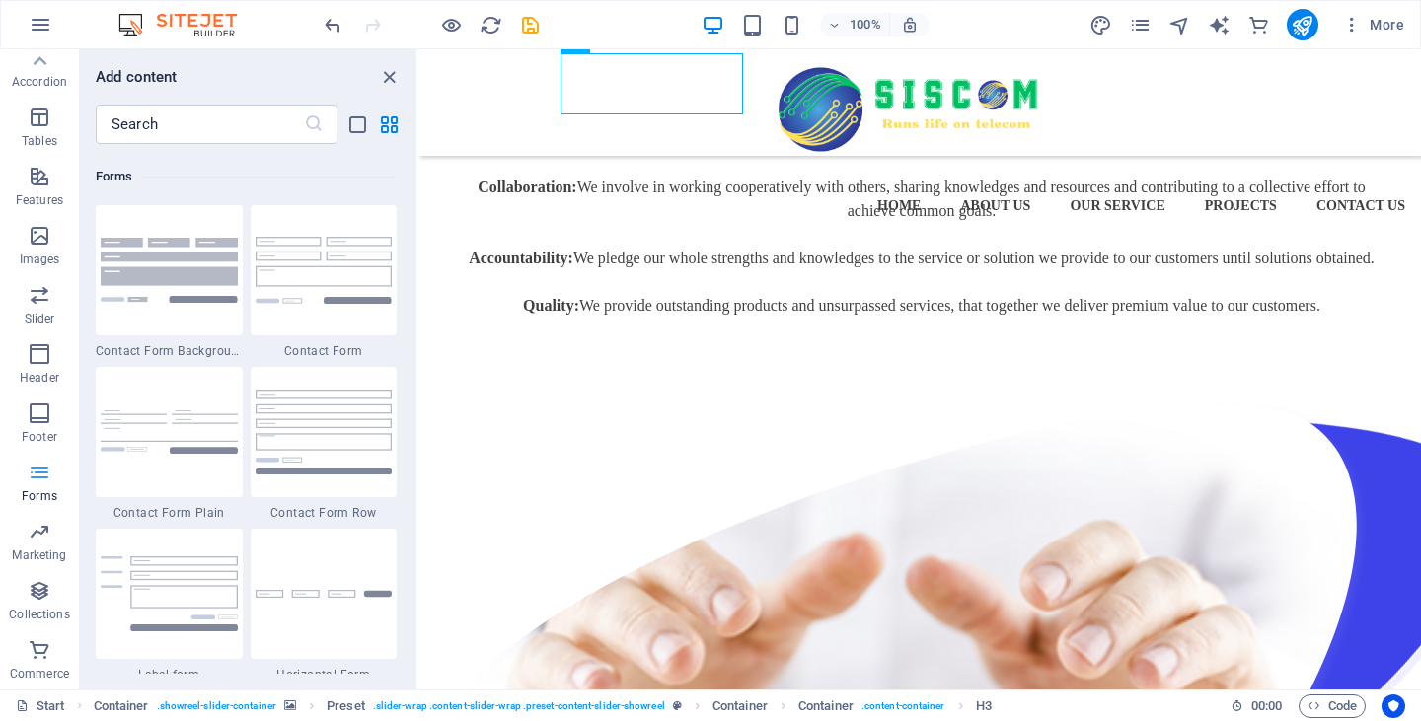
scroll to position [14408, 0]
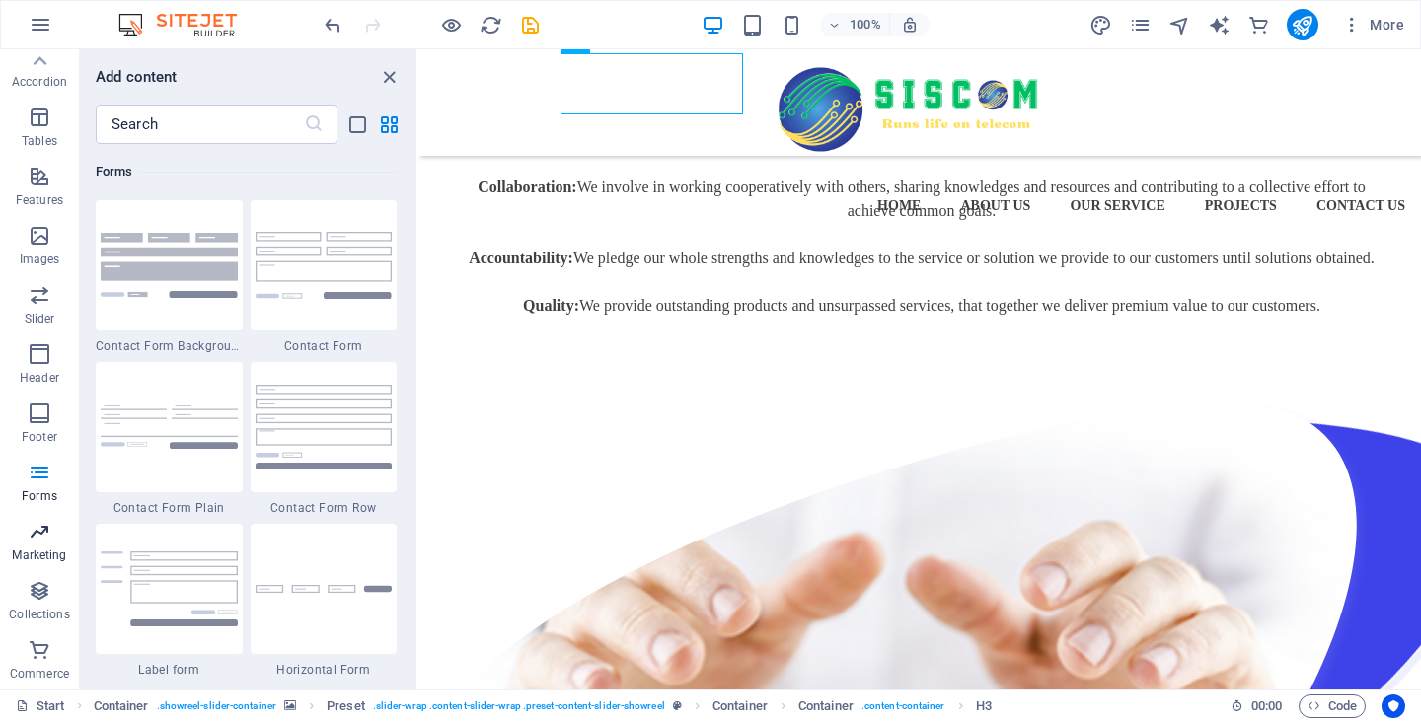
click at [39, 531] on icon "button" at bounding box center [40, 532] width 24 height 24
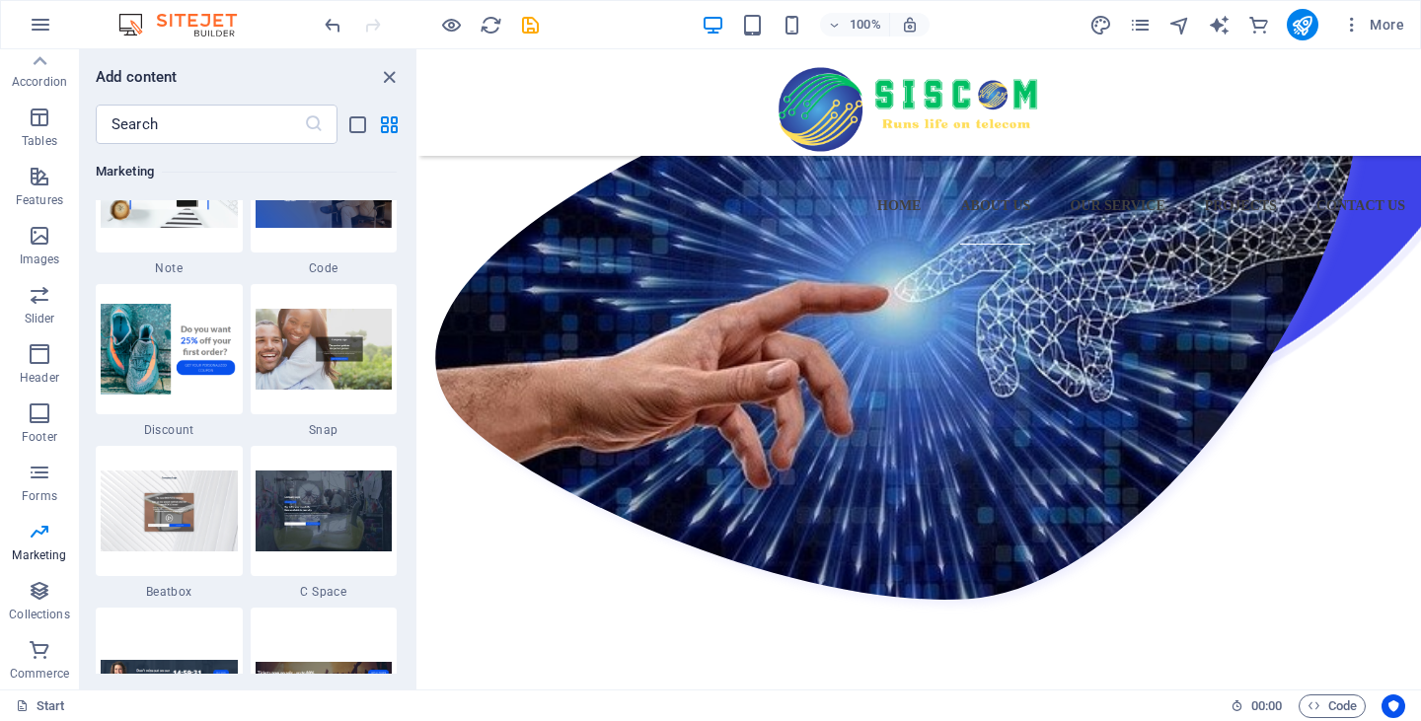
scroll to position [17357, 0]
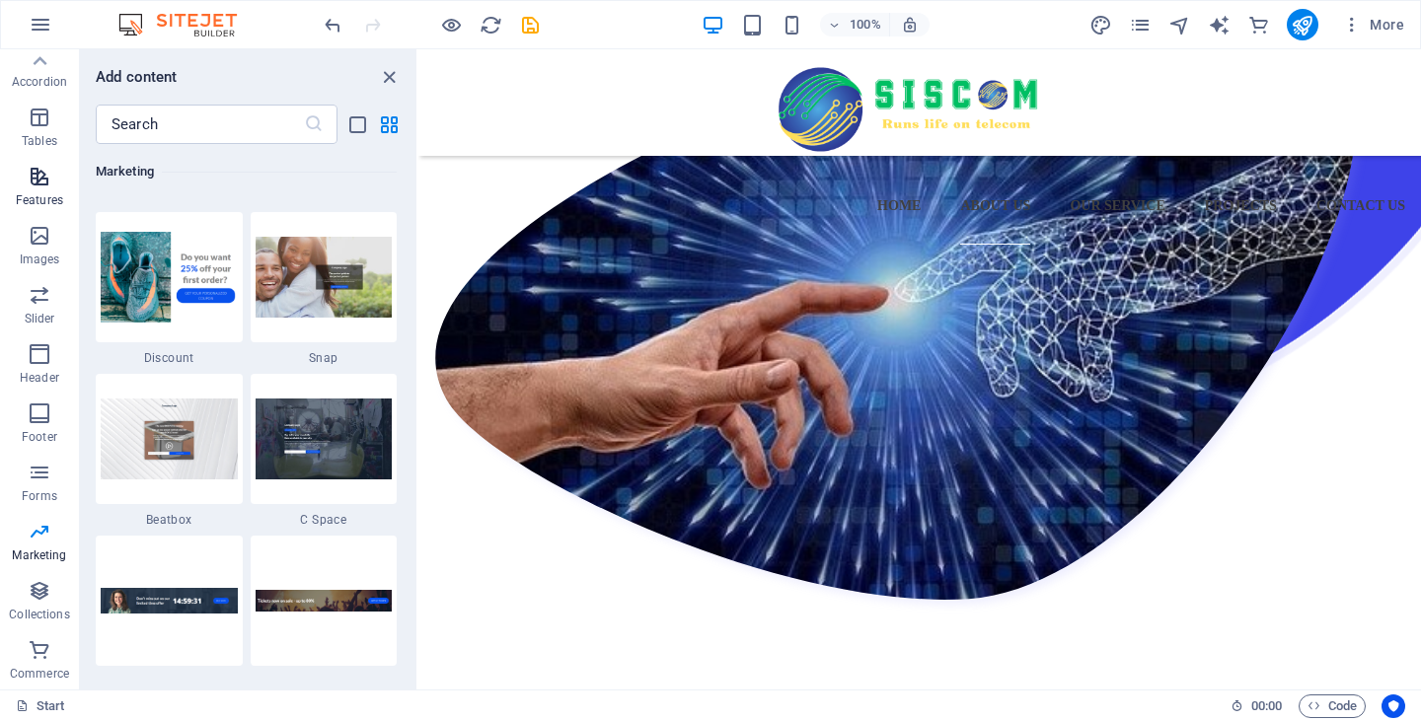
click at [38, 193] on p "Features" at bounding box center [39, 200] width 47 height 16
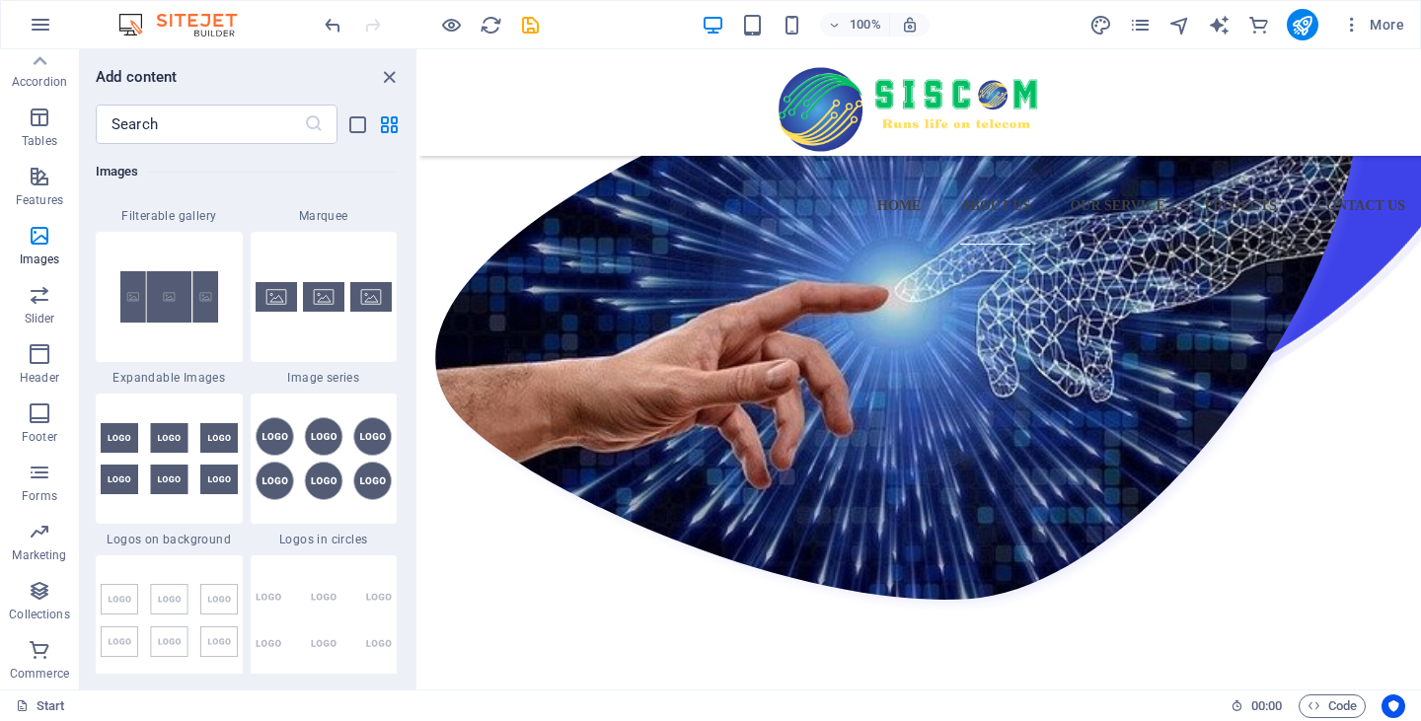
scroll to position [10752, 0]
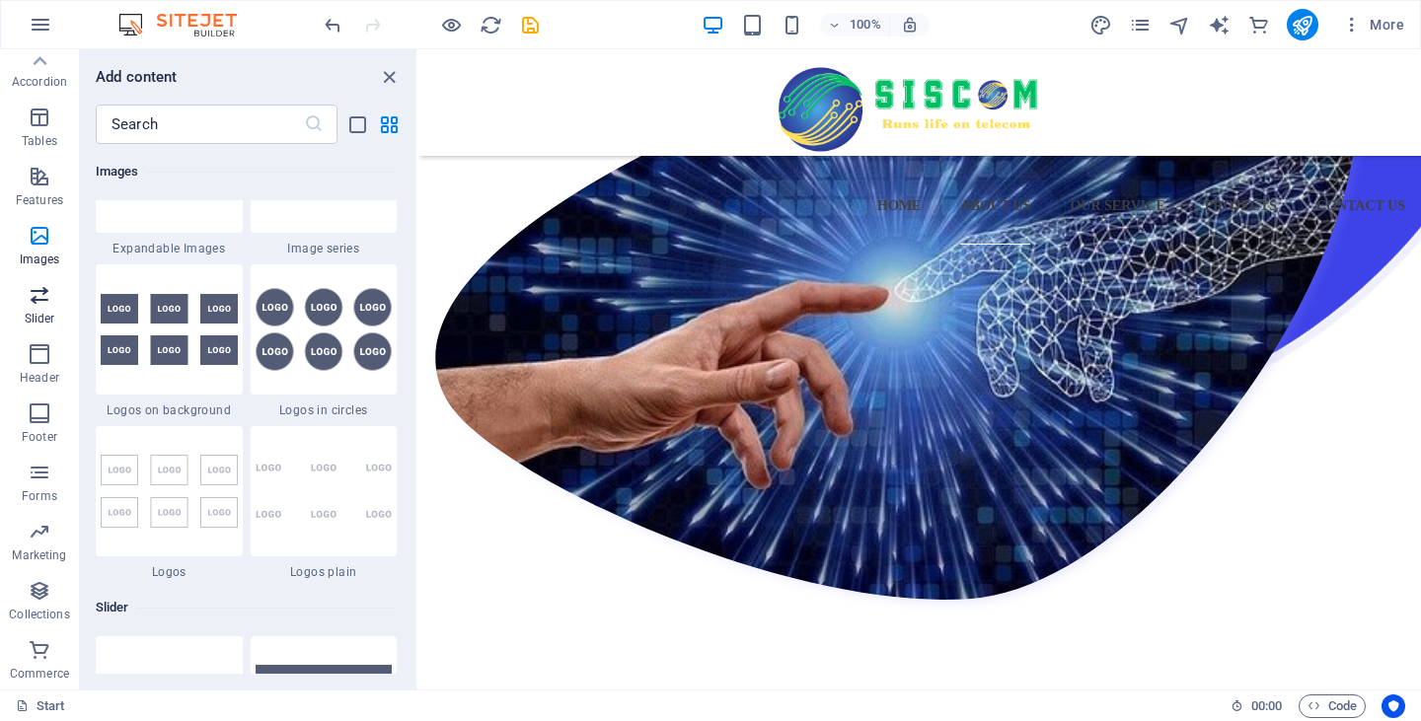
click at [41, 297] on icon "button" at bounding box center [40, 295] width 24 height 24
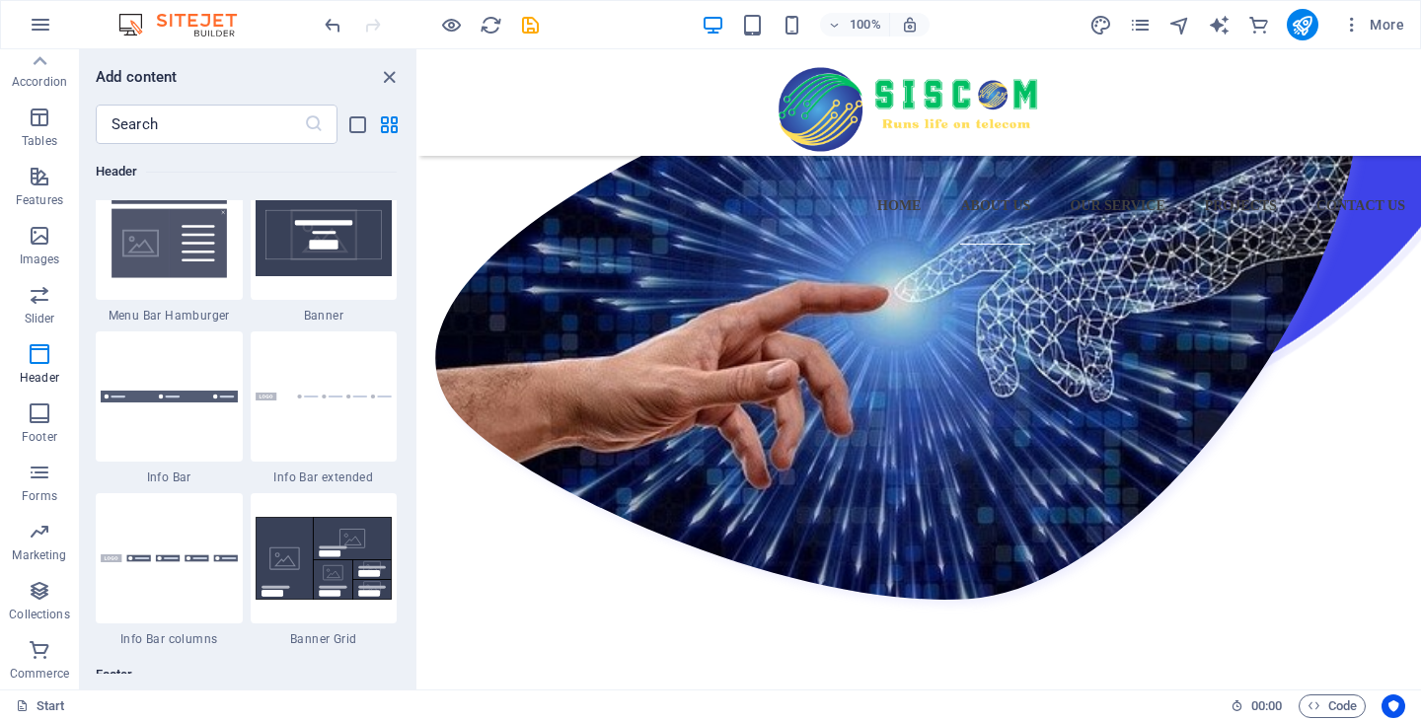
scroll to position [12569, 0]
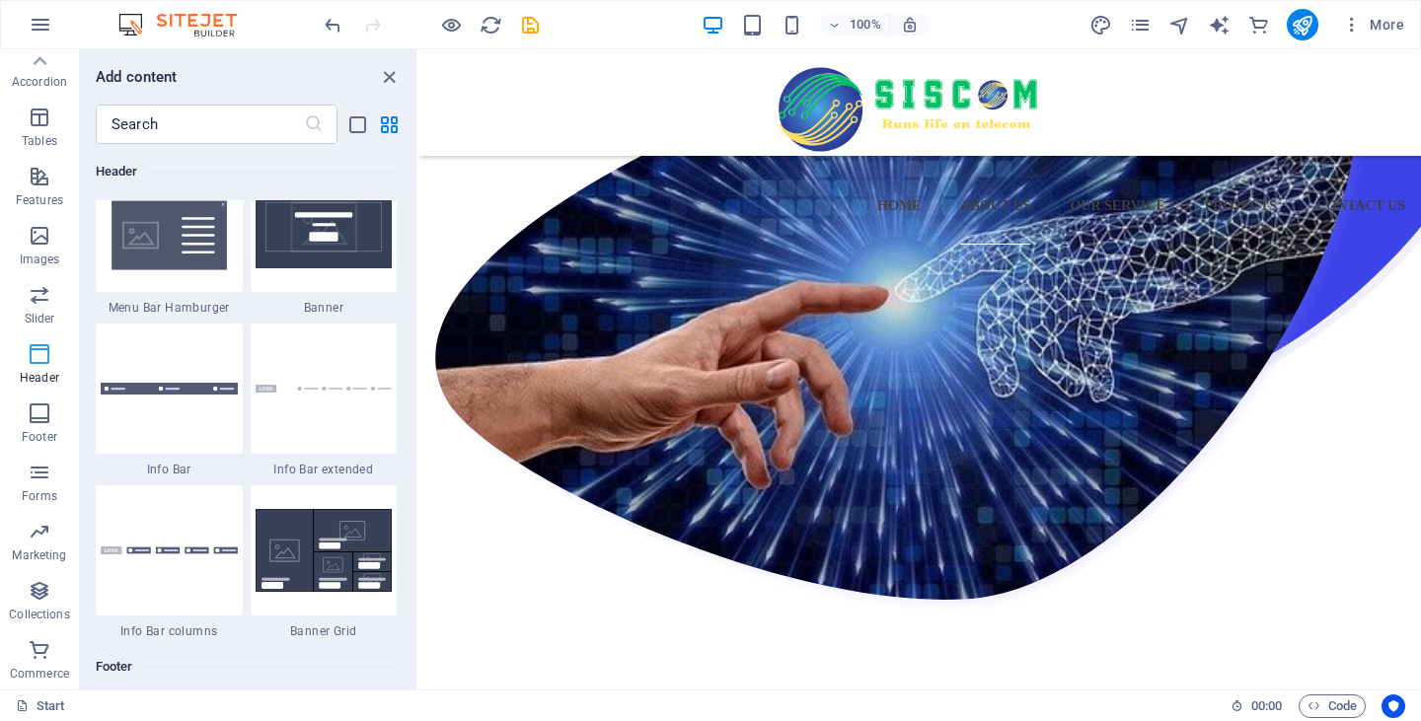
click at [24, 355] on span "Header" at bounding box center [39, 365] width 79 height 47
click at [35, 360] on icon "button" at bounding box center [40, 354] width 24 height 24
click at [35, 415] on icon "button" at bounding box center [40, 414] width 24 height 24
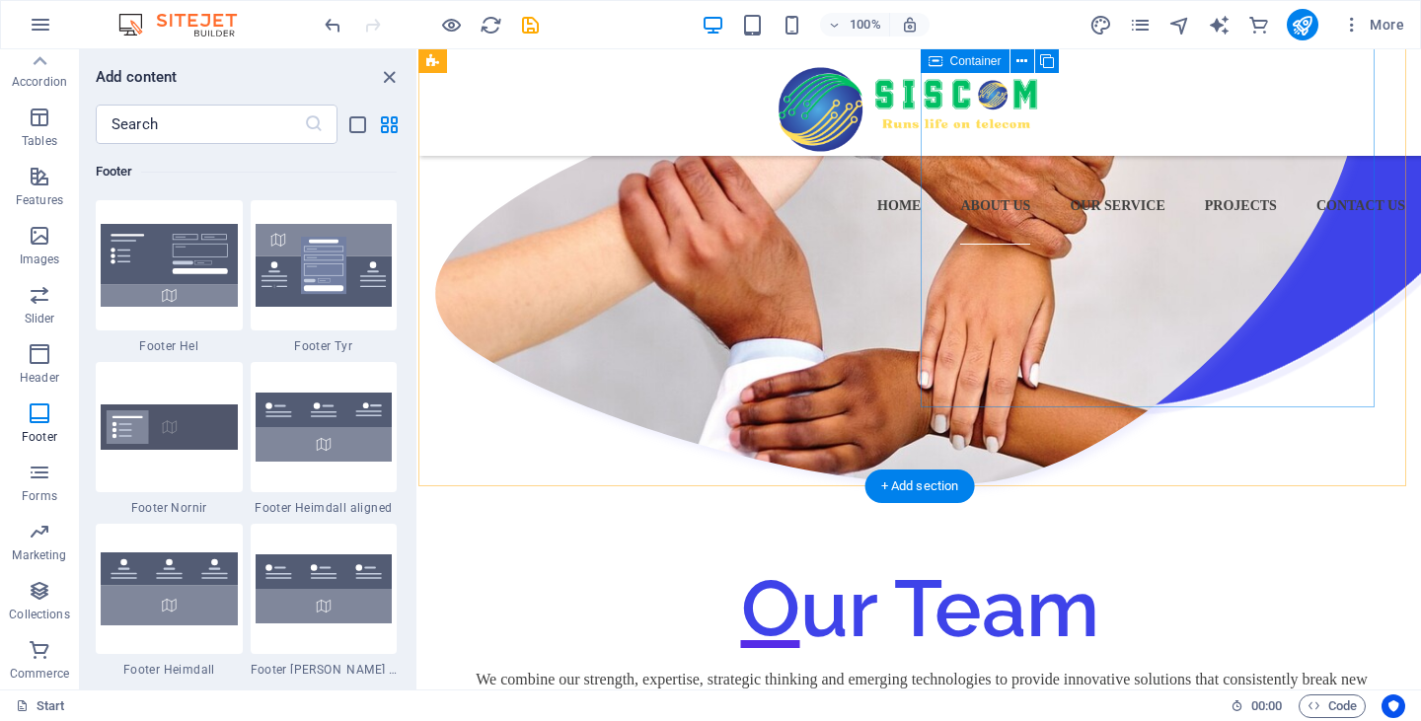
scroll to position [2454, 0]
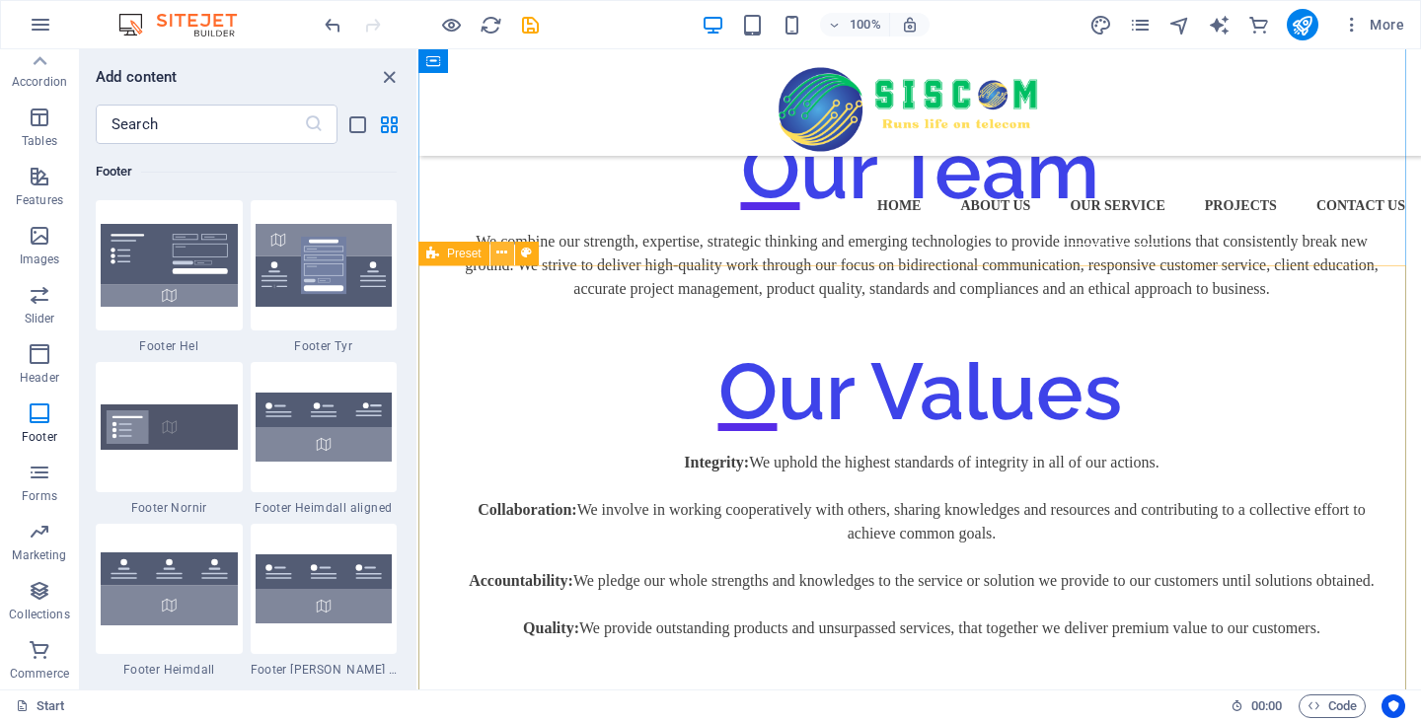
click at [504, 252] on icon at bounding box center [501, 253] width 11 height 21
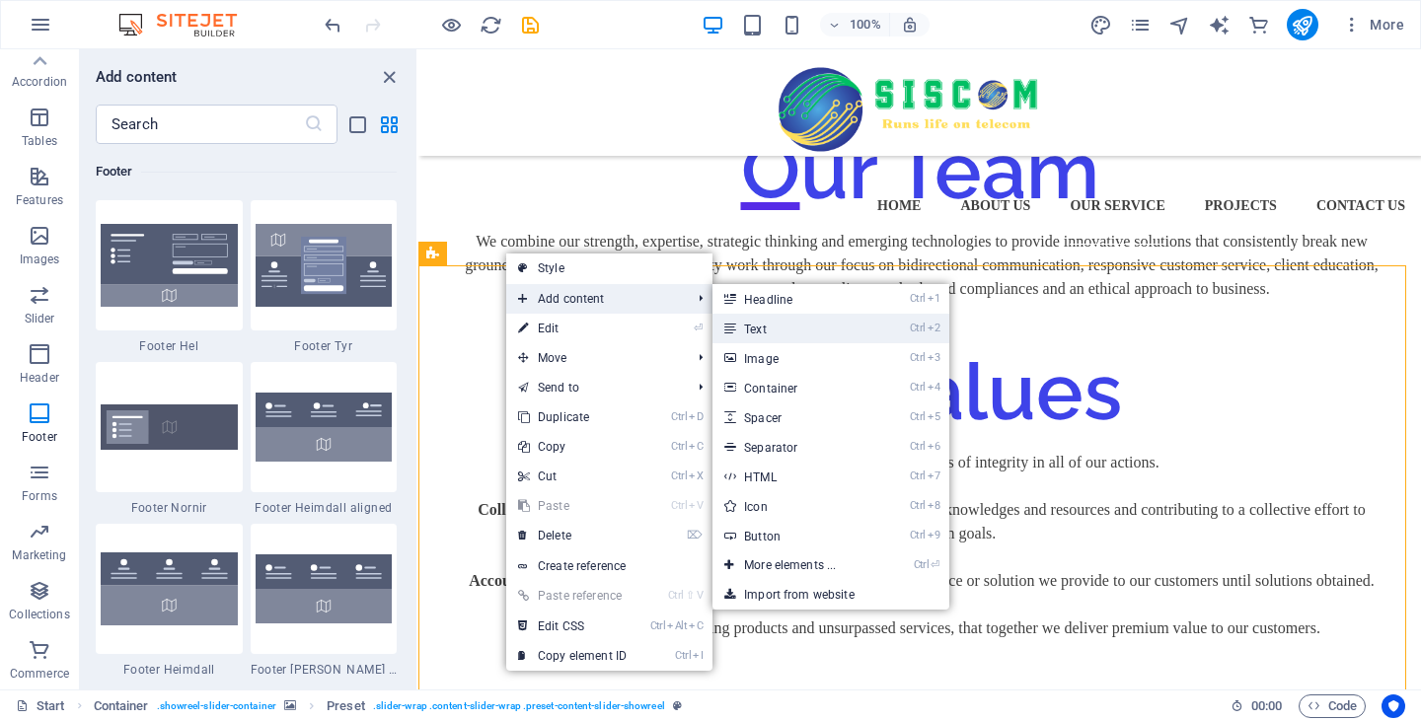
click at [779, 332] on link "Ctrl 2 Text" at bounding box center [793, 329] width 163 height 30
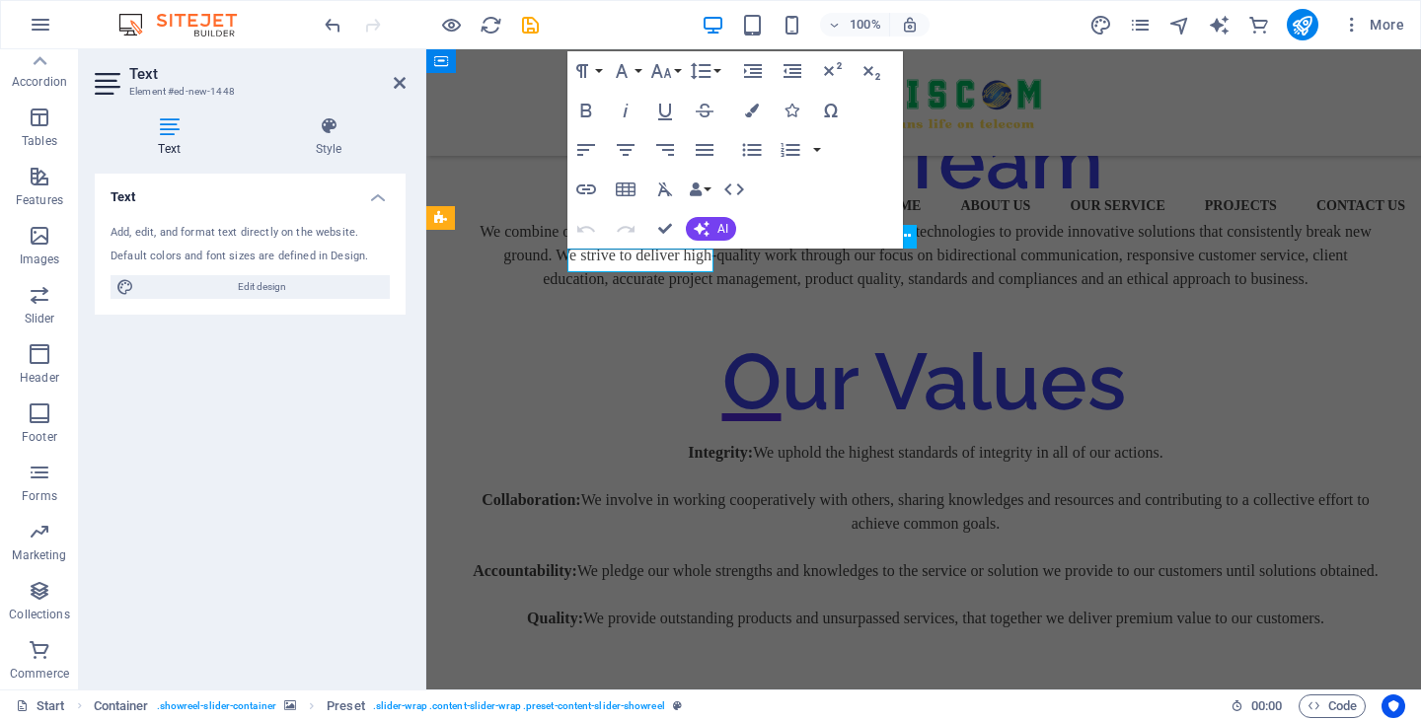
scroll to position [2490, 0]
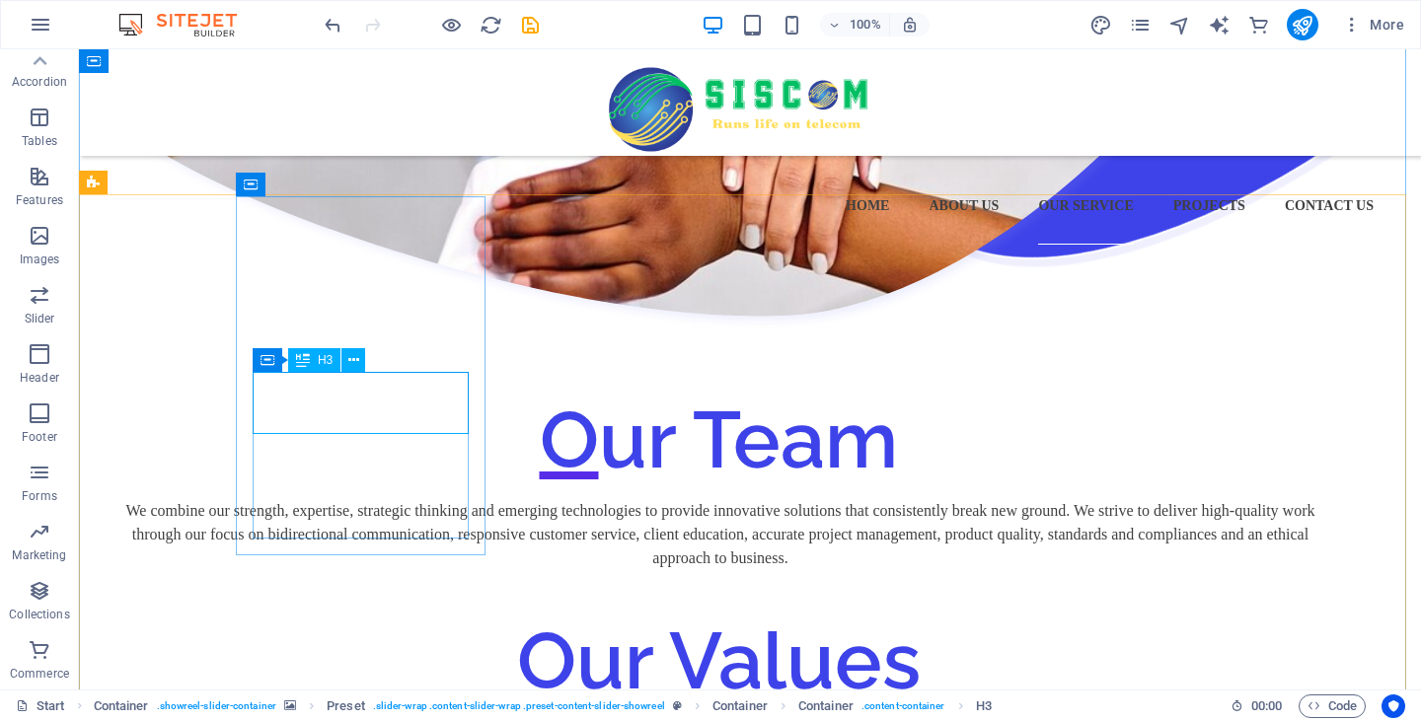
click at [349, 359] on icon at bounding box center [353, 360] width 11 height 21
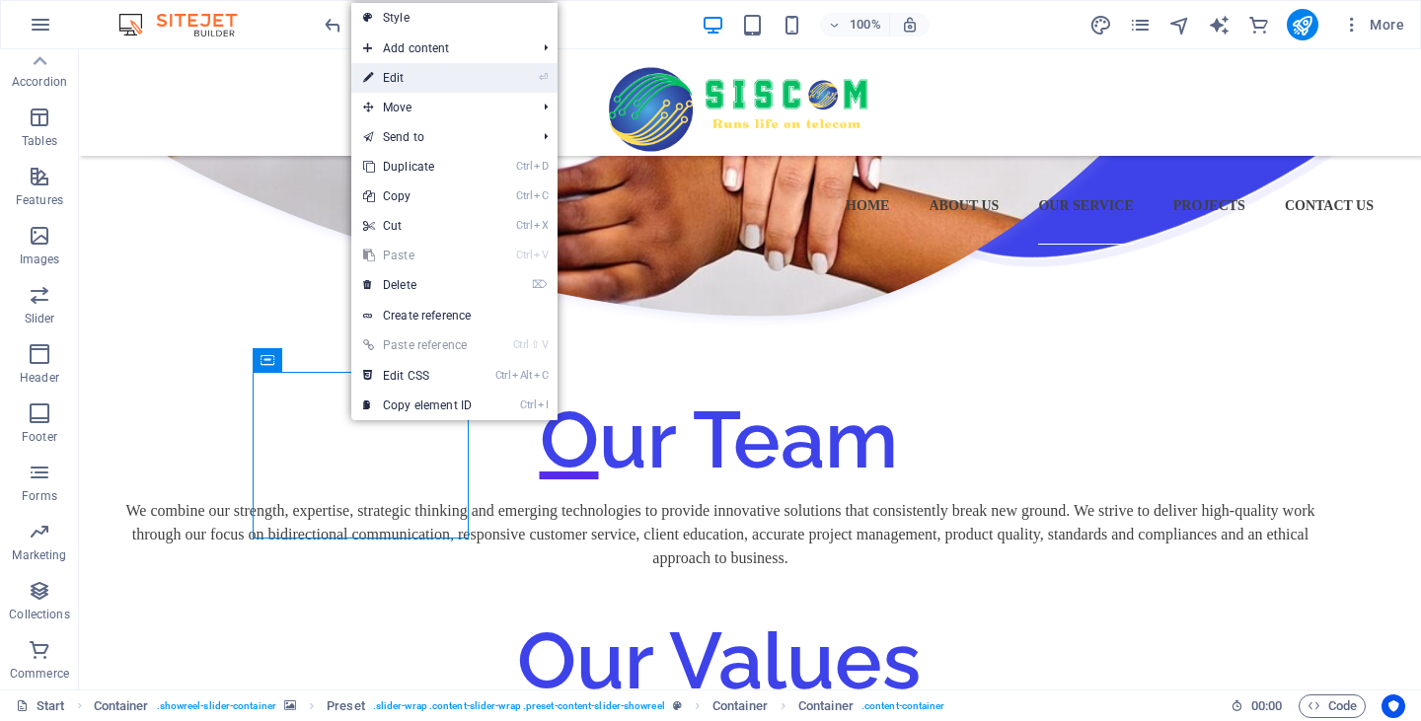
drag, startPoint x: 475, startPoint y: 72, endPoint x: 45, endPoint y: 28, distance: 431.6
click at [475, 72] on link "⏎ Edit" at bounding box center [417, 78] width 132 height 30
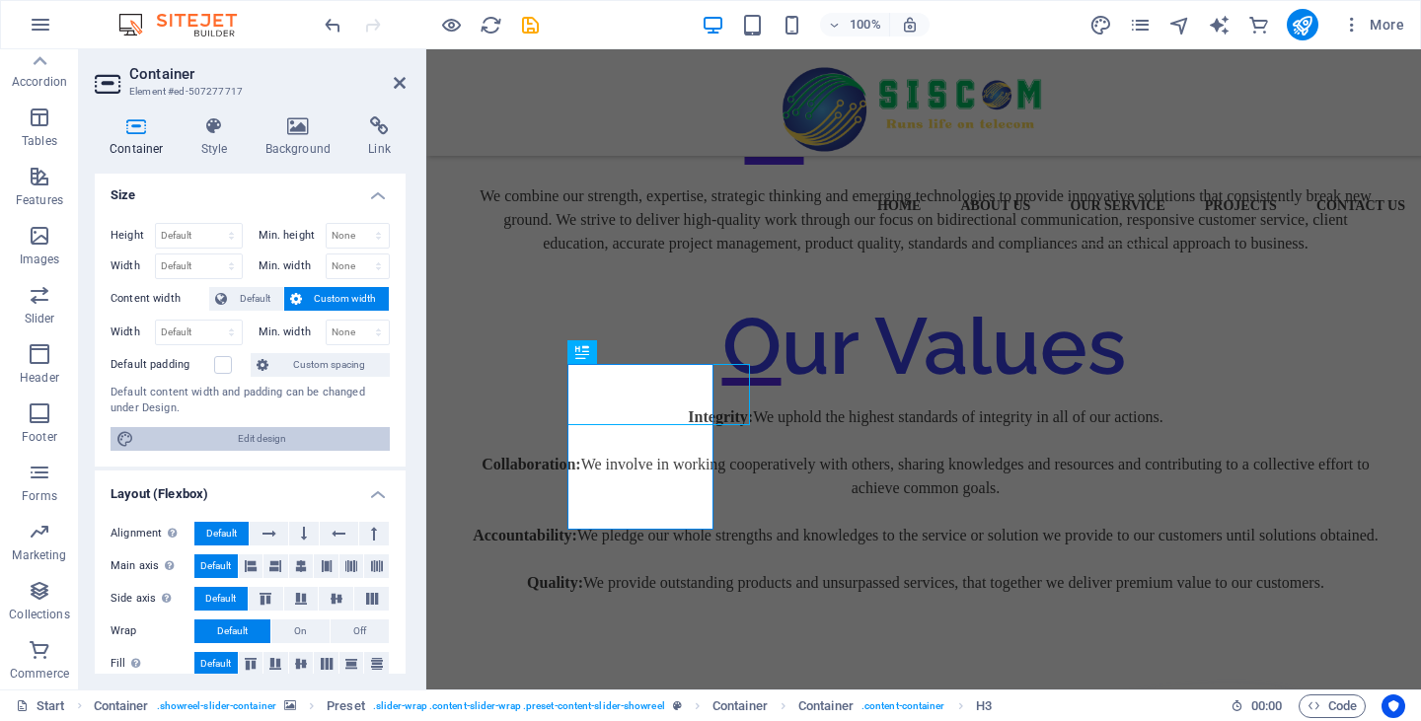
scroll to position [0, 0]
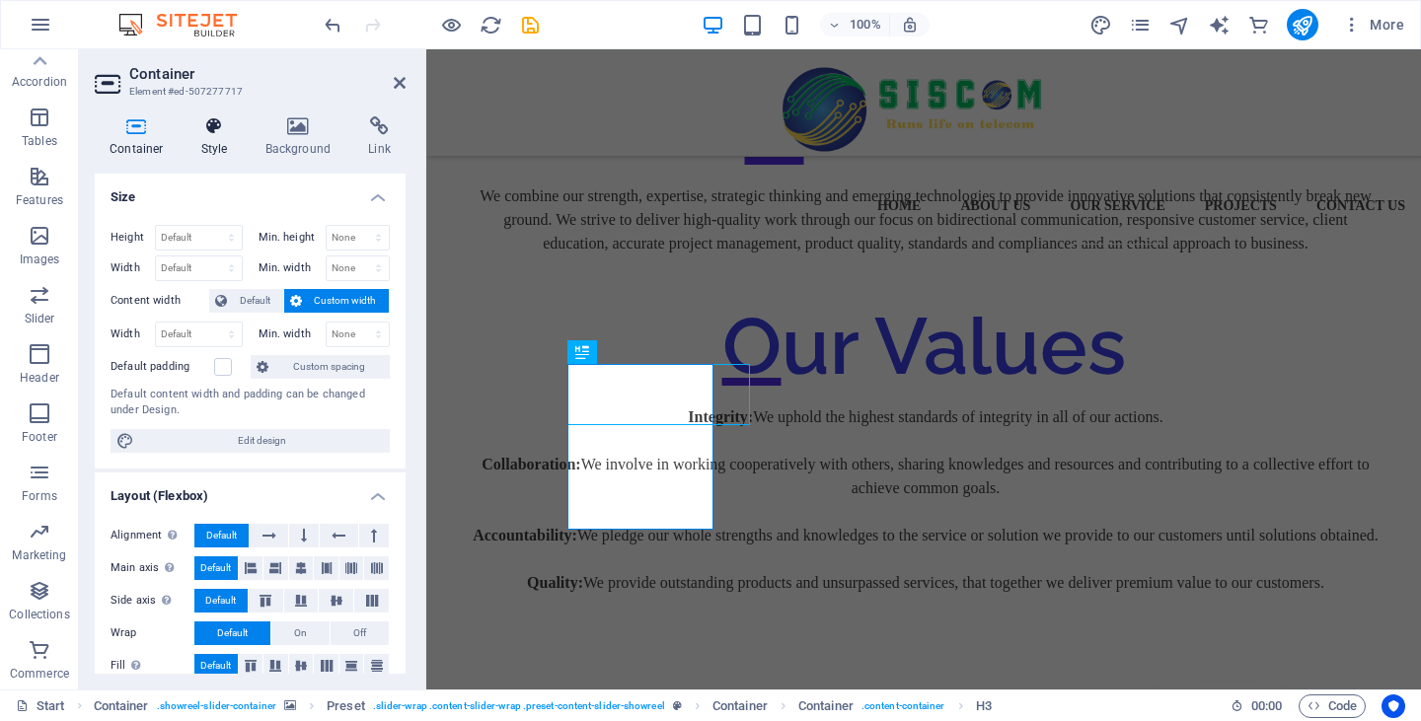
click at [230, 133] on icon at bounding box center [215, 126] width 56 height 20
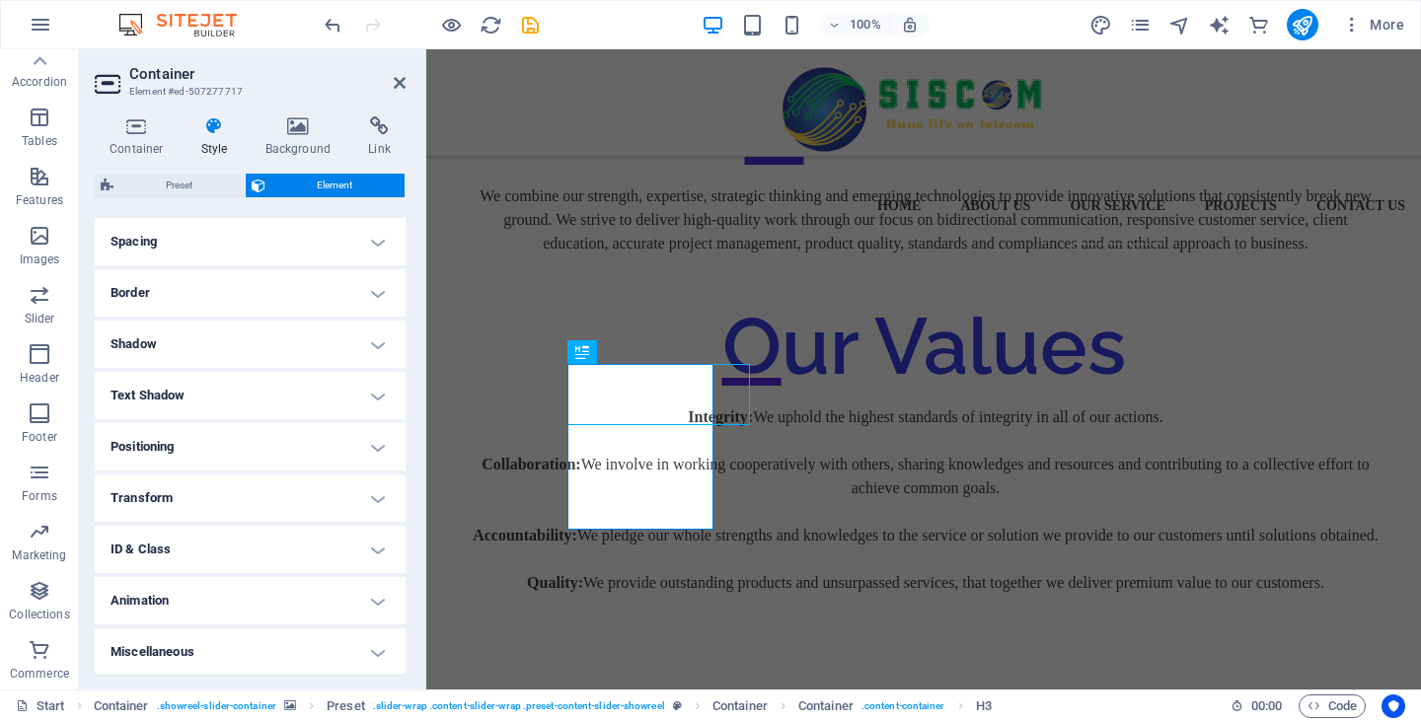
scroll to position [374, 0]
click at [307, 138] on h4 "Background" at bounding box center [303, 136] width 104 height 41
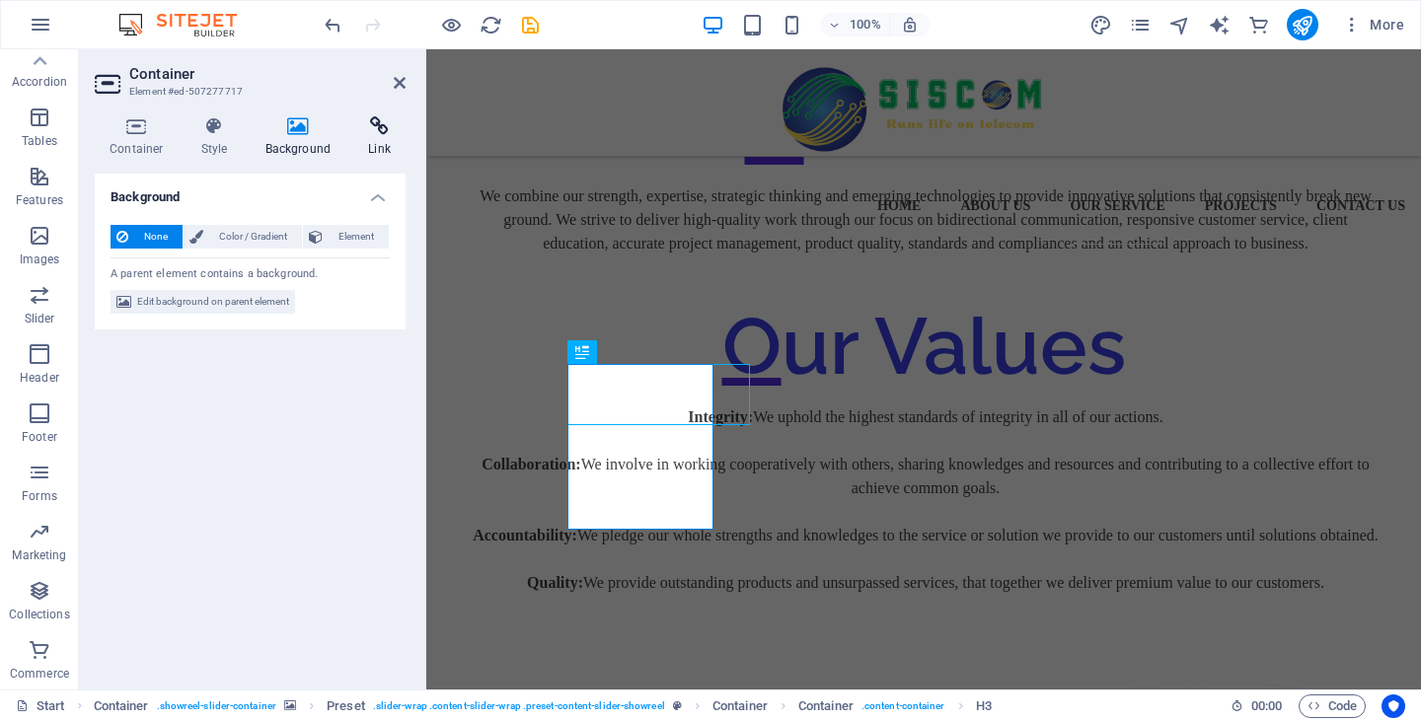
click at [381, 122] on icon at bounding box center [379, 126] width 52 height 20
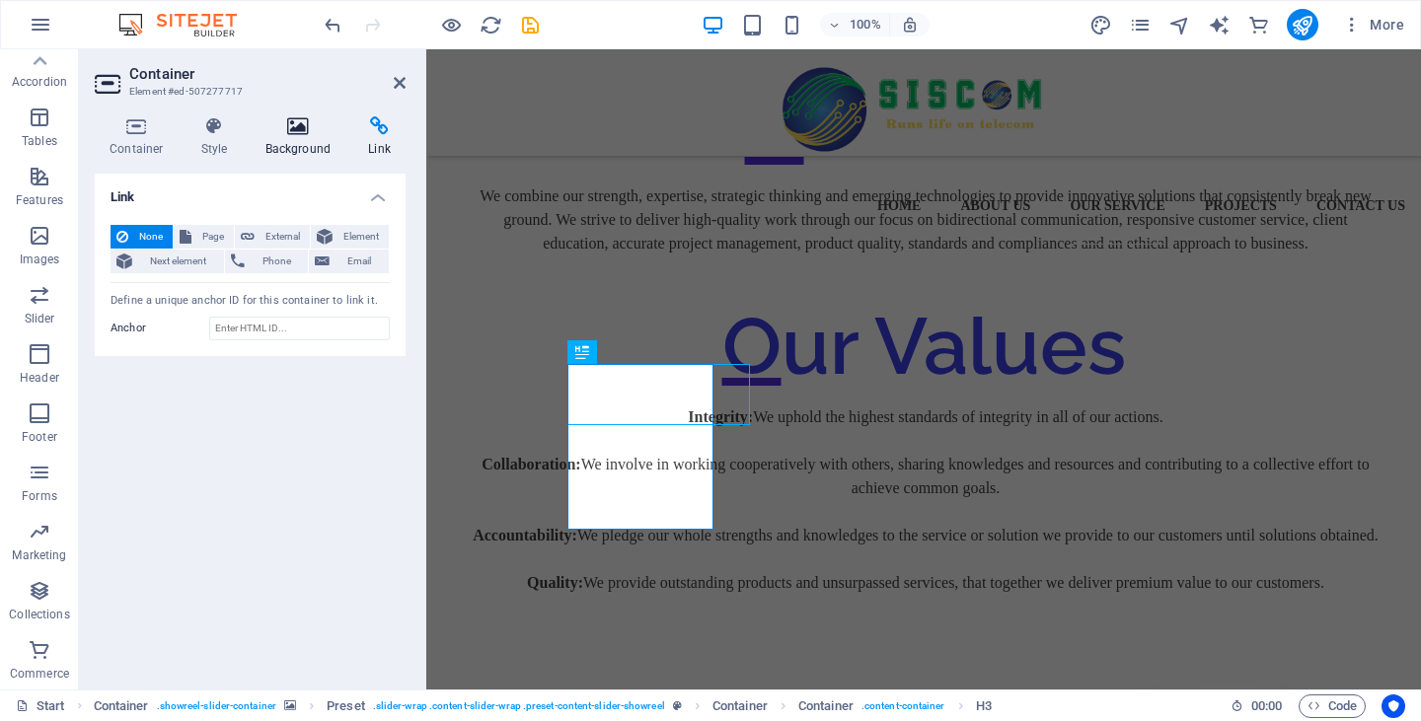
click at [293, 145] on h4 "Background" at bounding box center [303, 136] width 104 height 41
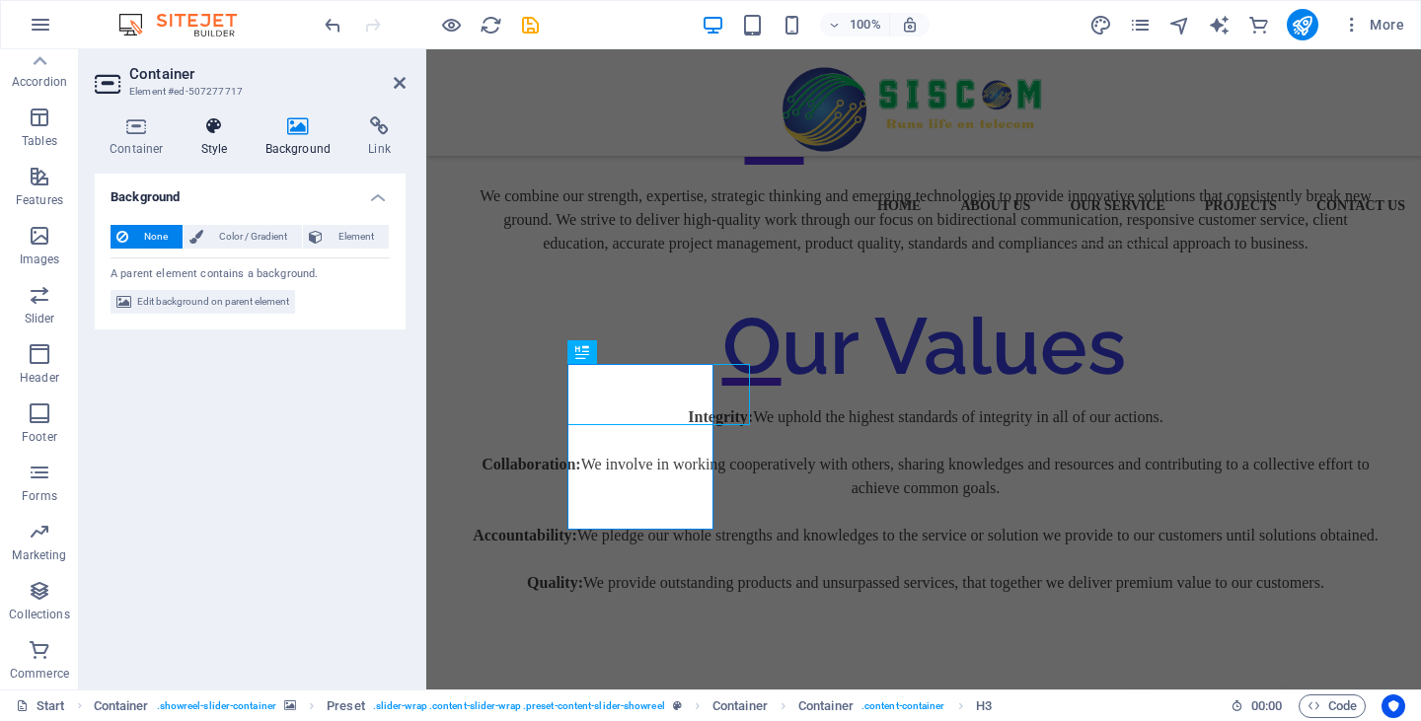
click at [244, 147] on h4 "Style" at bounding box center [219, 136] width 64 height 41
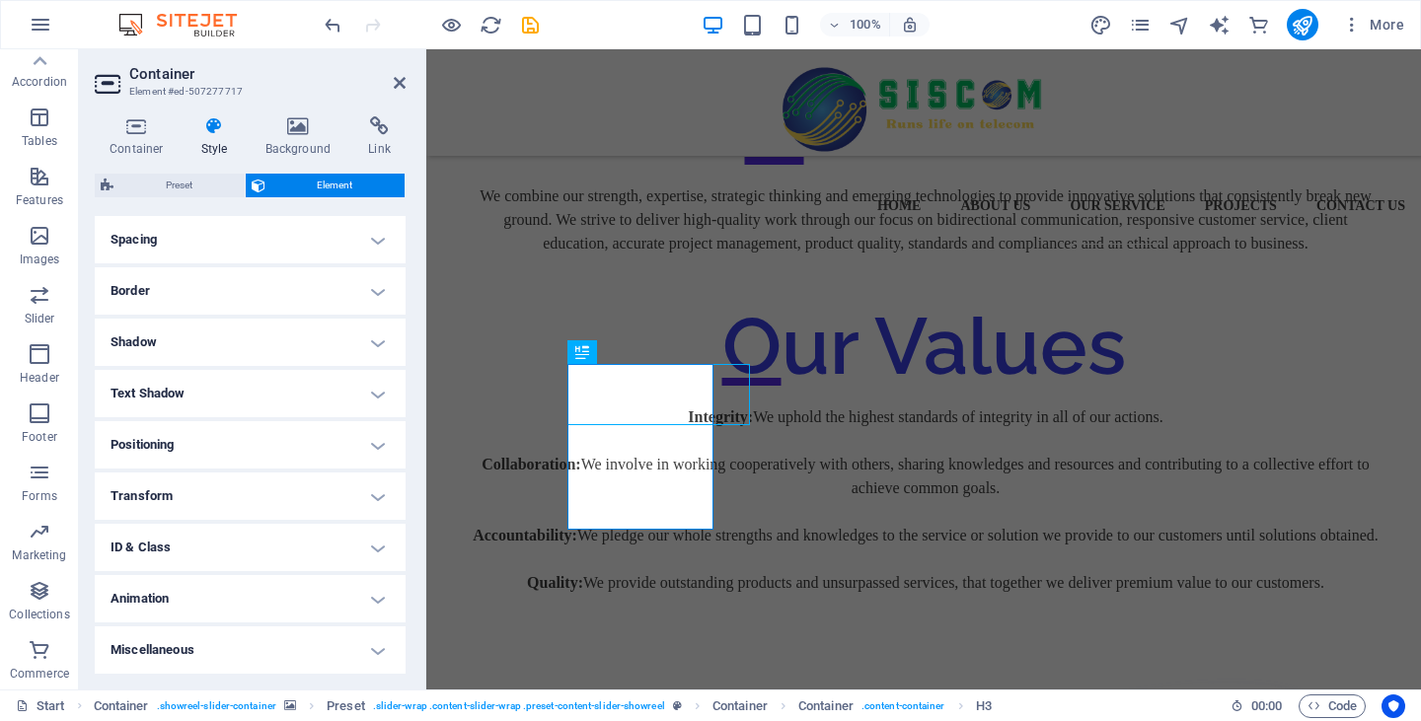
click at [275, 377] on h4 "Text Shadow" at bounding box center [250, 393] width 311 height 47
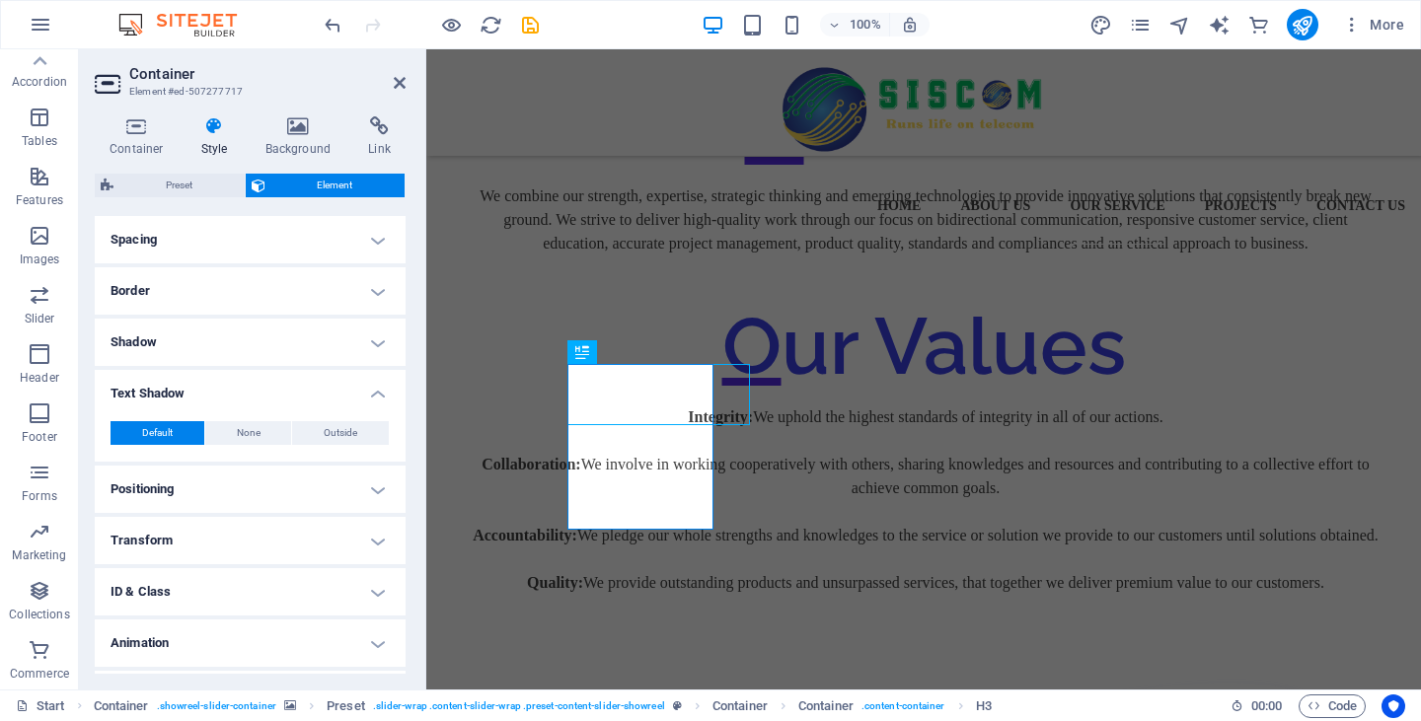
click at [275, 377] on h4 "Text Shadow" at bounding box center [250, 388] width 311 height 36
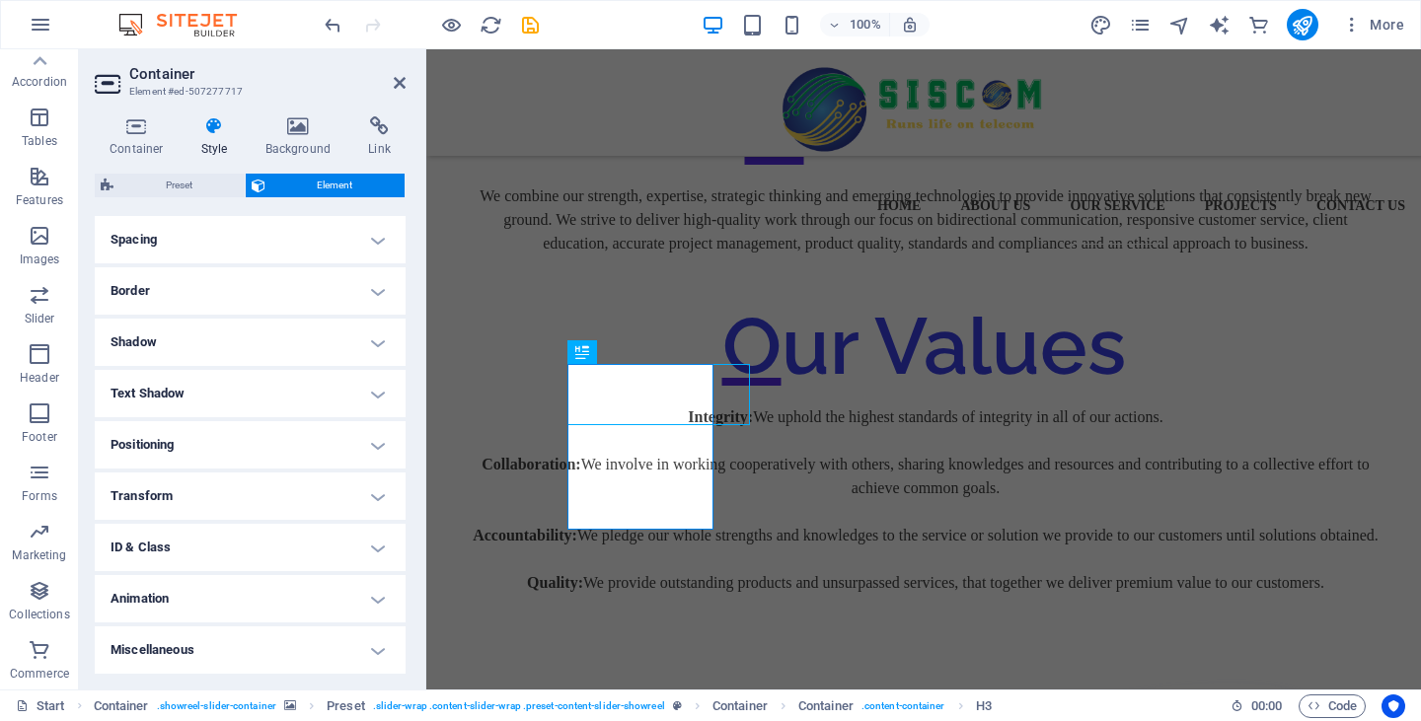
click at [275, 392] on h4 "Text Shadow" at bounding box center [250, 393] width 311 height 47
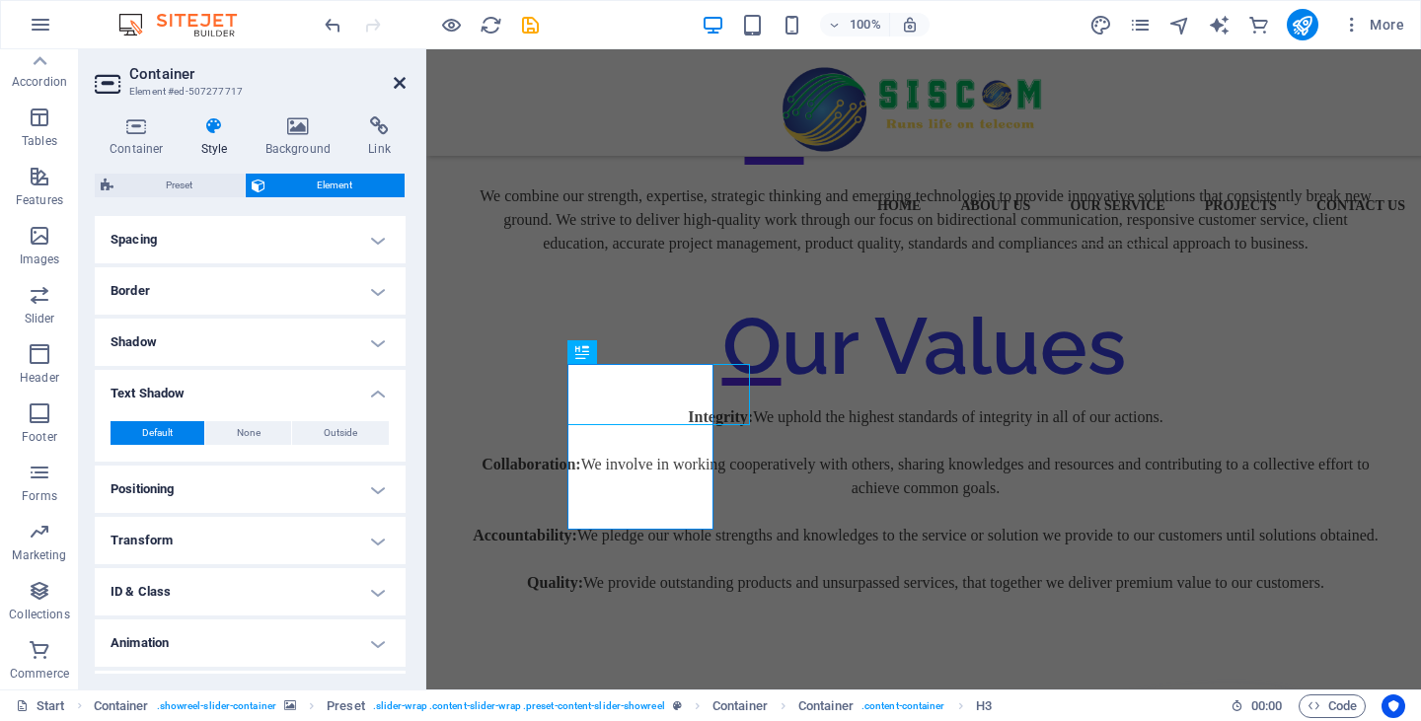
click at [396, 81] on icon at bounding box center [400, 83] width 12 height 16
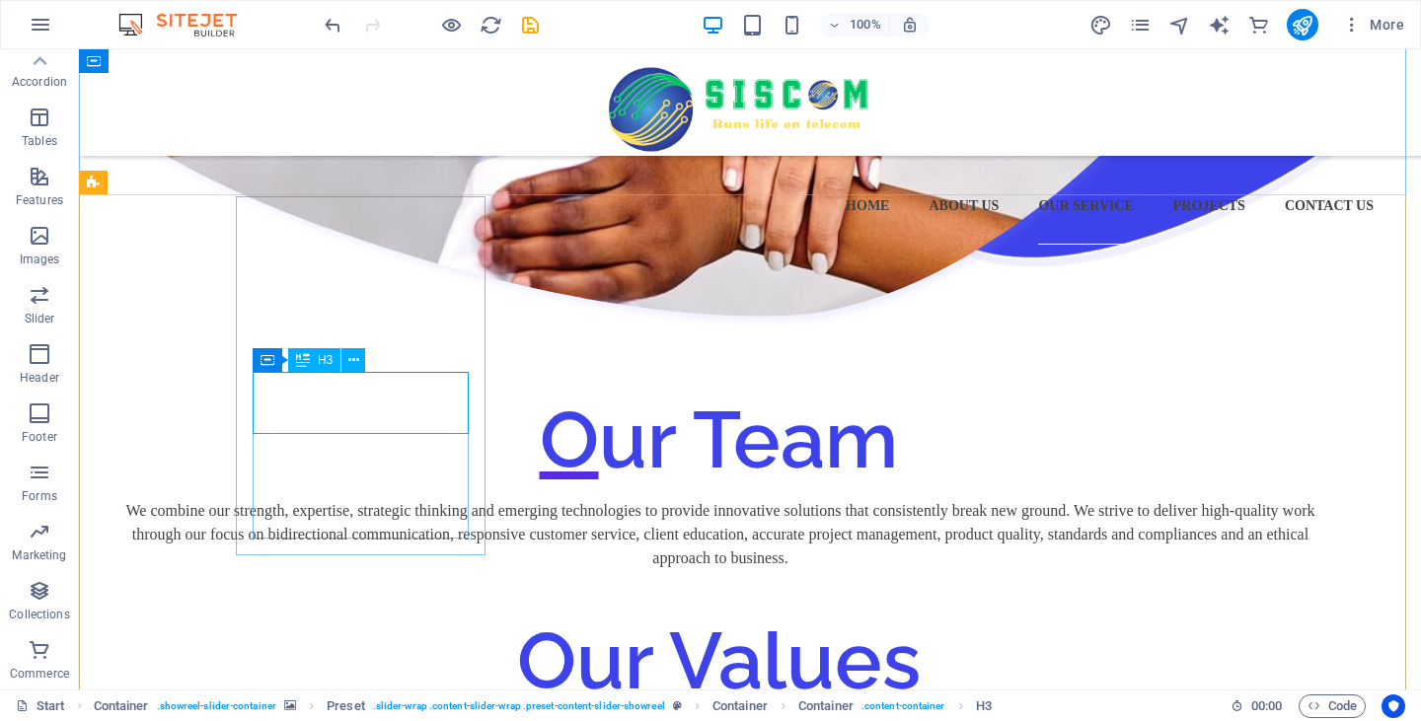
click at [351, 361] on icon at bounding box center [353, 360] width 11 height 21
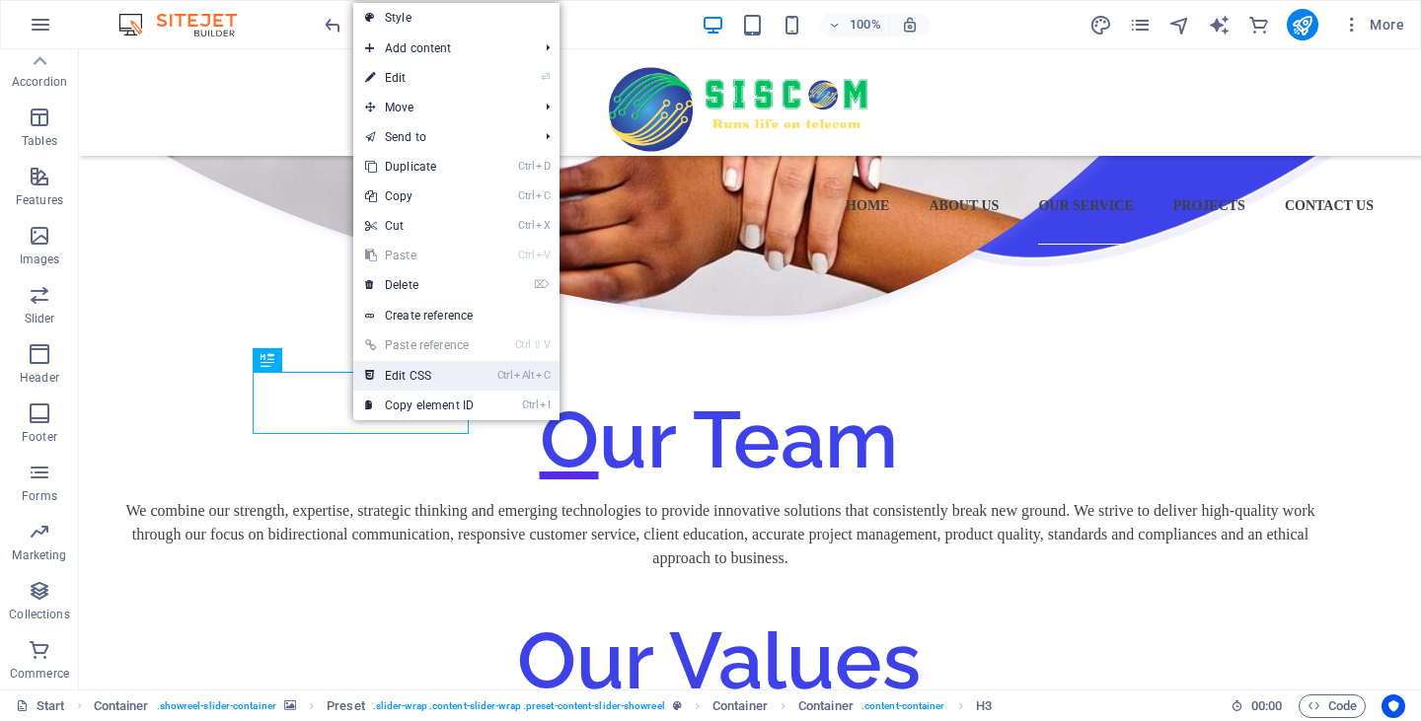
click at [420, 378] on link "Ctrl Alt C Edit CSS" at bounding box center [419, 376] width 132 height 30
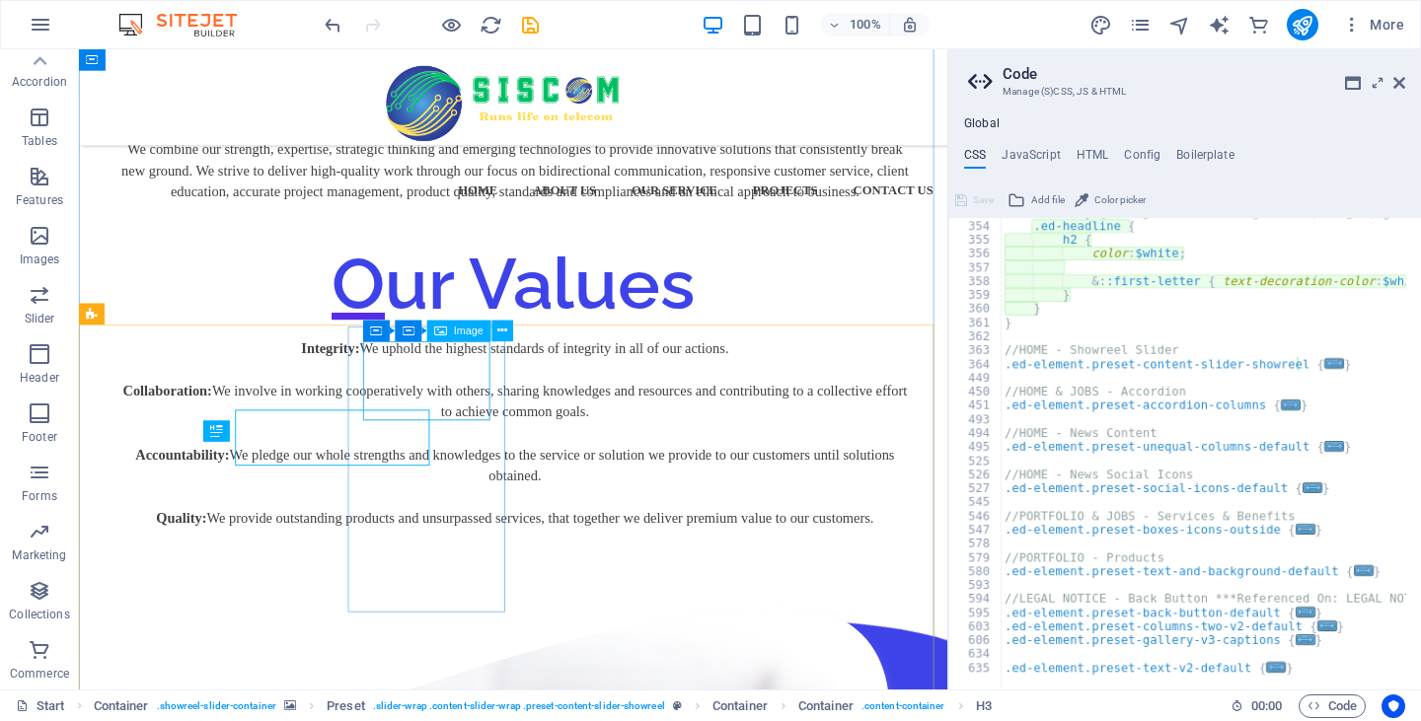
scroll to position [2412, 0]
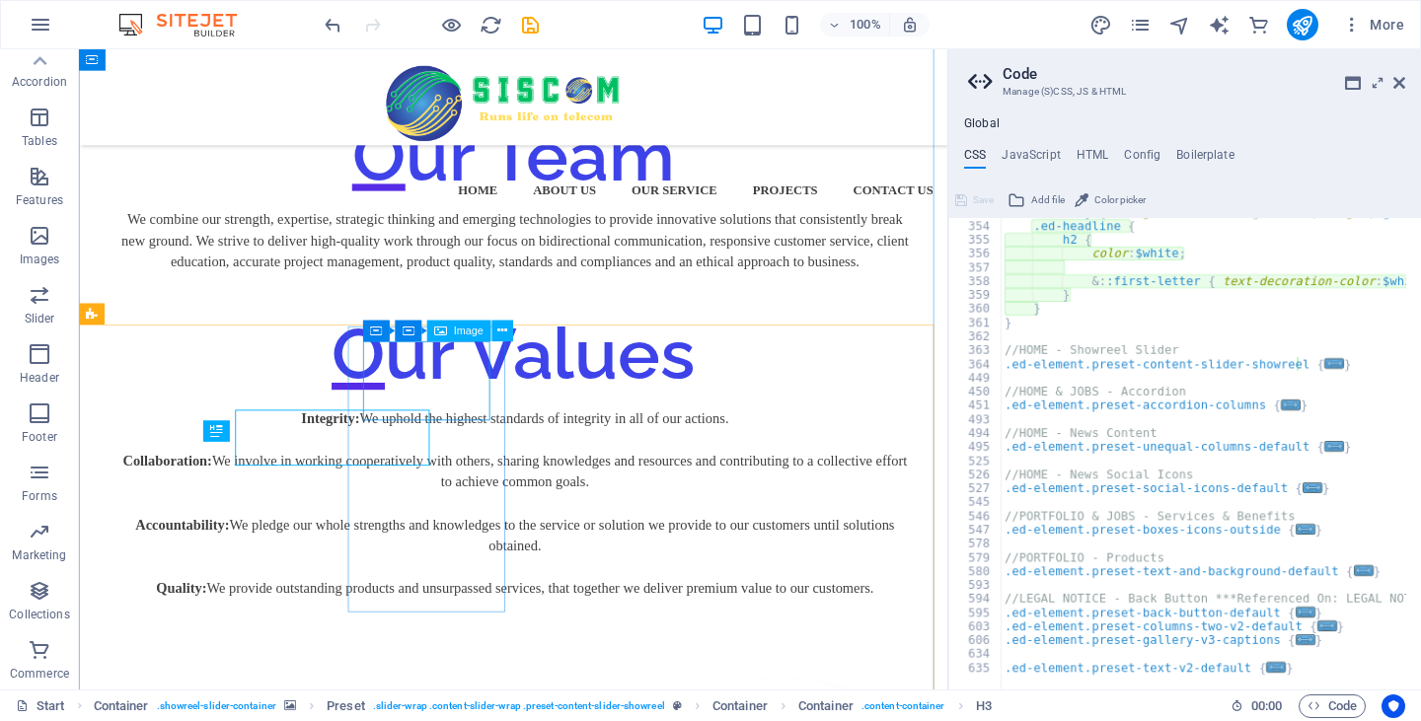
type textarea "h3 { font-size: 1.3rem; }"
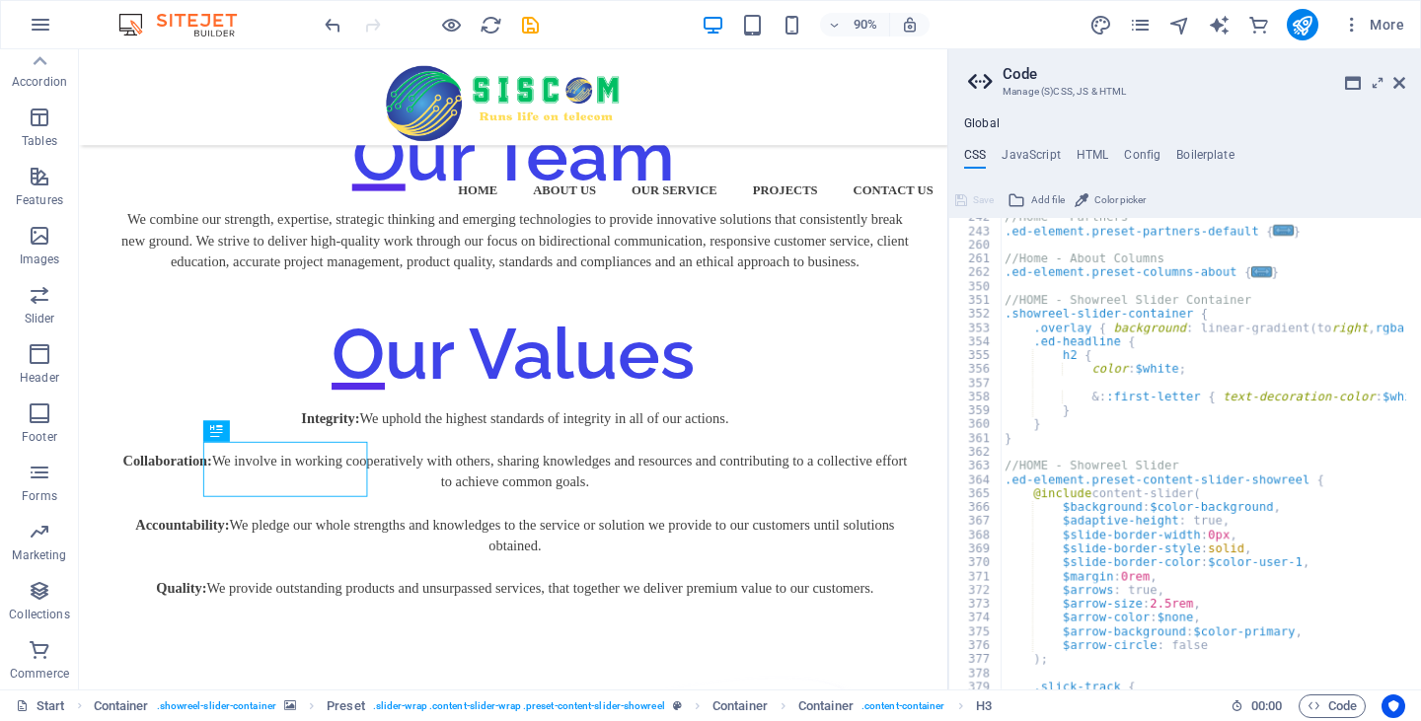
scroll to position [1984, 0]
click at [1040, 162] on h4 "JavaScript" at bounding box center [1031, 159] width 58 height 22
type textarea "/* JS for preset "Menu V2" */"
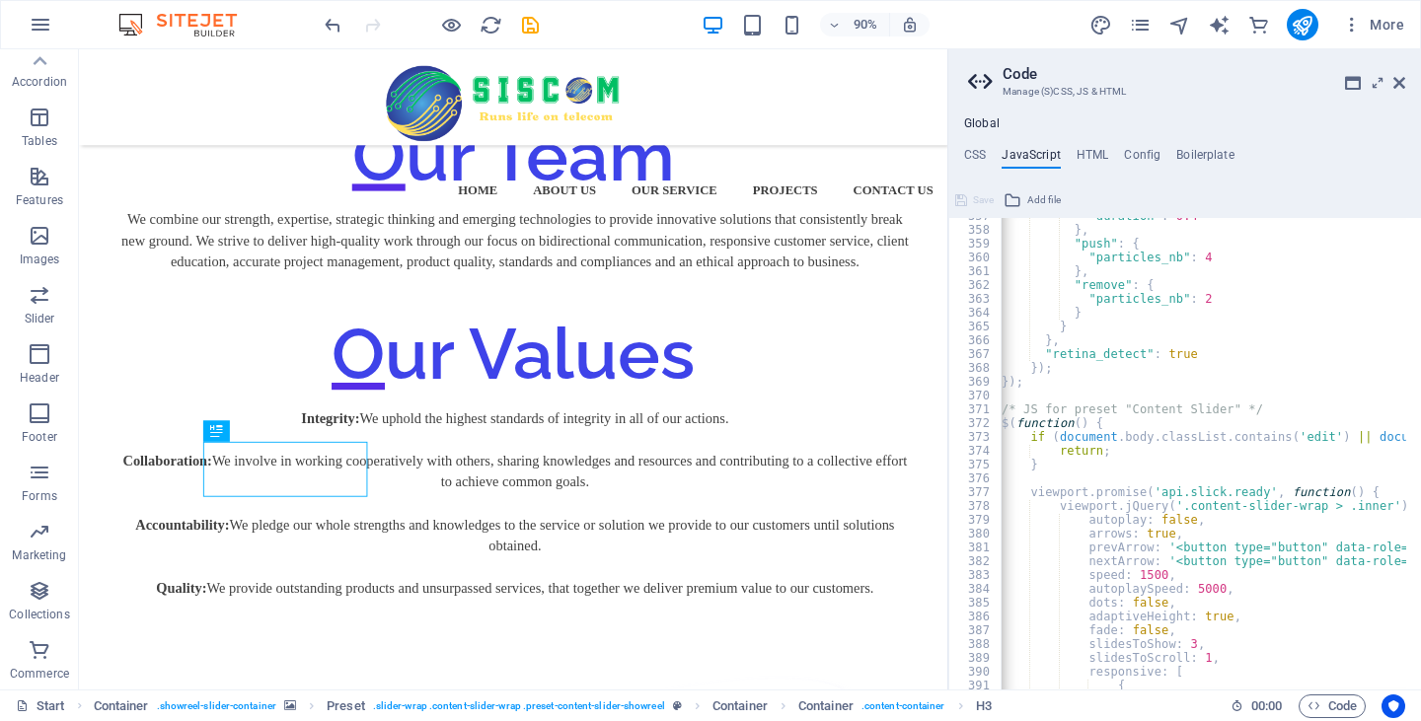
scroll to position [5180, 0]
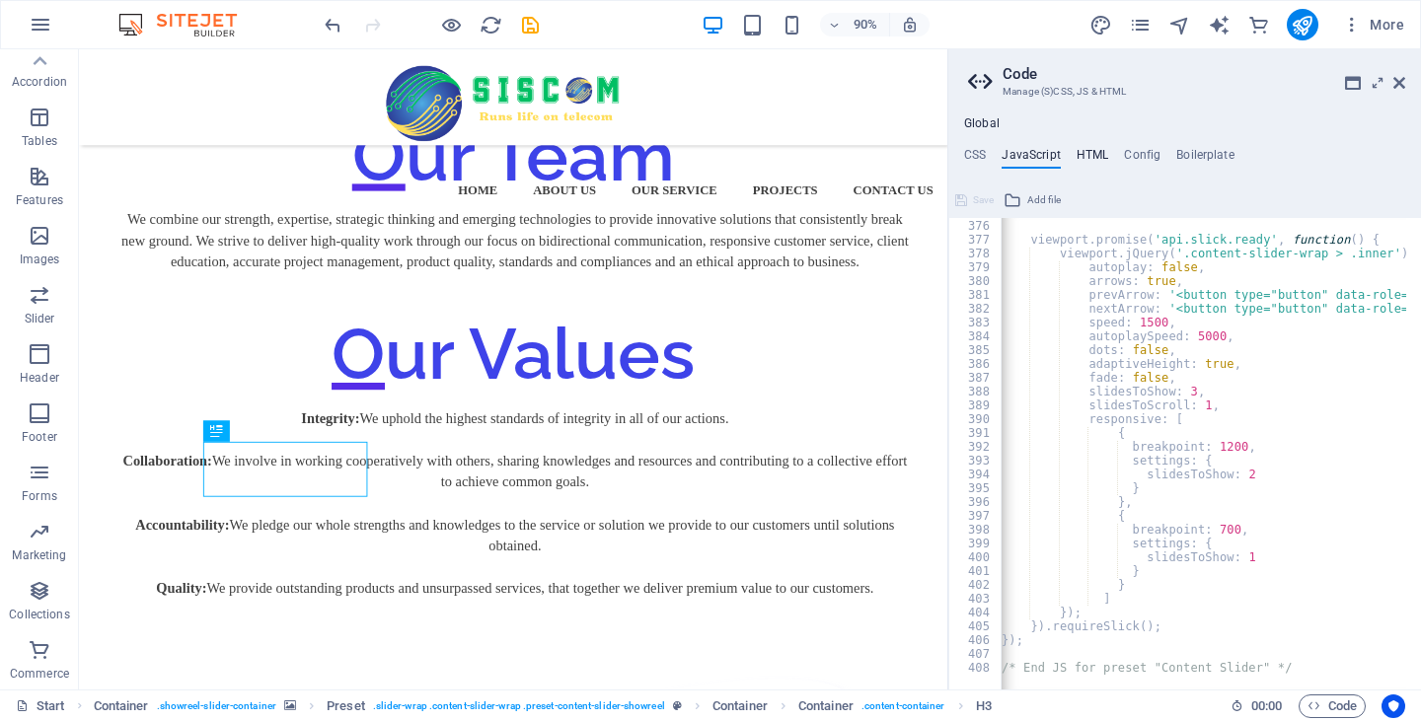
click at [1097, 155] on h4 "HTML" at bounding box center [1093, 159] width 33 height 22
type textarea "{{content}}"
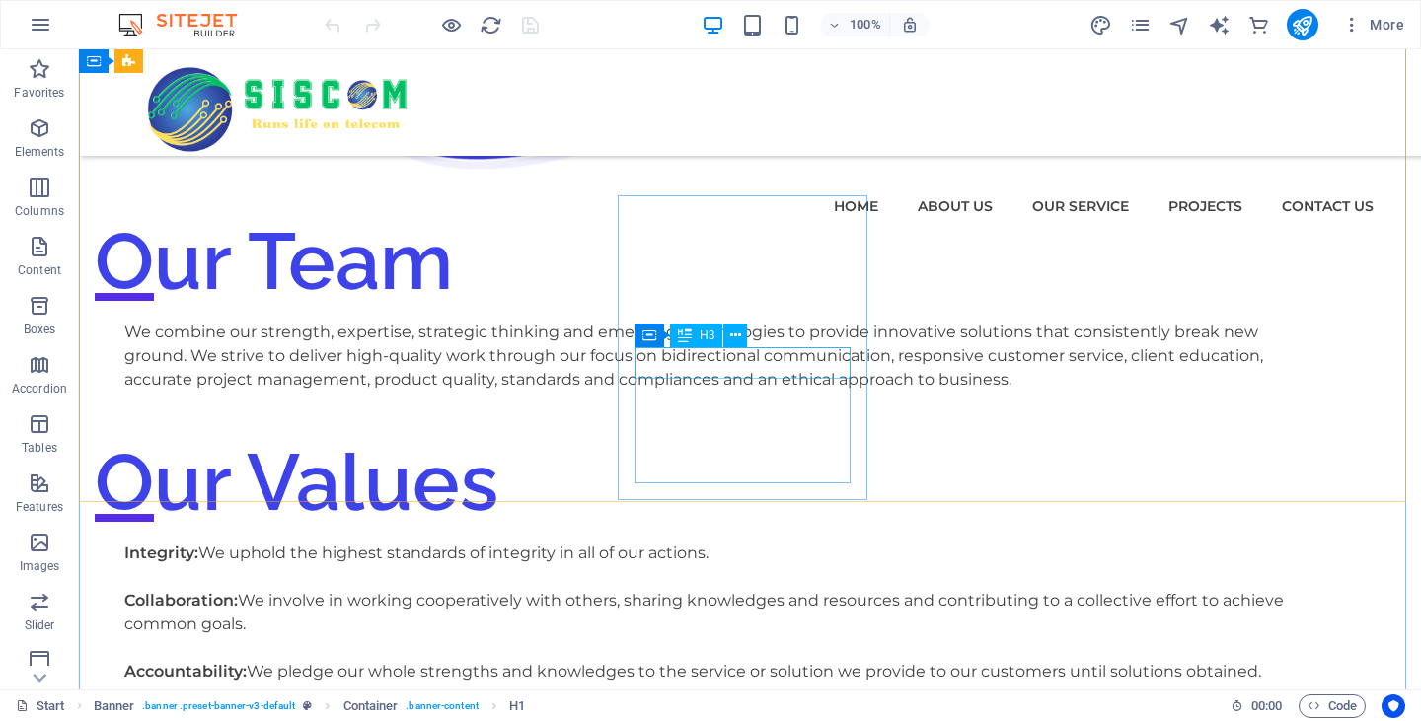
scroll to position [2454, 0]
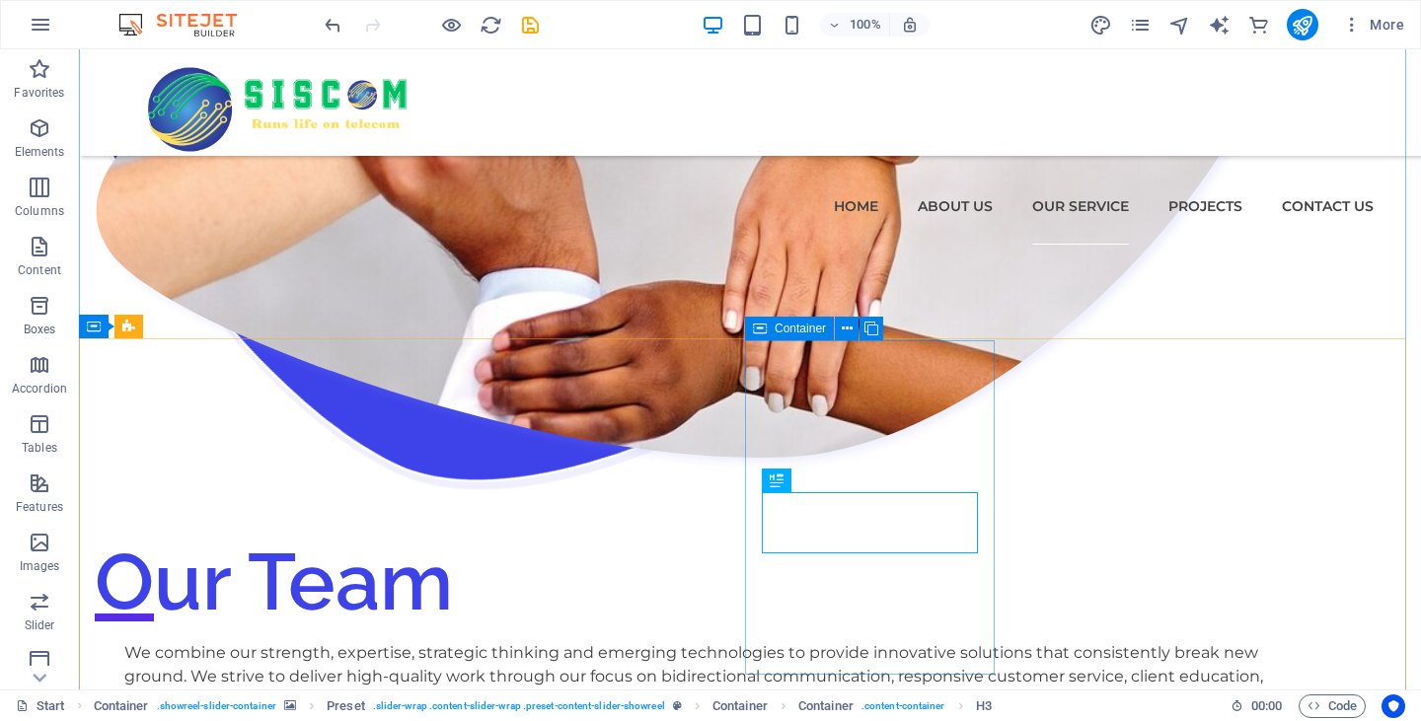
scroll to position [2356, 0]
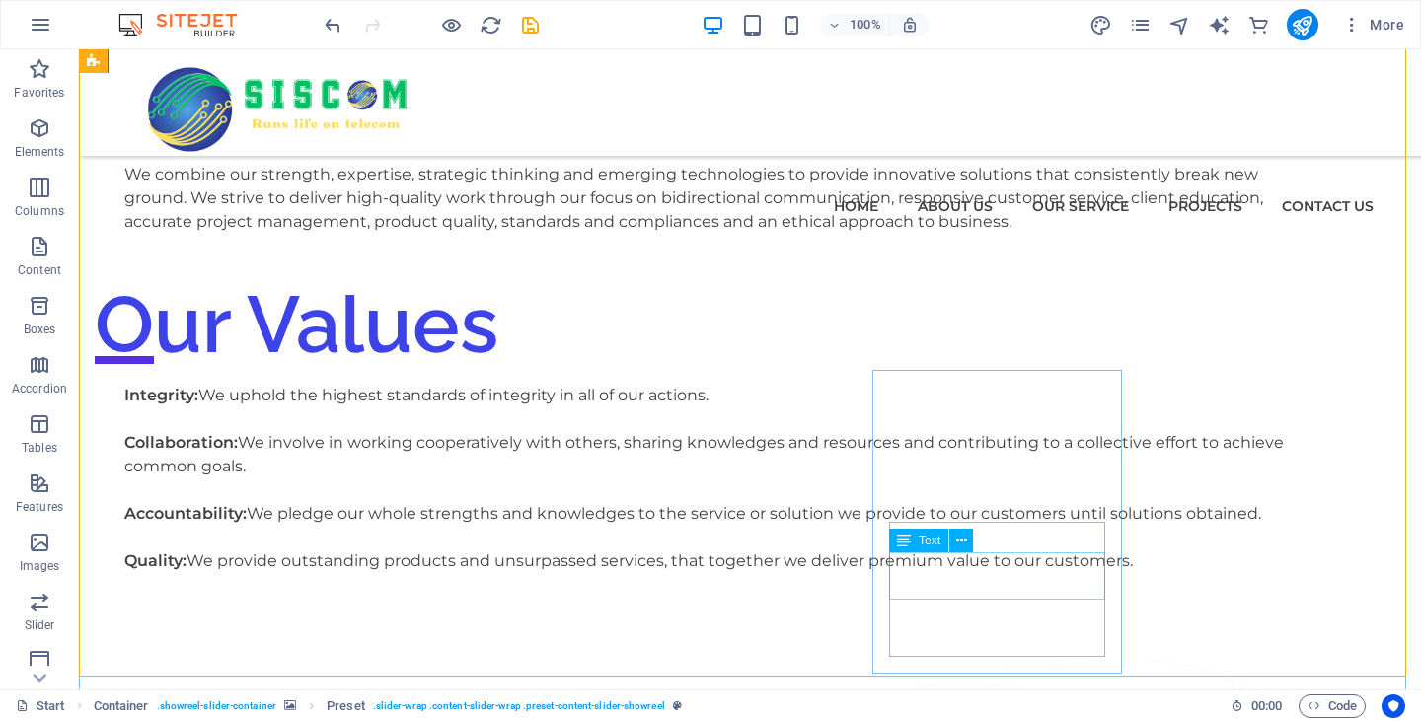
scroll to position [2867, 0]
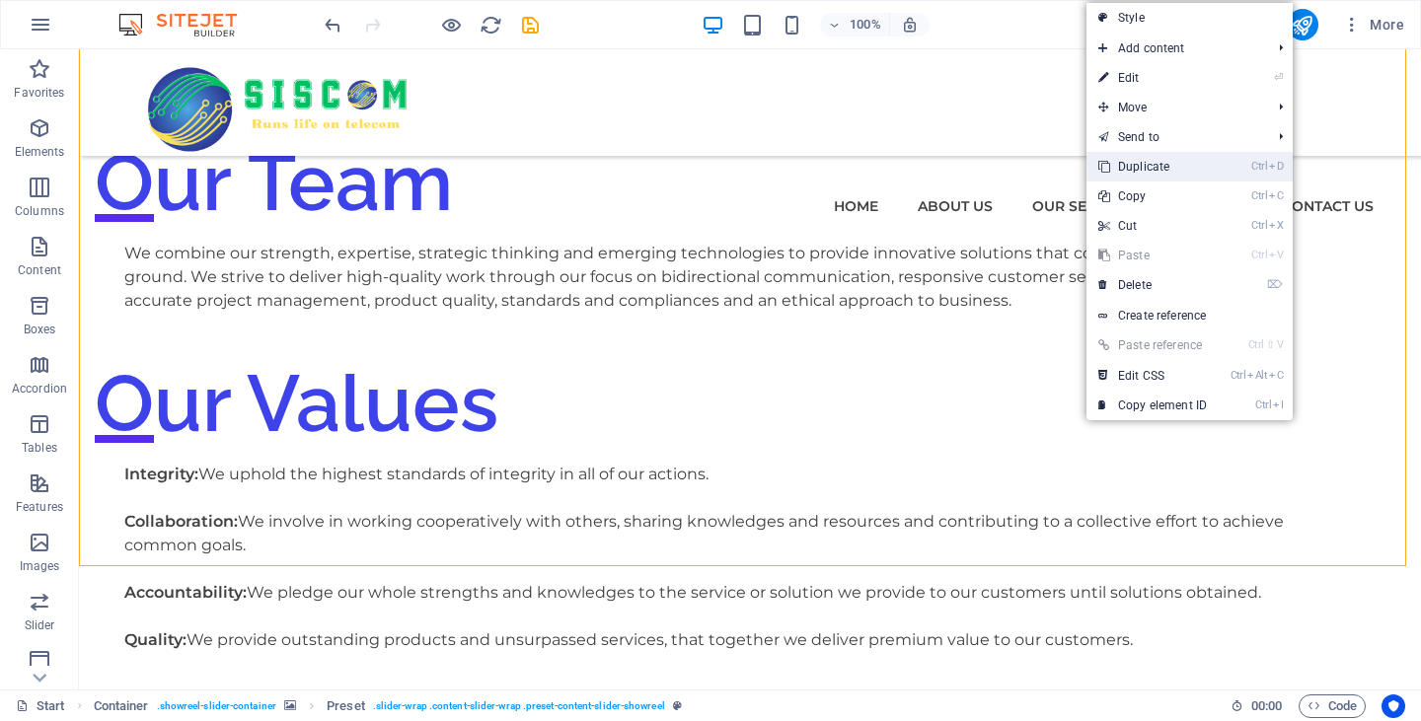
click at [1148, 172] on link "Ctrl D Duplicate" at bounding box center [1153, 167] width 132 height 30
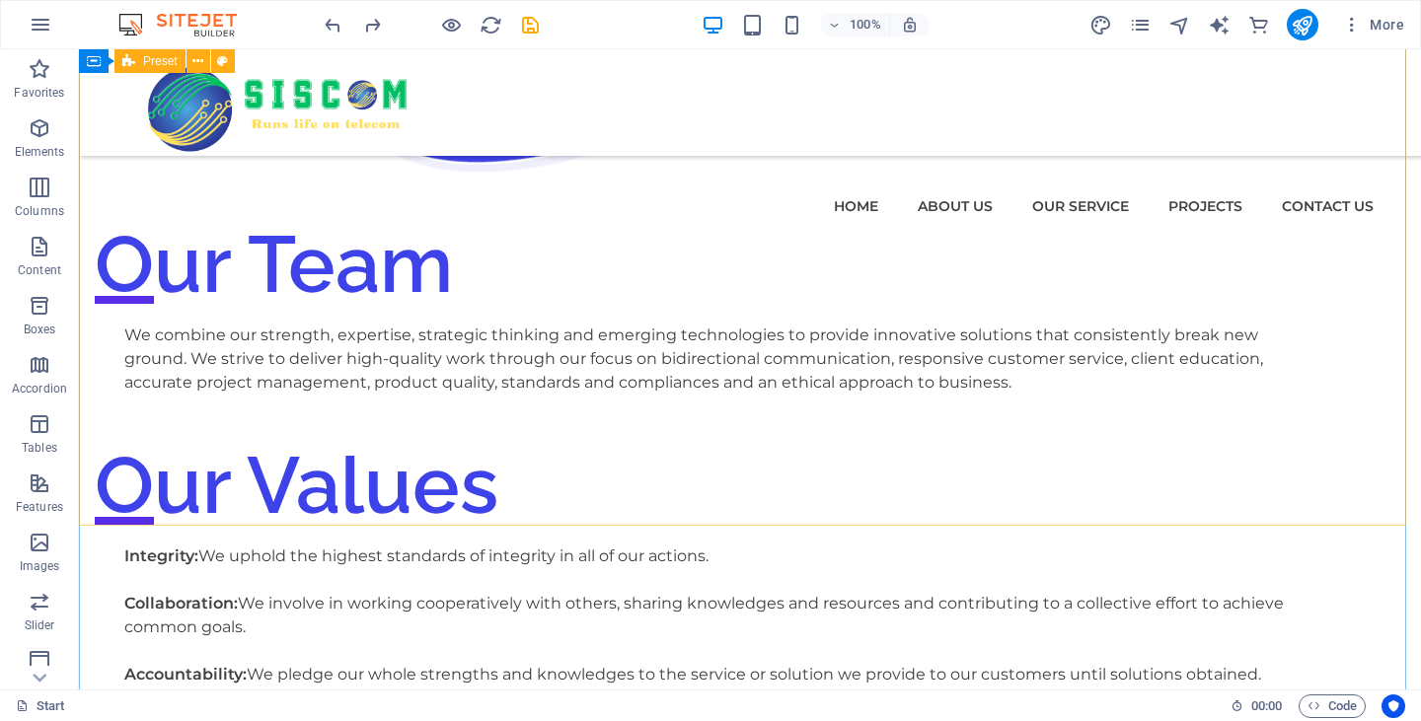
scroll to position [2677, 0]
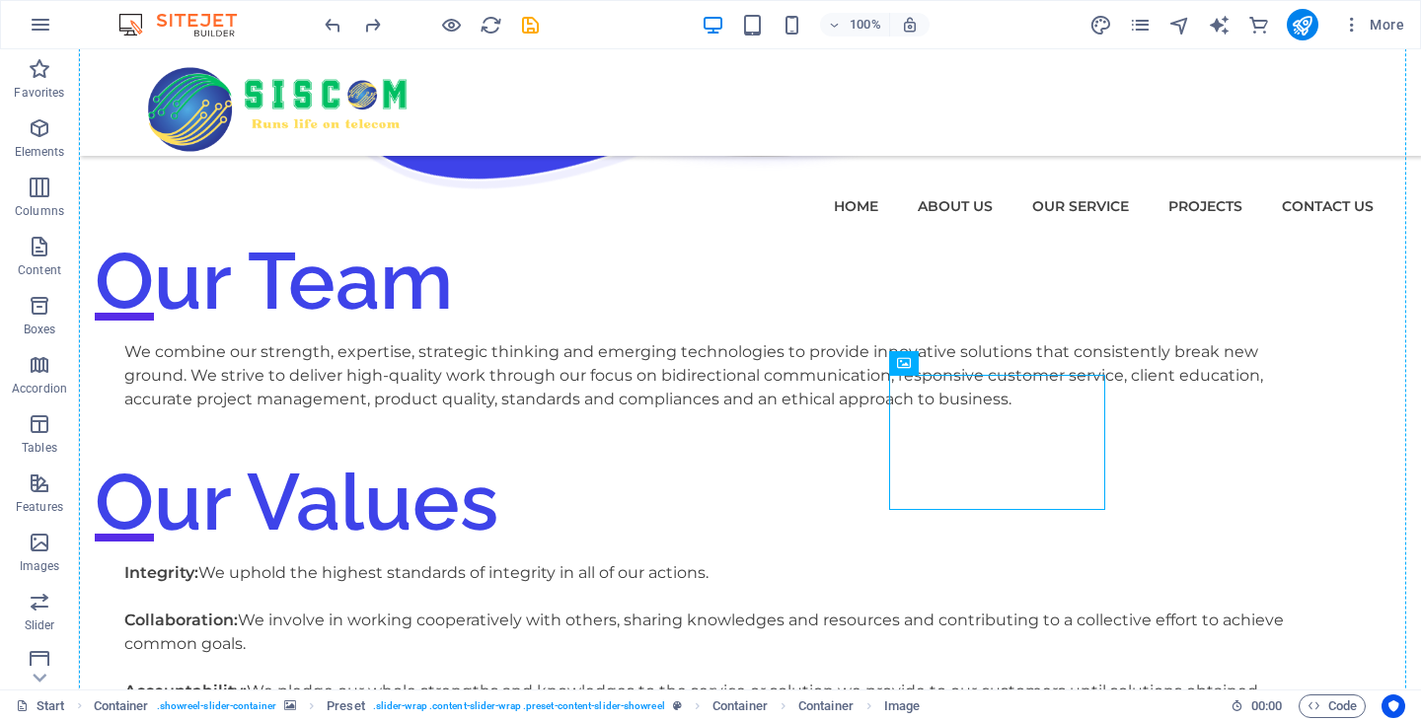
drag, startPoint x: 1046, startPoint y: 419, endPoint x: 1221, endPoint y: 418, distance: 174.7
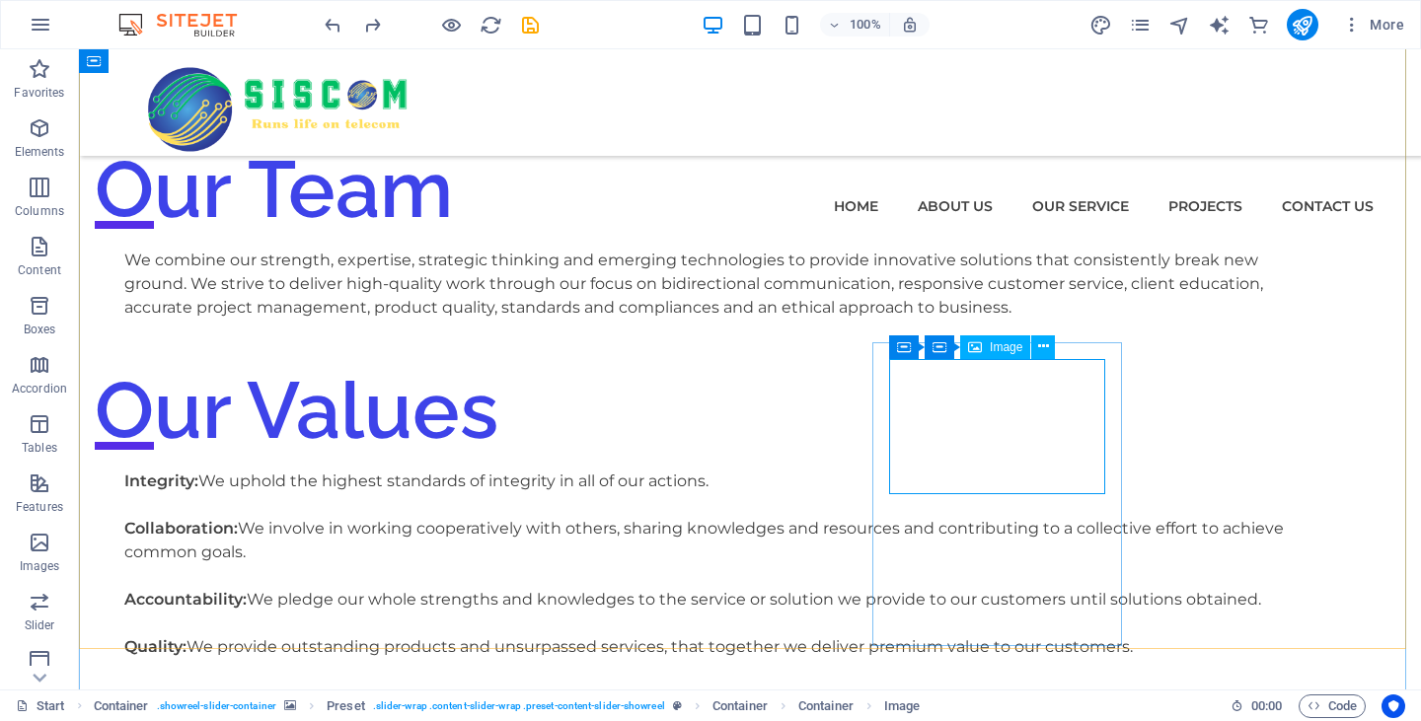
scroll to position [2776, 0]
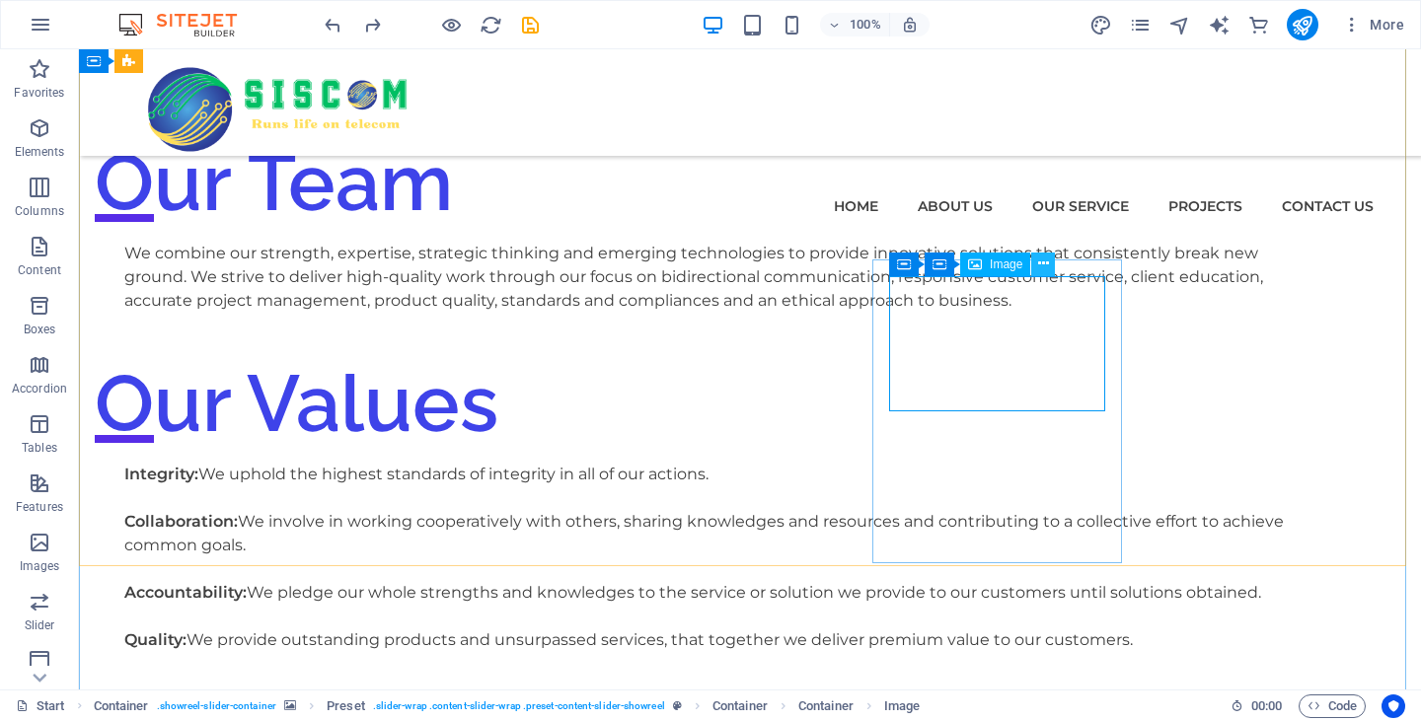
click at [1041, 266] on icon at bounding box center [1043, 264] width 11 height 21
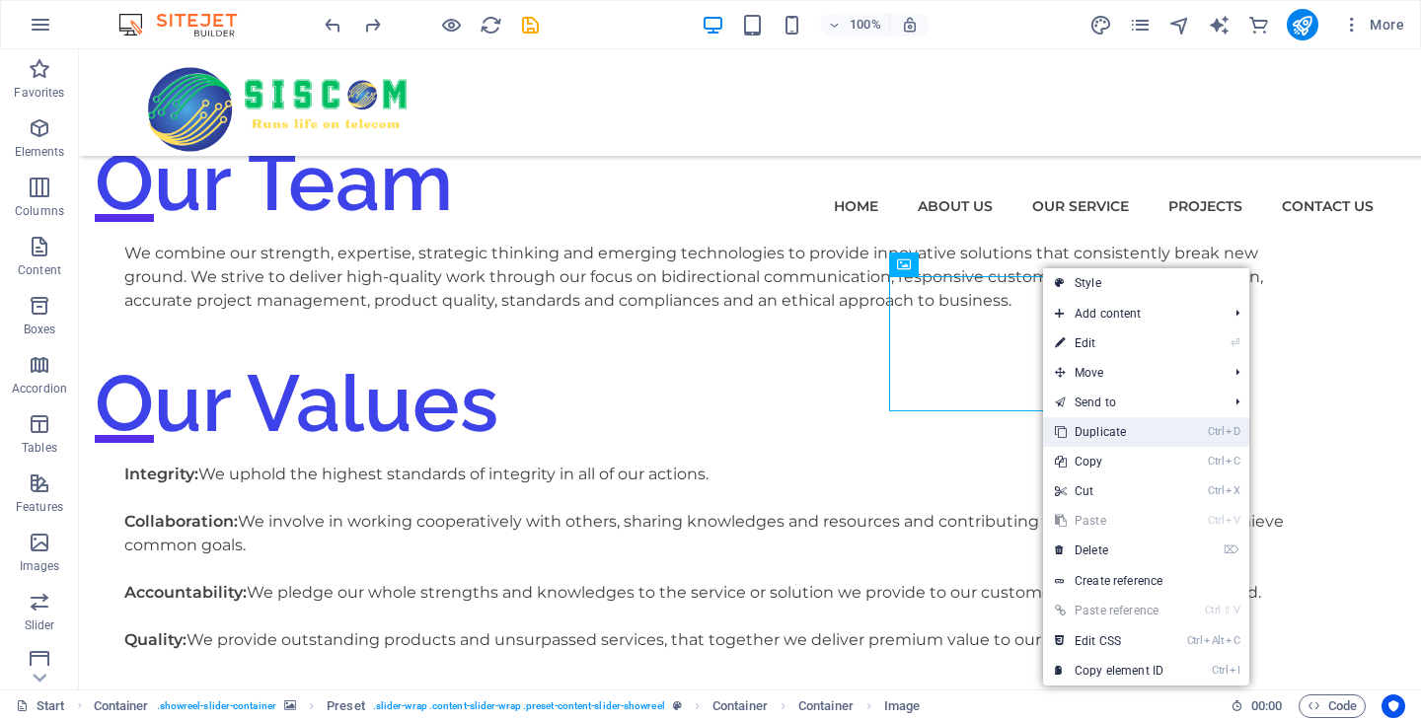
click at [1131, 436] on link "Ctrl D Duplicate" at bounding box center [1109, 432] width 132 height 30
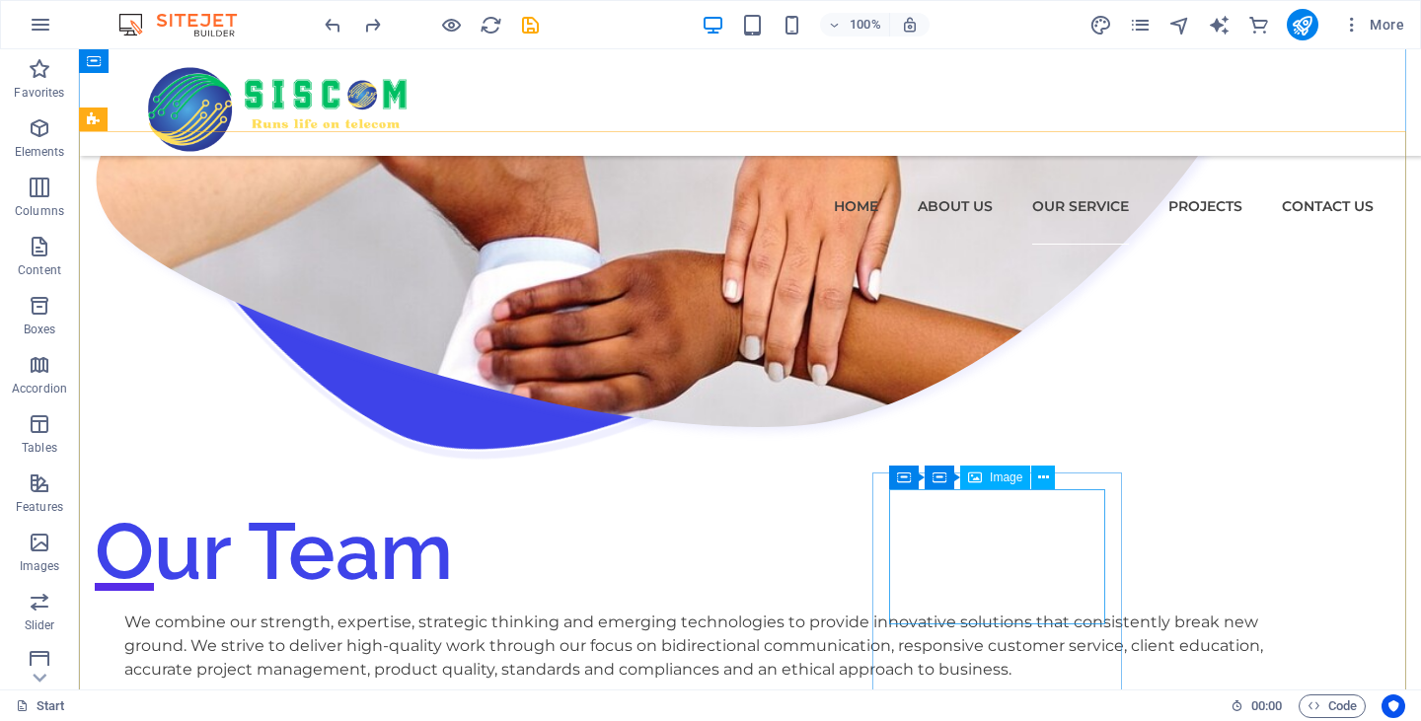
scroll to position [2381, 0]
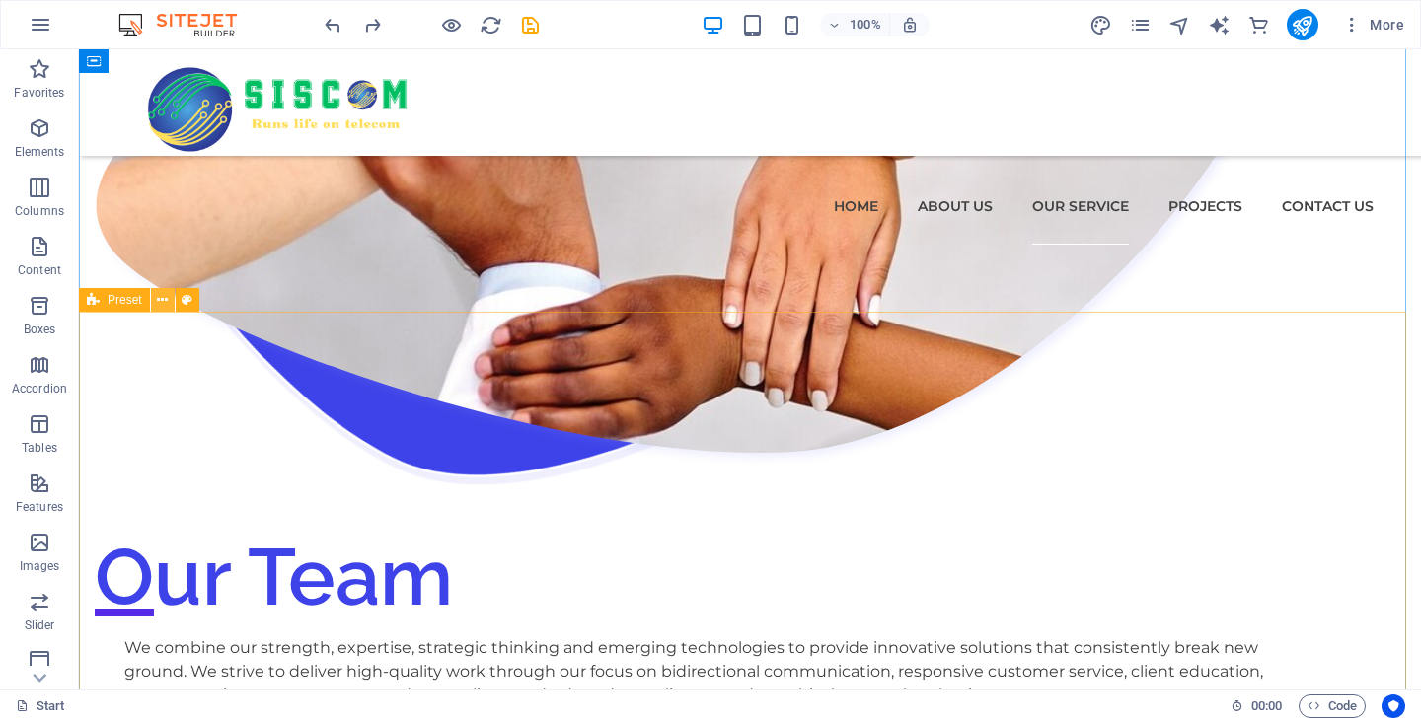
click at [167, 297] on icon at bounding box center [162, 300] width 11 height 21
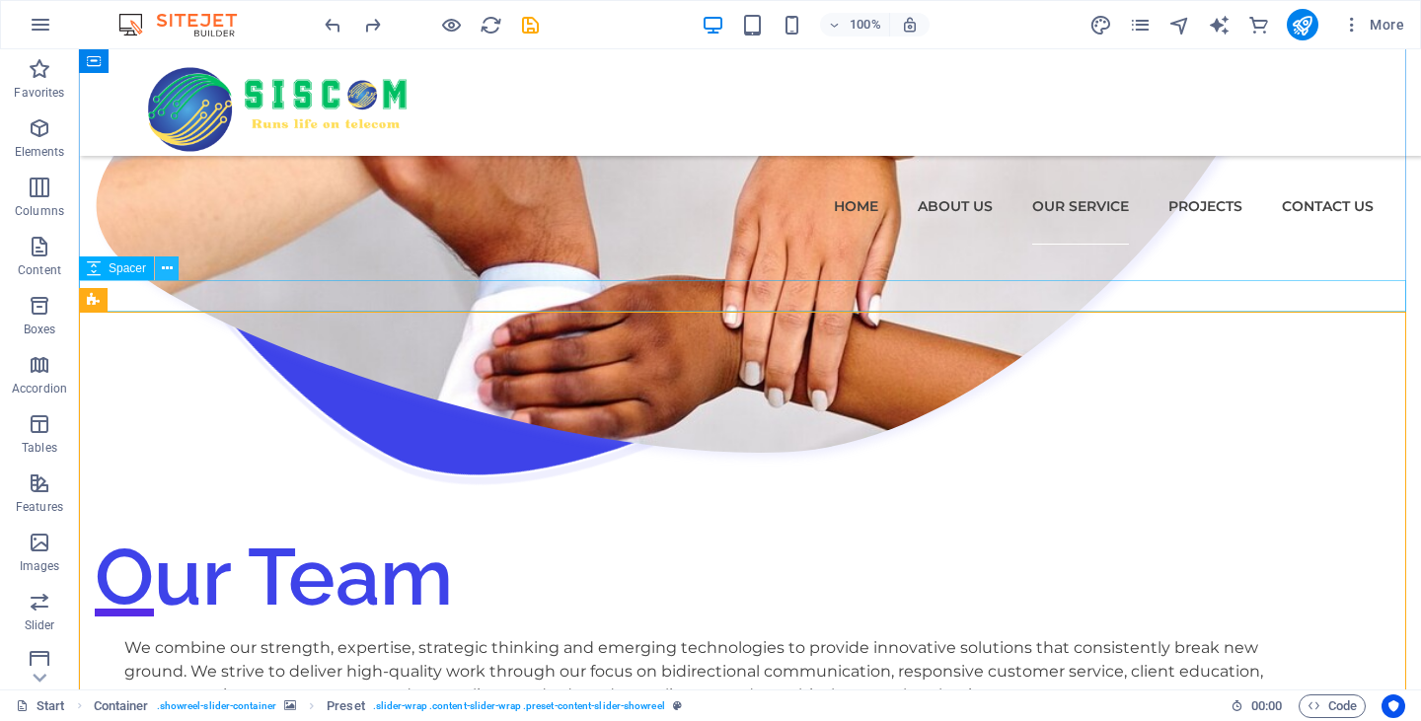
click at [165, 270] on icon at bounding box center [167, 269] width 11 height 21
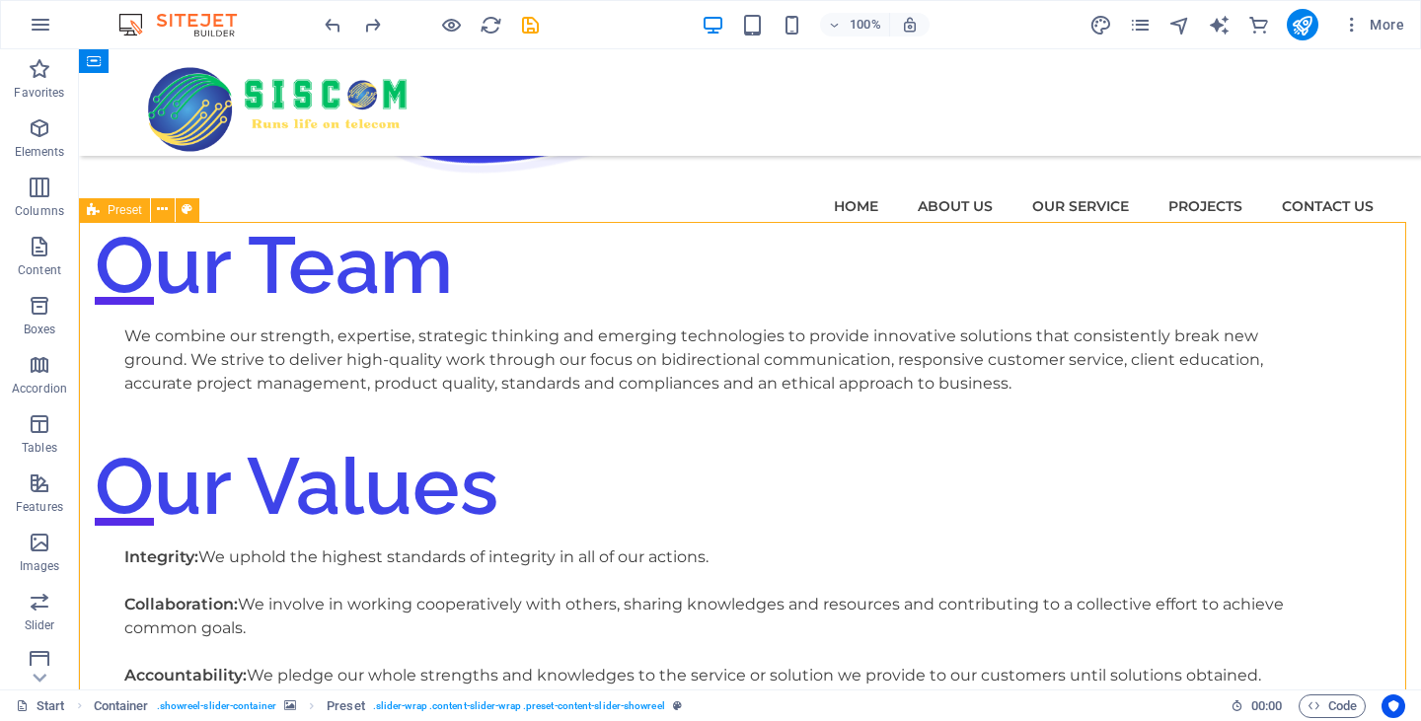
scroll to position [2776, 0]
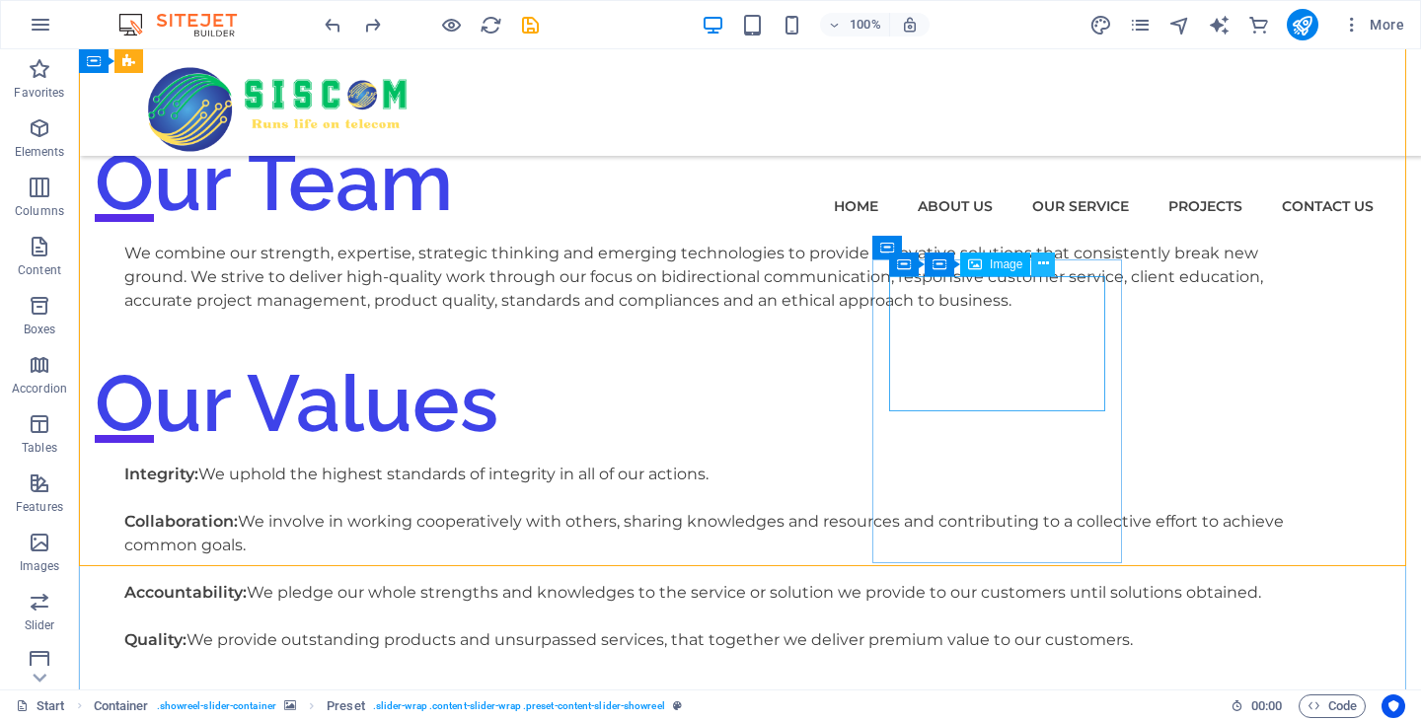
click at [1036, 262] on button at bounding box center [1043, 265] width 24 height 24
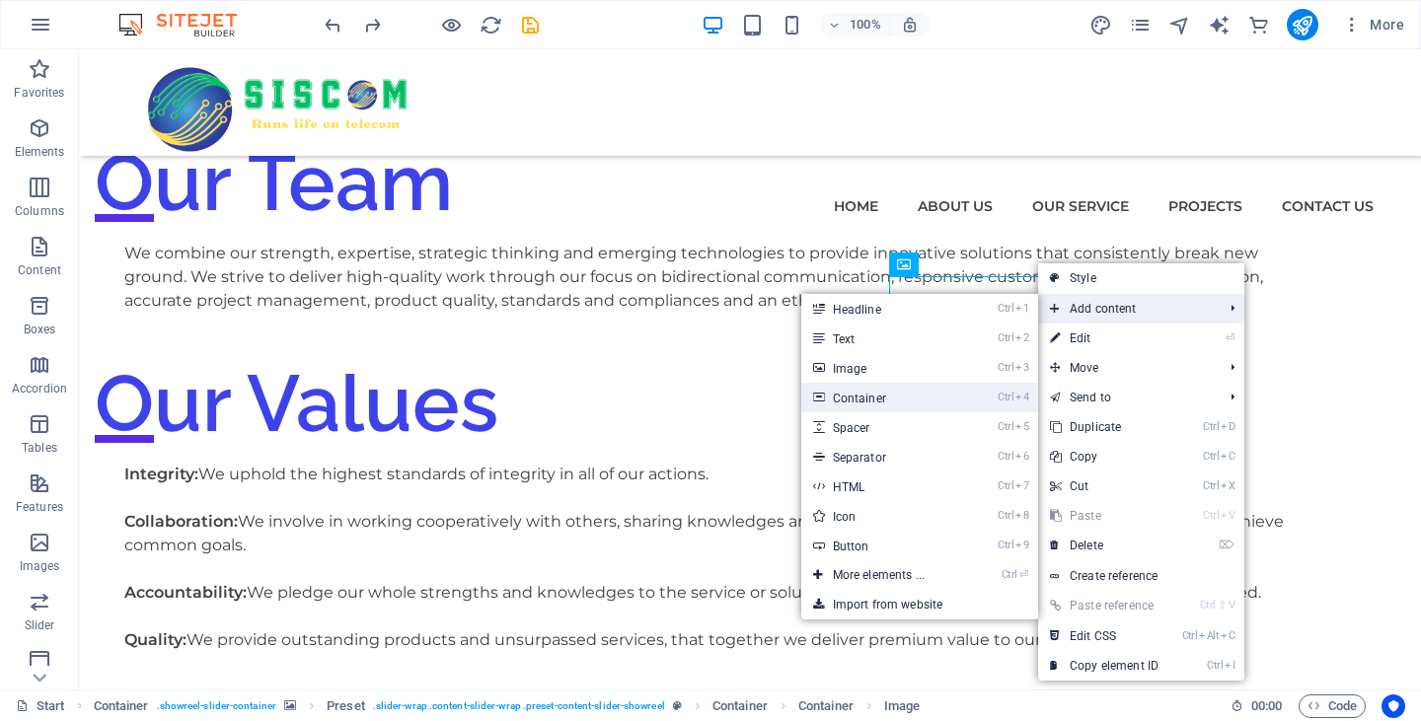
click at [887, 393] on link "Ctrl 4 Container" at bounding box center [882, 398] width 163 height 30
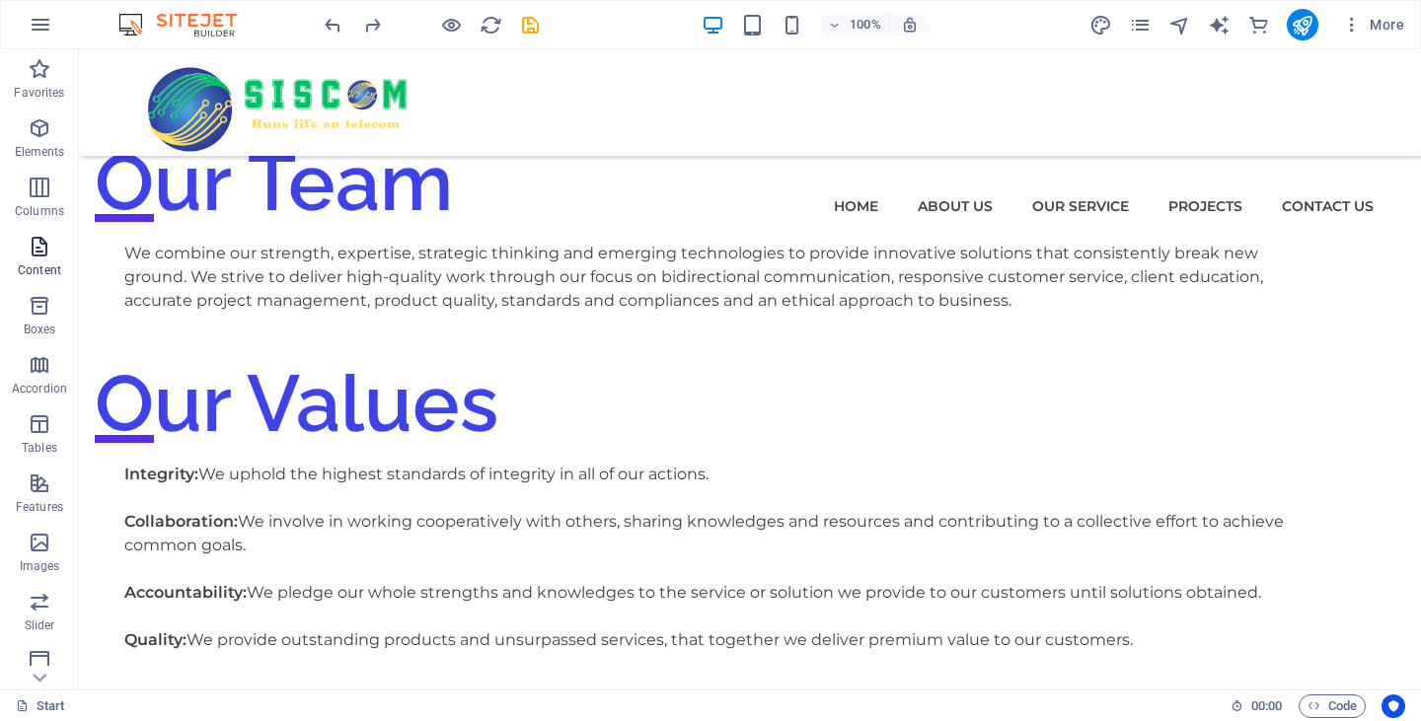
click at [32, 252] on icon "button" at bounding box center [40, 247] width 24 height 24
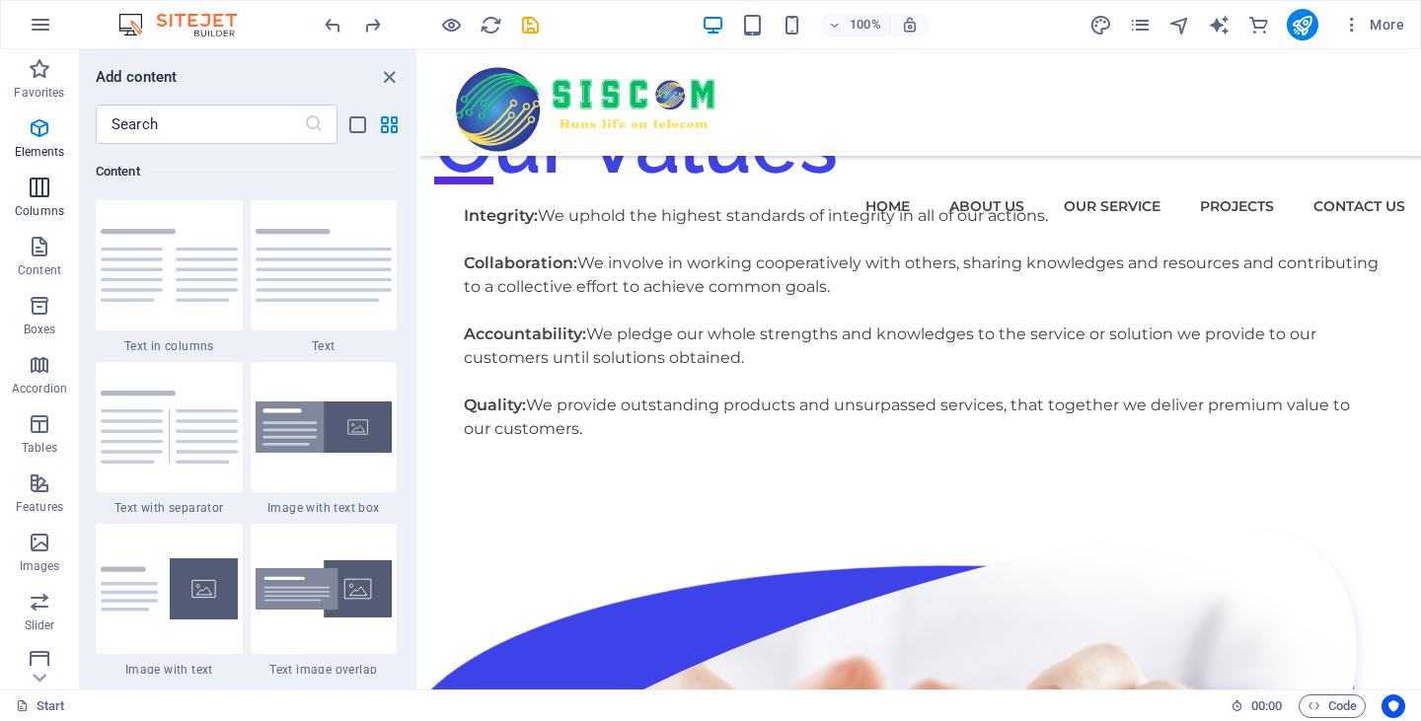
click at [44, 193] on icon "button" at bounding box center [40, 188] width 24 height 24
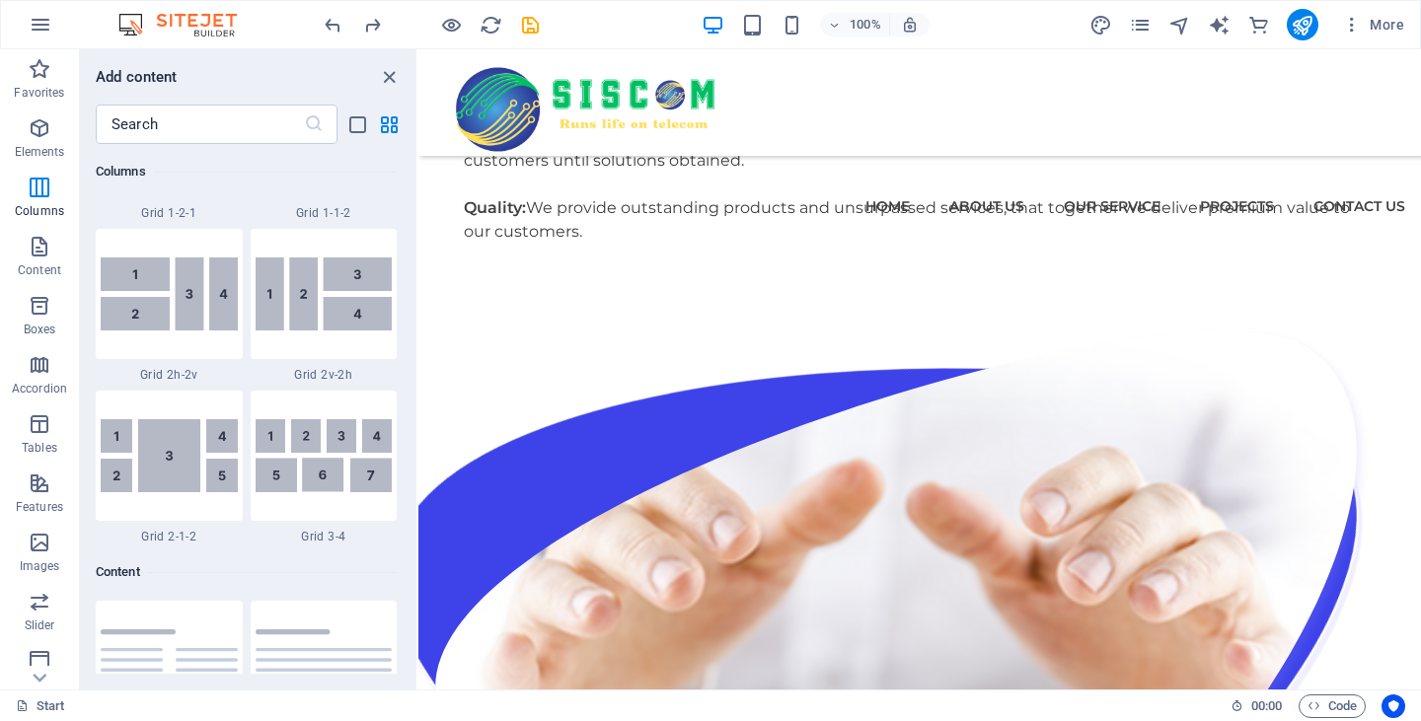
scroll to position [3049, 0]
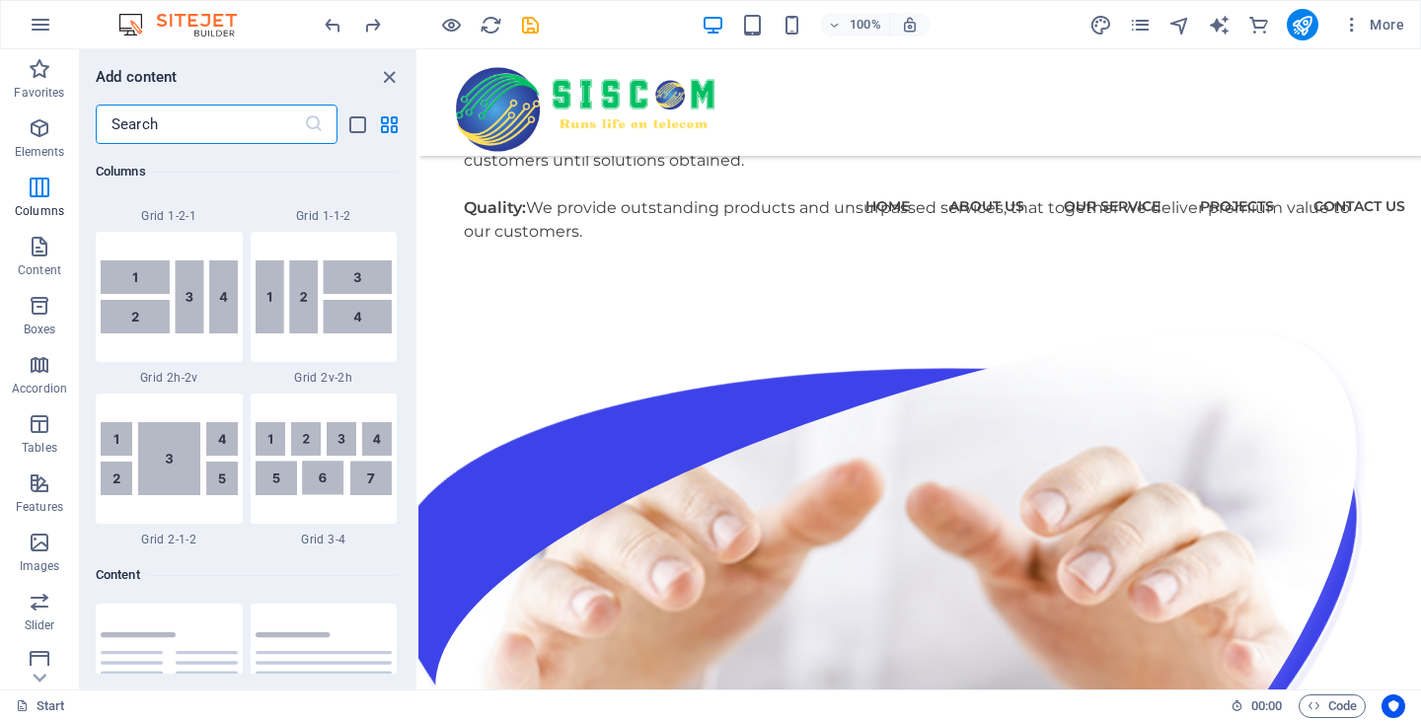
click at [153, 135] on input "text" at bounding box center [200, 124] width 208 height 39
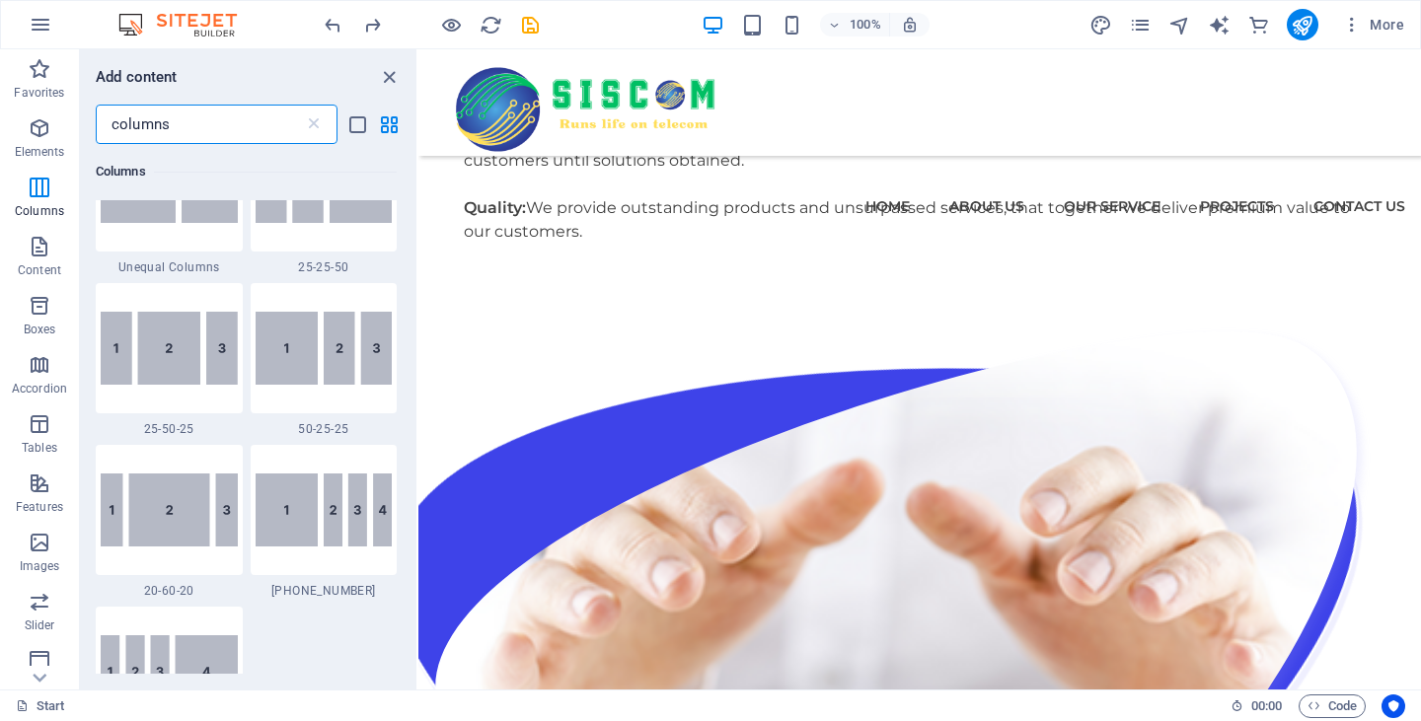
scroll to position [888, 0]
type input "columns"
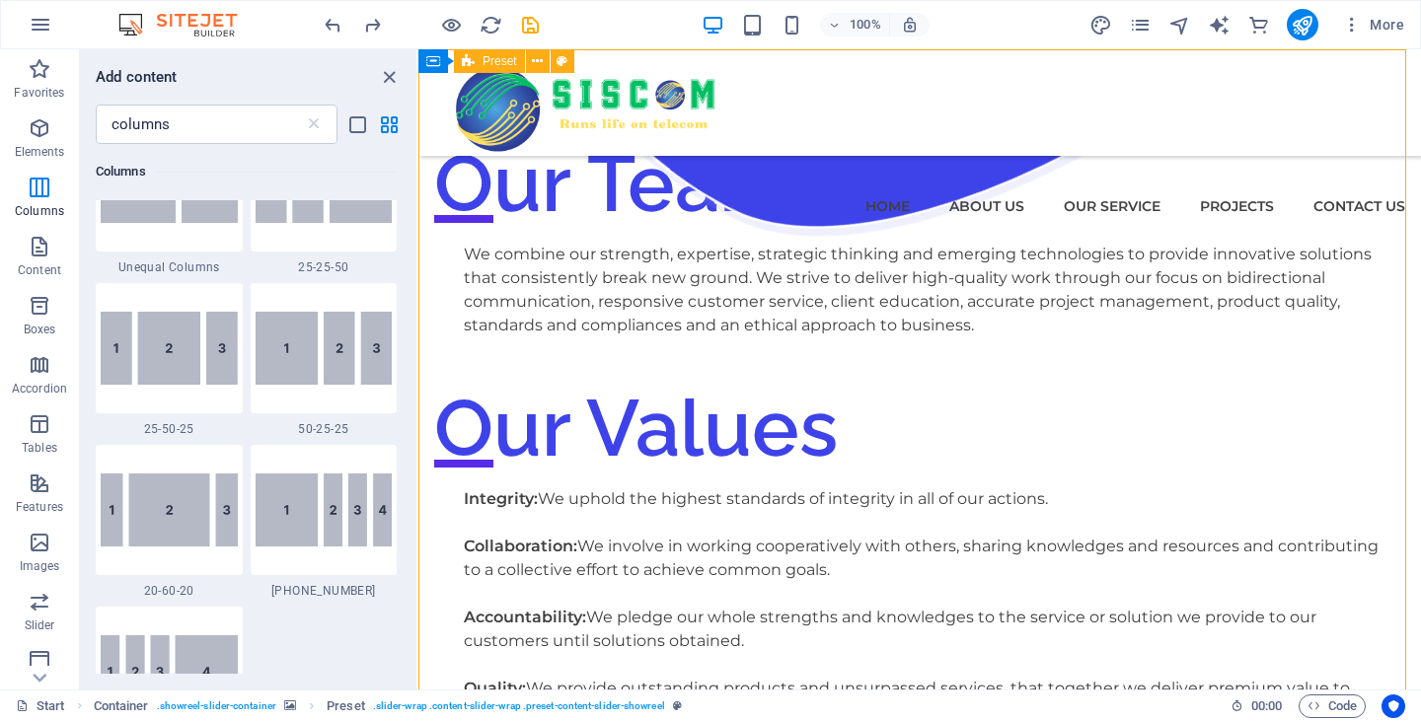
scroll to position [2480, 0]
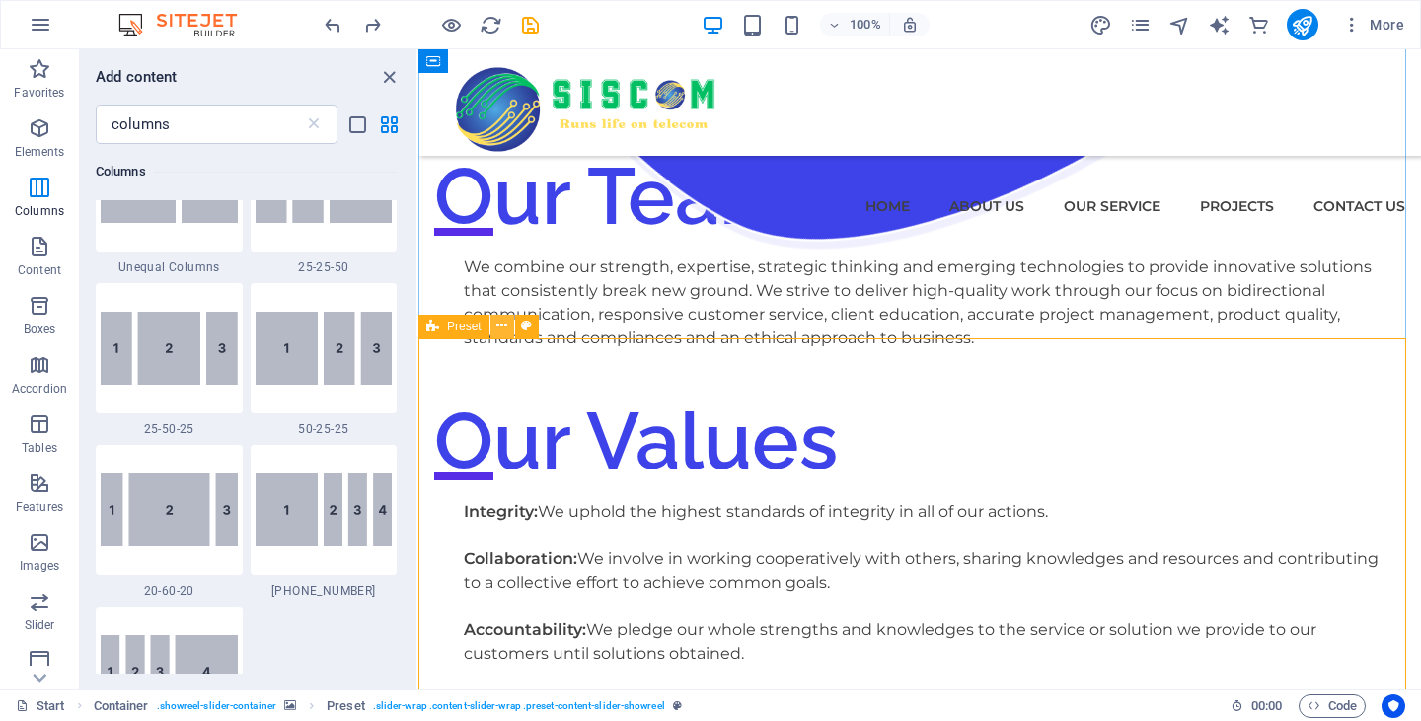
click at [507, 324] on icon at bounding box center [501, 326] width 11 height 21
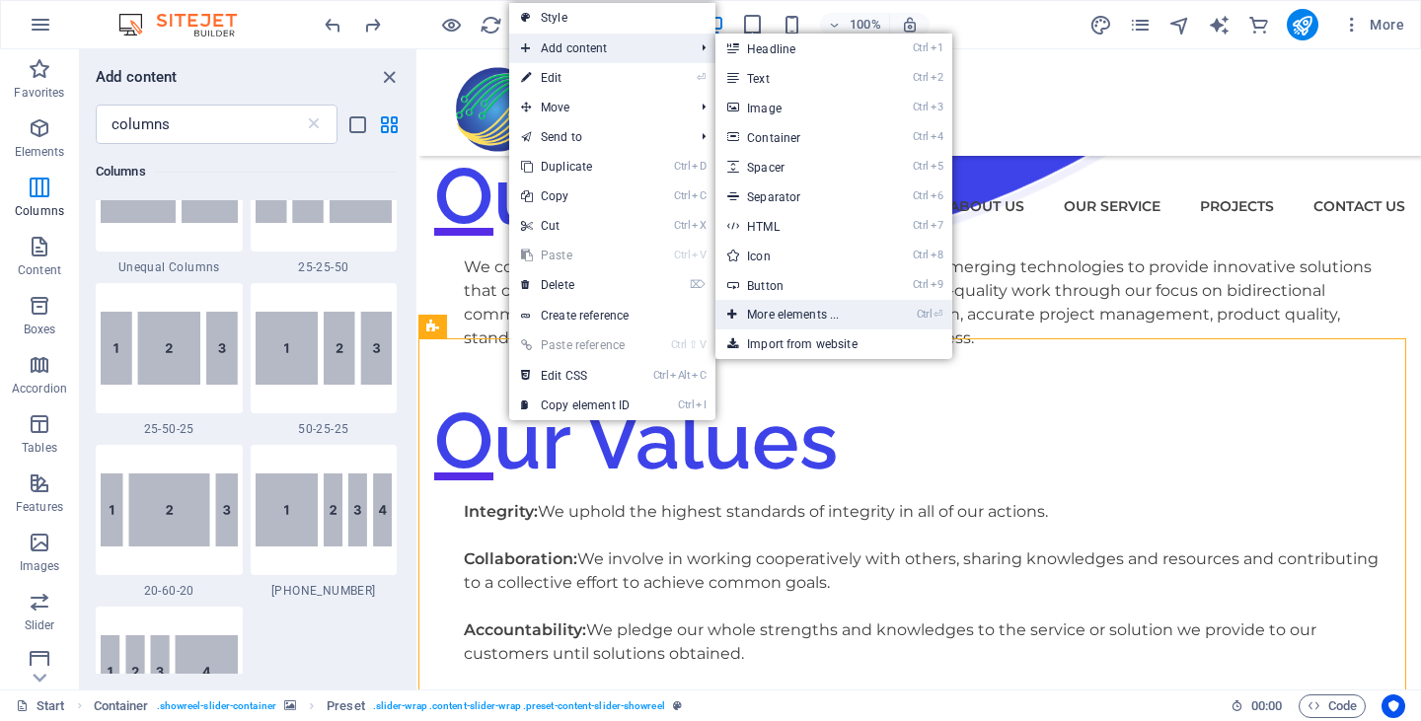
click at [801, 320] on link "Ctrl ⏎ More elements ..." at bounding box center [796, 315] width 163 height 30
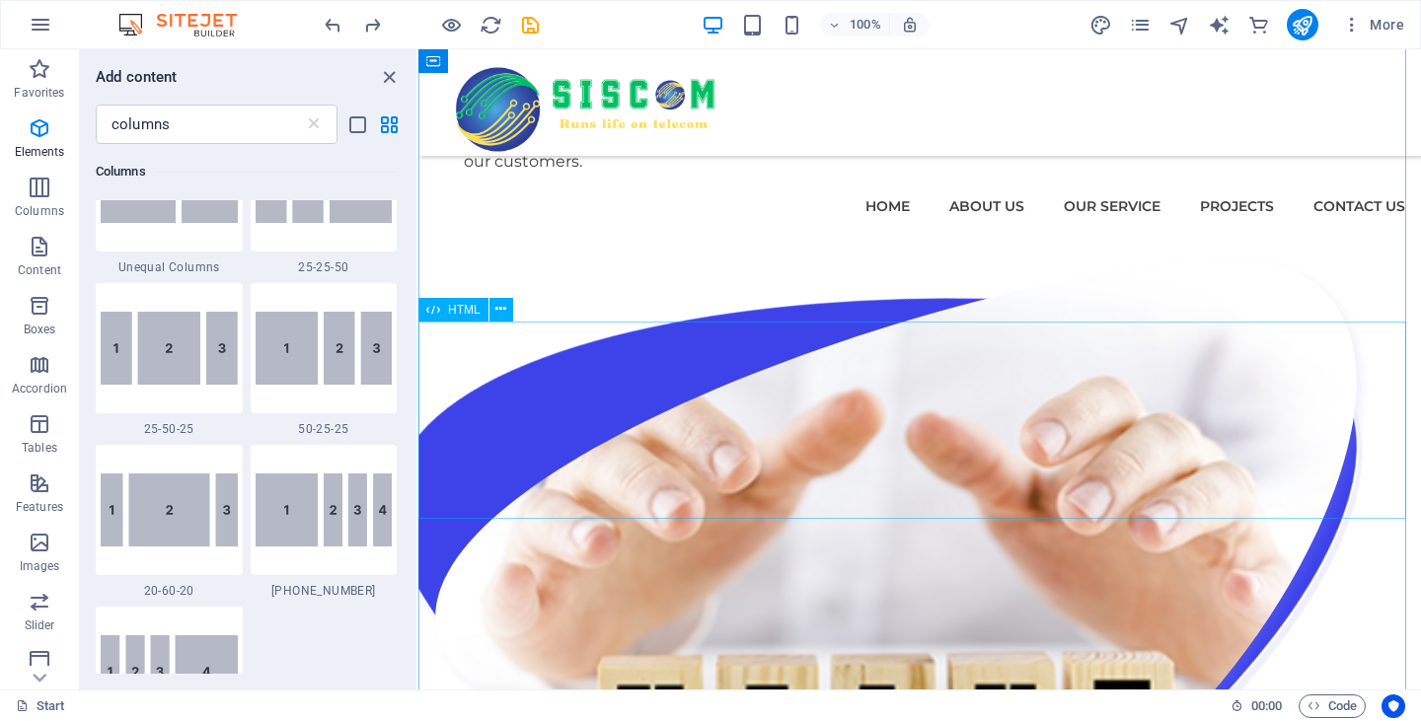
scroll to position [2973, 0]
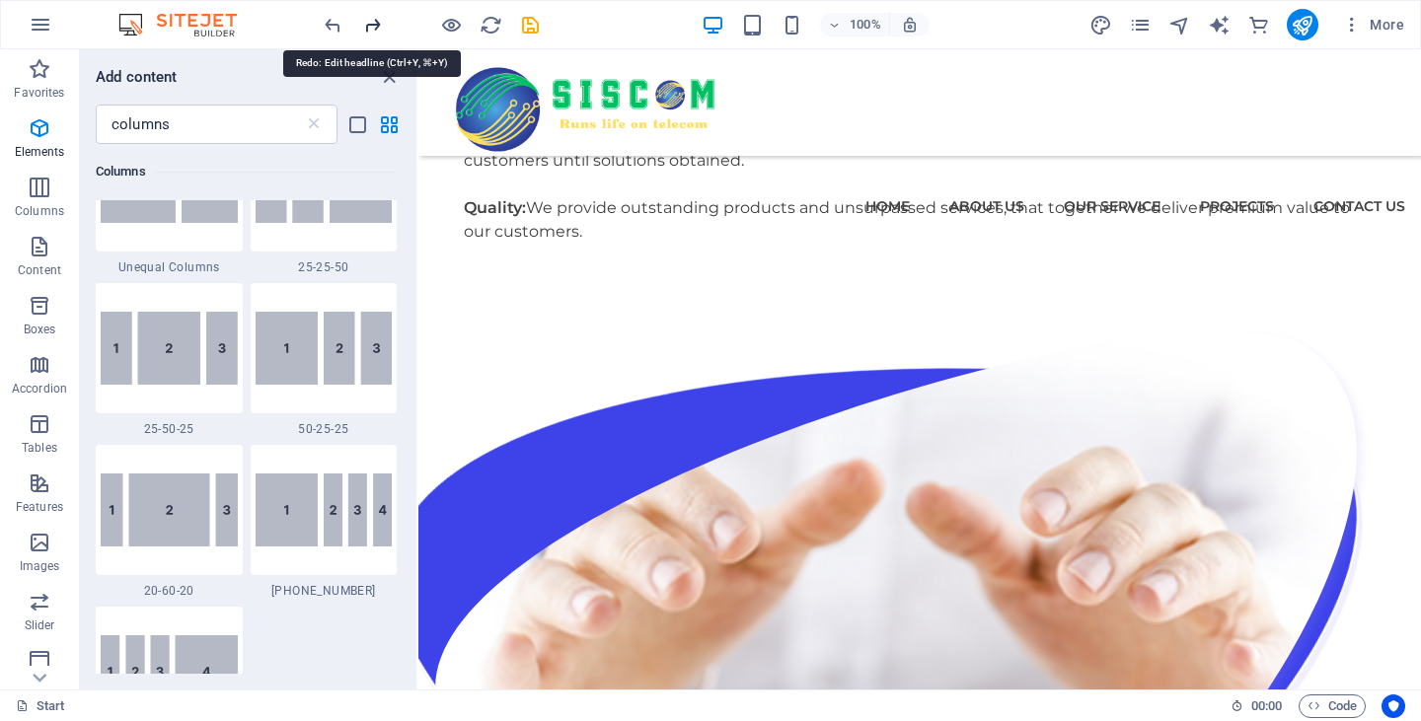
click at [382, 26] on icon "redo" at bounding box center [372, 25] width 23 height 23
click at [524, 19] on icon "save" at bounding box center [530, 25] width 23 height 23
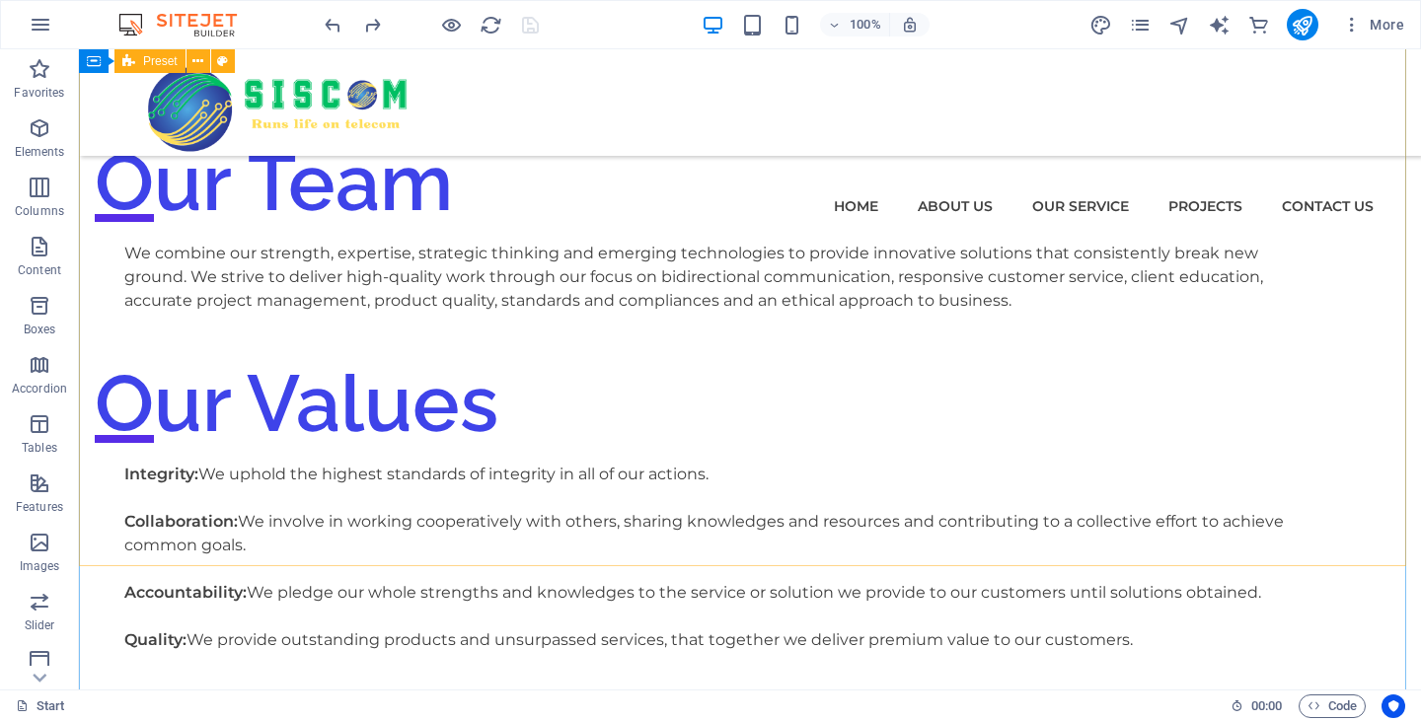
scroll to position [2677, 0]
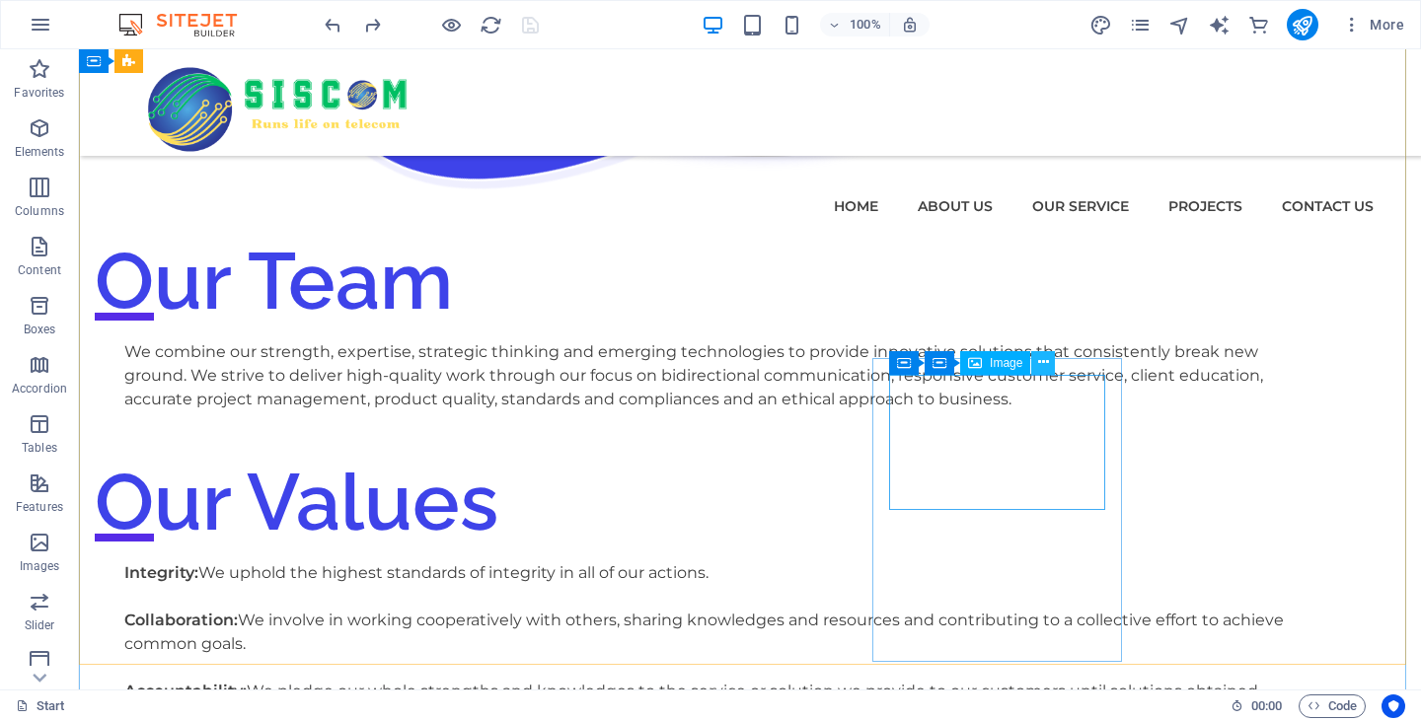
click at [1041, 362] on icon at bounding box center [1043, 362] width 11 height 21
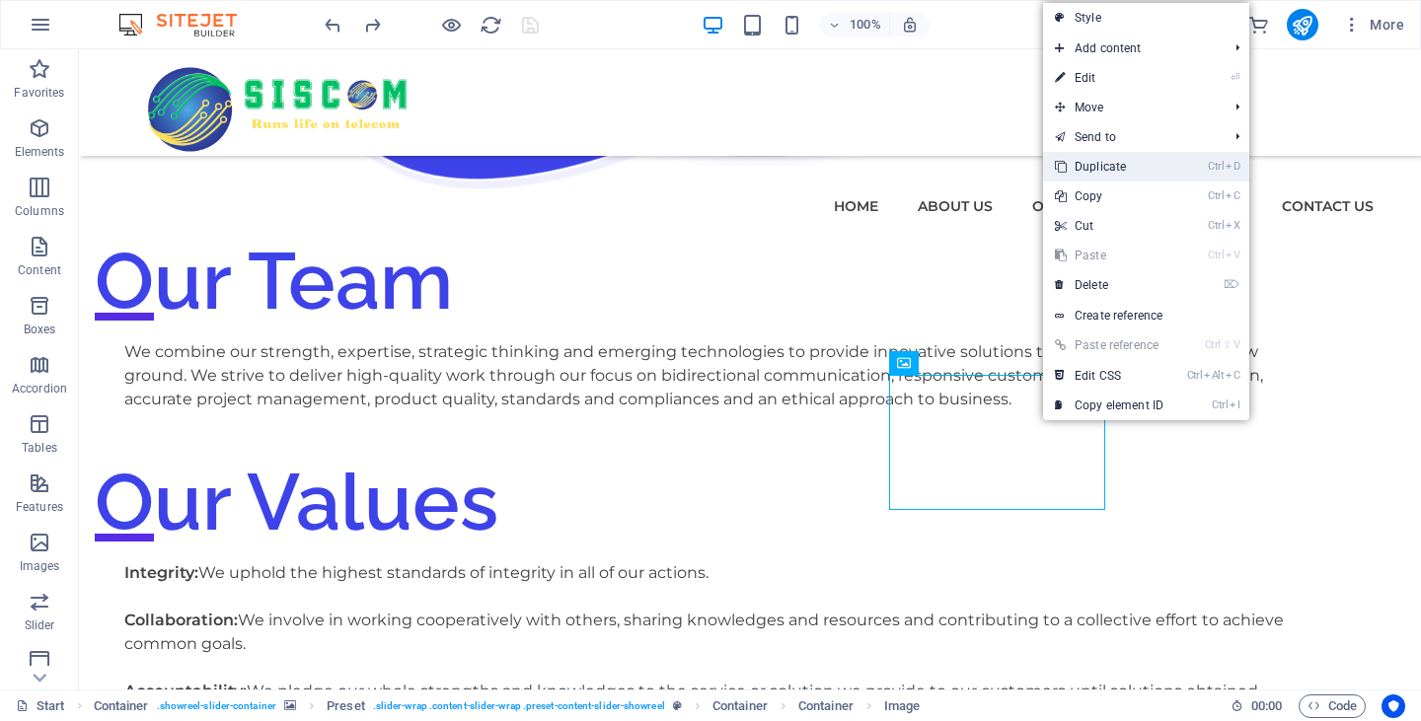
click at [1120, 160] on link "Ctrl D Duplicate" at bounding box center [1109, 167] width 132 height 30
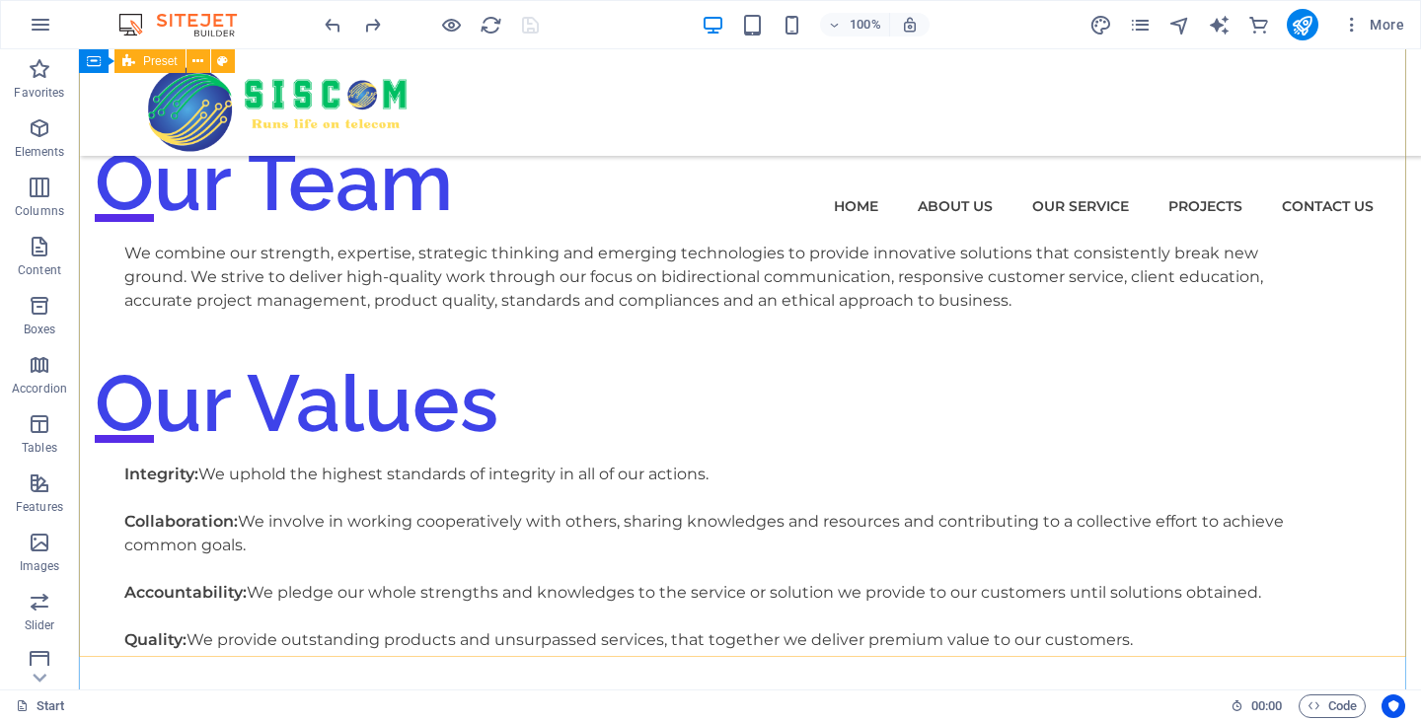
scroll to position [2776, 0]
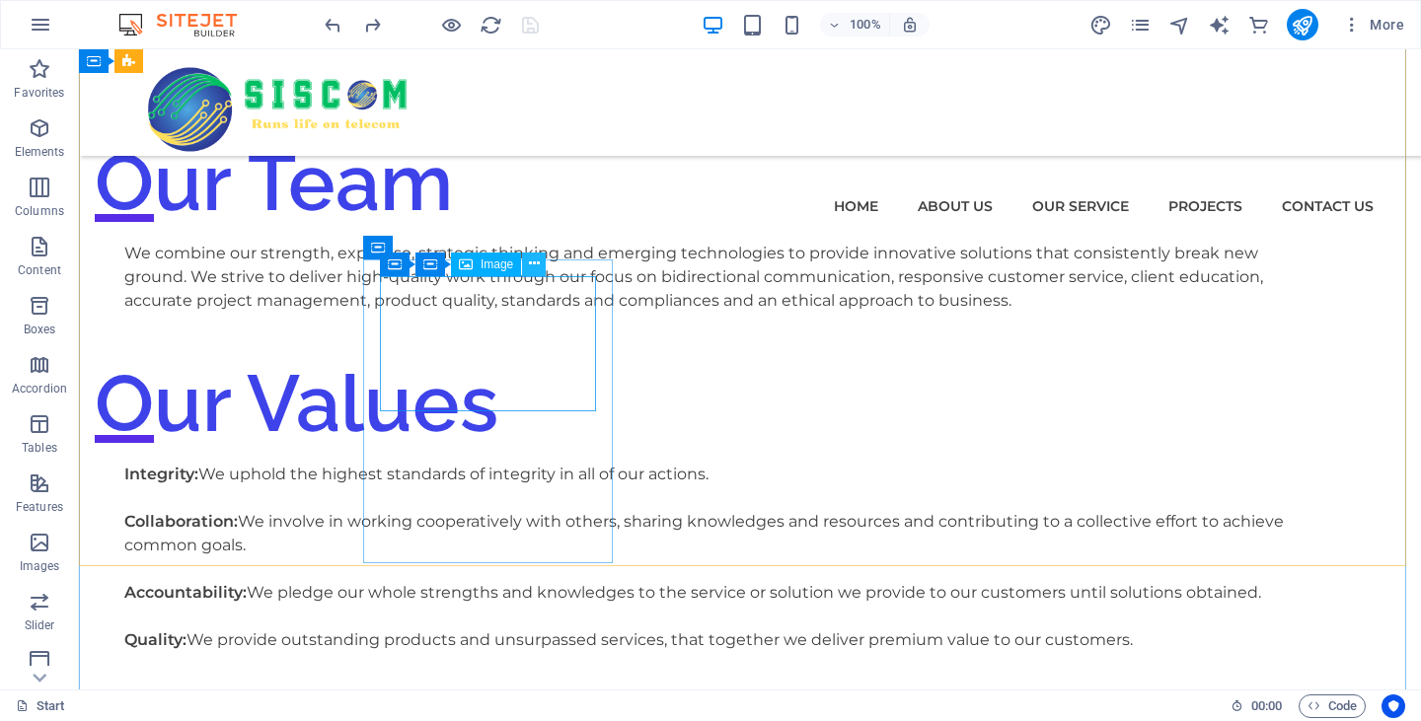
click at [537, 268] on icon at bounding box center [534, 264] width 11 height 21
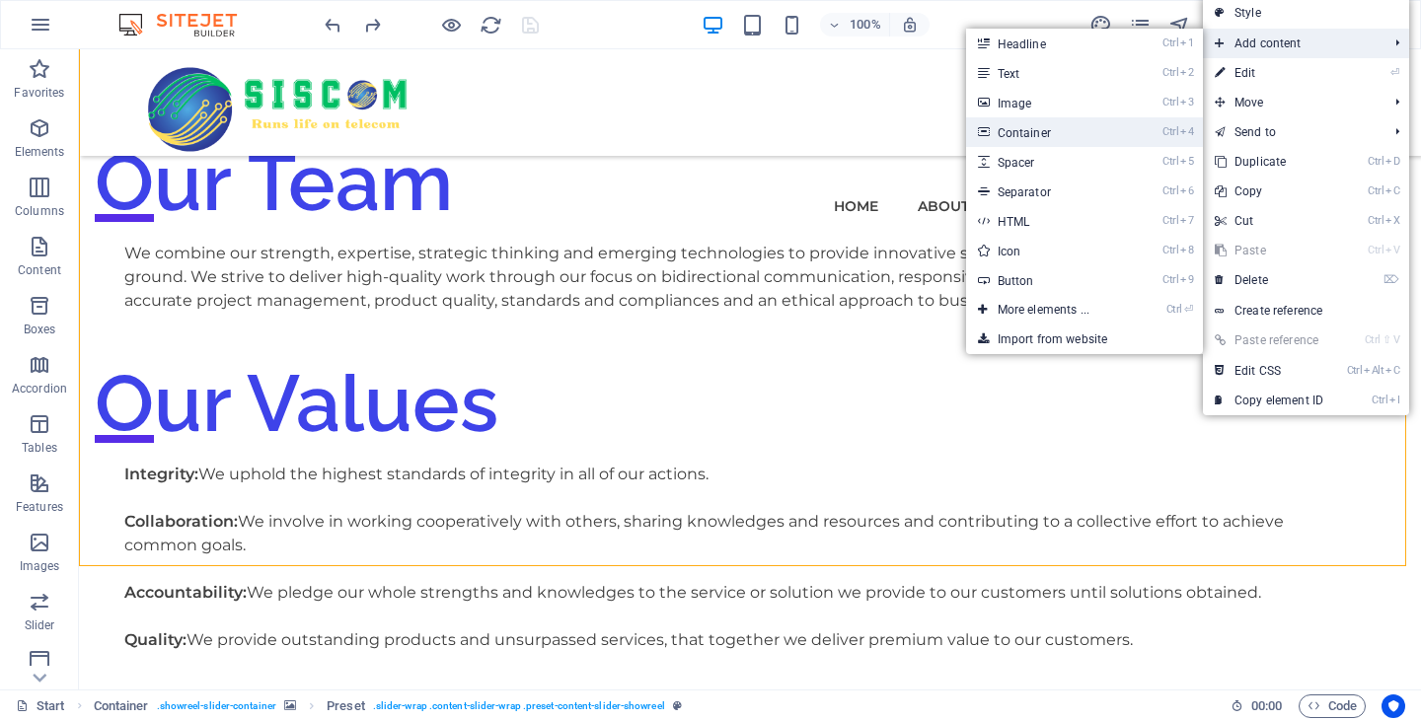
click at [1053, 129] on link "Ctrl 4 Container" at bounding box center [1047, 132] width 163 height 30
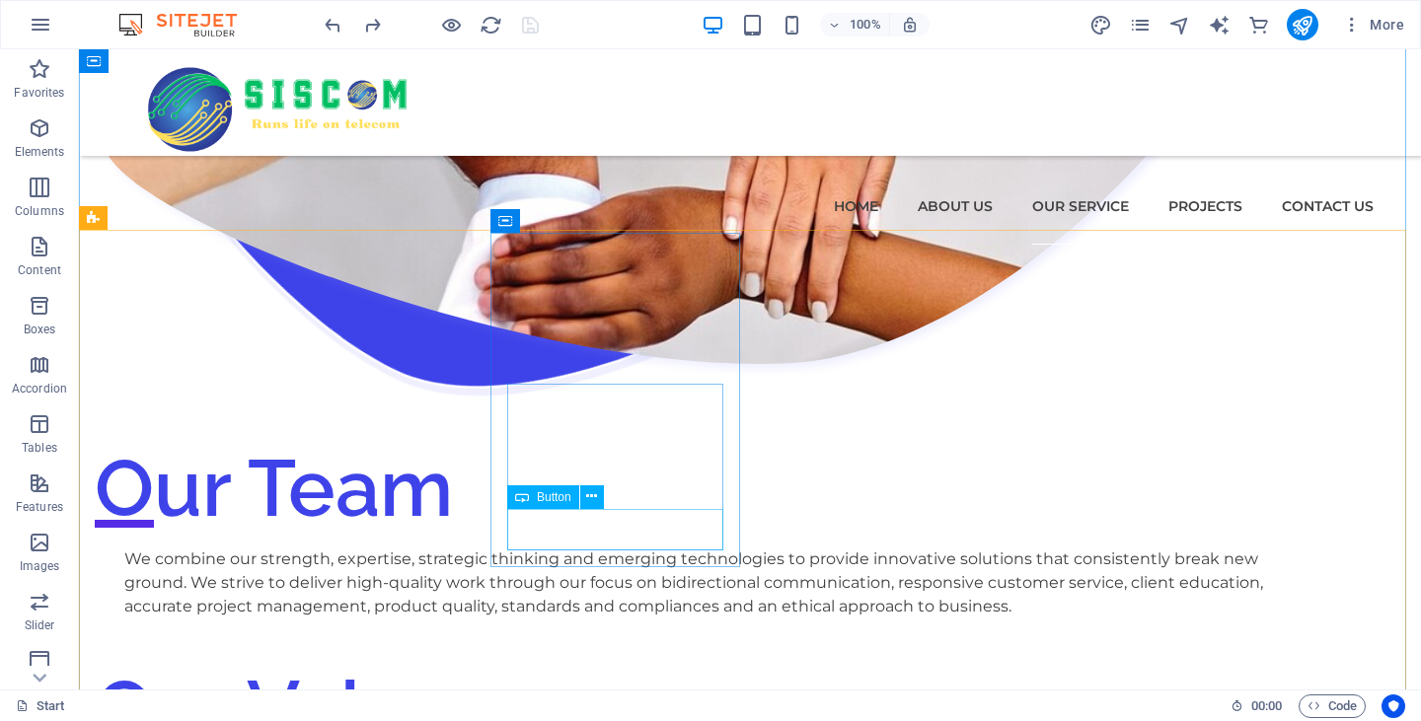
scroll to position [2471, 0]
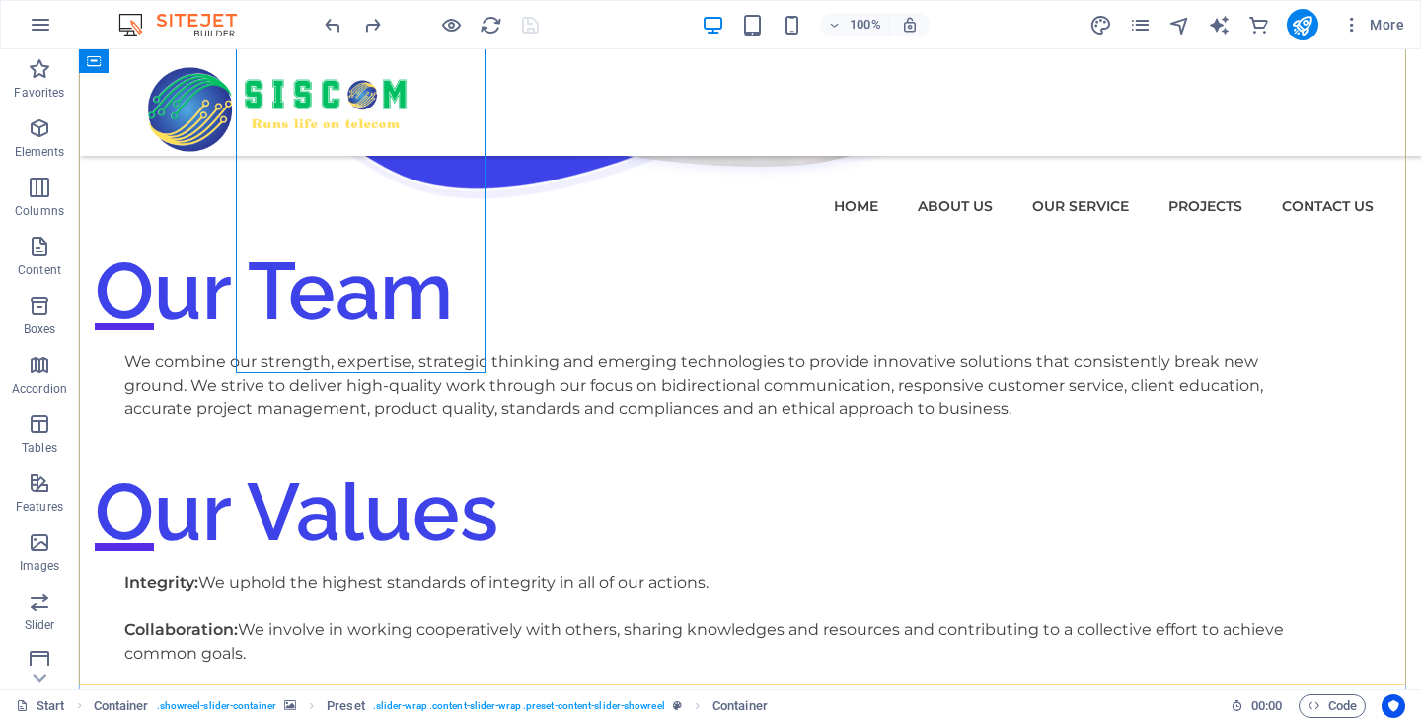
scroll to position [2668, 0]
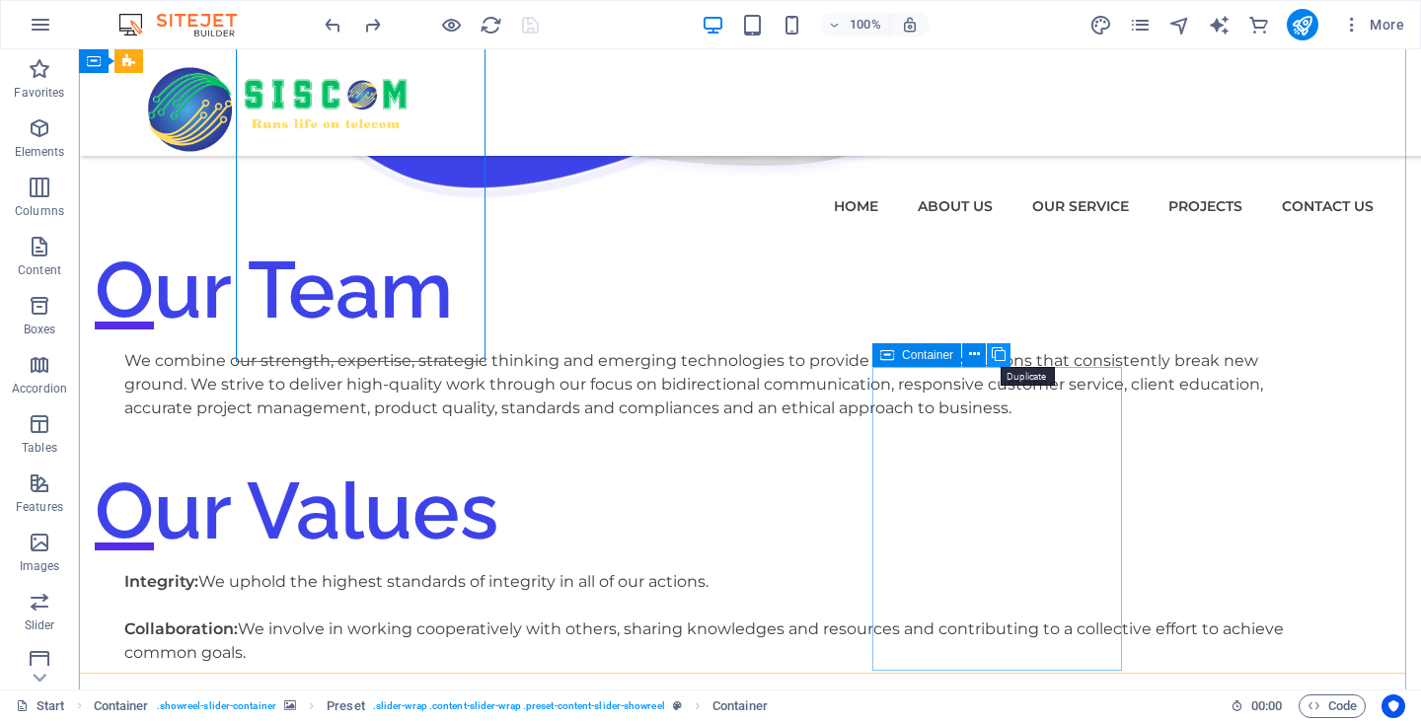
click at [1006, 362] on icon at bounding box center [999, 354] width 14 height 21
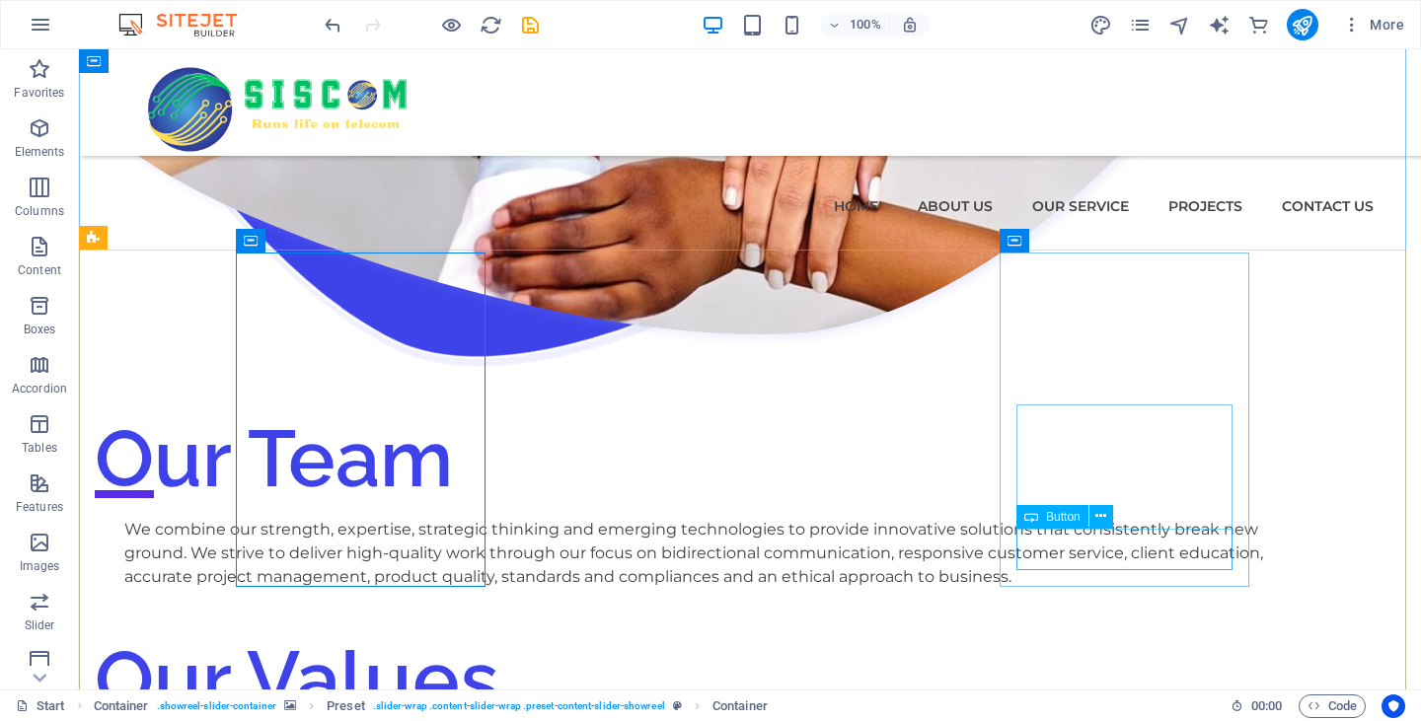
scroll to position [2505, 0]
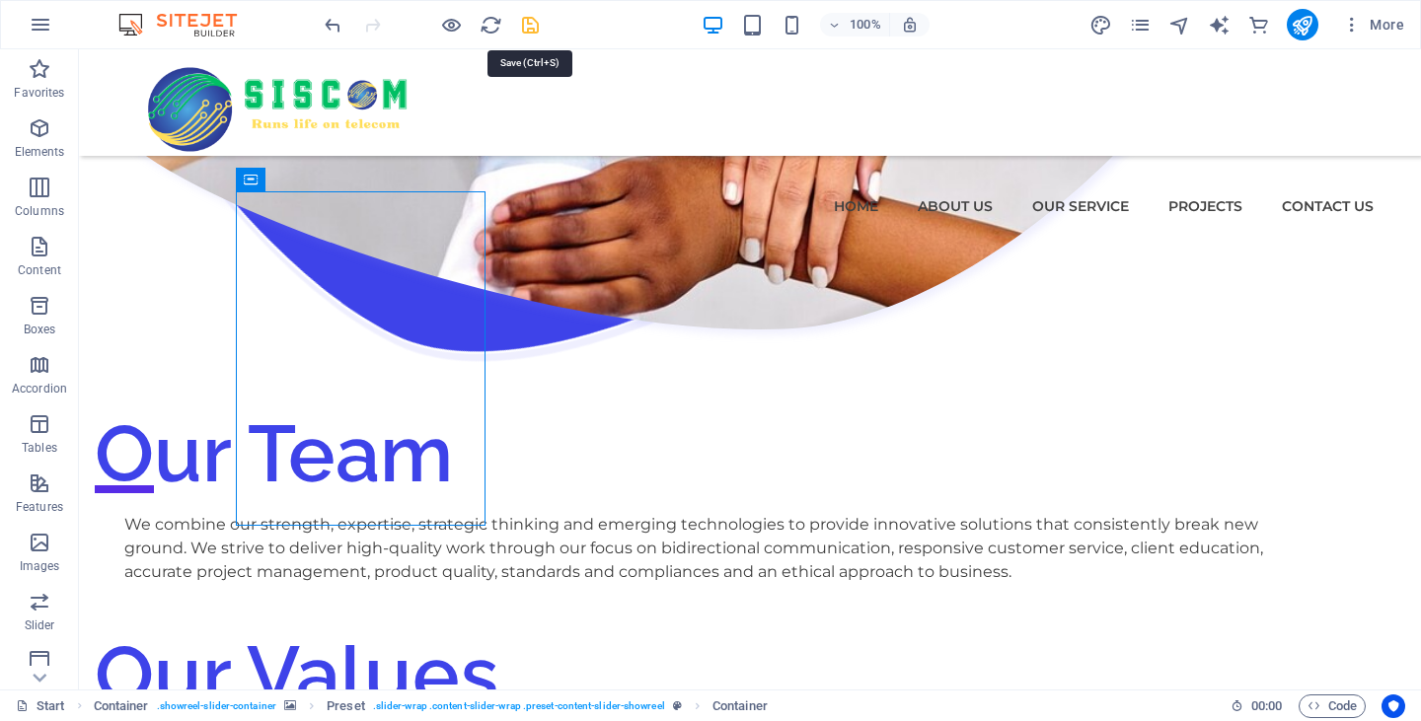
click at [533, 35] on icon "save" at bounding box center [530, 25] width 23 height 23
checkbox input "false"
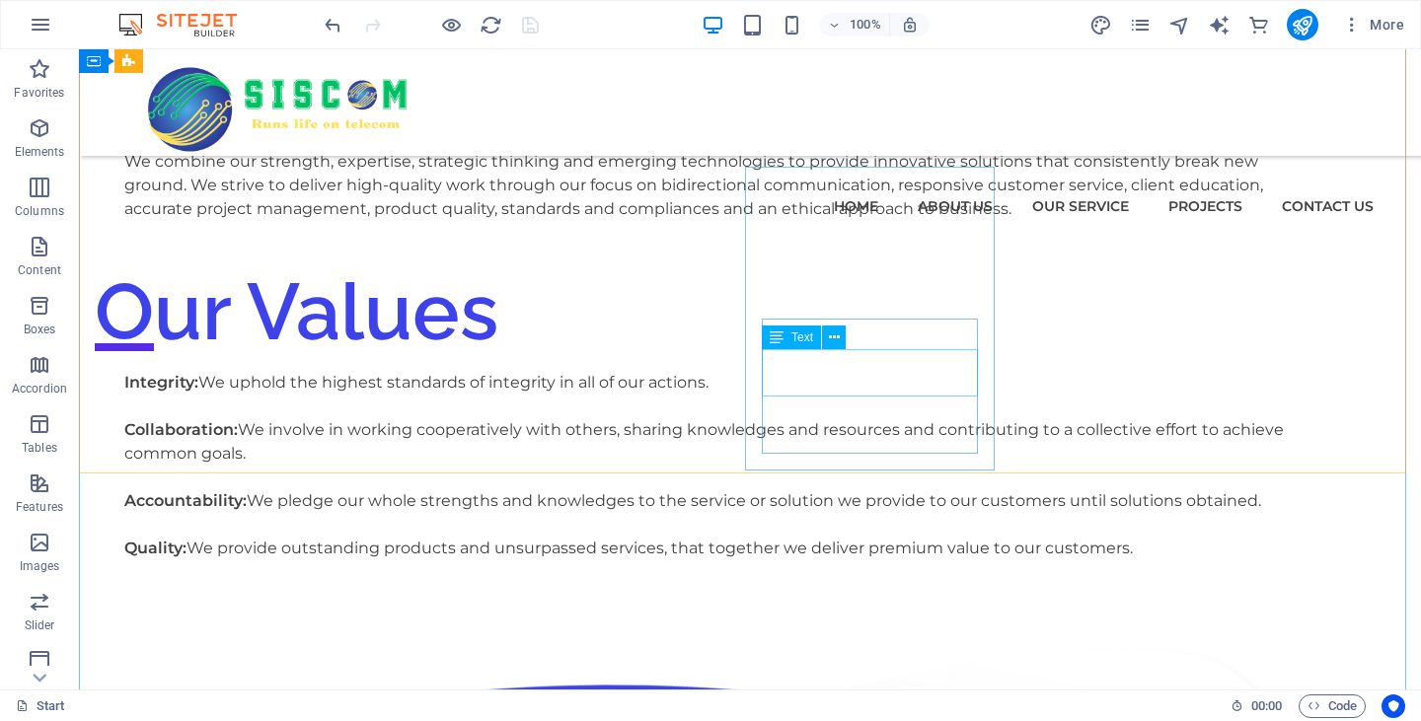
scroll to position [2869, 0]
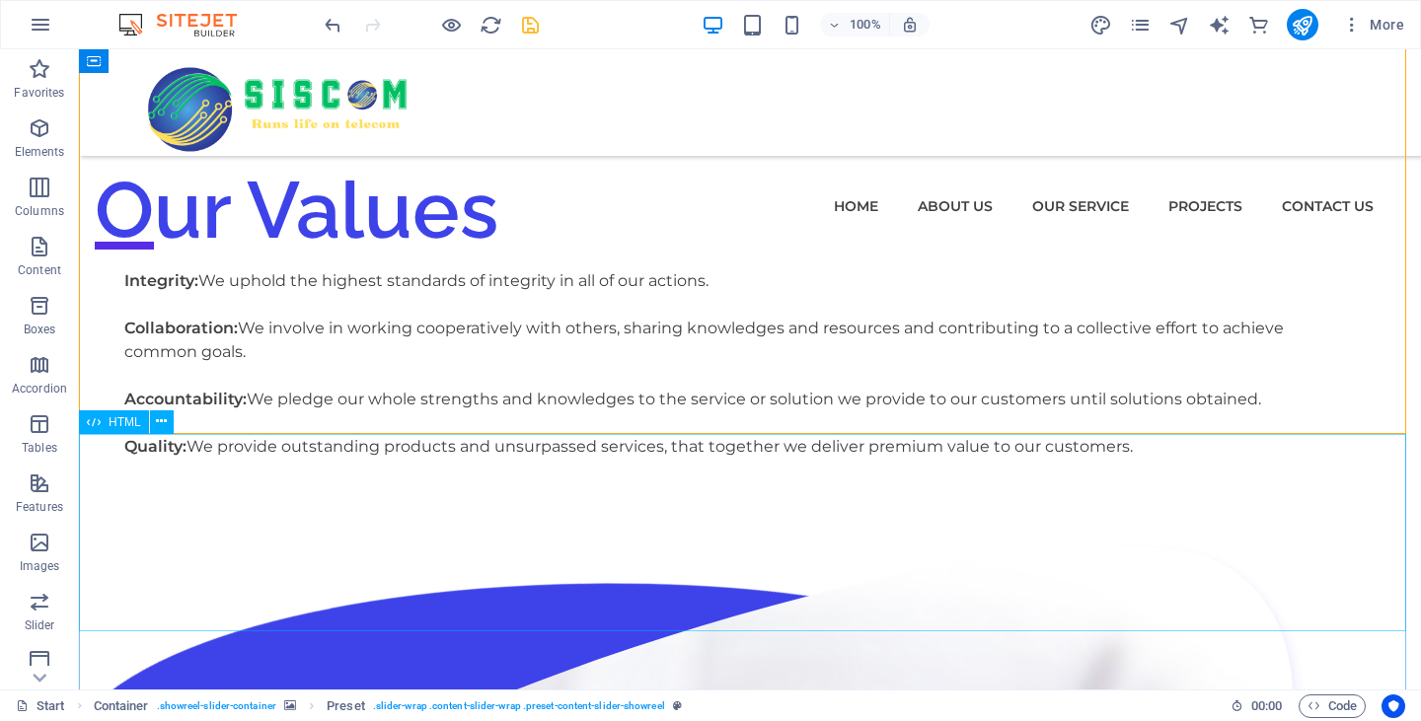
scroll to position [2970, 0]
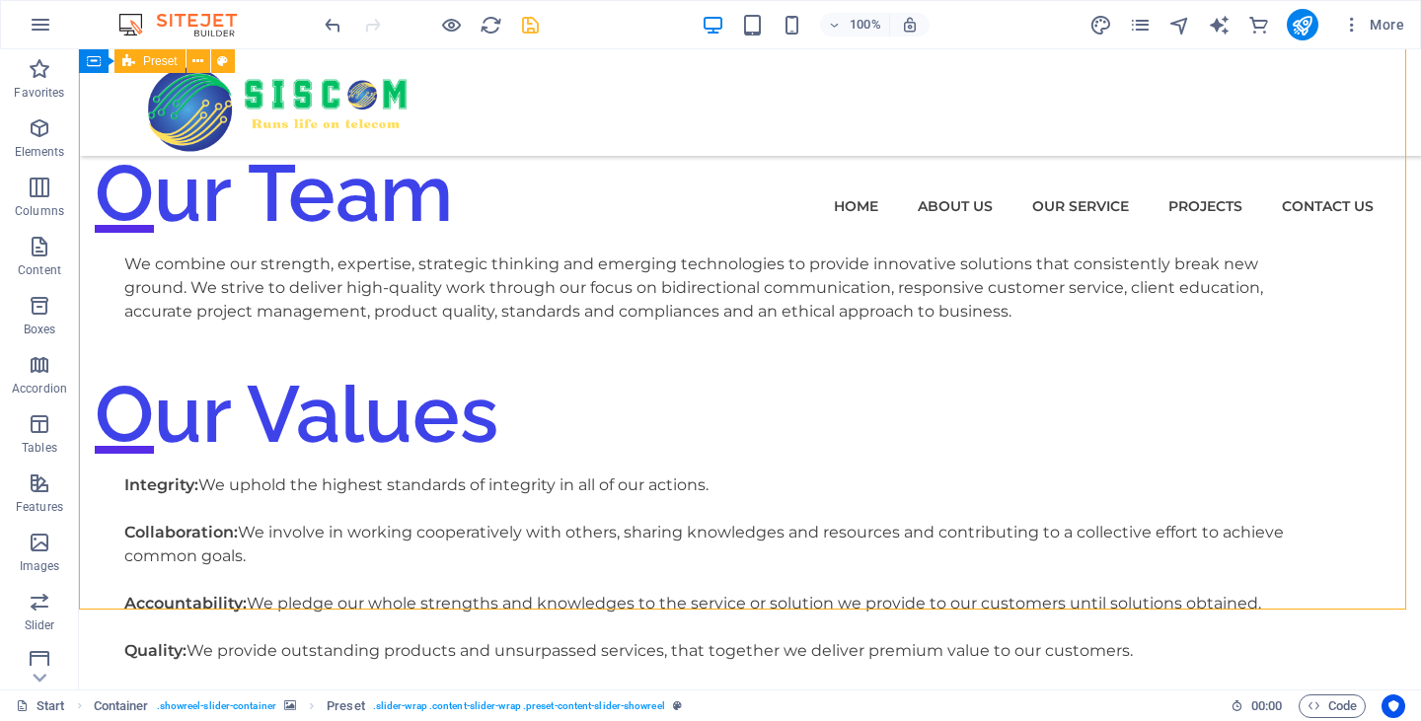
scroll to position [2761, 0]
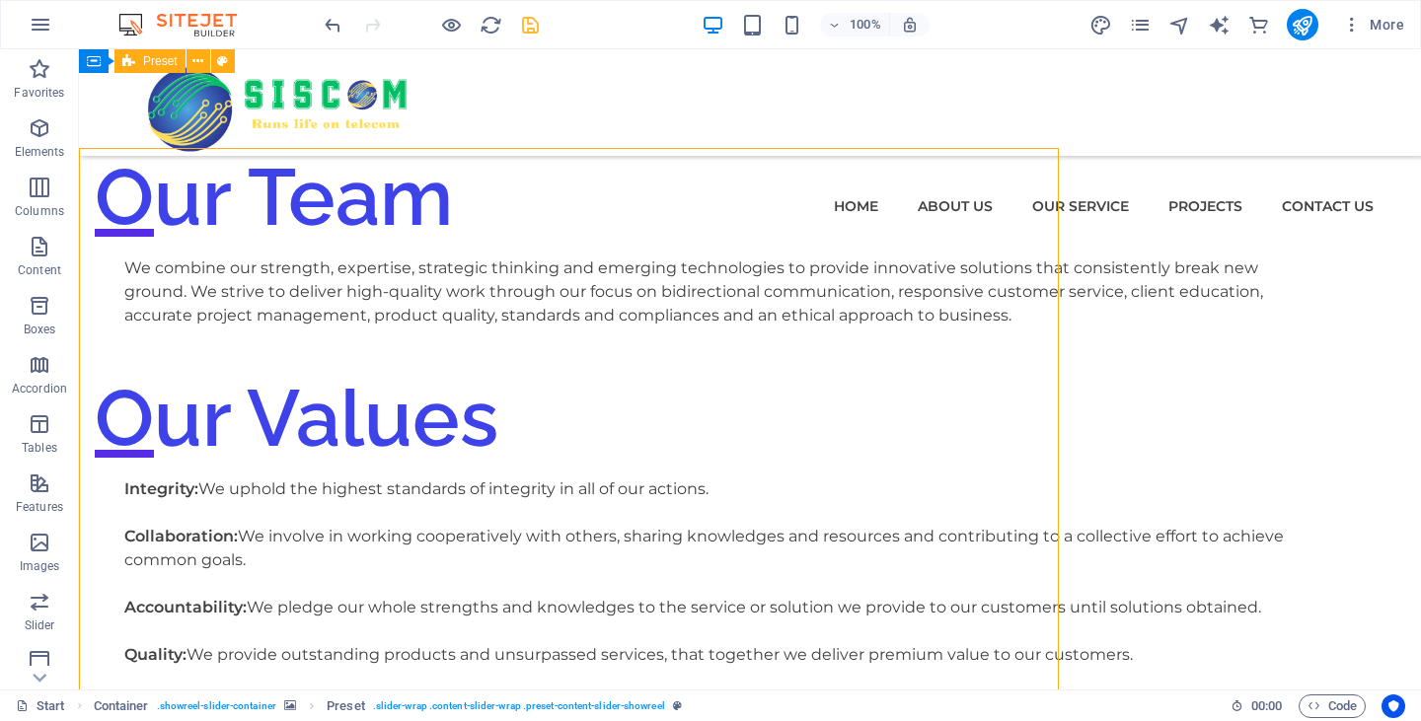
scroll to position [2670, 0]
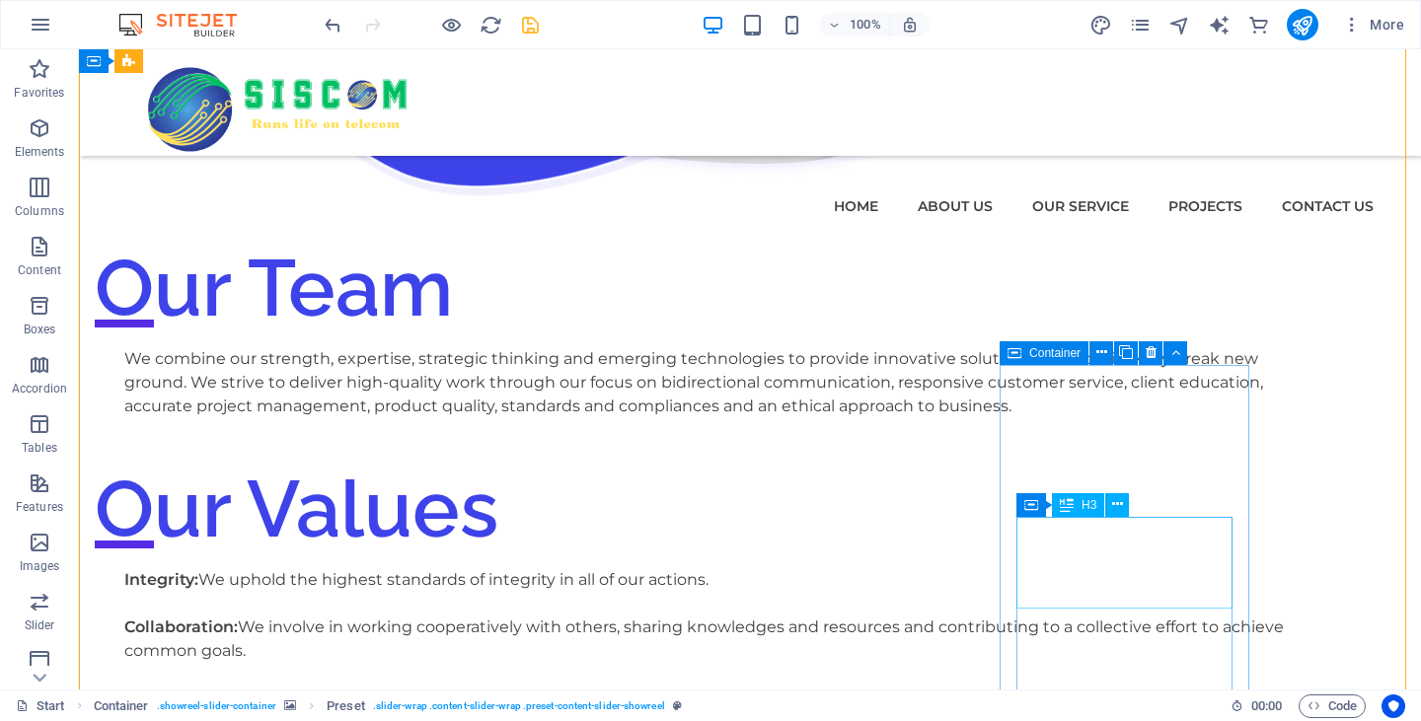
click at [1120, 500] on icon at bounding box center [1117, 504] width 11 height 21
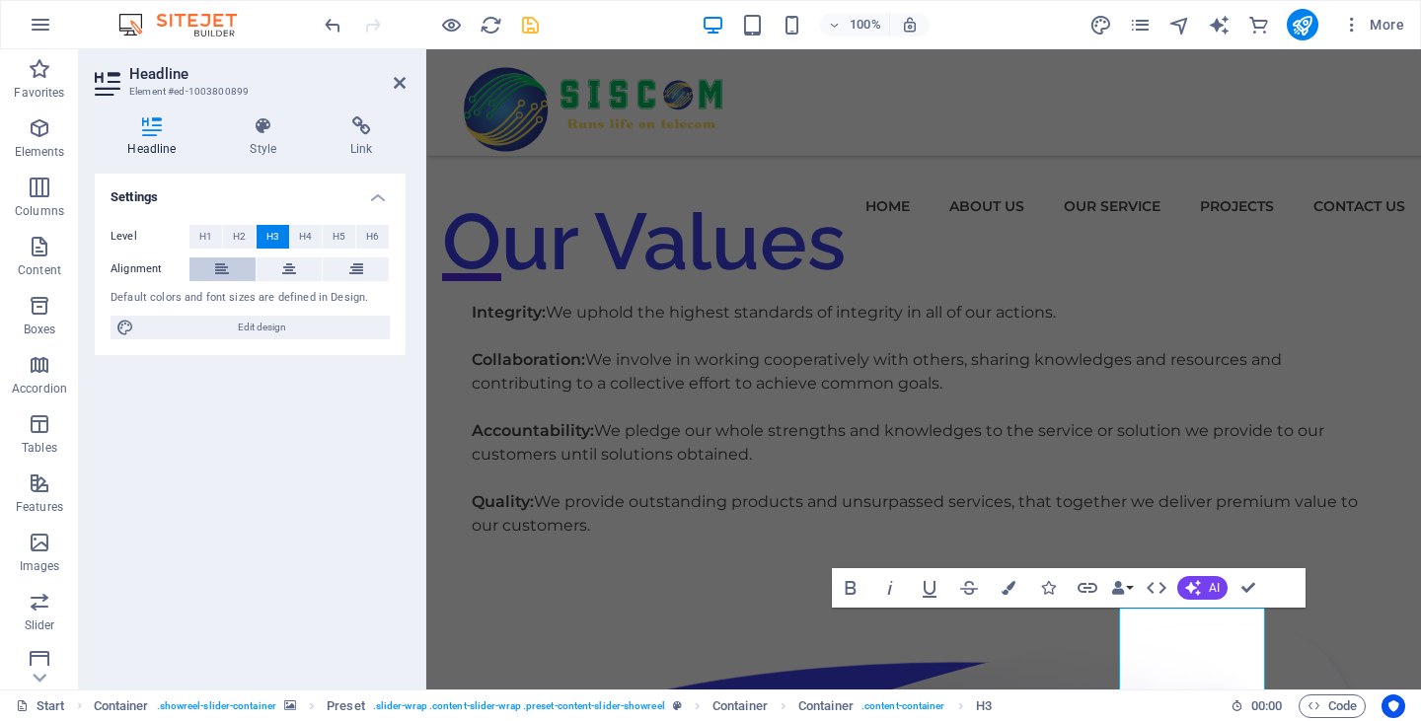
click at [218, 274] on icon at bounding box center [222, 270] width 14 height 24
click at [349, 268] on icon at bounding box center [356, 270] width 14 height 24
click at [306, 274] on button at bounding box center [290, 270] width 66 height 24
click at [284, 453] on div "Settings Level H1 H2 H3 H4 H5 H6 Alignment Default colors and font sizes are de…" at bounding box center [250, 424] width 311 height 500
click at [241, 244] on span "H2" at bounding box center [239, 237] width 13 height 24
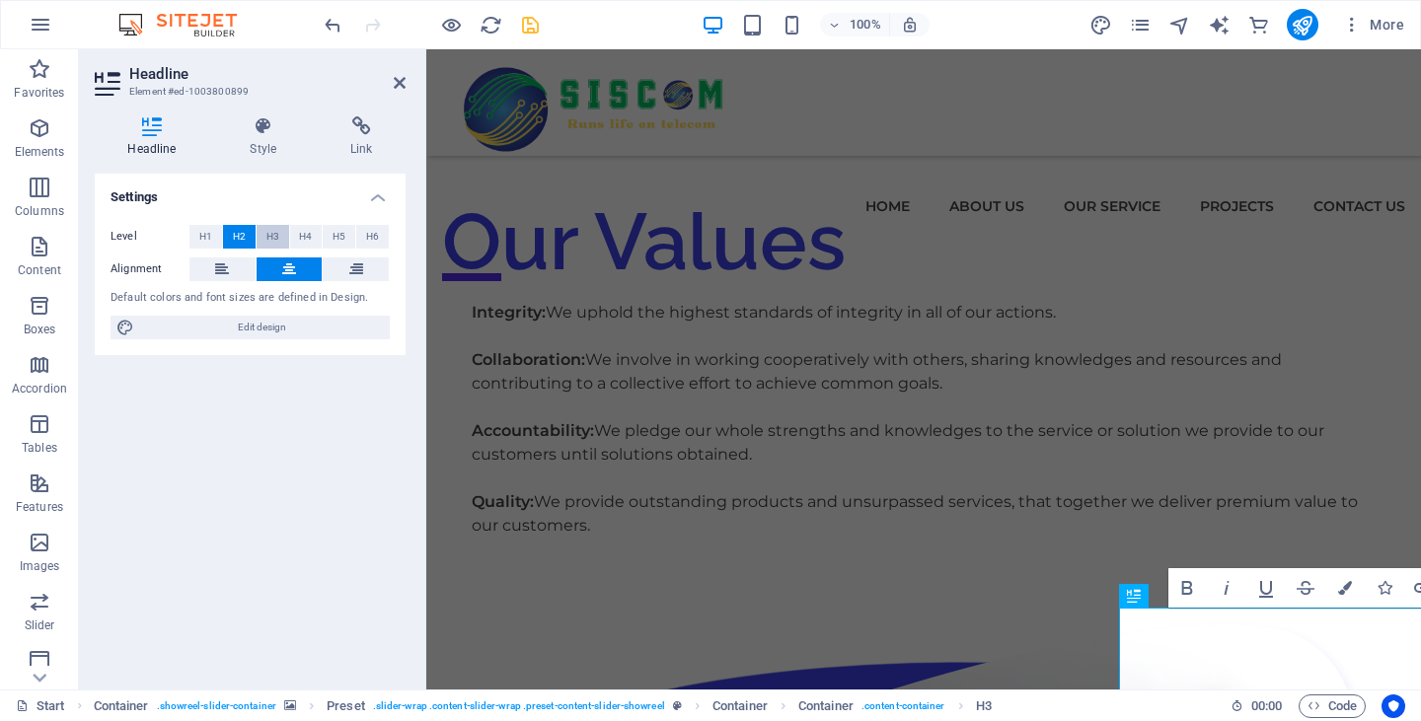
click at [279, 240] on button "H3" at bounding box center [273, 237] width 33 height 24
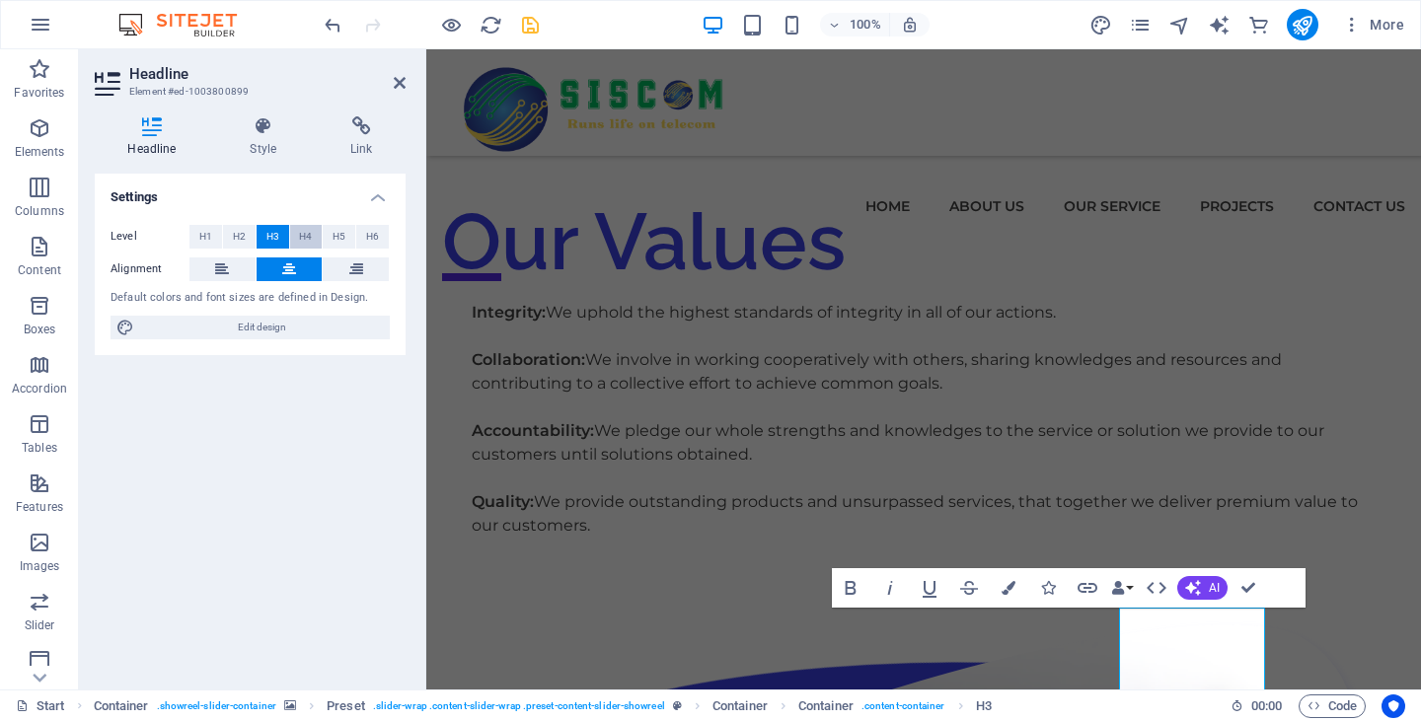
click at [318, 232] on button "H4" at bounding box center [306, 237] width 33 height 24
click at [337, 233] on span "H5" at bounding box center [339, 237] width 13 height 24
click at [366, 237] on span "H6" at bounding box center [372, 237] width 13 height 24
click at [346, 239] on button "H5" at bounding box center [339, 237] width 33 height 24
click at [314, 242] on button "H4" at bounding box center [306, 237] width 33 height 24
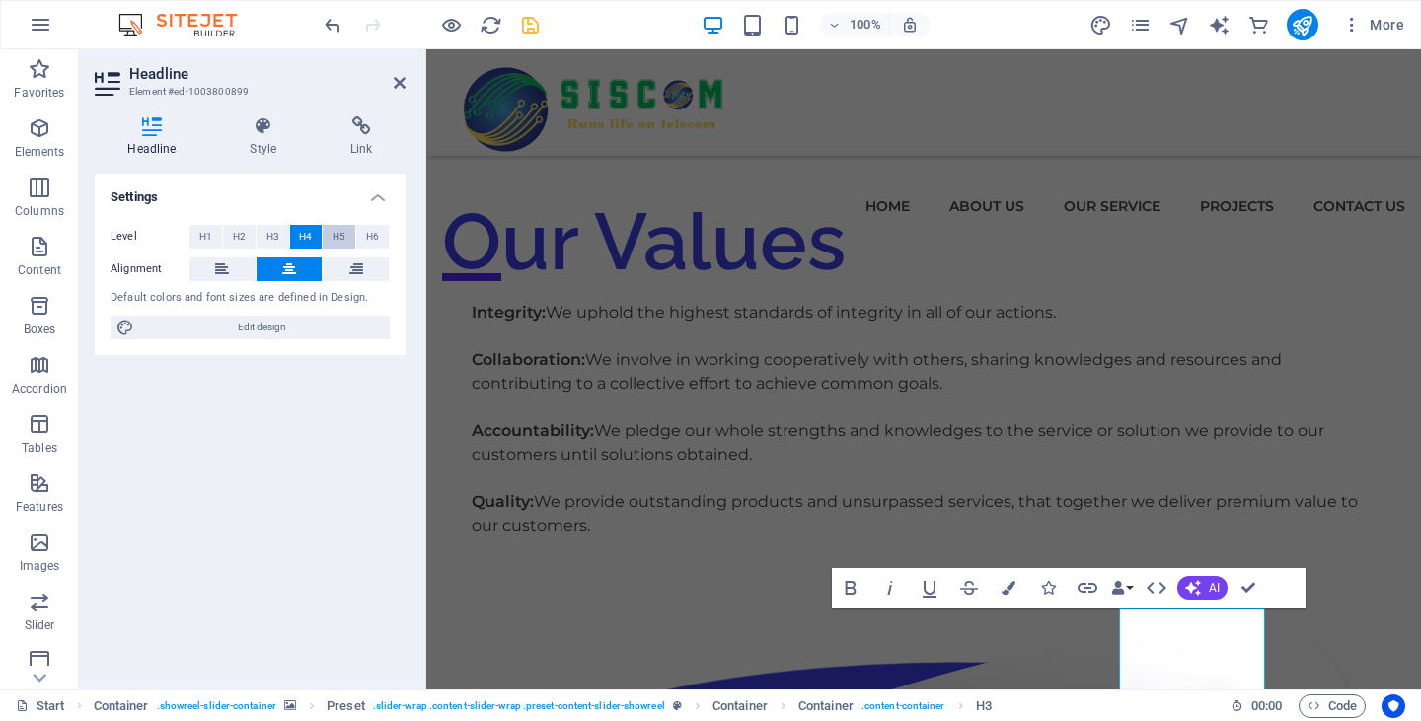
click at [334, 242] on span "H5" at bounding box center [339, 237] width 13 height 24
click at [336, 427] on div "Settings Level H1 H2 H3 H4 H5 H6 Alignment Default colors and font sizes are de…" at bounding box center [250, 424] width 311 height 500
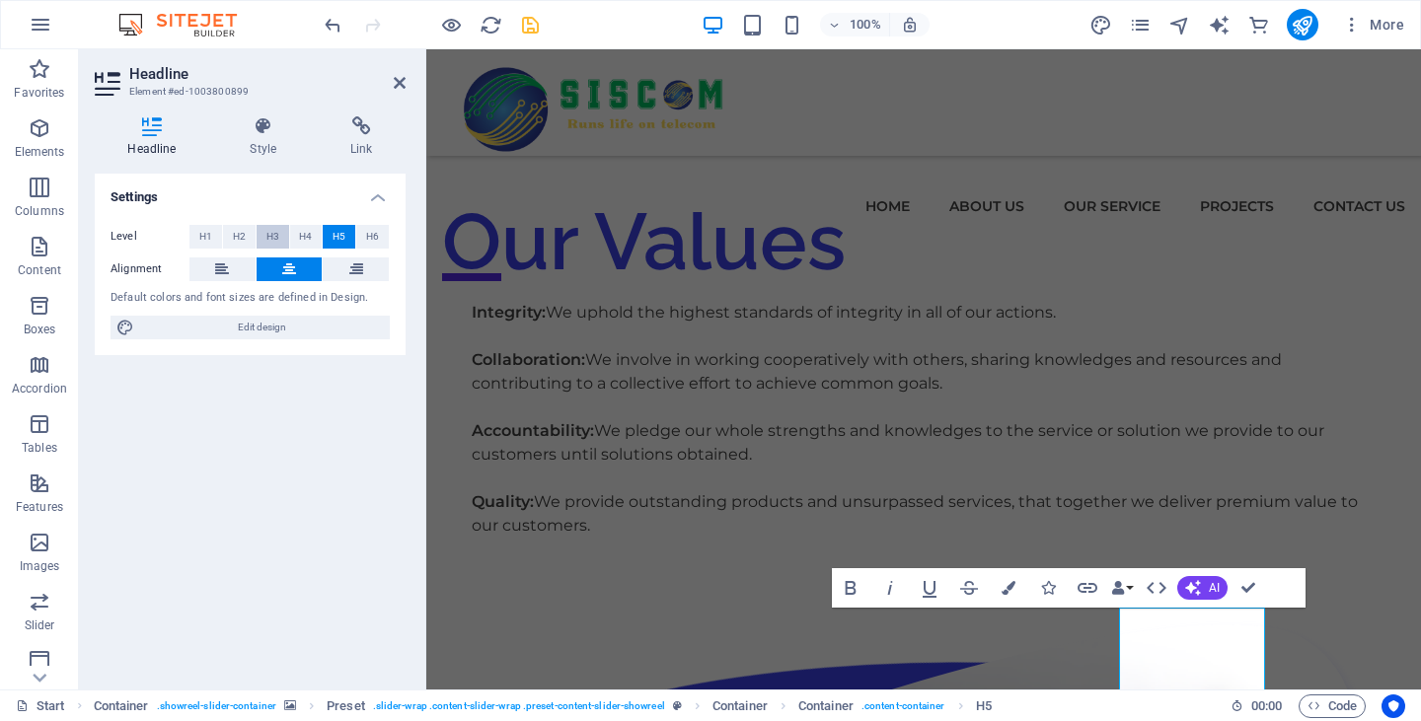
click at [267, 236] on span "H3" at bounding box center [272, 237] width 13 height 24
click at [283, 442] on div "Settings Level H1 H2 H3 H4 H5 H6 Alignment Default colors and font sizes are de…" at bounding box center [250, 424] width 311 height 500
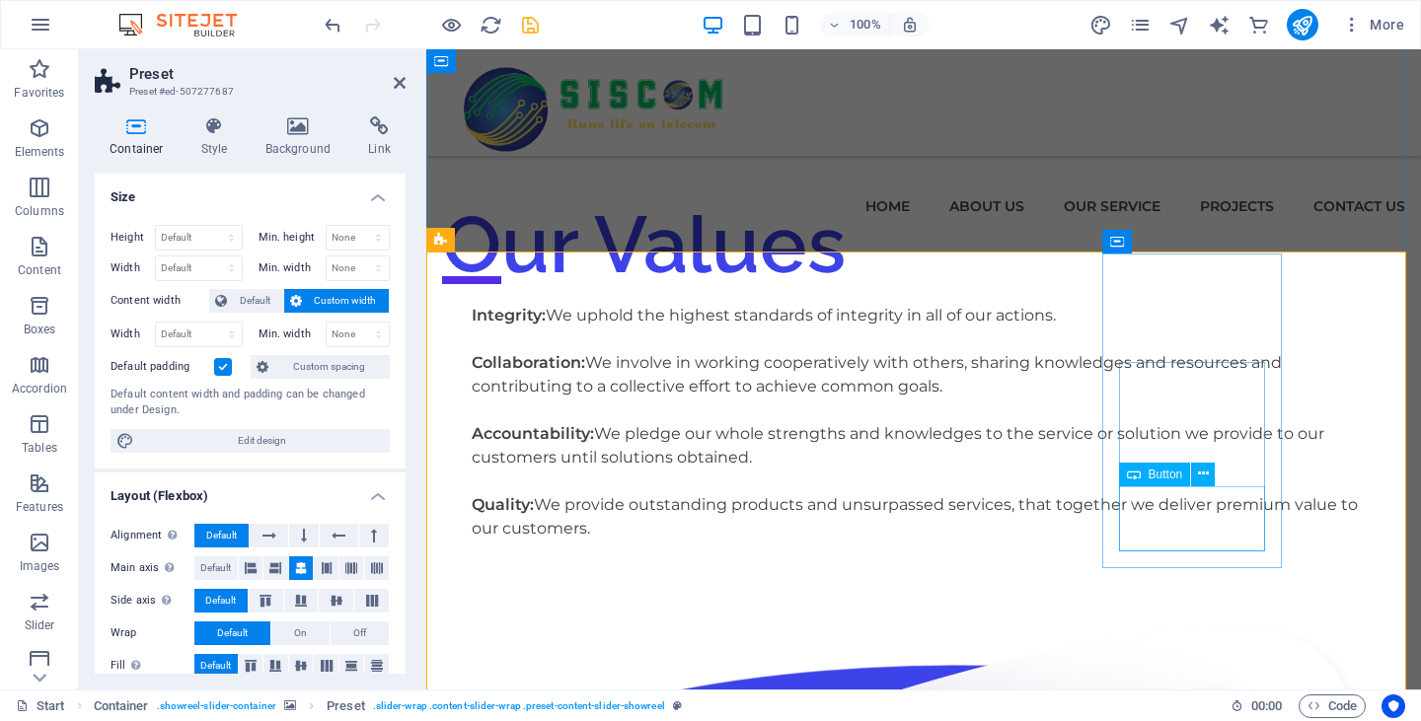
scroll to position [2798, 0]
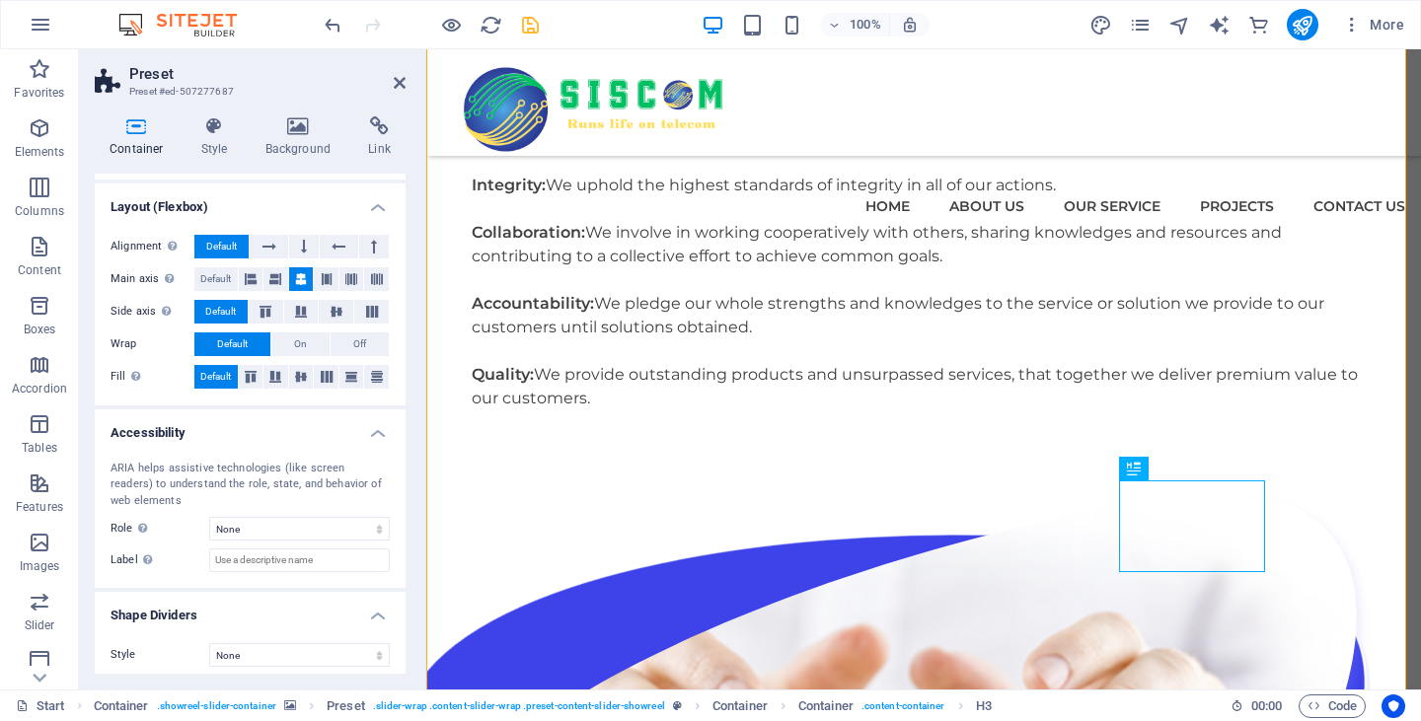
scroll to position [298, 0]
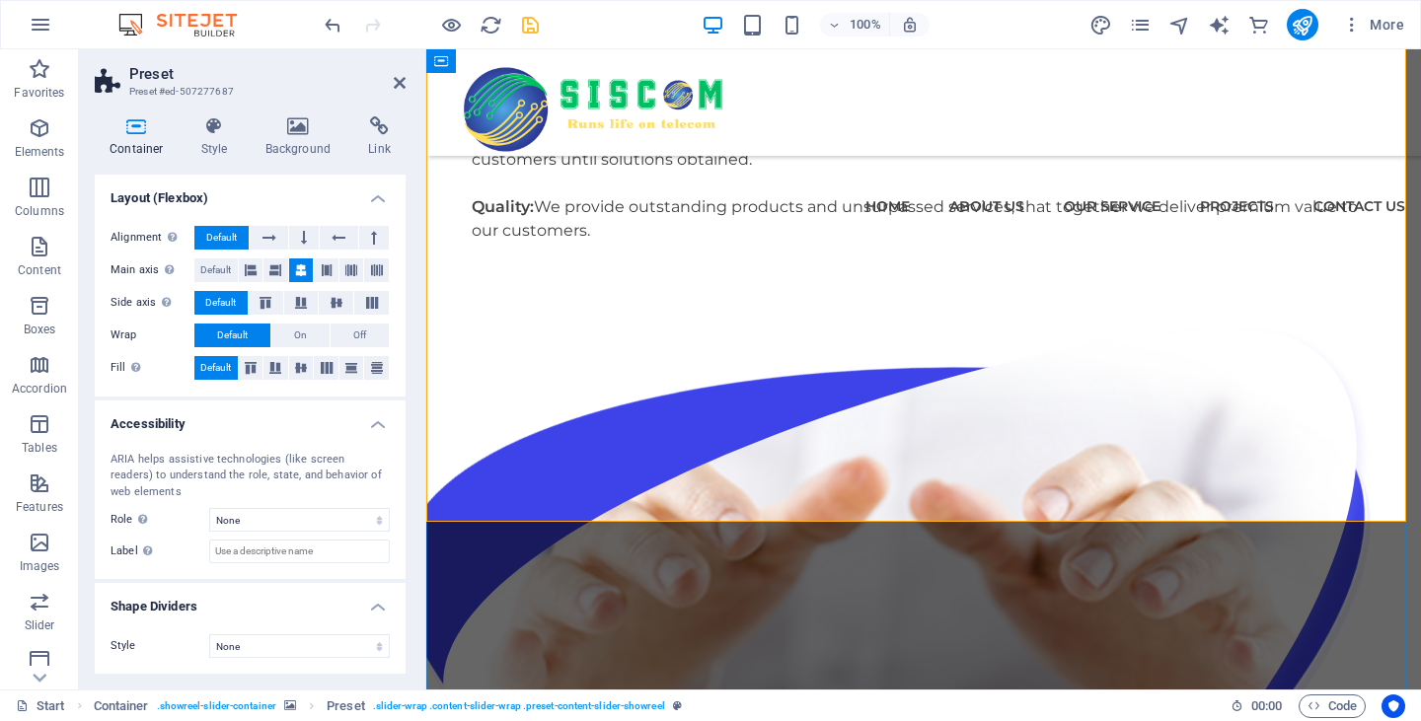
scroll to position [2995, 0]
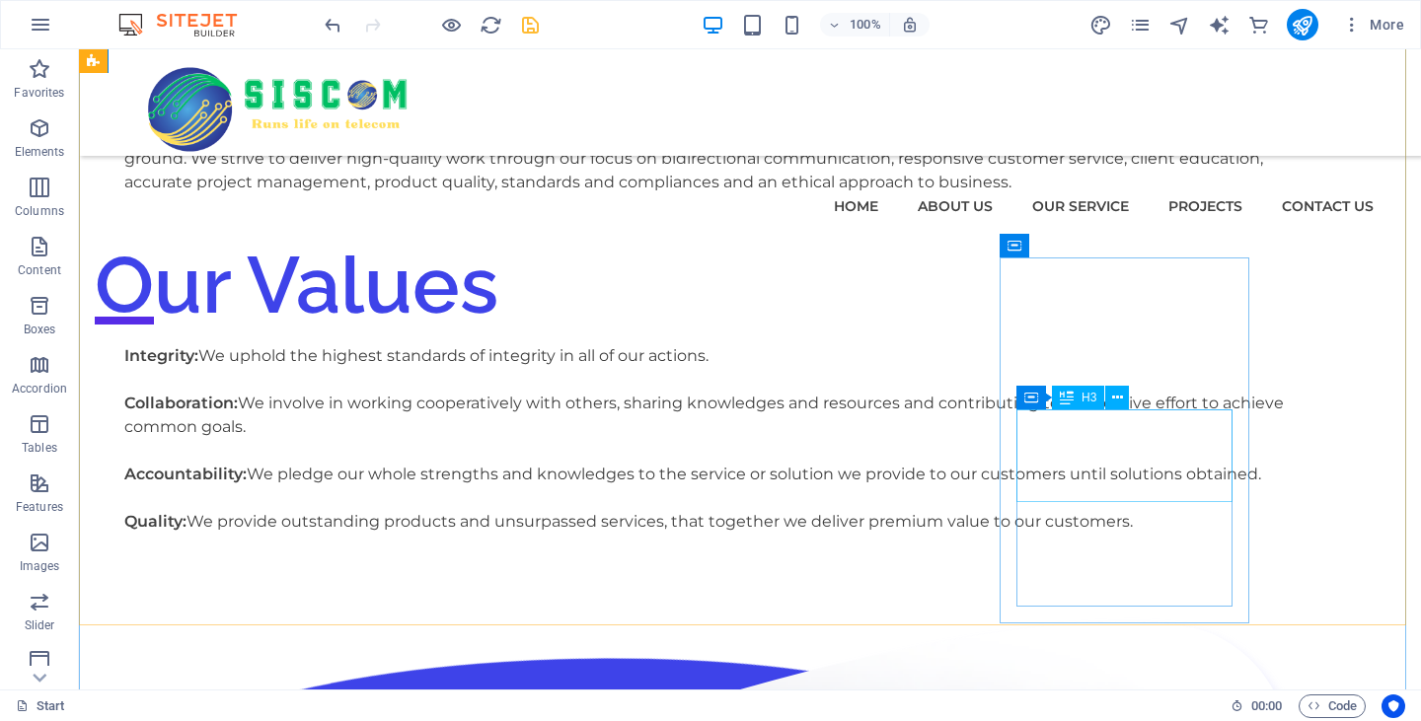
scroll to position [2896, 0]
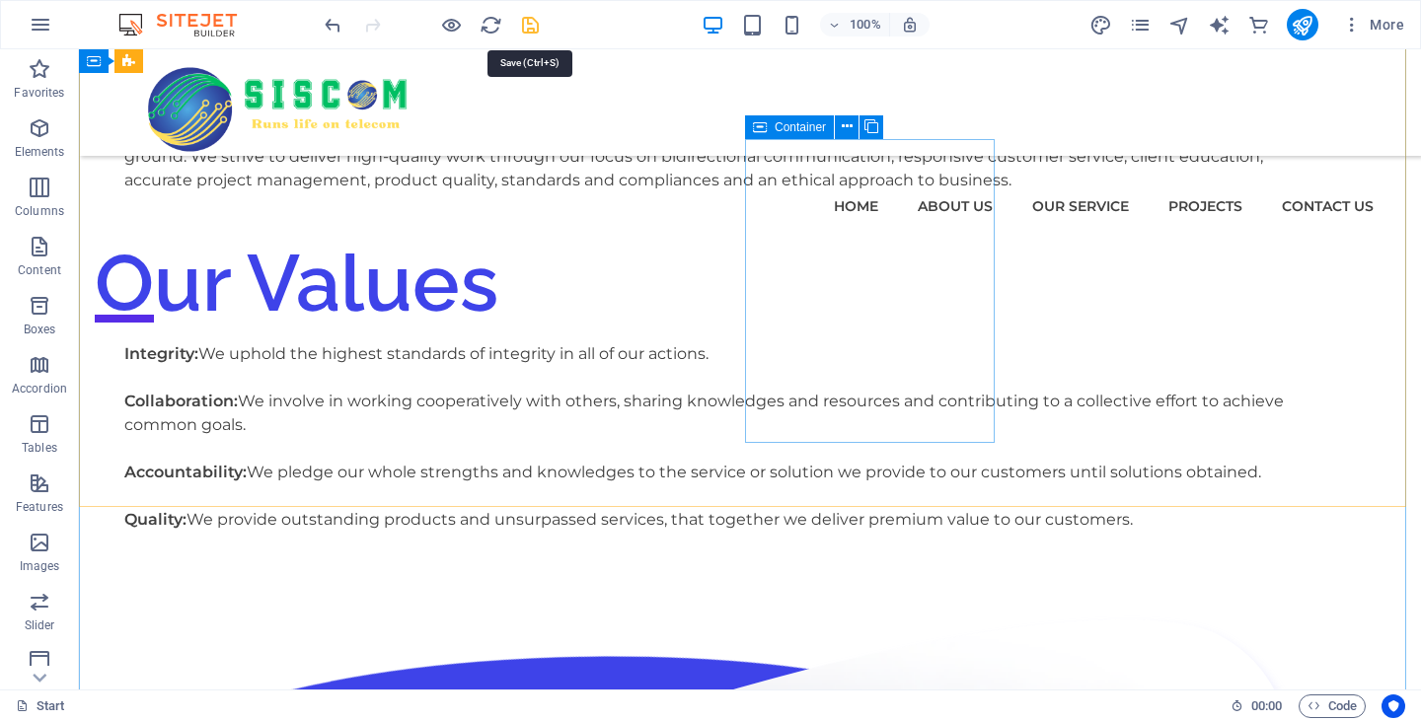
click at [533, 18] on icon "save" at bounding box center [530, 25] width 23 height 23
checkbox input "false"
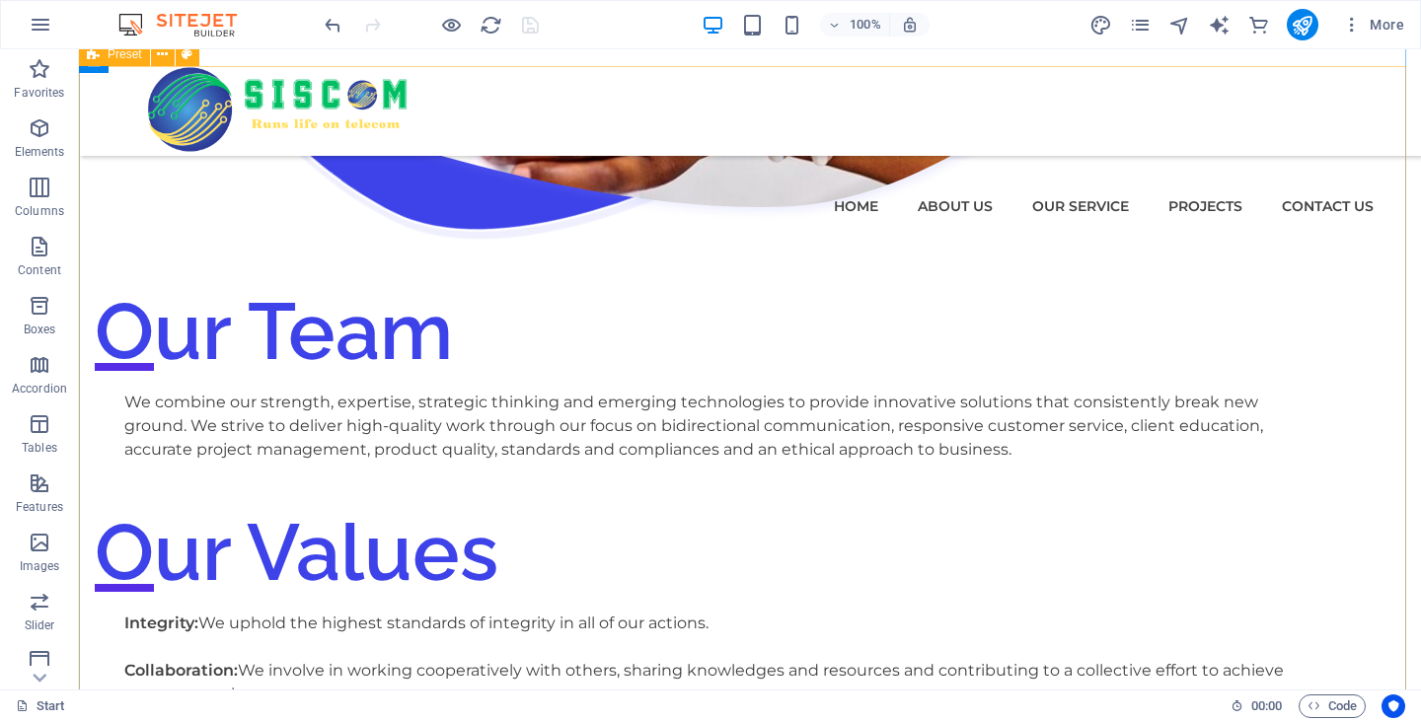
scroll to position [2528, 0]
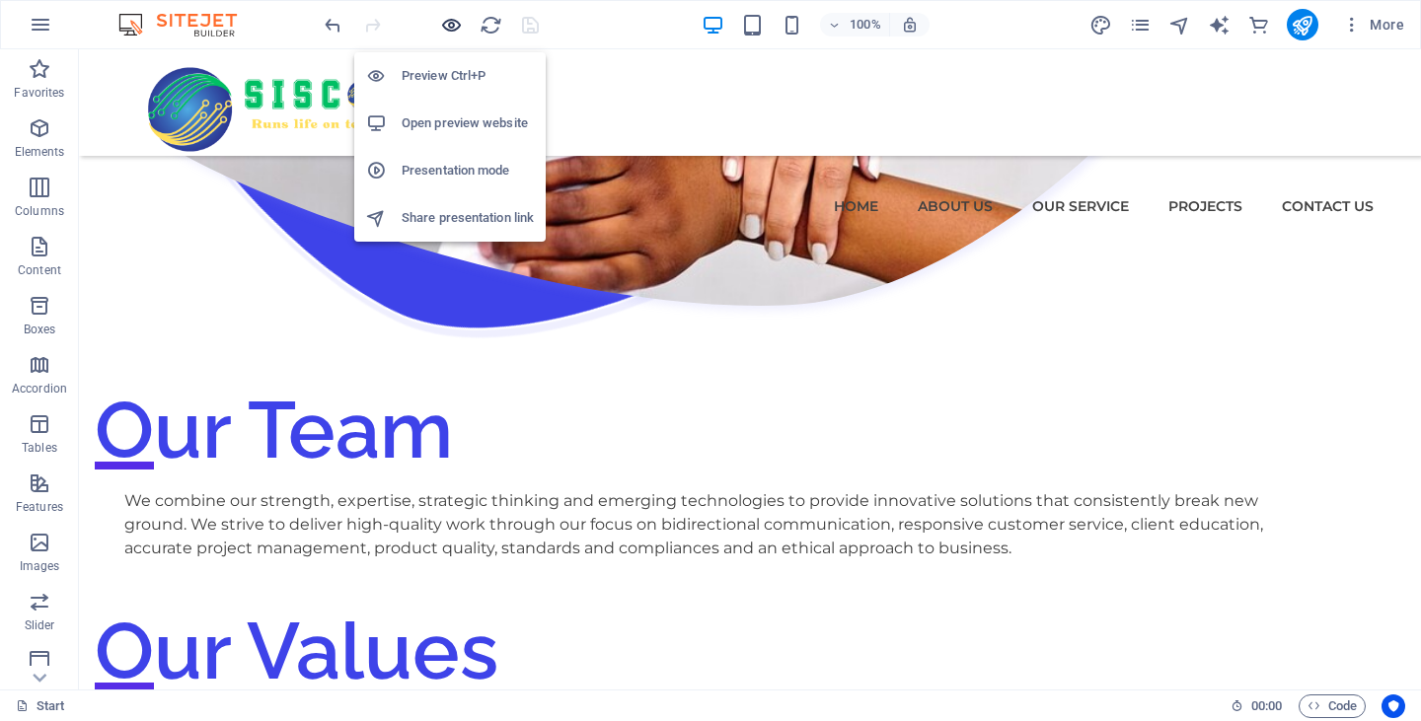
click at [453, 27] on icon "button" at bounding box center [451, 25] width 23 height 23
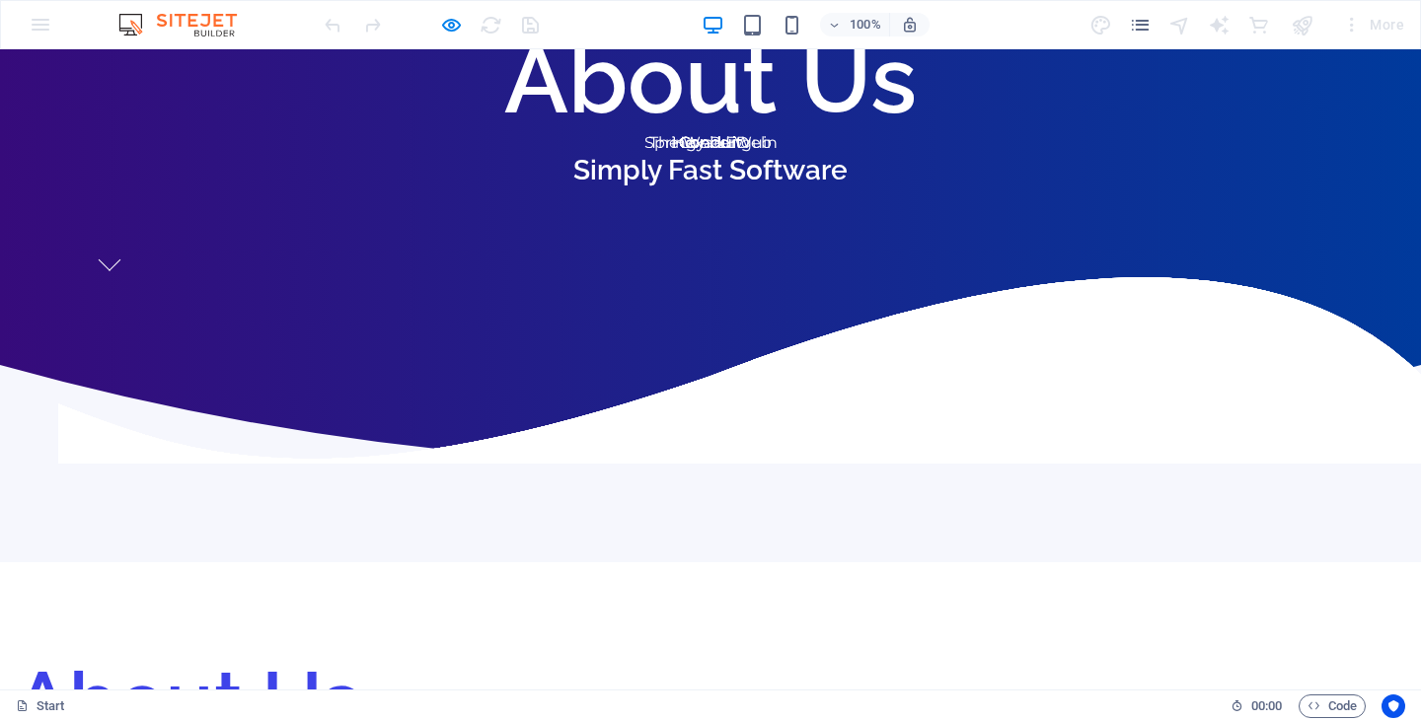
scroll to position [0, 0]
